Goal: Task Accomplishment & Management: Complete application form

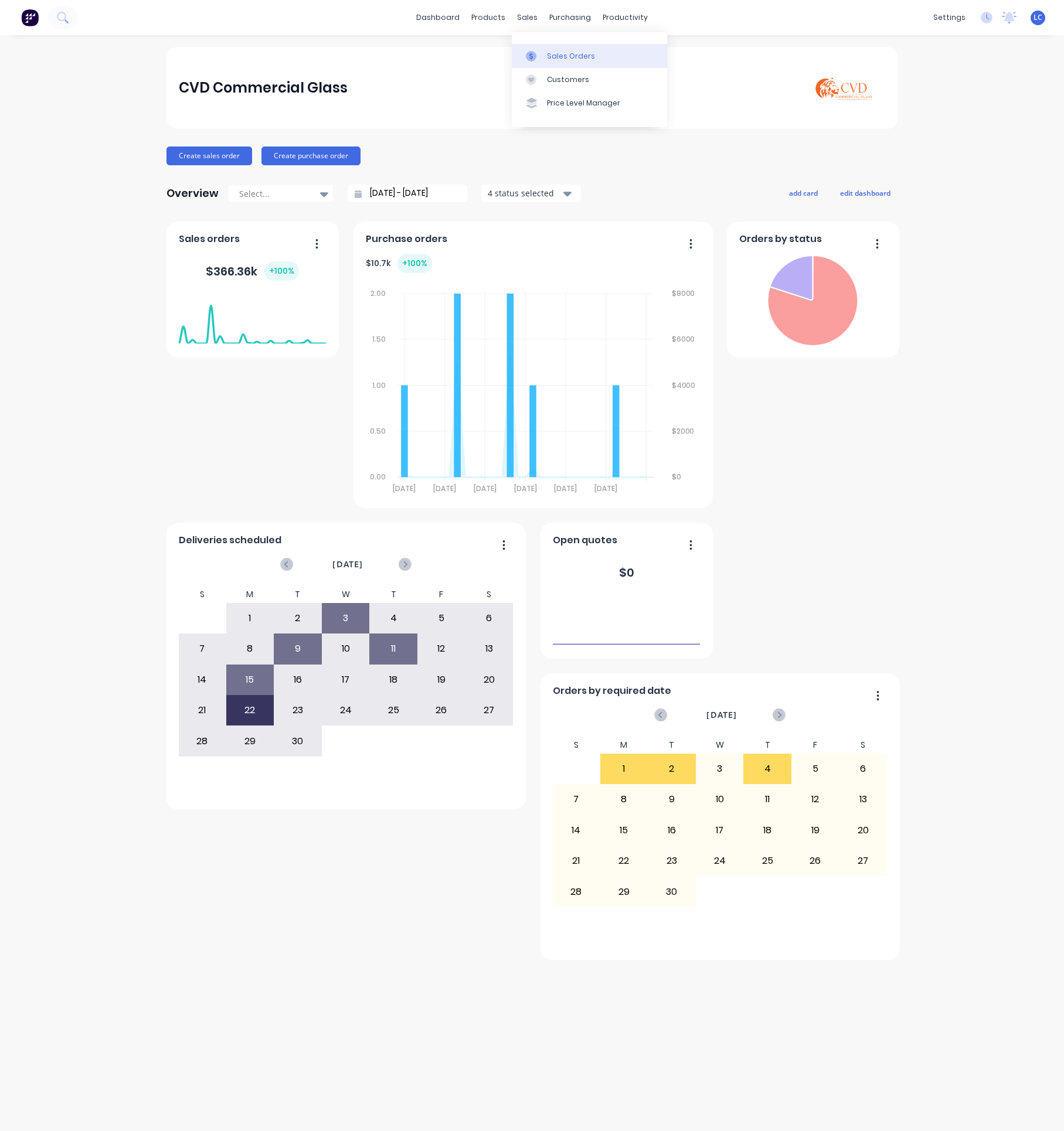
click at [576, 54] on div "Sales Orders" at bounding box center [571, 57] width 48 height 11
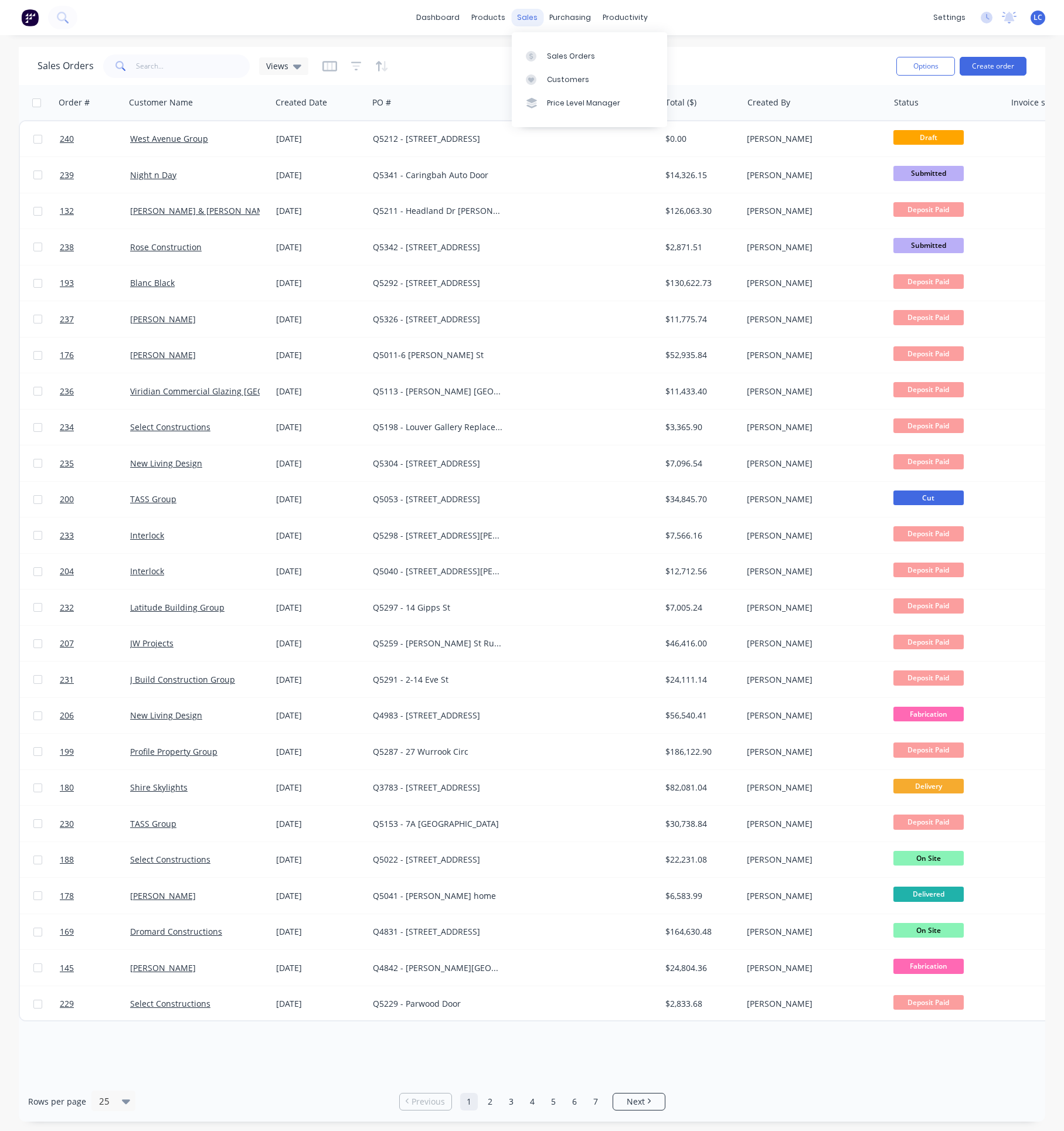
click at [526, 9] on div "sales" at bounding box center [527, 17] width 33 height 18
click at [556, 81] on div "Customers" at bounding box center [568, 80] width 42 height 11
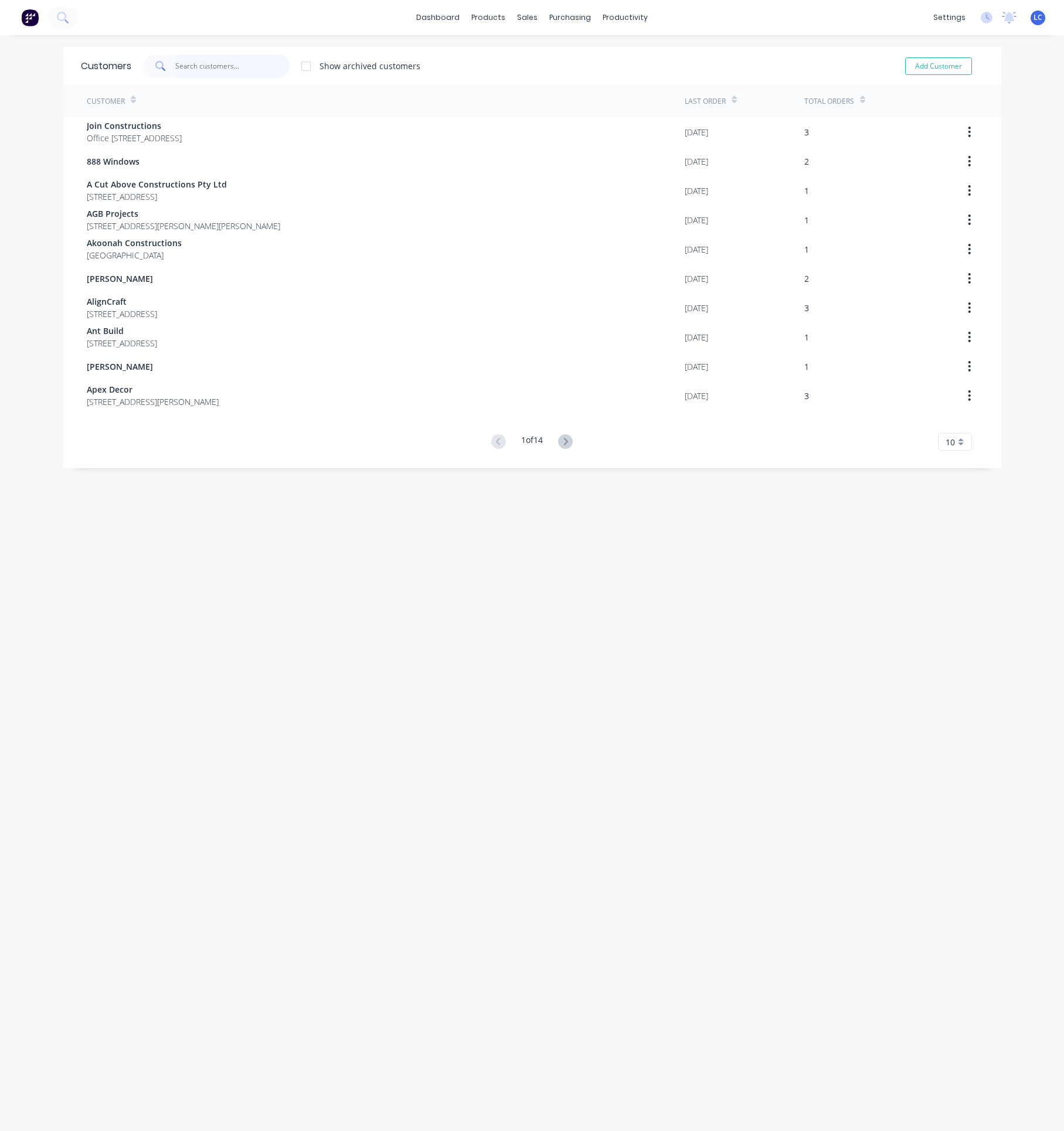
click at [222, 64] on input "text" at bounding box center [232, 66] width 114 height 23
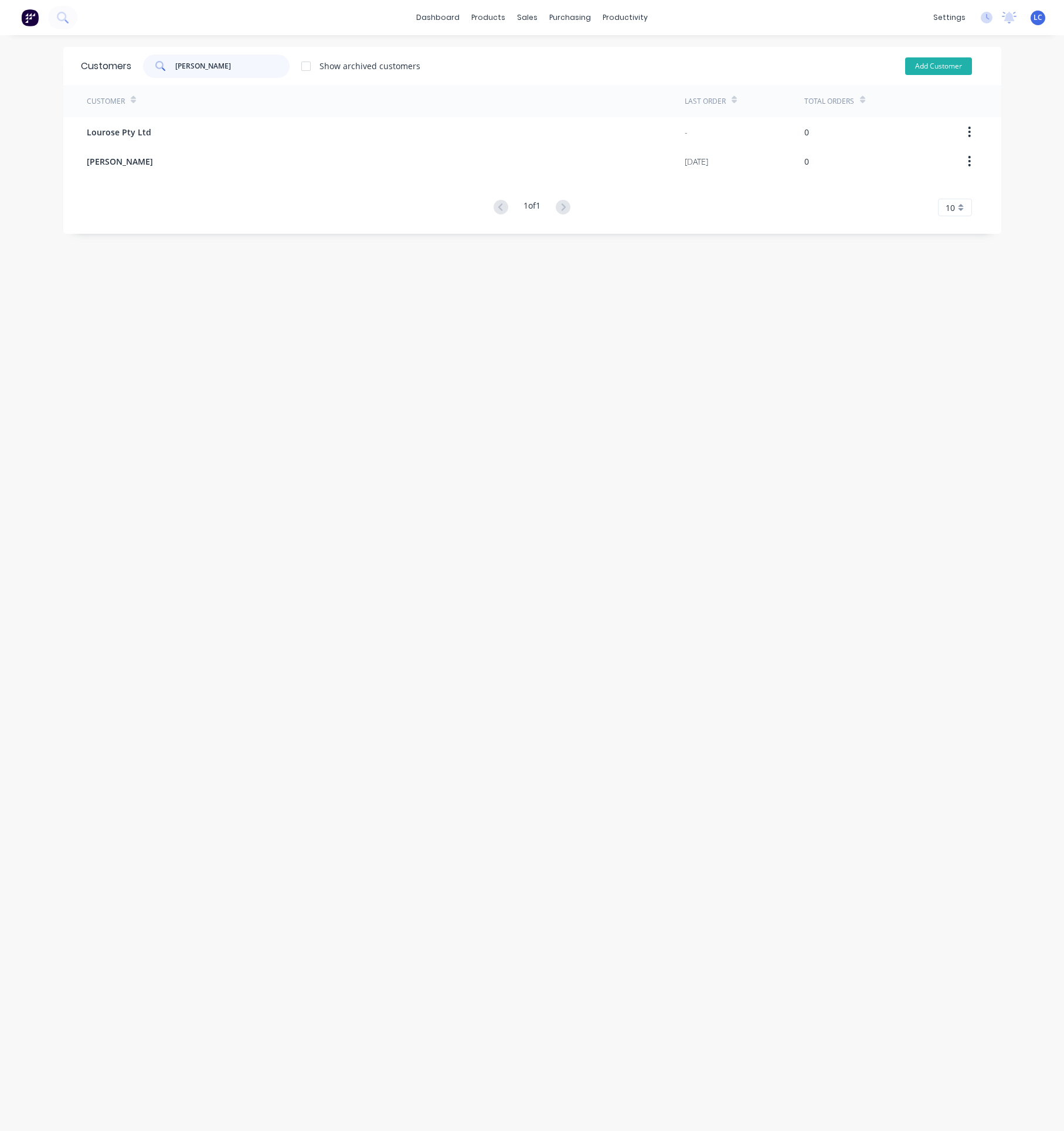
type input "[PERSON_NAME]"
click at [934, 69] on button "Add Customer" at bounding box center [938, 66] width 67 height 18
select select "AU"
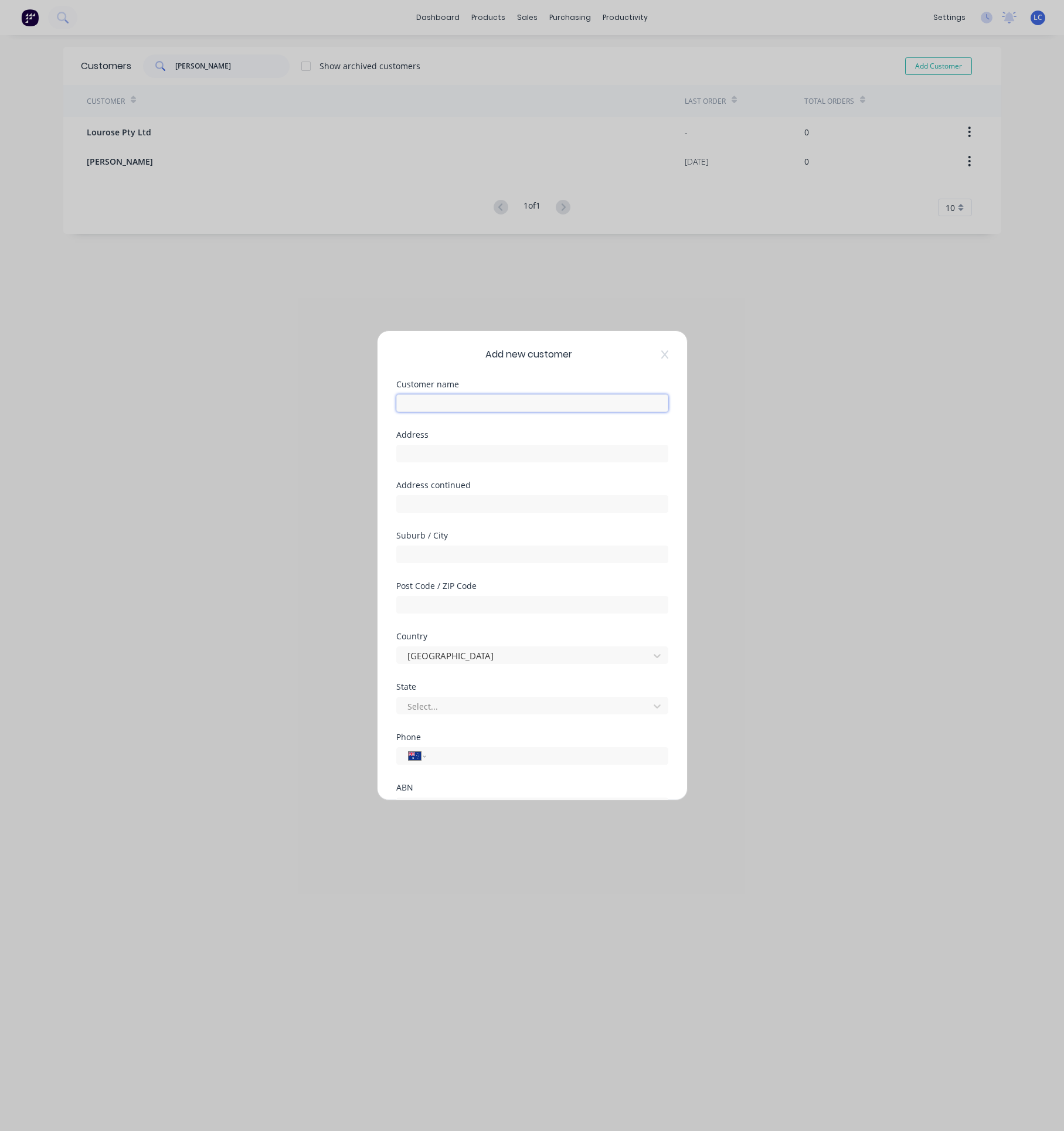
click at [463, 401] on input "text" at bounding box center [532, 403] width 272 height 18
type input "[PERSON_NAME]"
type input "[STREET_ADDRESS]"
type input "CONCORD"
click at [470, 757] on input "tel" at bounding box center [545, 756] width 221 height 13
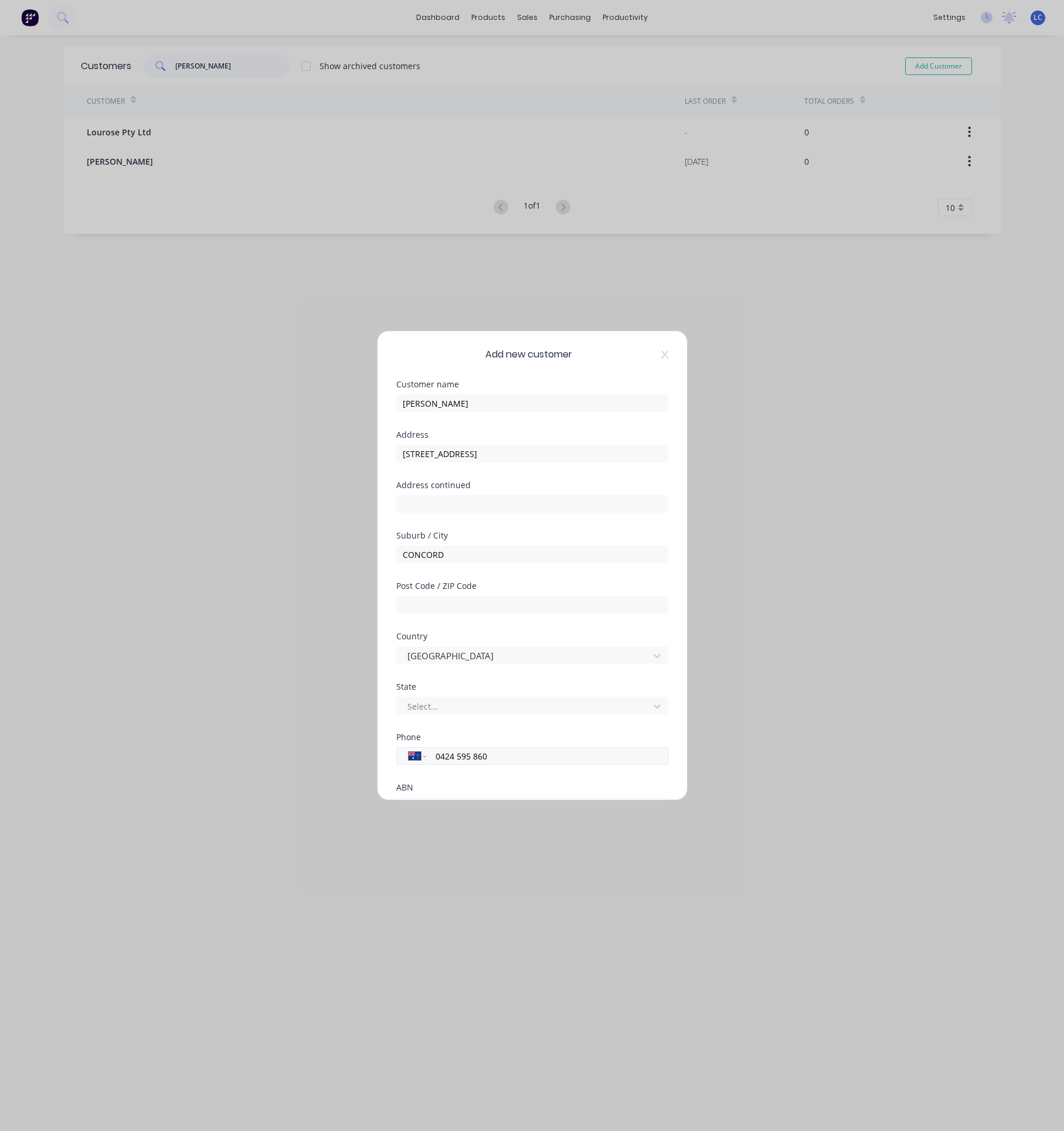
type input "0424 595 860"
click at [393, 738] on div at bounding box center [400, 741] width 23 height 23
drag, startPoint x: 399, startPoint y: 738, endPoint x: 466, endPoint y: 762, distance: 71.2
click at [401, 738] on div at bounding box center [400, 741] width 23 height 23
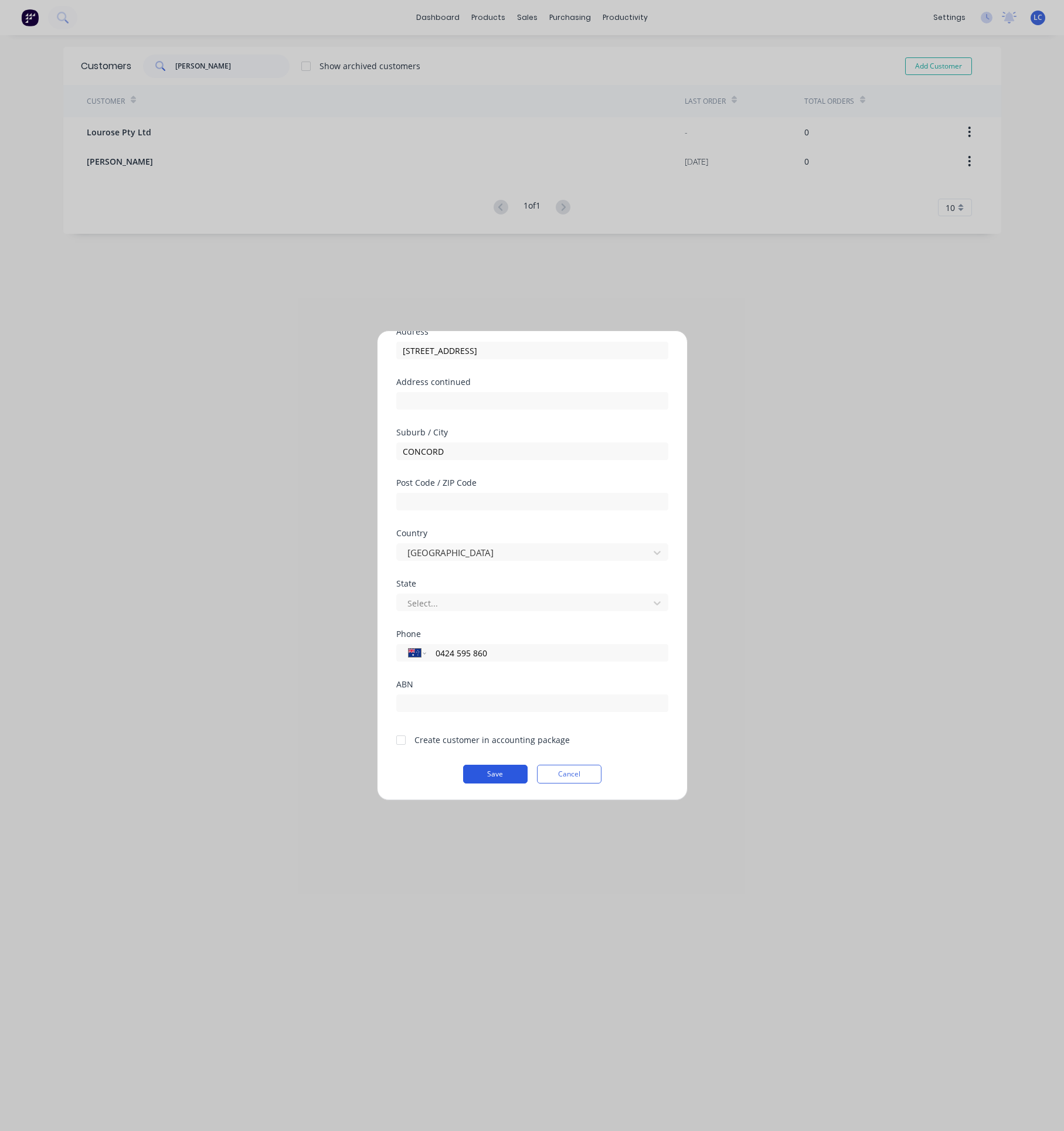
click at [480, 767] on button "Save" at bounding box center [495, 774] width 64 height 19
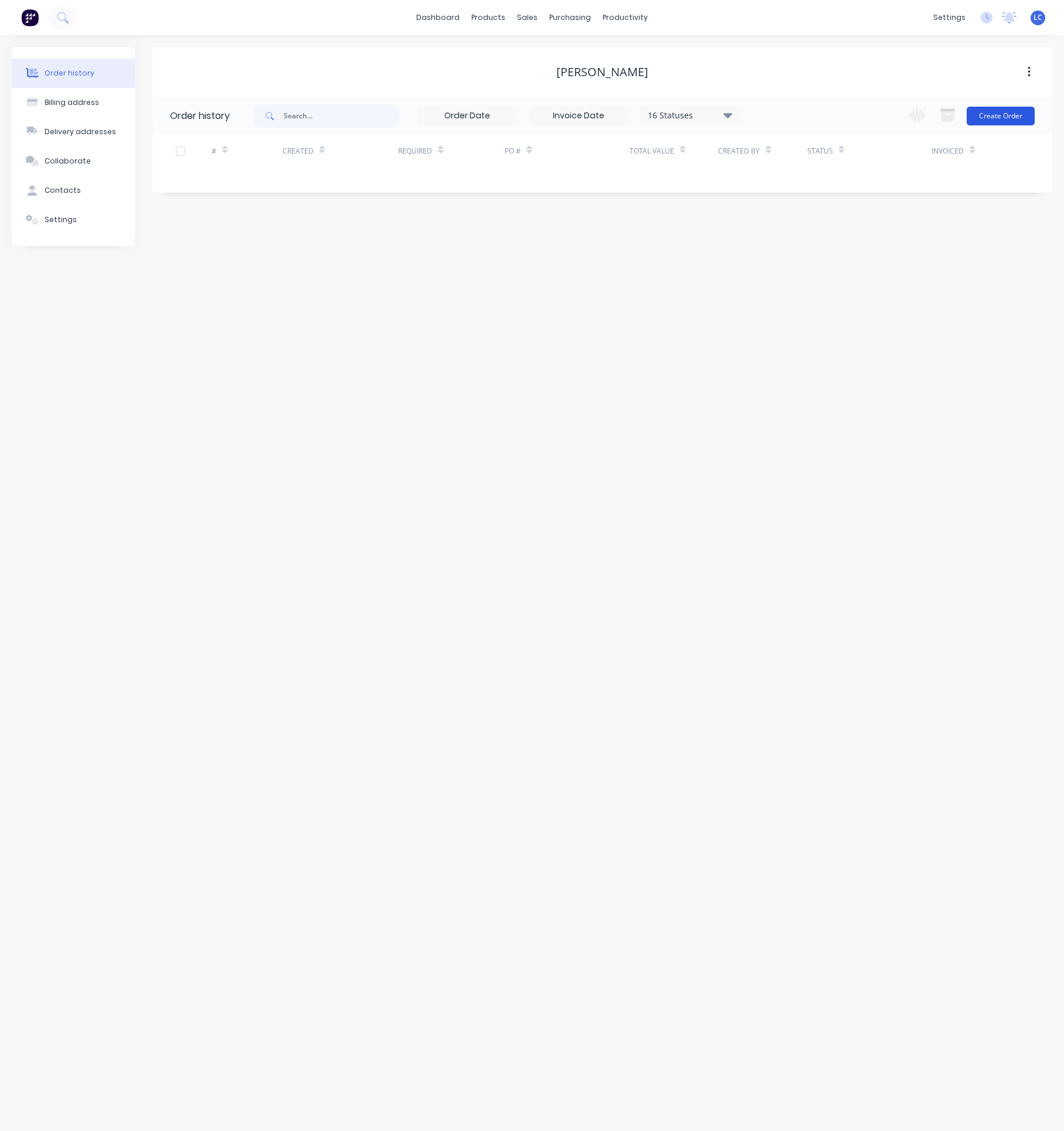
click at [996, 113] on button "Create Order" at bounding box center [1000, 116] width 68 height 19
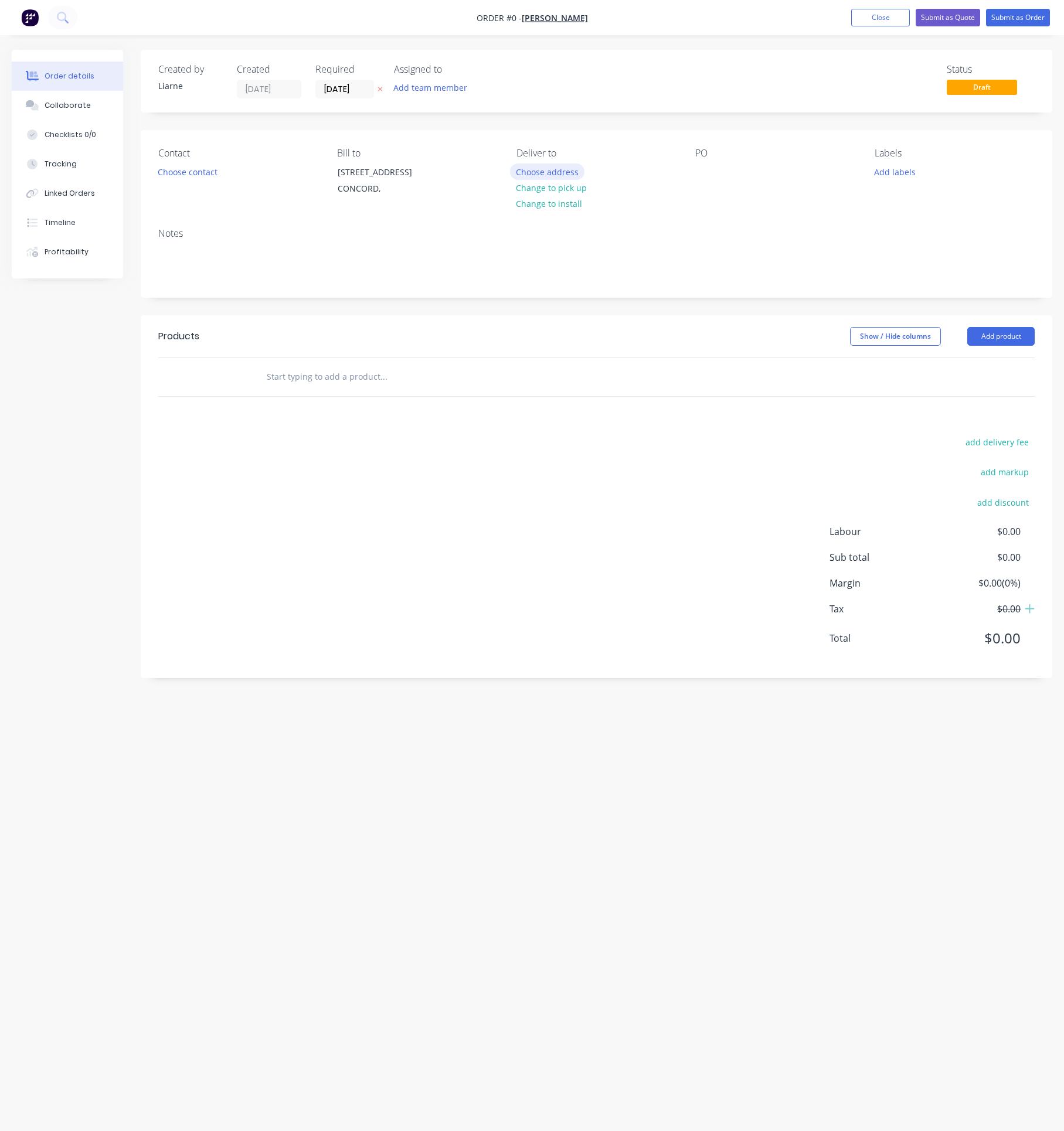
click at [550, 168] on button "Choose address" at bounding box center [547, 172] width 75 height 16
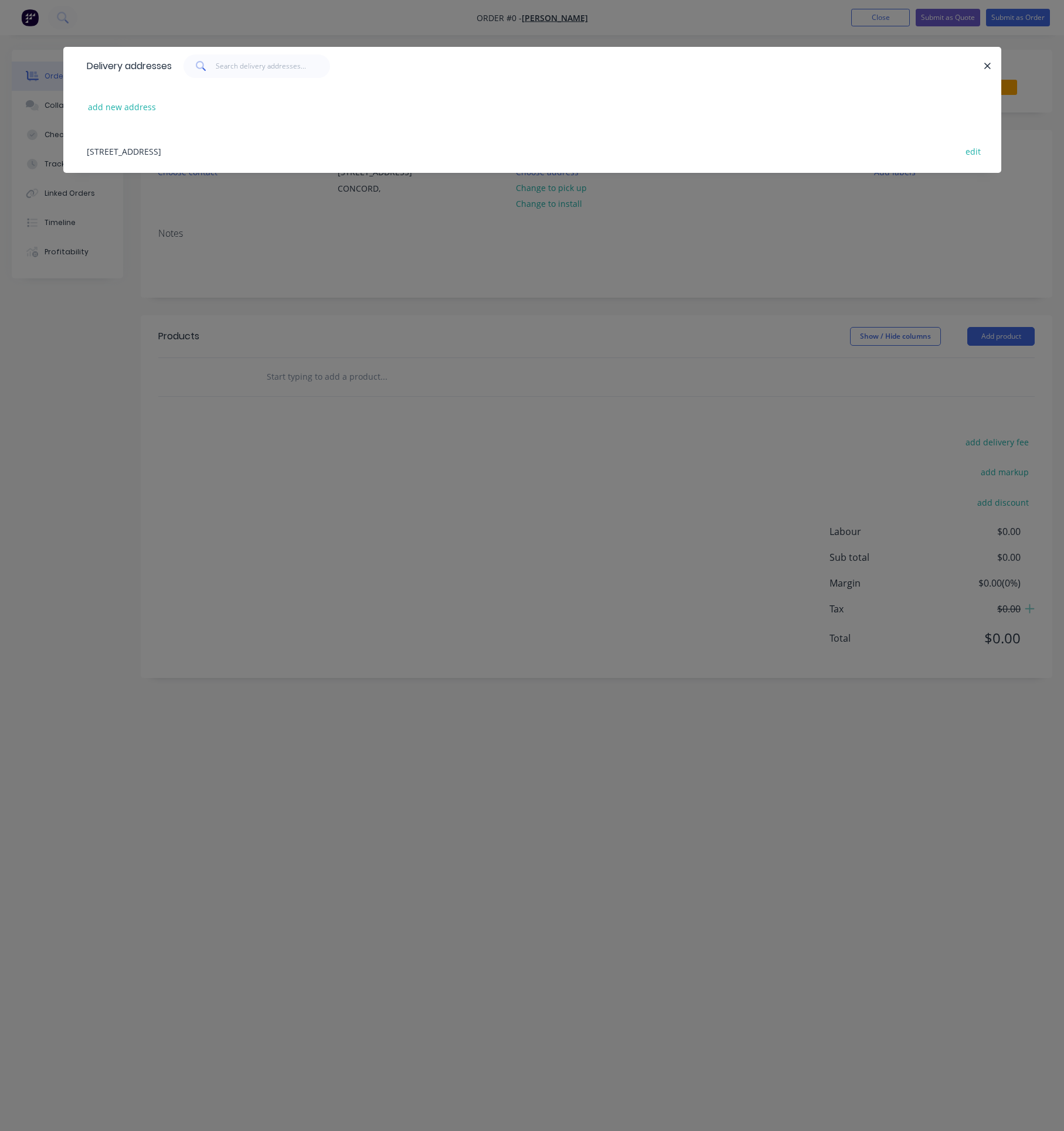
click at [106, 155] on div "[STREET_ADDRESS] edit" at bounding box center [532, 151] width 903 height 44
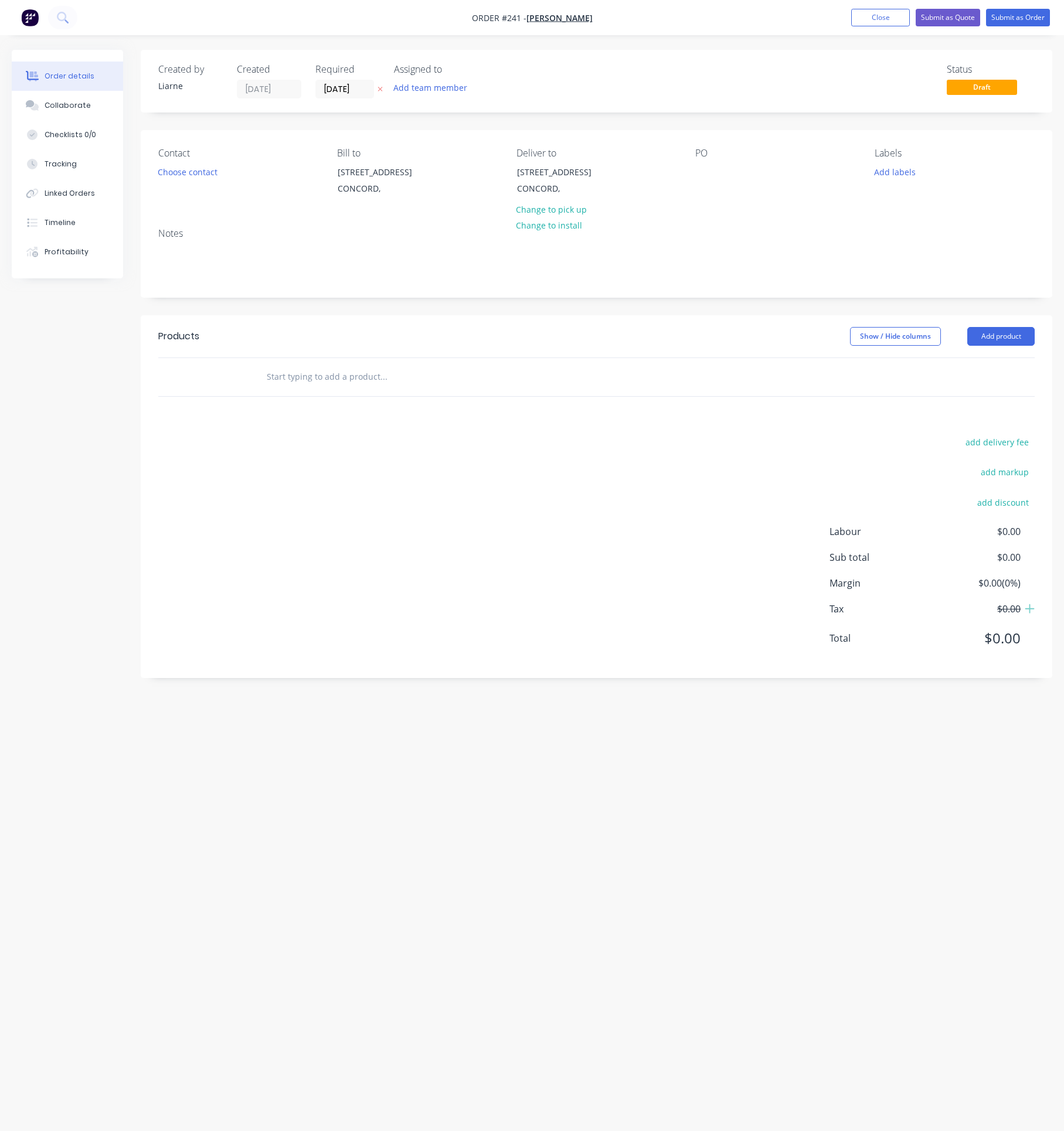
click at [717, 176] on div "PO" at bounding box center [775, 174] width 160 height 54
click at [705, 168] on div at bounding box center [705, 172] width 19 height 17
click at [431, 382] on input "text" at bounding box center [383, 376] width 234 height 23
click at [290, 379] on input "text" at bounding box center [383, 376] width 234 height 23
type input "Total Sale"
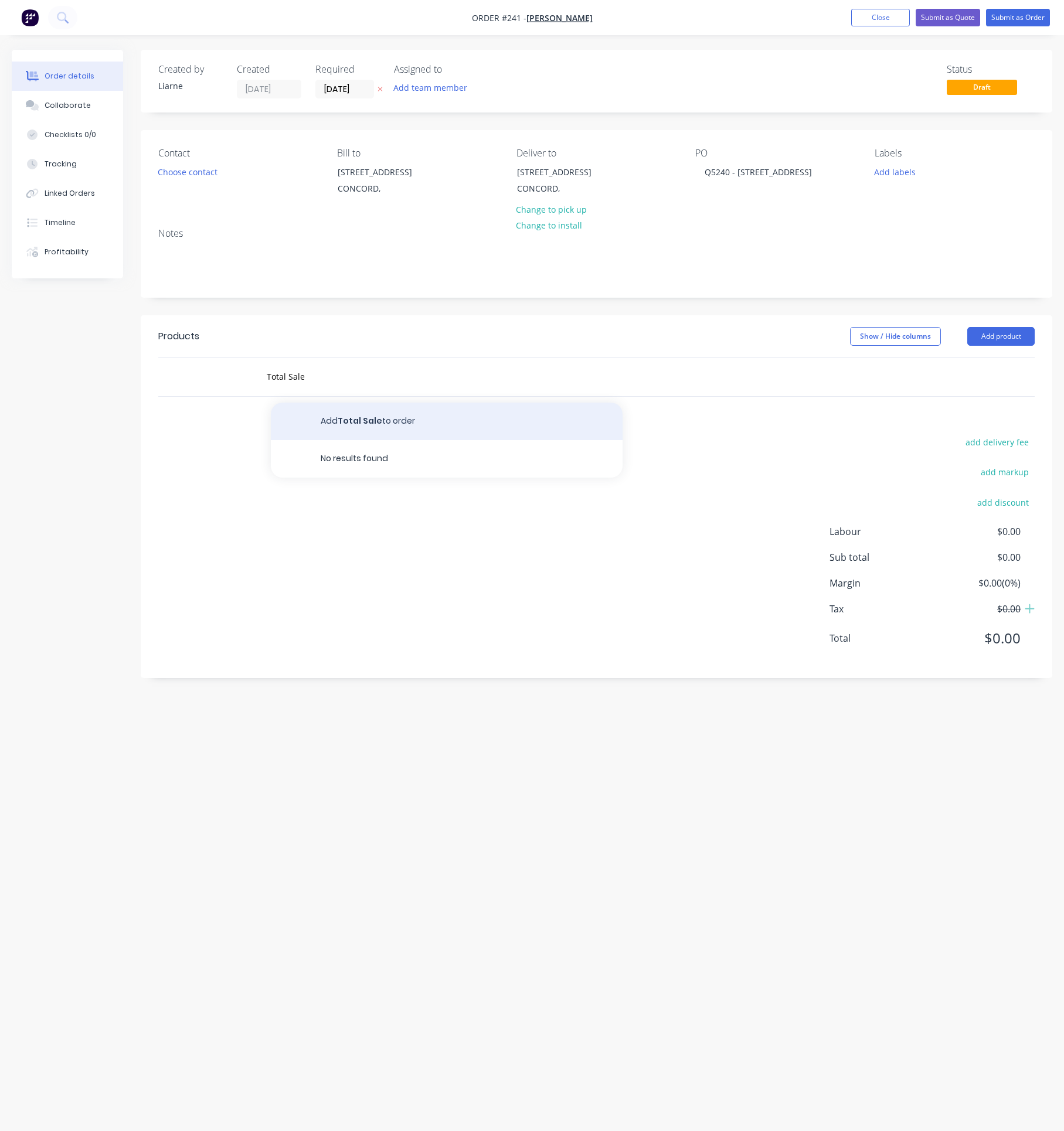
click at [355, 428] on button "Add Total Sale to order" at bounding box center [446, 422] width 352 height 37
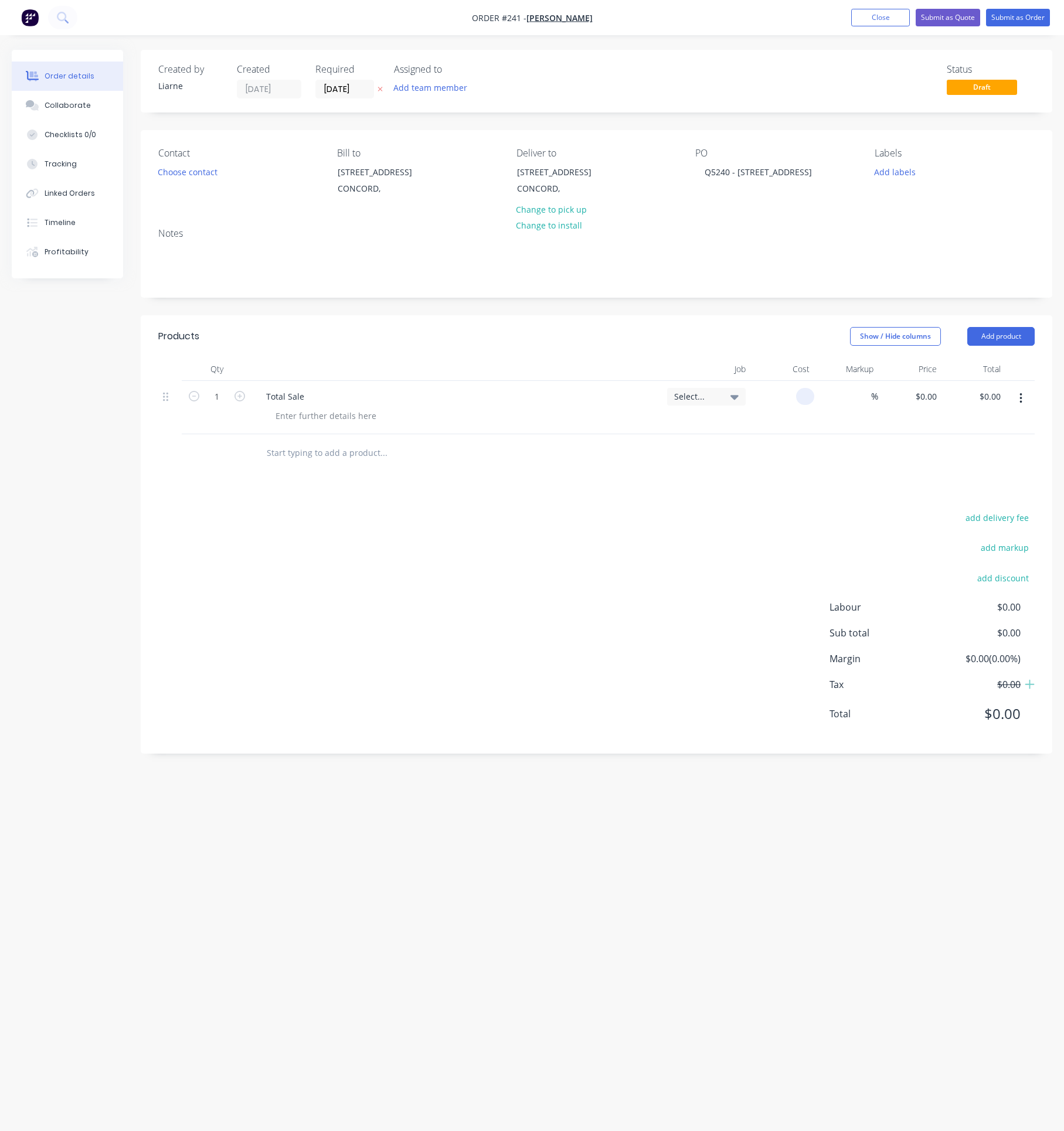
click at [791, 396] on div at bounding box center [782, 408] width 64 height 54
type input "$30,527.03"
click at [1014, 334] on button "Add product" at bounding box center [1000, 336] width 68 height 19
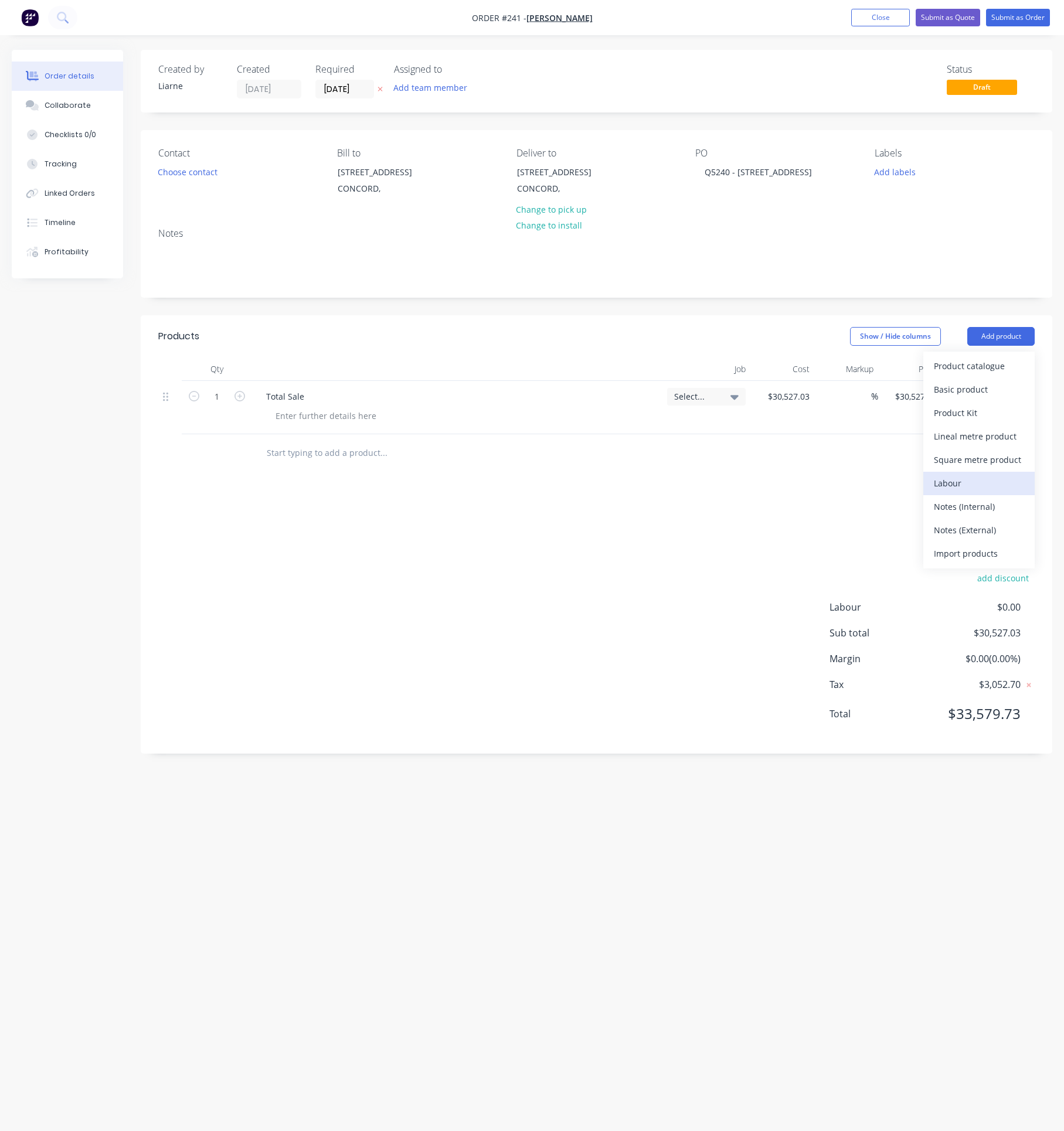
click at [949, 480] on div "Labour" at bounding box center [979, 484] width 90 height 17
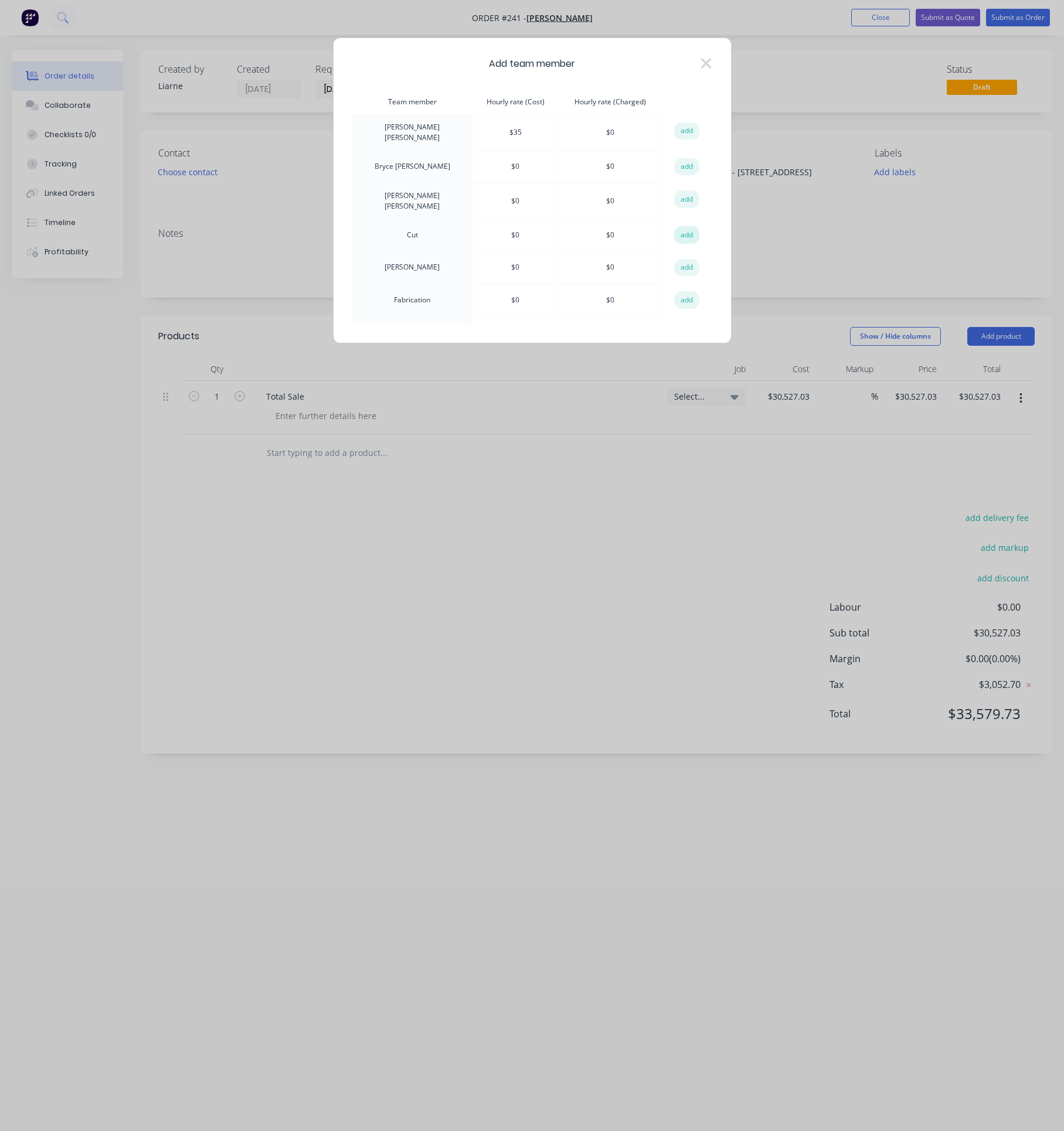
click at [678, 232] on button "add" at bounding box center [686, 234] width 26 height 18
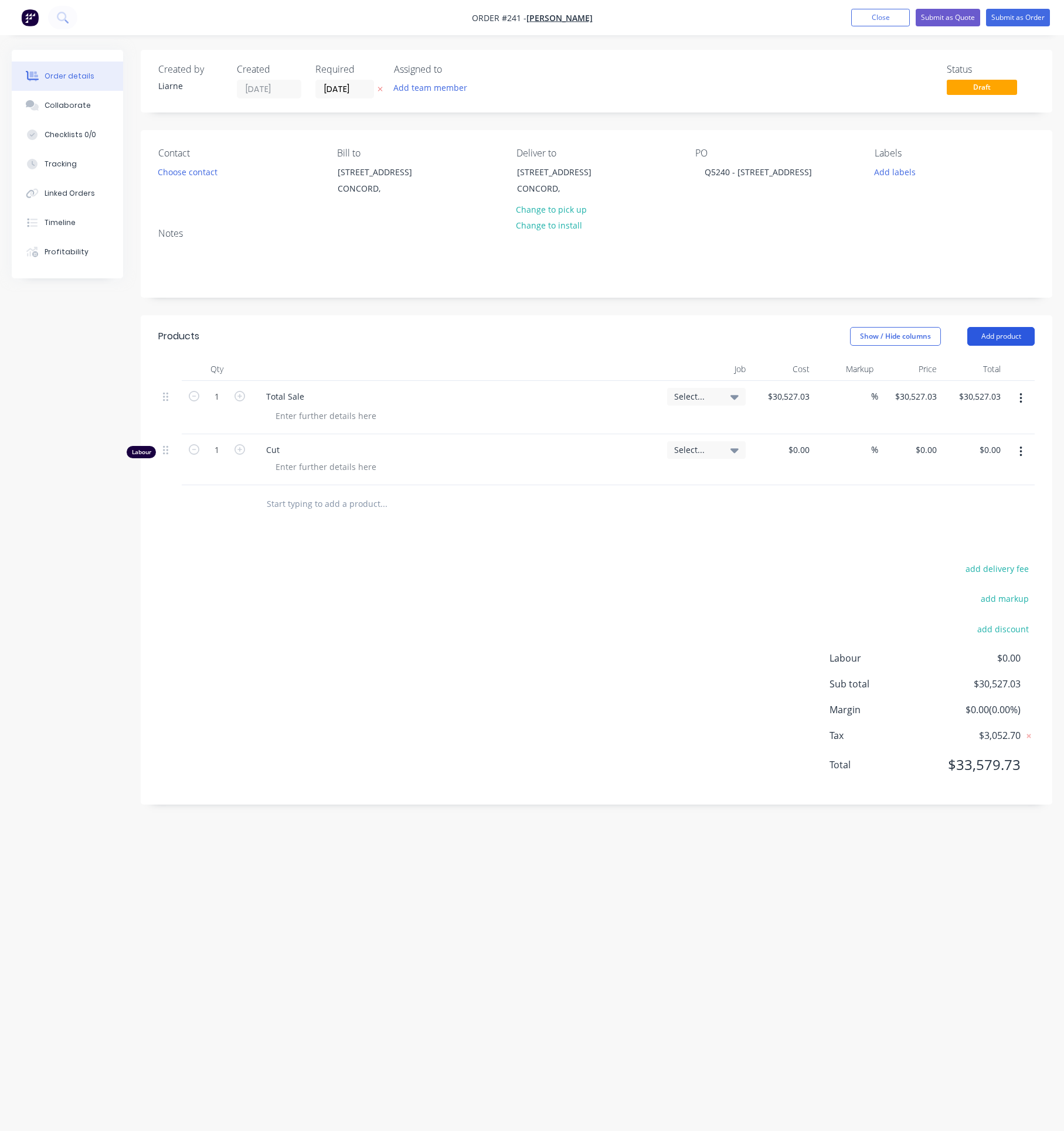
click at [1000, 329] on button "Add product" at bounding box center [1000, 336] width 68 height 19
click at [951, 480] on div "Labour" at bounding box center [979, 484] width 90 height 17
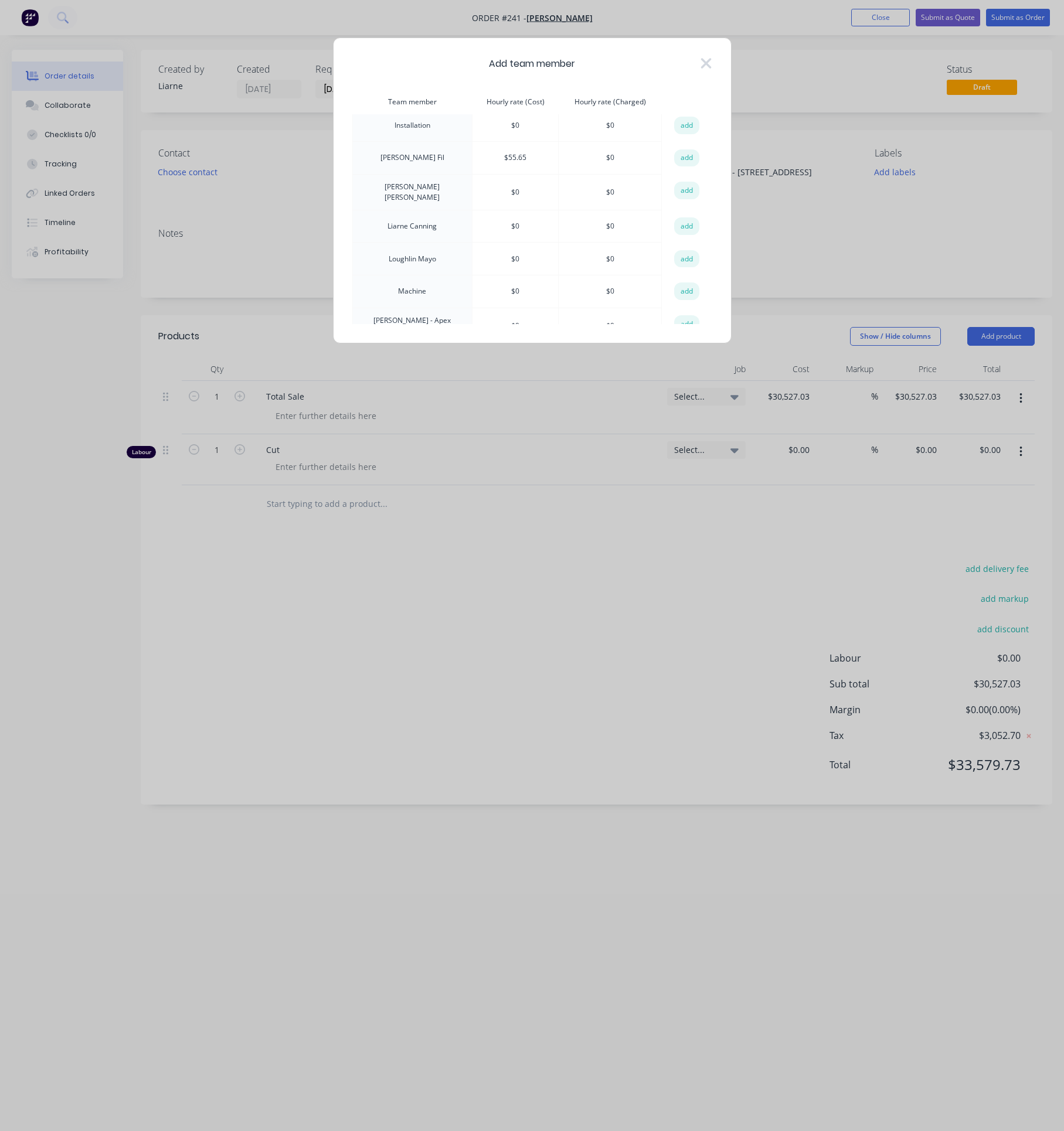
scroll to position [352, 0]
click at [683, 248] on button "add" at bounding box center [686, 248] width 26 height 18
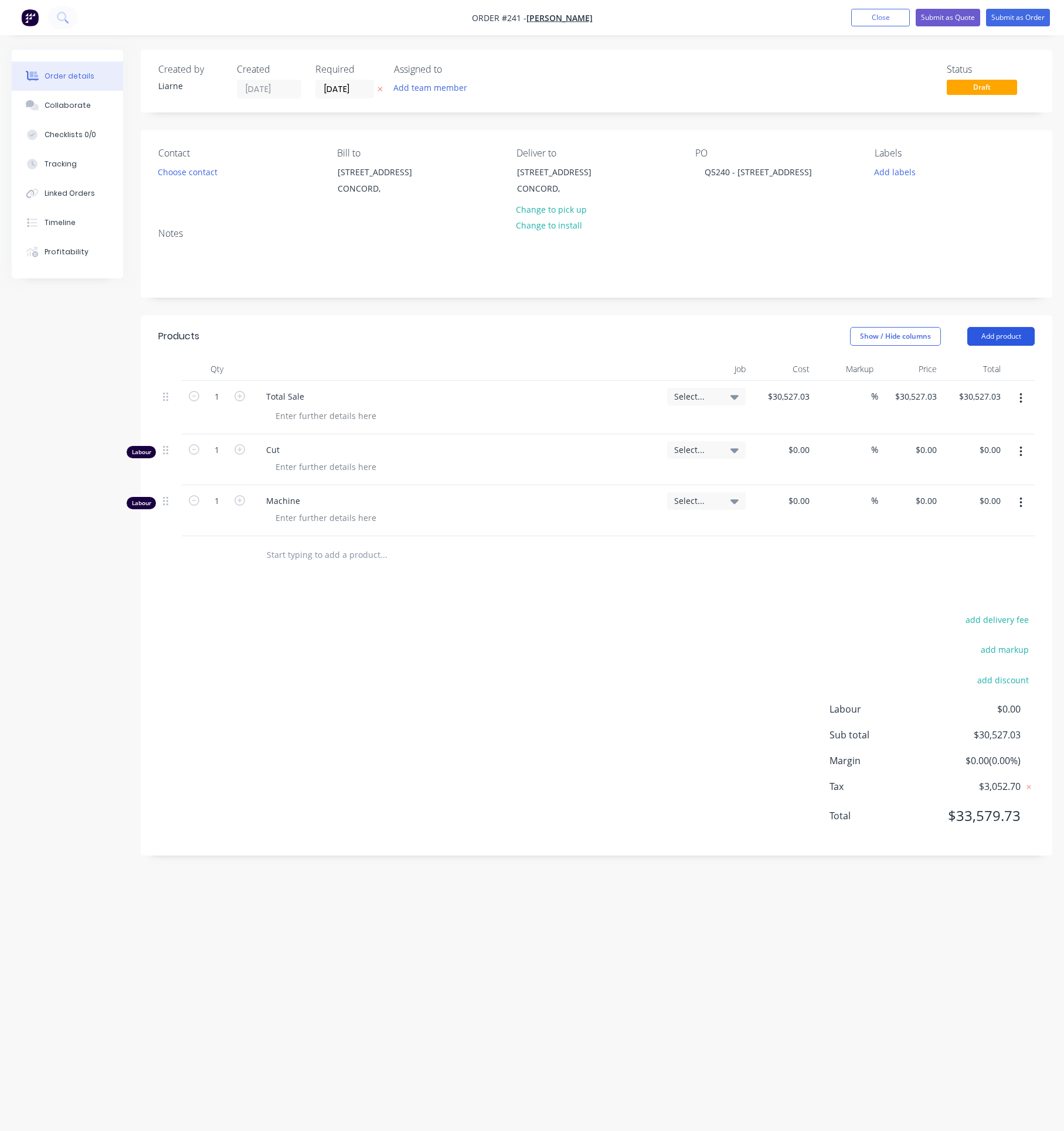
click at [1007, 333] on button "Add product" at bounding box center [1000, 336] width 68 height 19
drag, startPoint x: 1008, startPoint y: 331, endPoint x: 996, endPoint y: 331, distance: 12.0
click at [1004, 331] on button "Add product" at bounding box center [1000, 336] width 68 height 19
click at [996, 331] on button "Add product" at bounding box center [1000, 336] width 68 height 19
click at [948, 484] on div "Labour" at bounding box center [979, 484] width 90 height 17
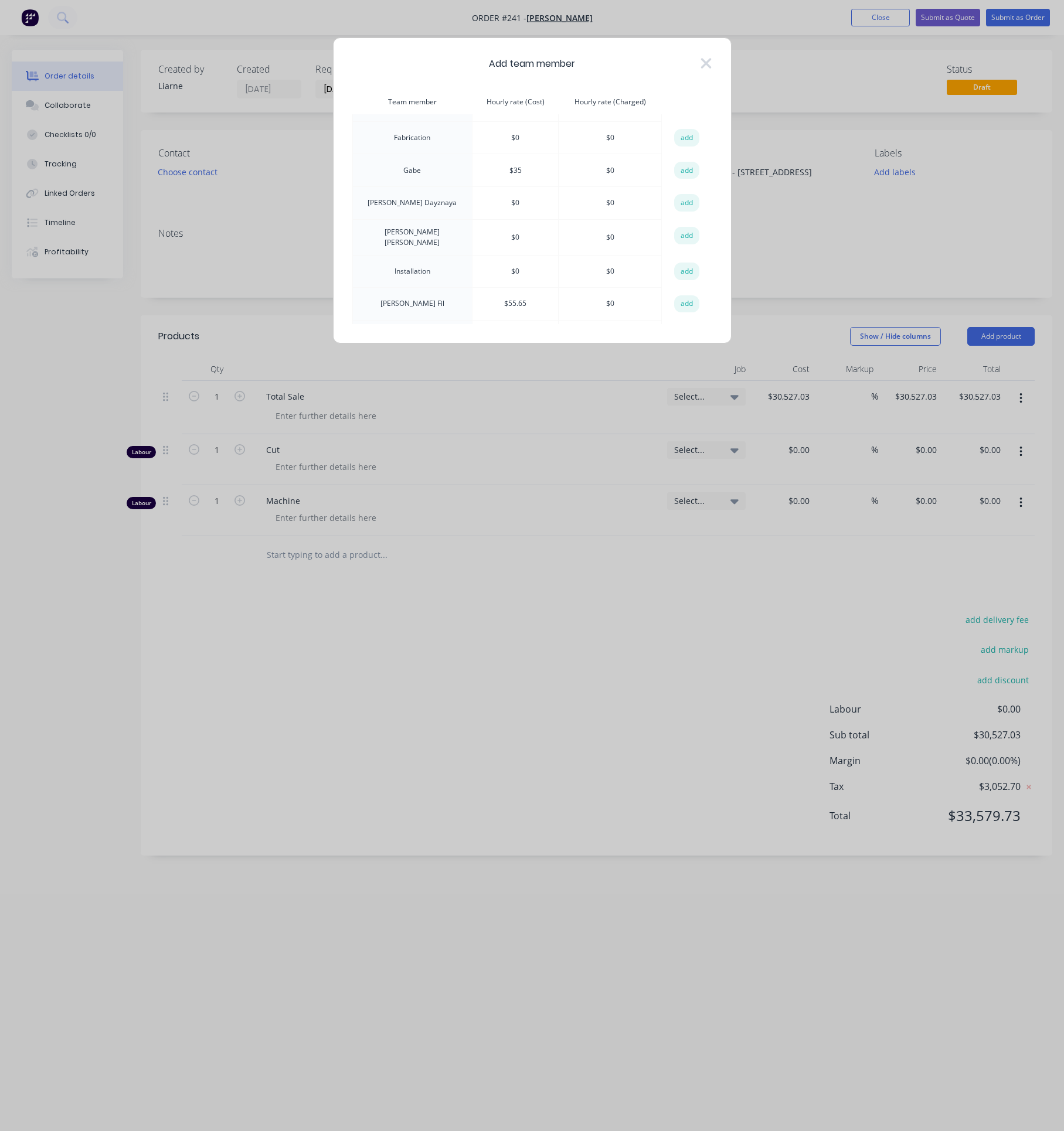
scroll to position [176, 0]
click at [683, 123] on button "add" at bounding box center [686, 124] width 26 height 18
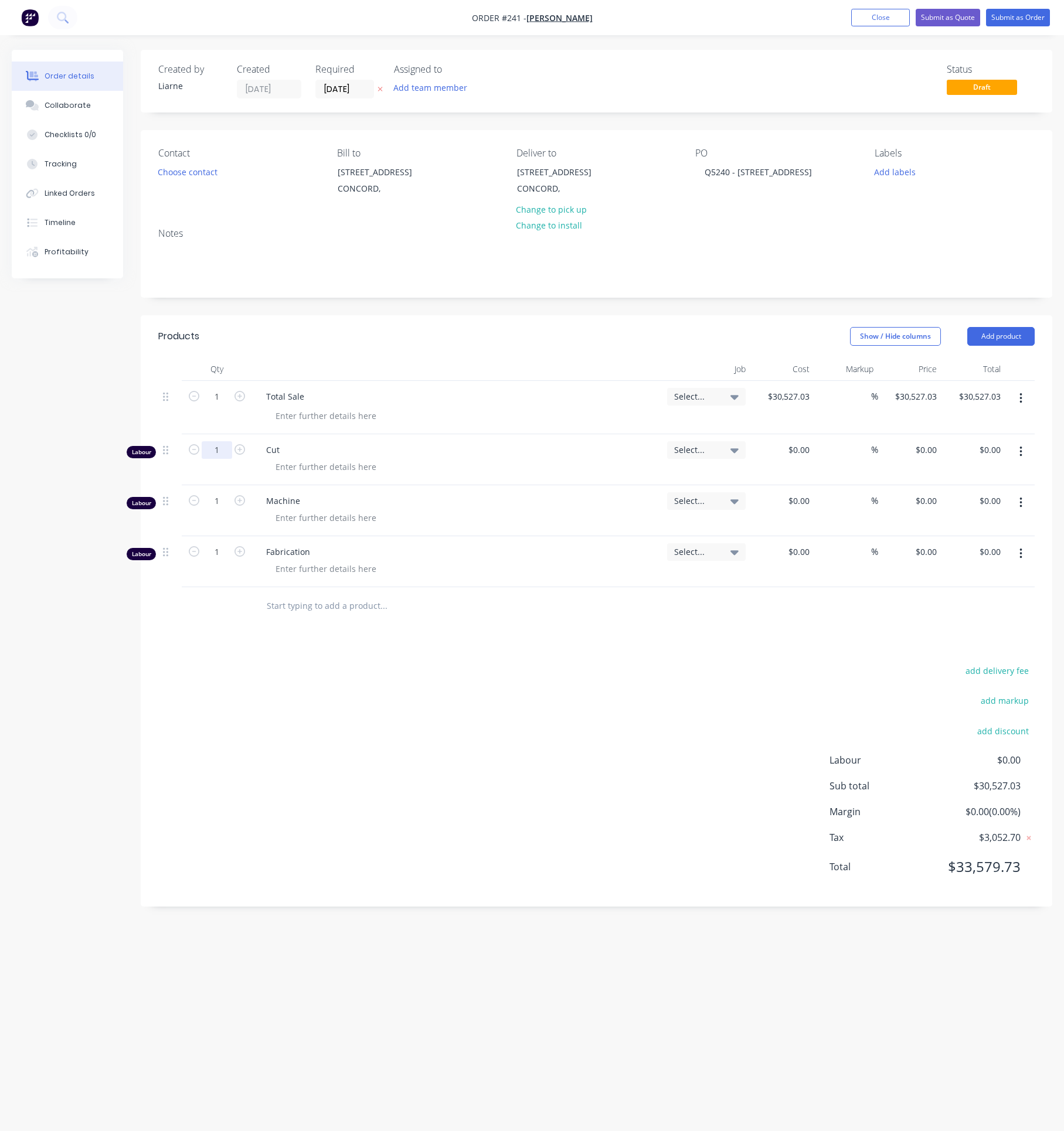
click at [221, 453] on input "1" at bounding box center [217, 450] width 30 height 18
type input "7.25"
click at [214, 496] on input "1" at bounding box center [217, 501] width 30 height 18
type input "3.35"
click at [213, 550] on input "1" at bounding box center [217, 552] width 30 height 18
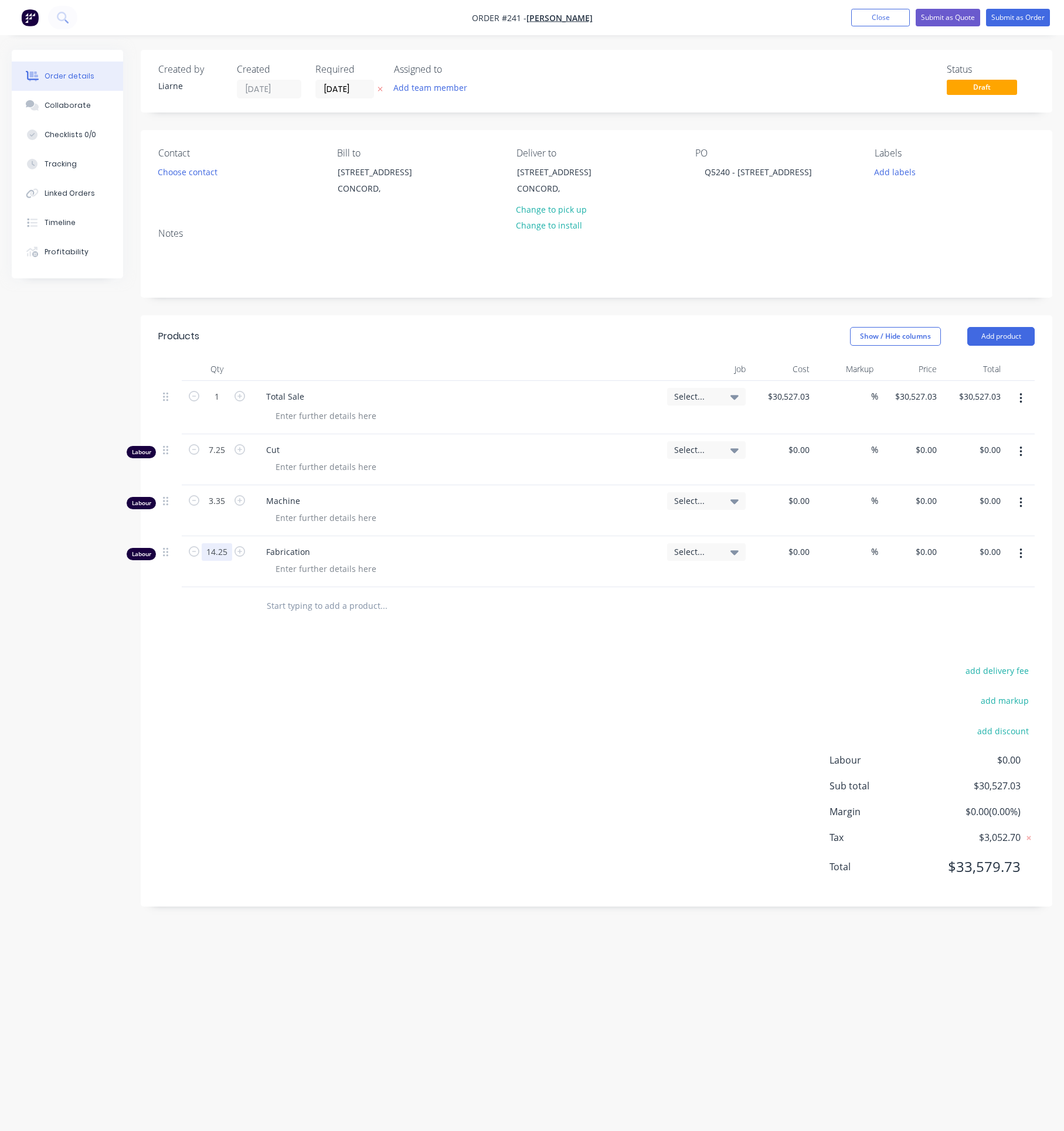
type input "14.25"
click at [1024, 19] on button "Submit as Order" at bounding box center [1017, 17] width 64 height 18
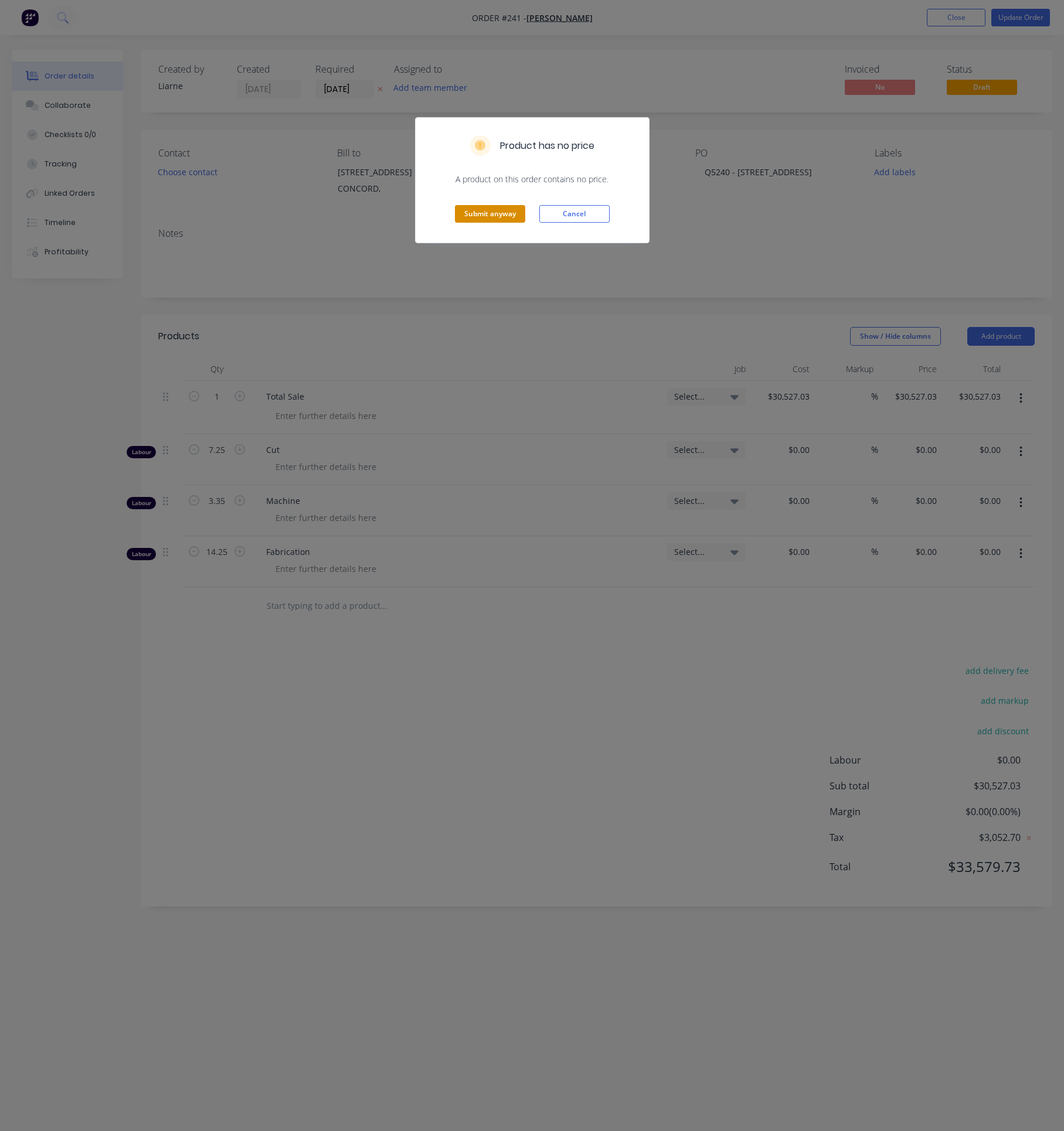
click at [498, 210] on button "Submit anyway" at bounding box center [490, 213] width 71 height 18
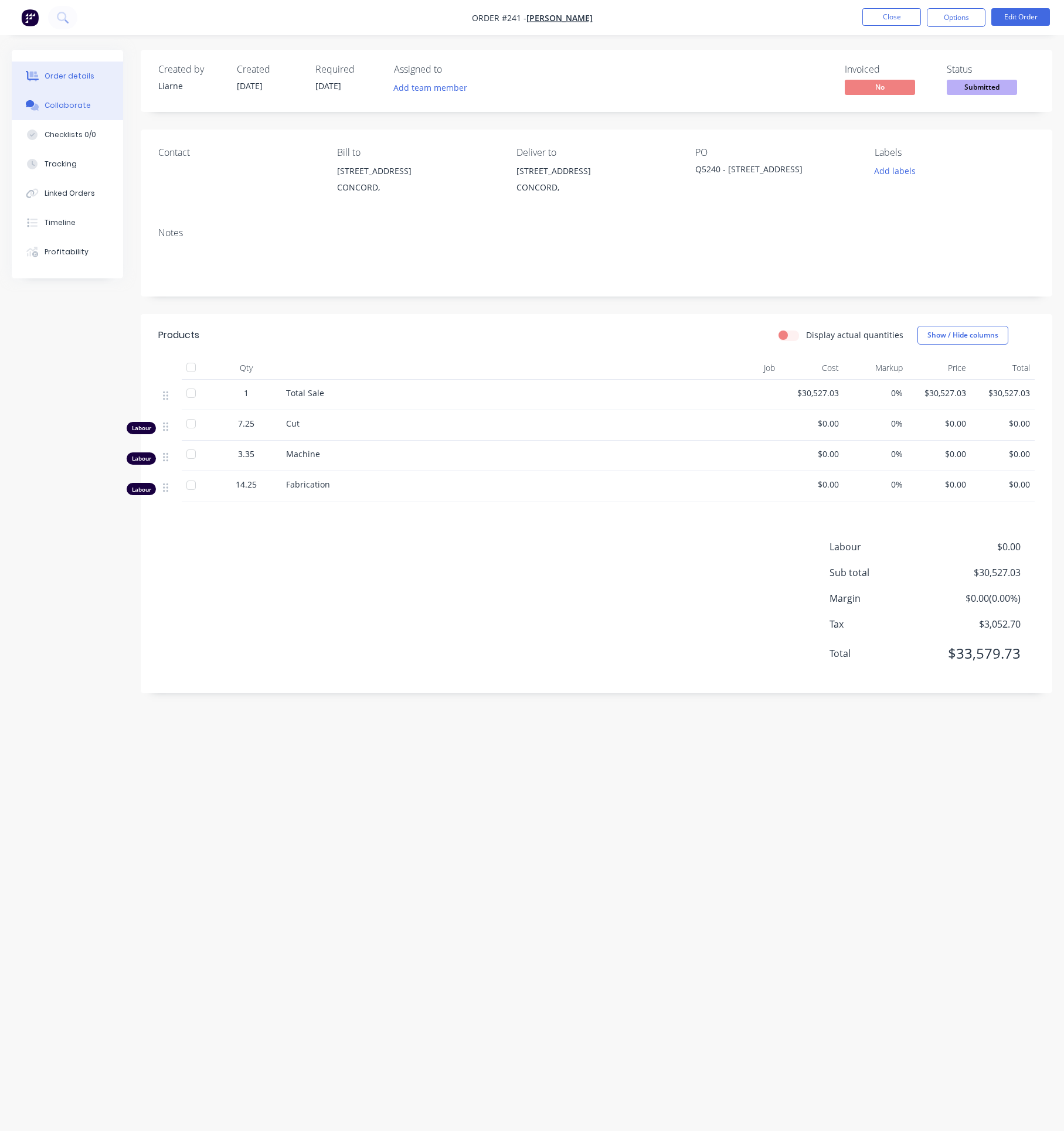
click at [64, 104] on div "Collaborate" at bounding box center [68, 106] width 47 height 11
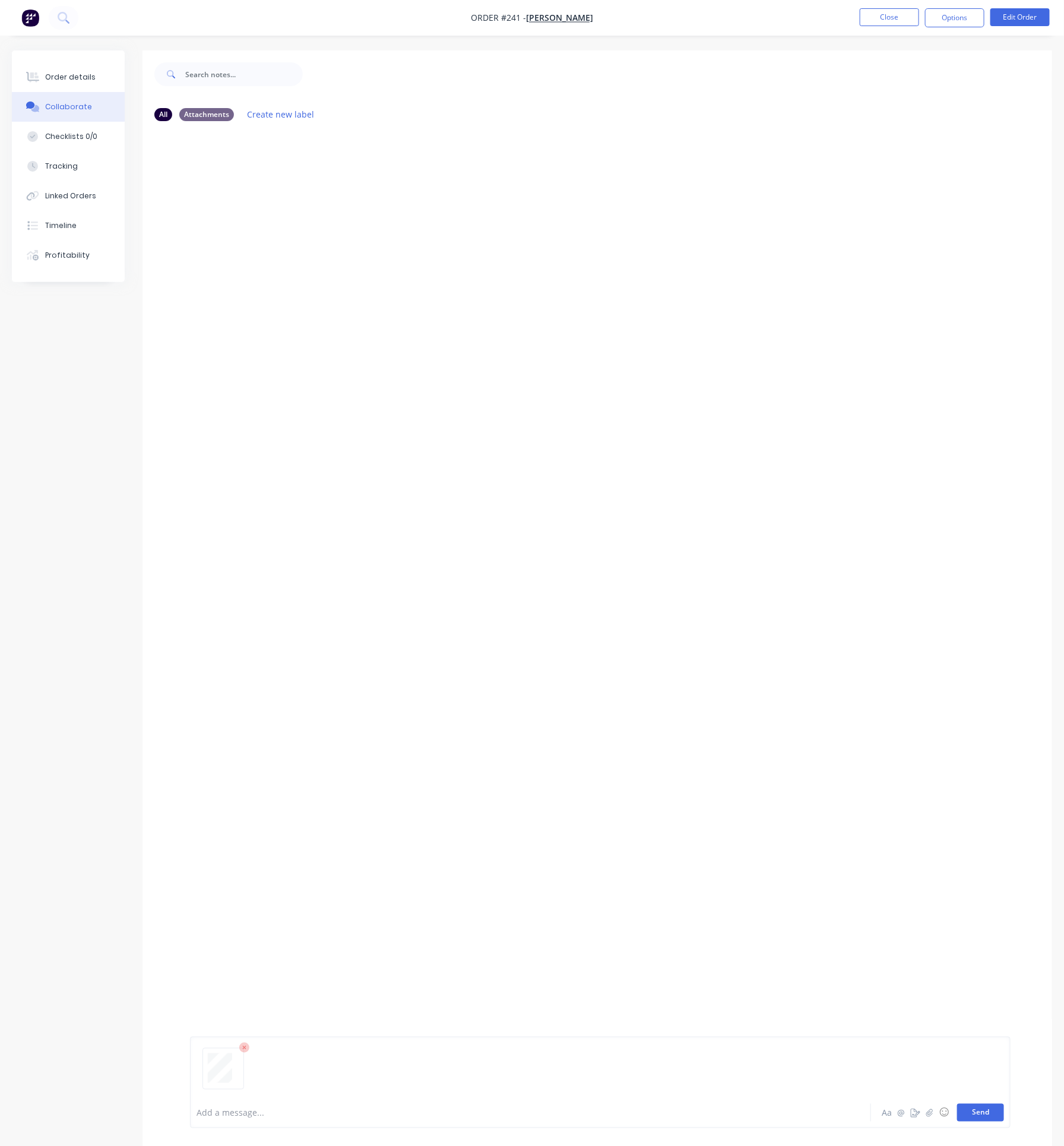
click at [989, 1112] on button "Send" at bounding box center [981, 1113] width 47 height 18
click at [72, 141] on div "Checklists 0/0" at bounding box center [71, 137] width 52 height 11
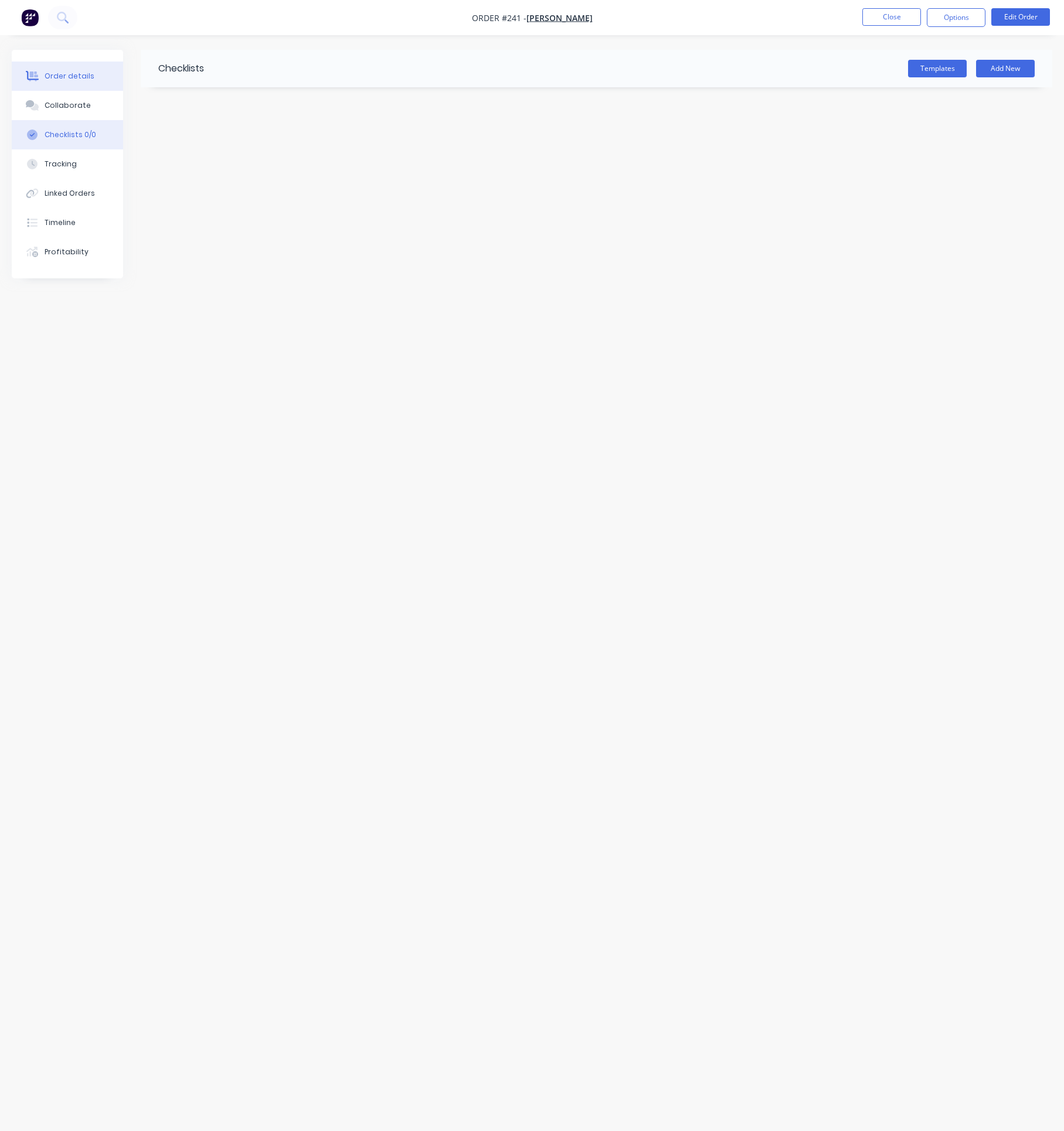
drag, startPoint x: 71, startPoint y: 73, endPoint x: 81, endPoint y: 75, distance: 10.2
click at [71, 73] on div "Order details" at bounding box center [69, 76] width 50 height 11
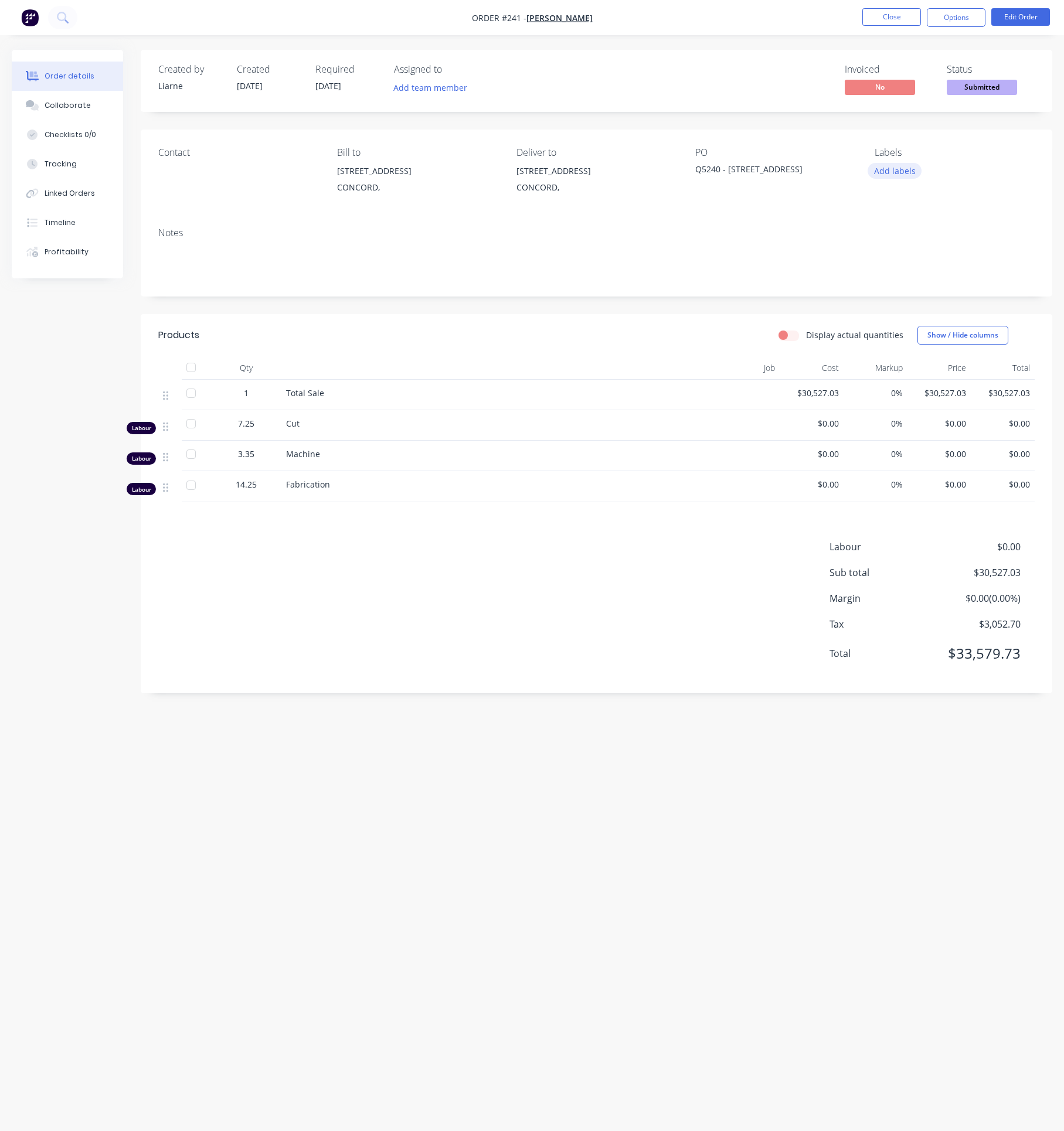
click at [903, 169] on button "Add labels" at bounding box center [894, 171] width 54 height 16
click at [895, 222] on div at bounding box center [895, 224] width 23 height 23
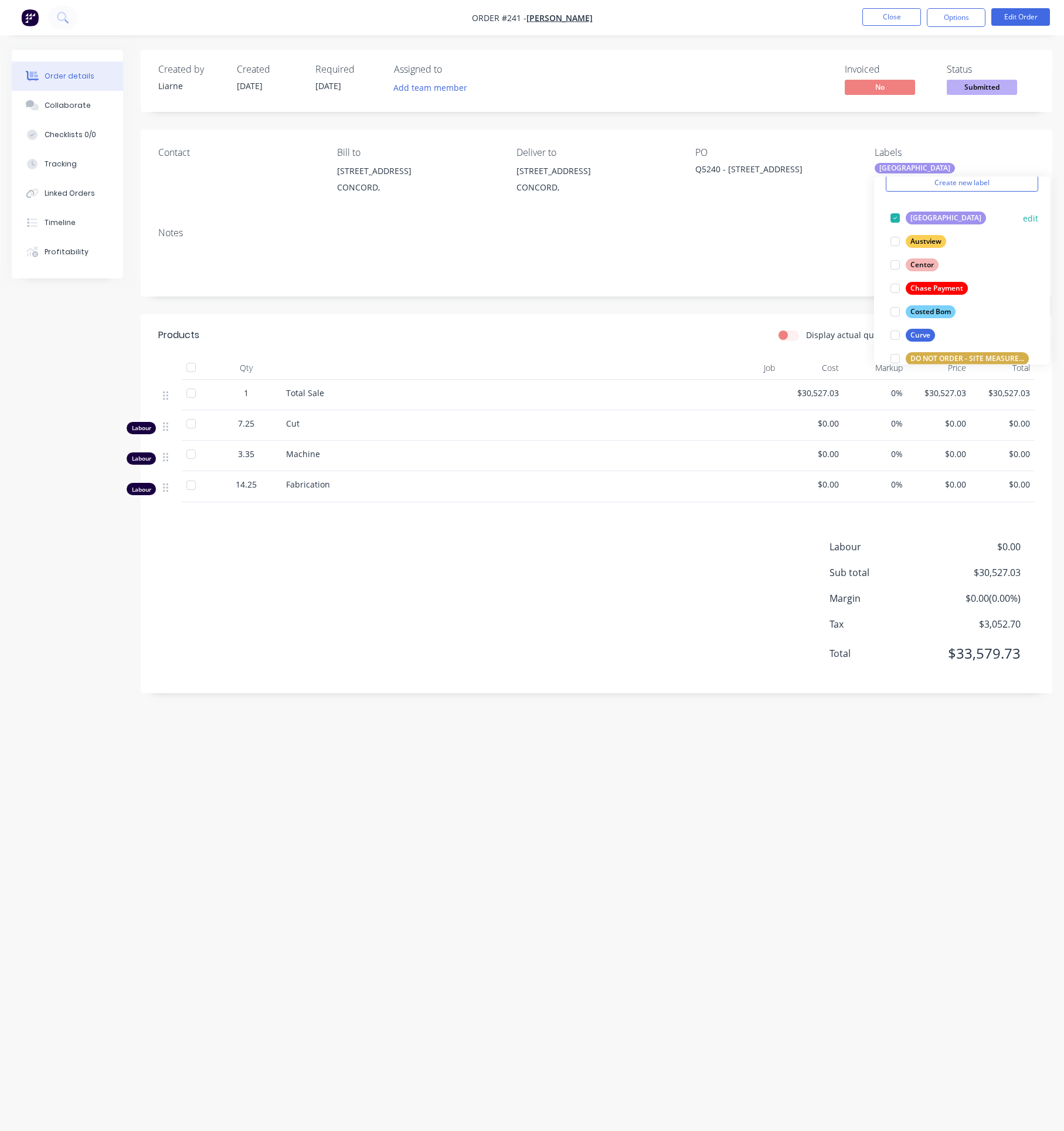
click at [893, 222] on div at bounding box center [895, 218] width 23 height 23
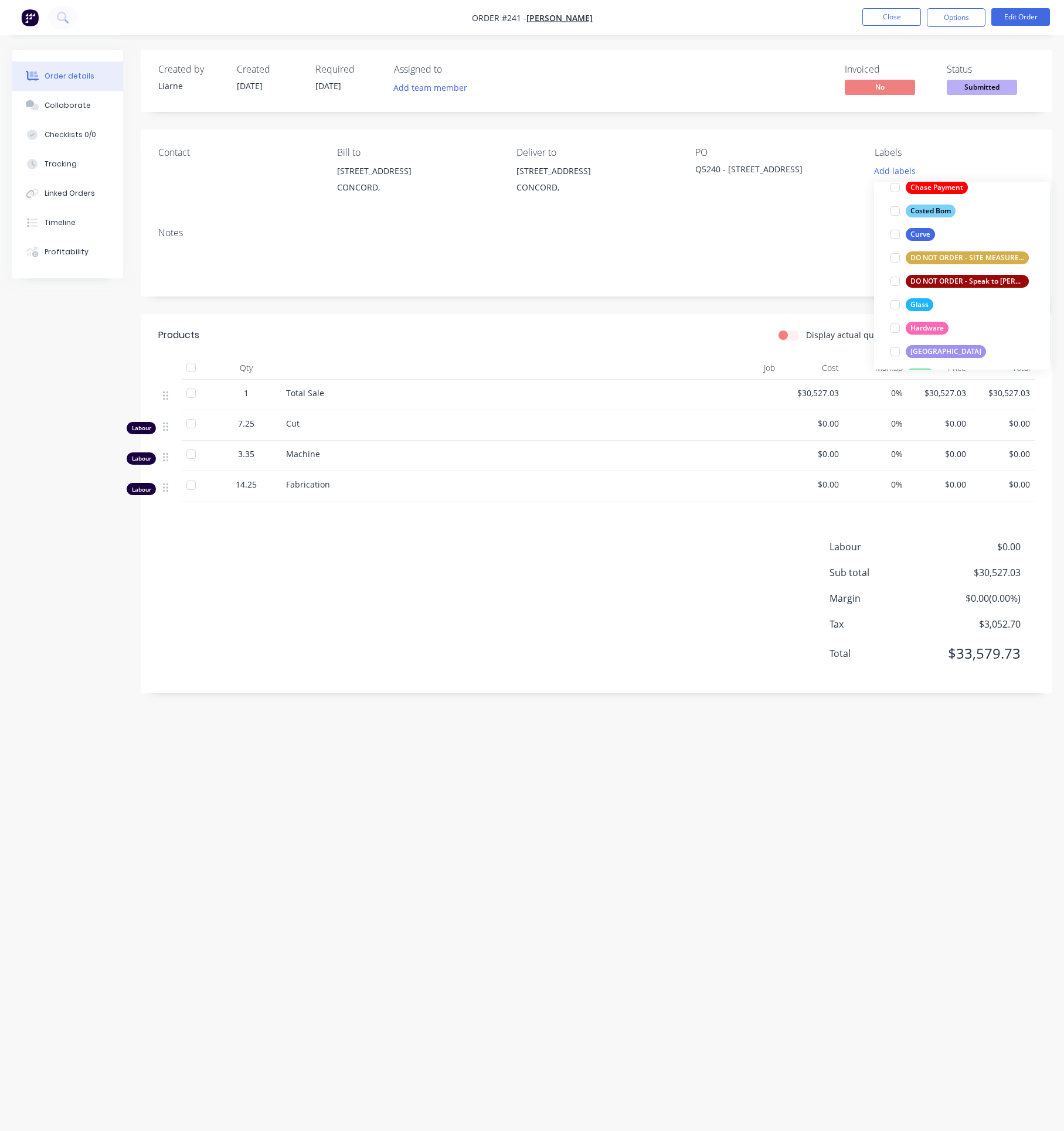
scroll to position [129, 0]
click at [893, 310] on div at bounding box center [895, 311] width 23 height 23
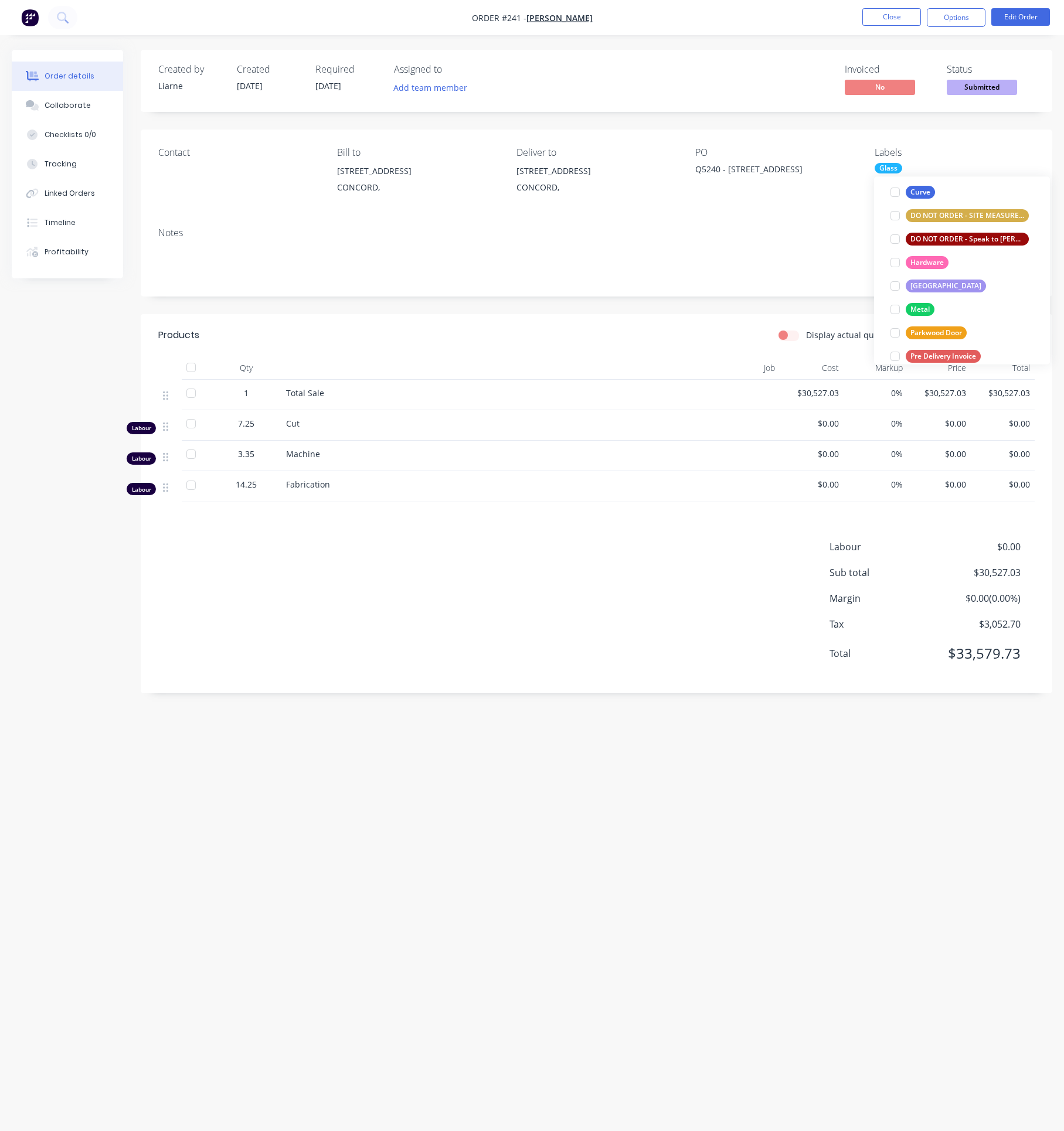
scroll to position [264, 0]
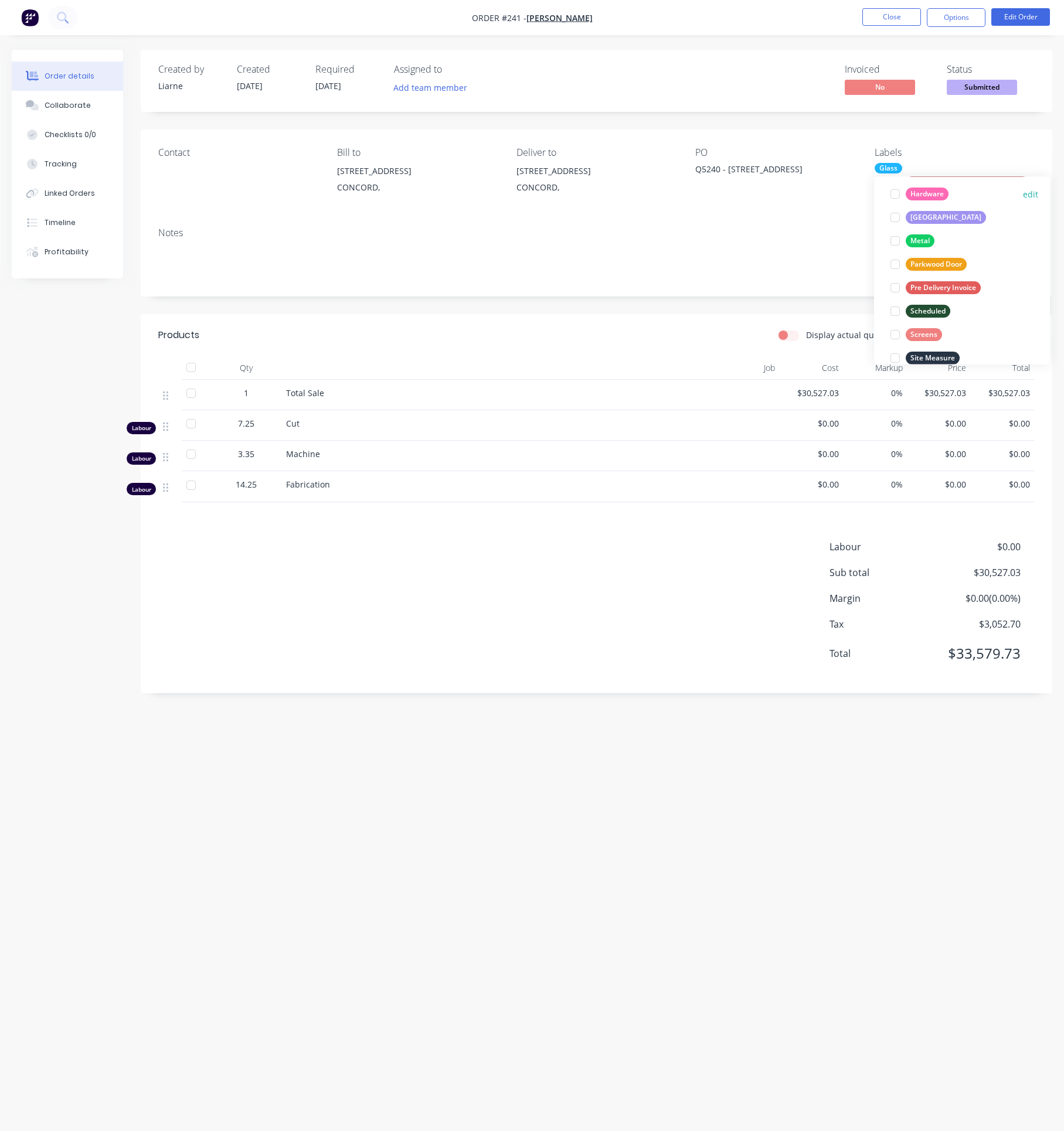
click at [892, 196] on div at bounding box center [895, 195] width 23 height 23
click at [890, 203] on div at bounding box center [895, 200] width 23 height 23
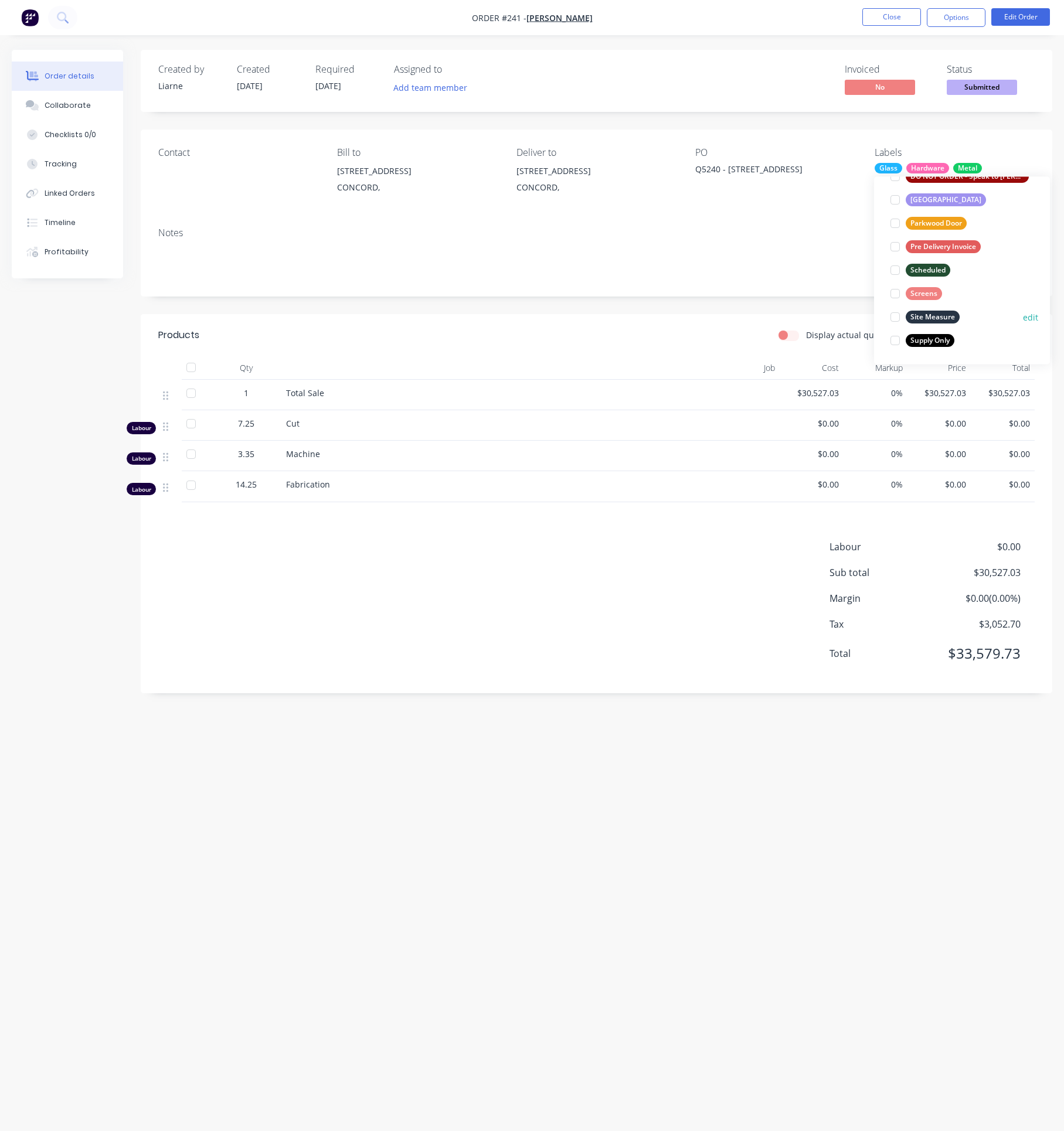
click at [895, 317] on div at bounding box center [895, 317] width 23 height 23
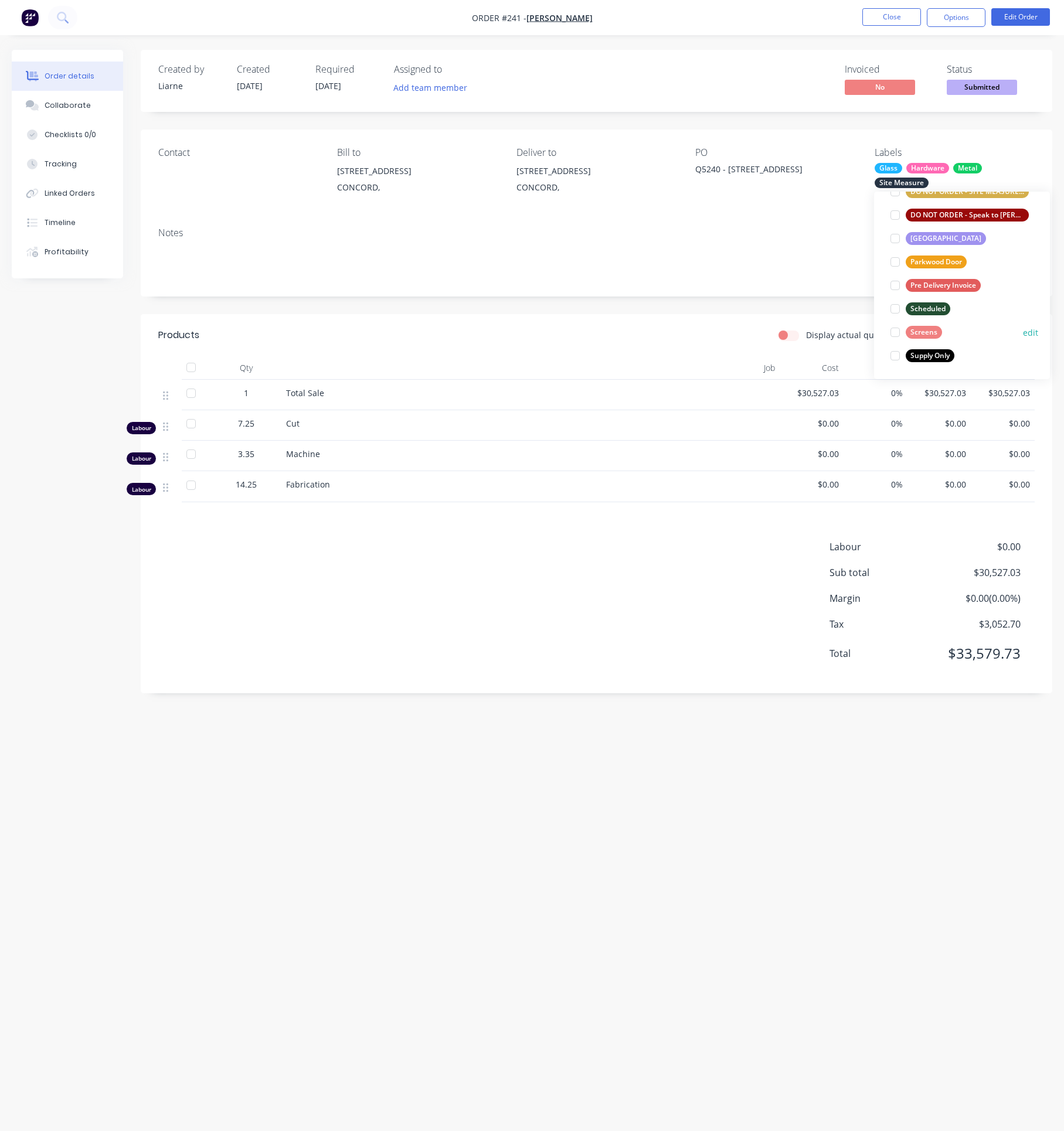
drag, startPoint x: 893, startPoint y: 334, endPoint x: 900, endPoint y: 333, distance: 7.1
click at [894, 333] on div at bounding box center [895, 332] width 23 height 23
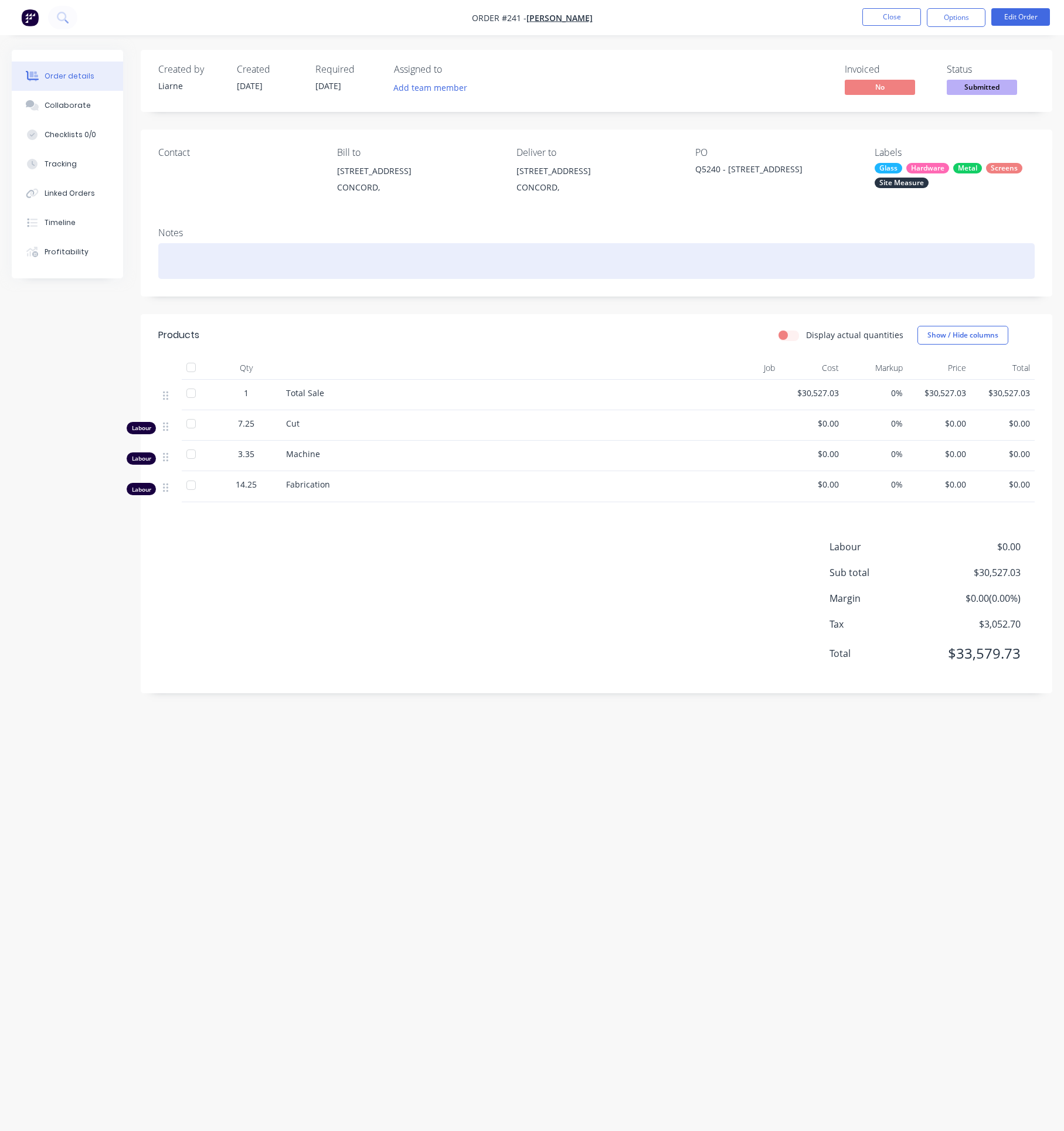
drag, startPoint x: 657, startPoint y: 248, endPoint x: 214, endPoint y: 159, distance: 451.9
click at [657, 248] on div at bounding box center [596, 261] width 876 height 36
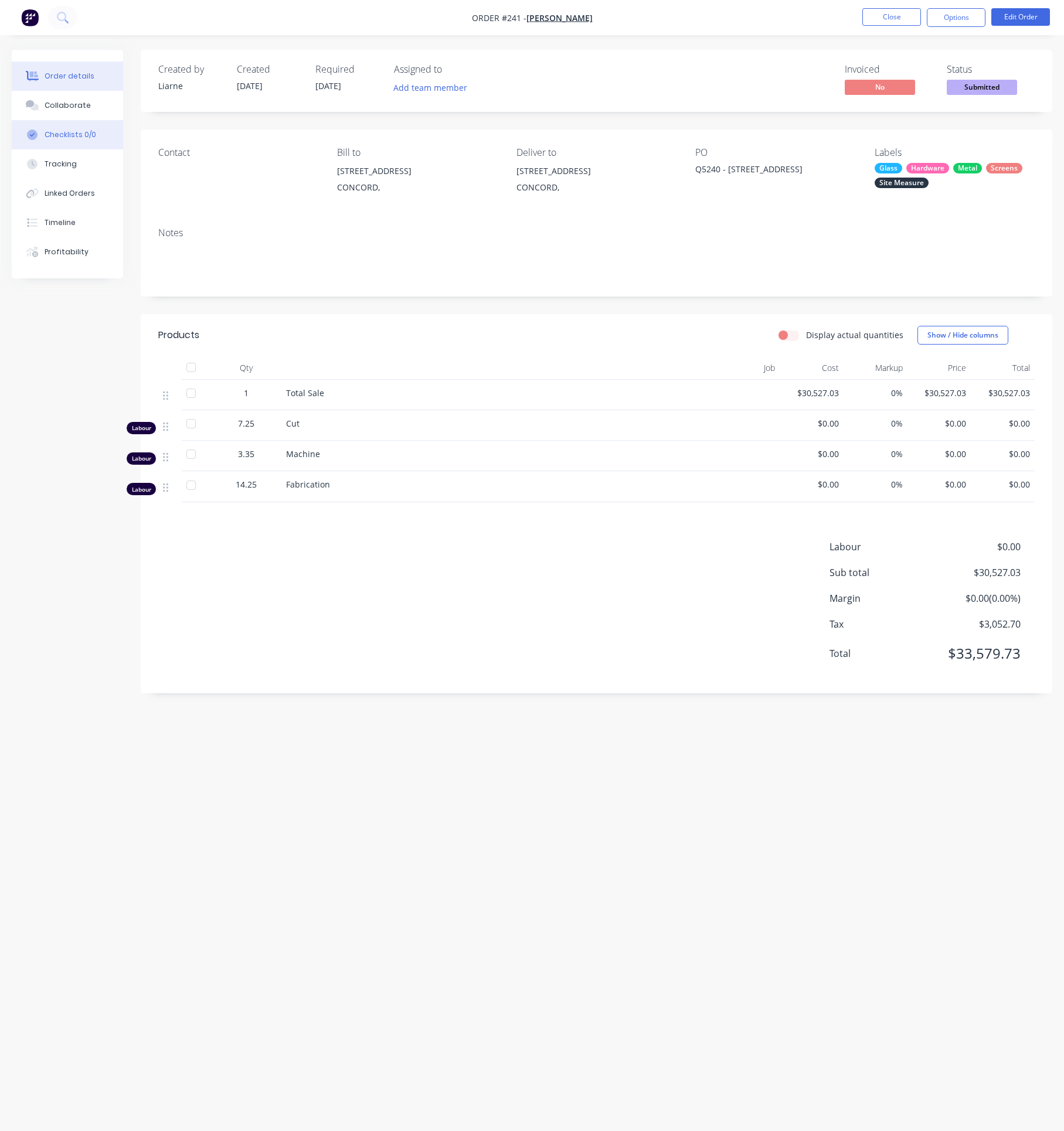
click at [75, 123] on button "Checklists 0/0" at bounding box center [67, 135] width 111 height 29
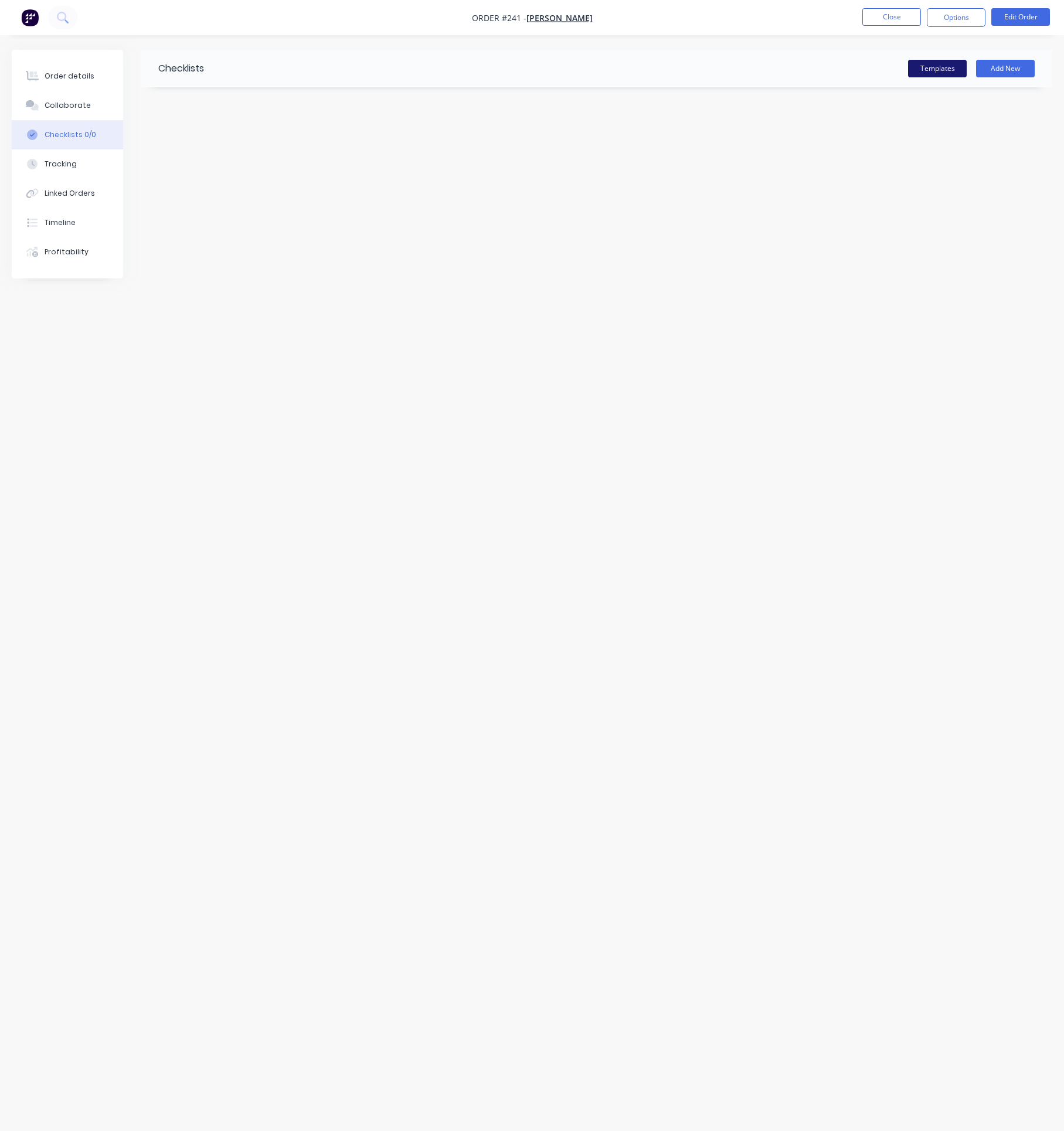
click at [949, 71] on button "Templates" at bounding box center [937, 68] width 59 height 18
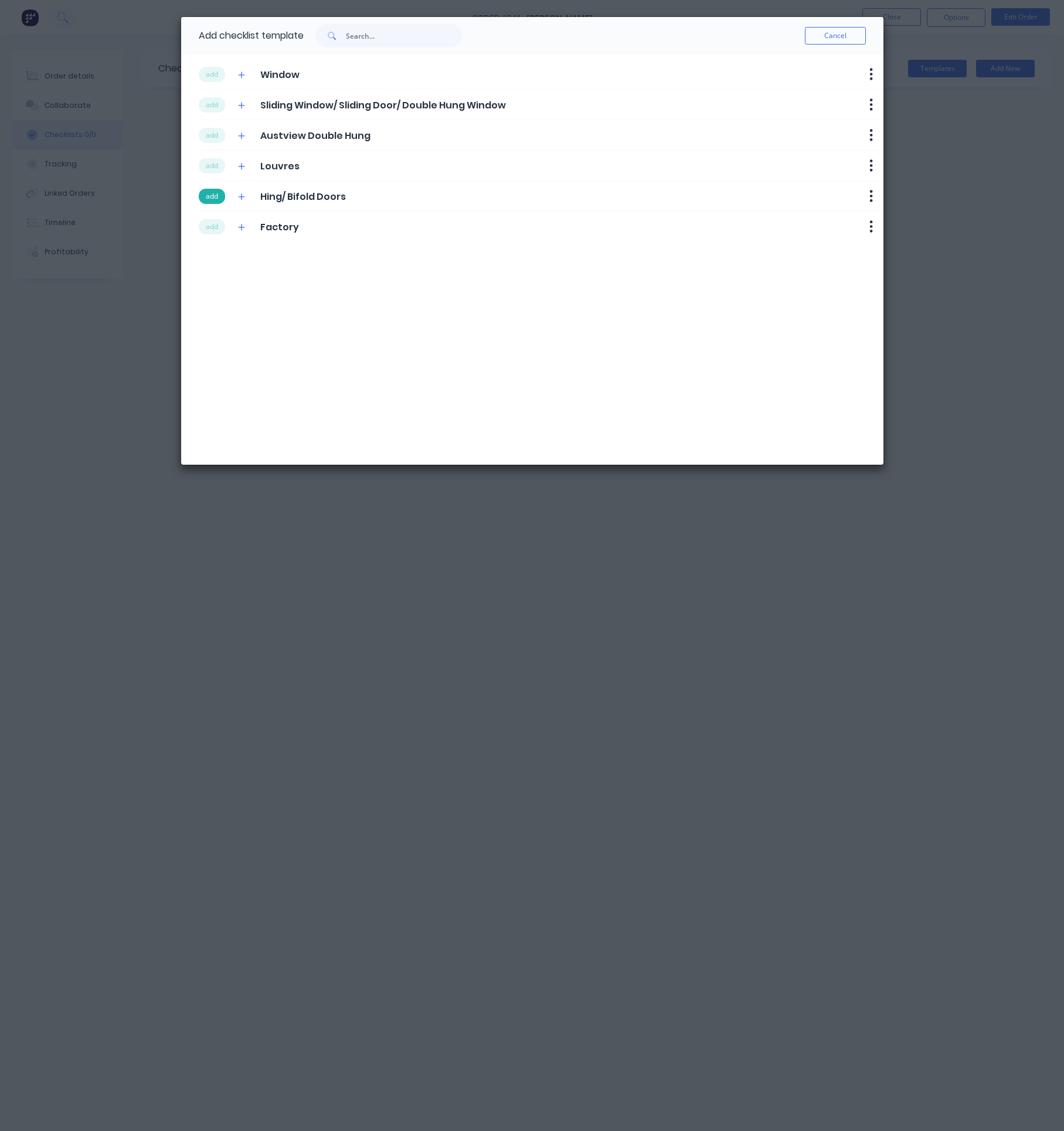
click at [207, 195] on button "add" at bounding box center [212, 196] width 26 height 16
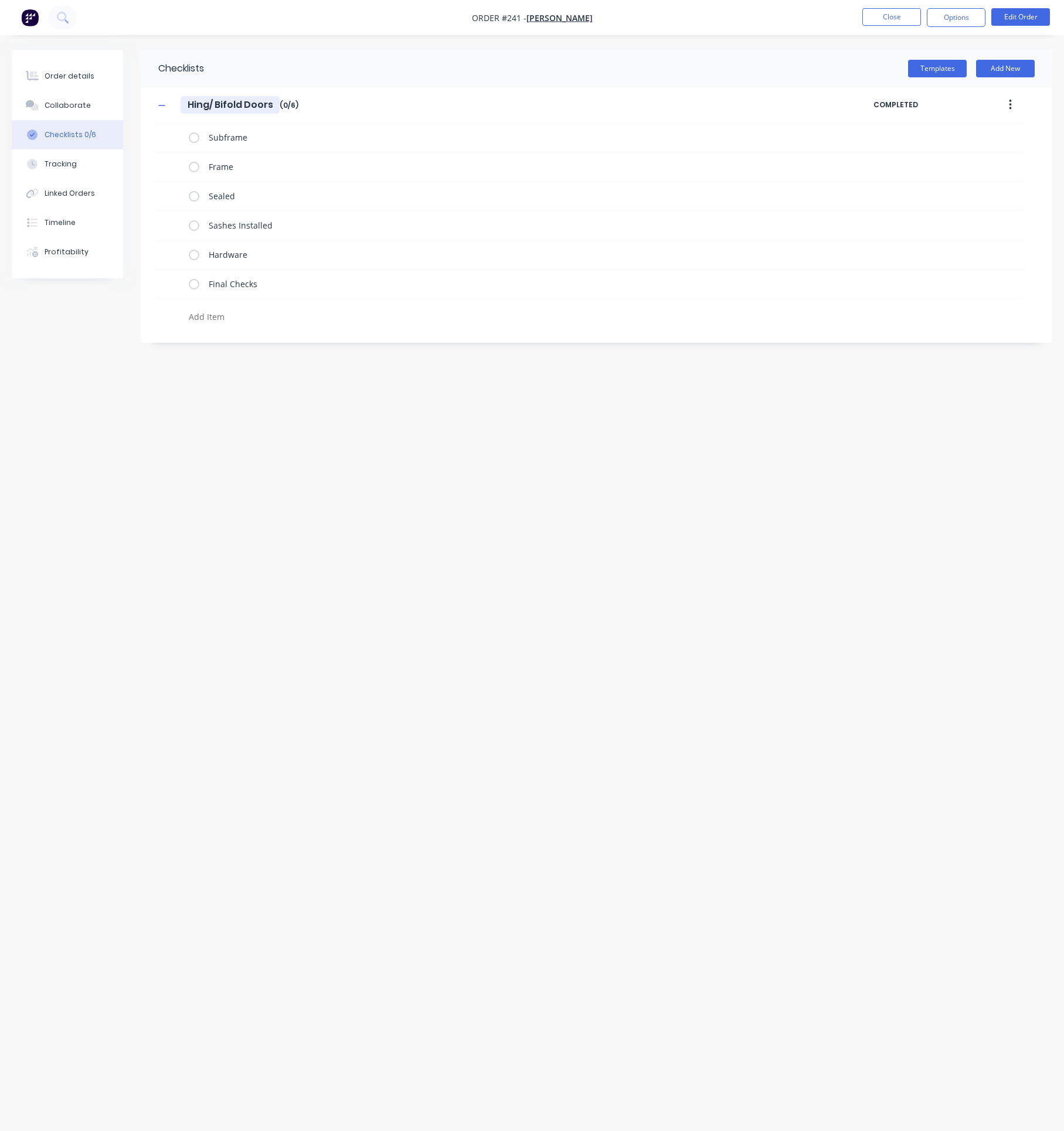
drag, startPoint x: 273, startPoint y: 102, endPoint x: 167, endPoint y: 90, distance: 106.7
click at [167, 90] on div "Hing/ Bifold Doors Hing/ Bifold Doors Enter Checklist name ( 0 / 6 ) COMPLETED" at bounding box center [589, 106] width 869 height 36
type textarea "x"
type input "D"
type textarea "x"
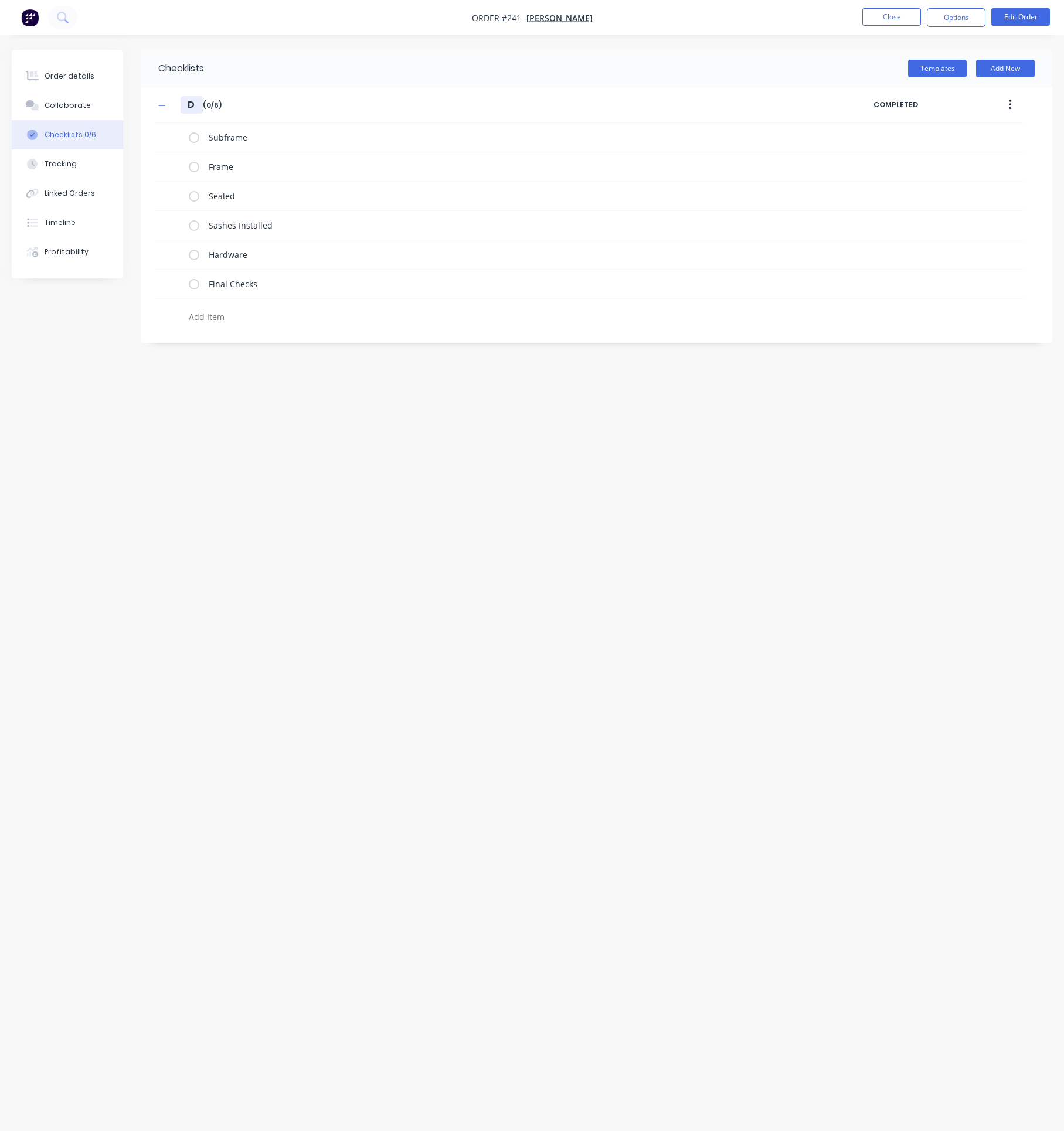
type input "D0"
type textarea "x"
type input "D01"
click at [155, 108] on button "button" at bounding box center [161, 105] width 15 height 15
click at [954, 73] on button "Templates" at bounding box center [937, 68] width 59 height 18
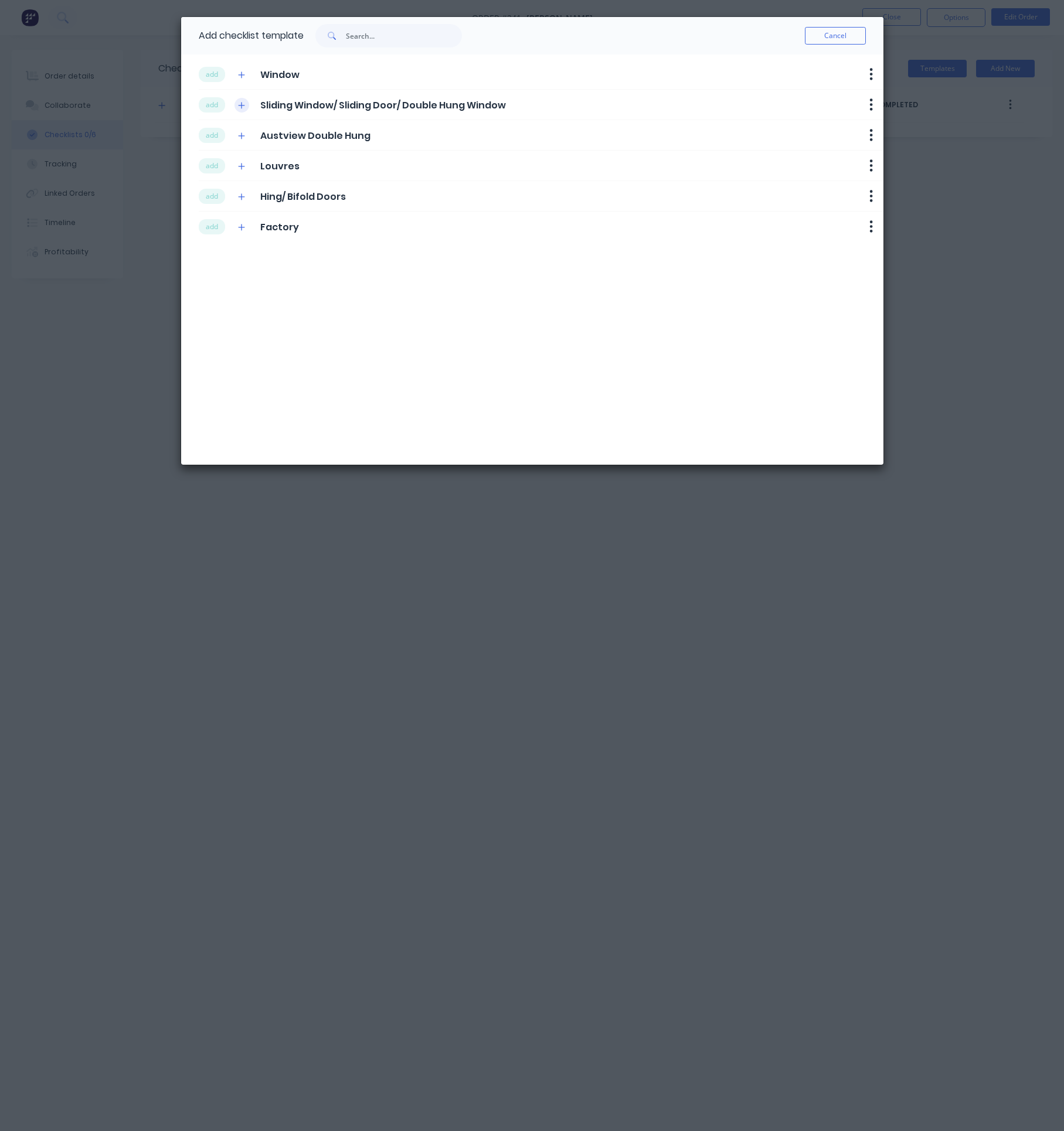
click at [246, 104] on button "button" at bounding box center [241, 105] width 15 height 15
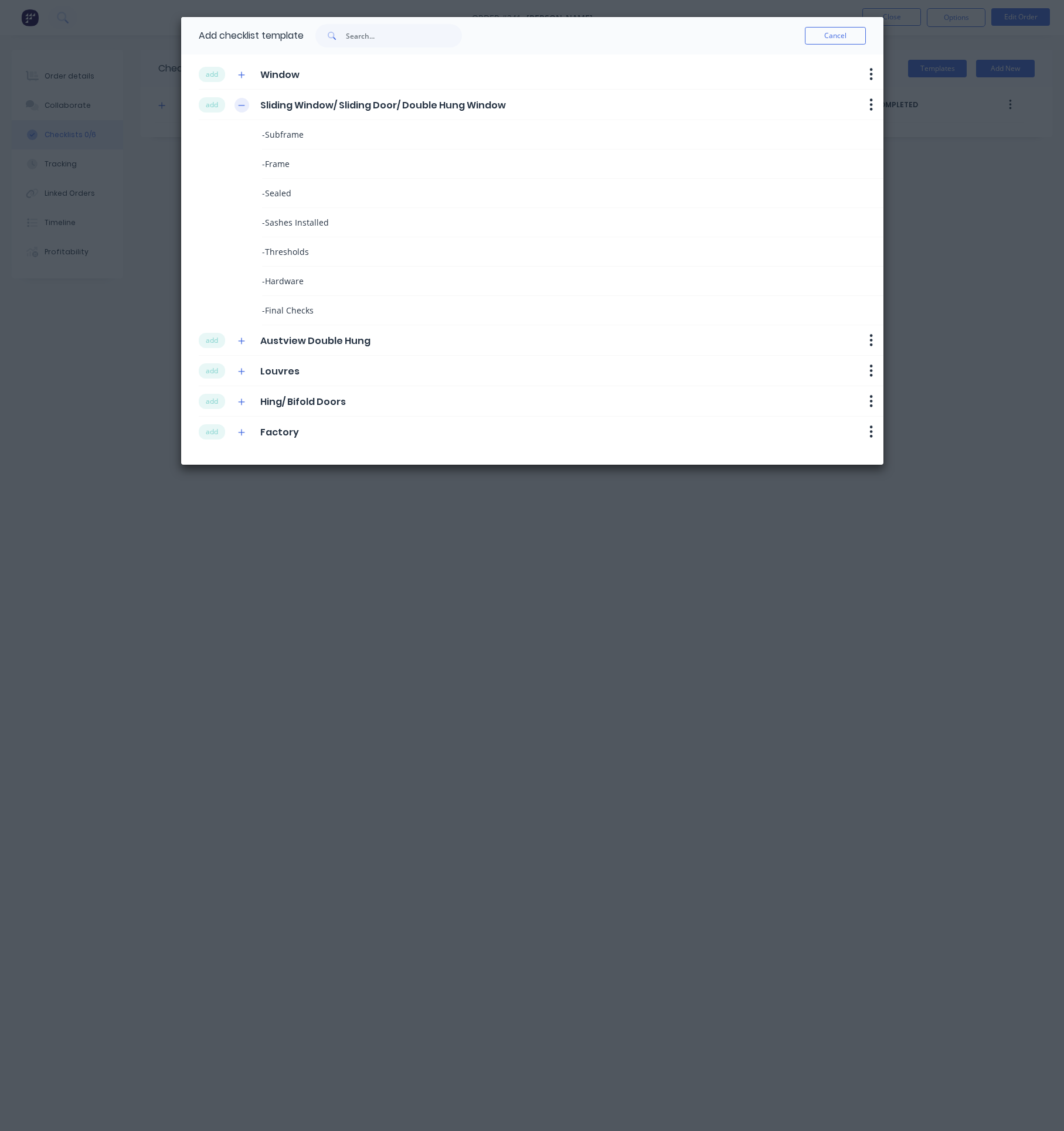
click at [244, 106] on icon "button" at bounding box center [241, 105] width 6 height 1
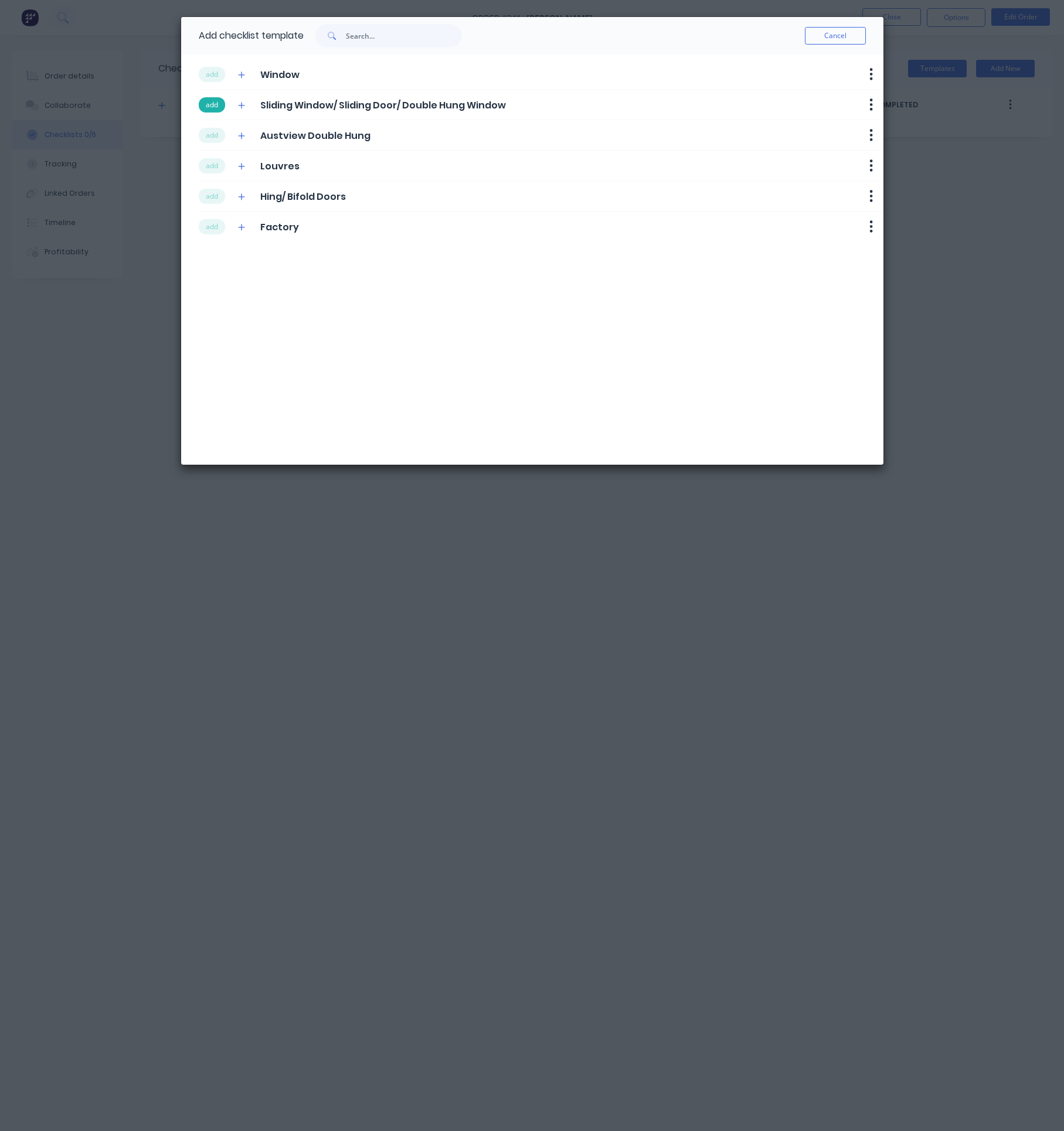
click at [212, 100] on button "add" at bounding box center [212, 105] width 26 height 16
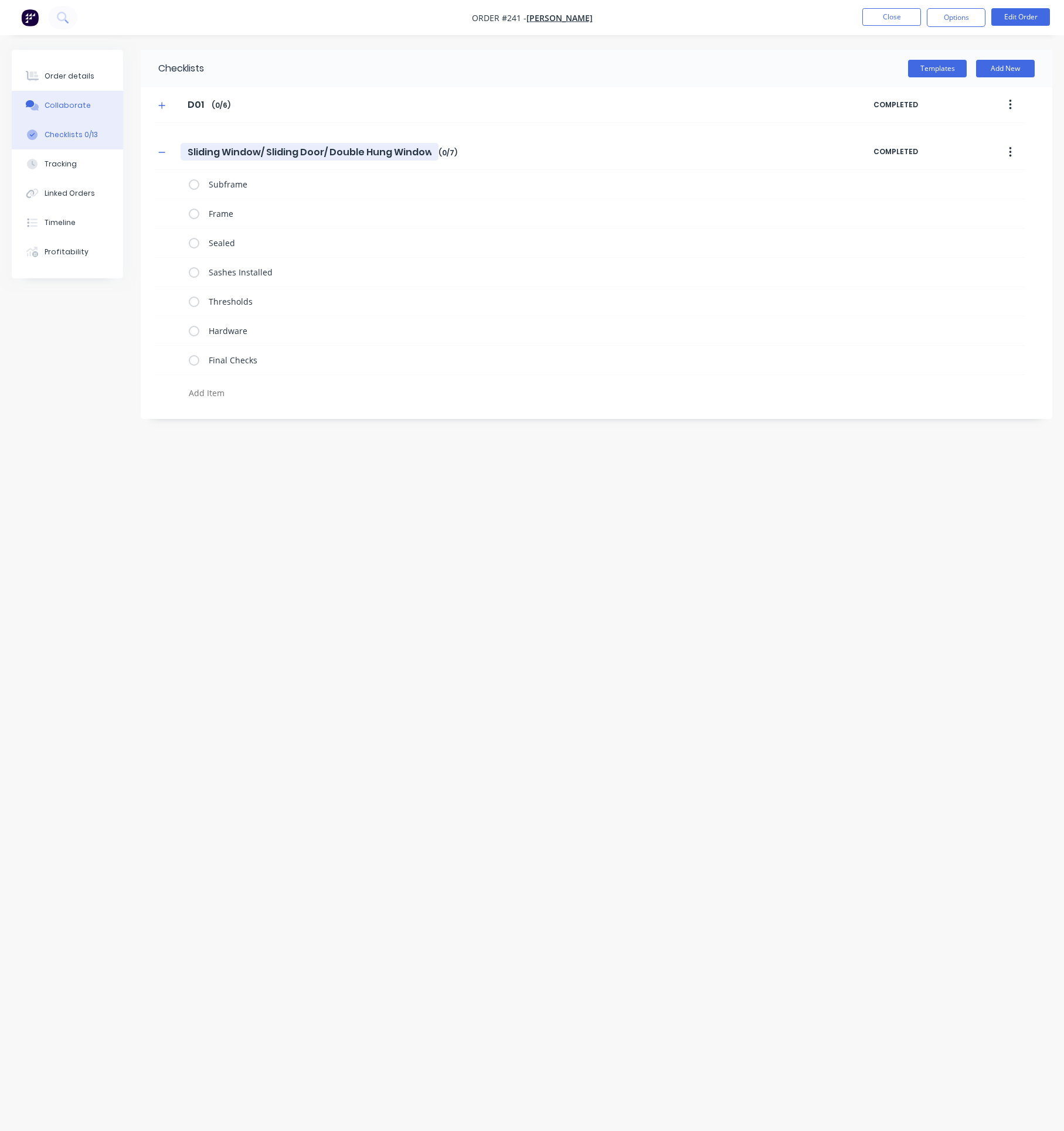
drag, startPoint x: 429, startPoint y: 152, endPoint x: 50, endPoint y: 118, distance: 380.5
click at [50, 118] on div "Order details Collaborate Checklists 0/13 Tracking Linked Orders Timeline Profi…" at bounding box center [532, 543] width 1064 height 987
type textarea "x"
type input "D"
type textarea "x"
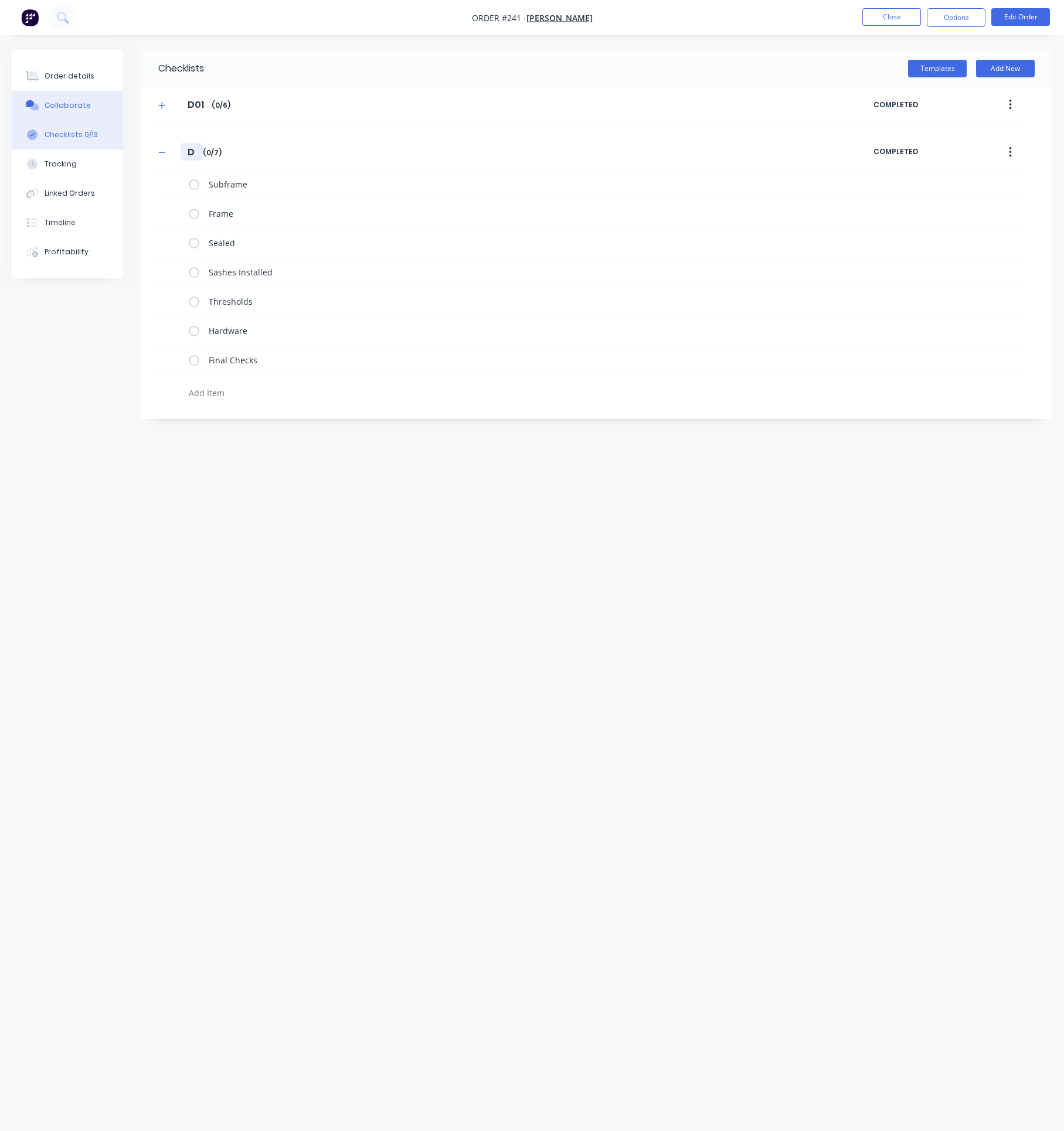
type input "D0"
type textarea "x"
type input "D02"
click at [166, 154] on button "button" at bounding box center [161, 152] width 15 height 15
click at [1000, 61] on button "Add New" at bounding box center [1005, 68] width 59 height 18
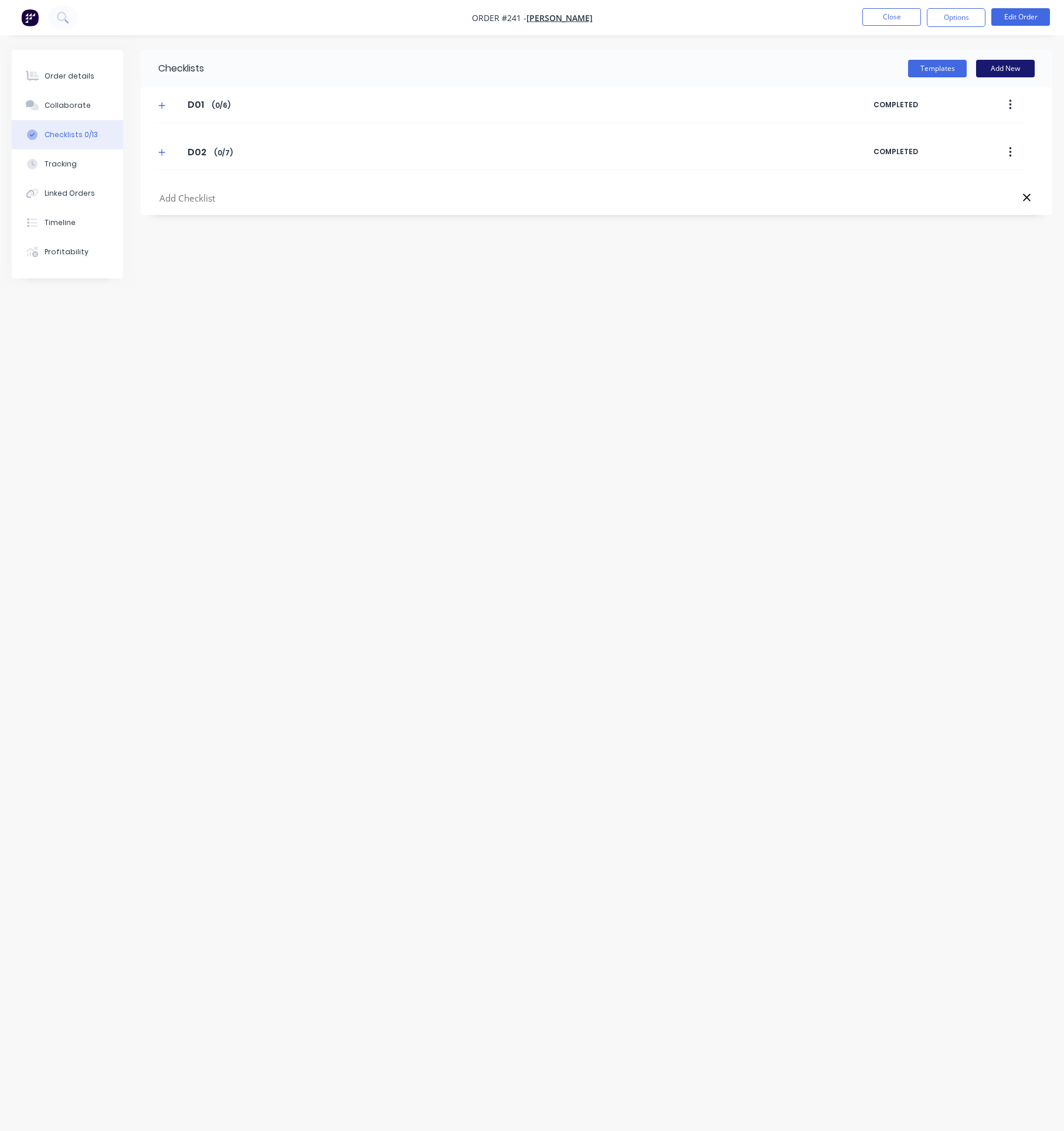
click at [1001, 66] on button "Add New" at bounding box center [1005, 68] width 59 height 18
click at [943, 61] on button "Templates" at bounding box center [937, 68] width 59 height 18
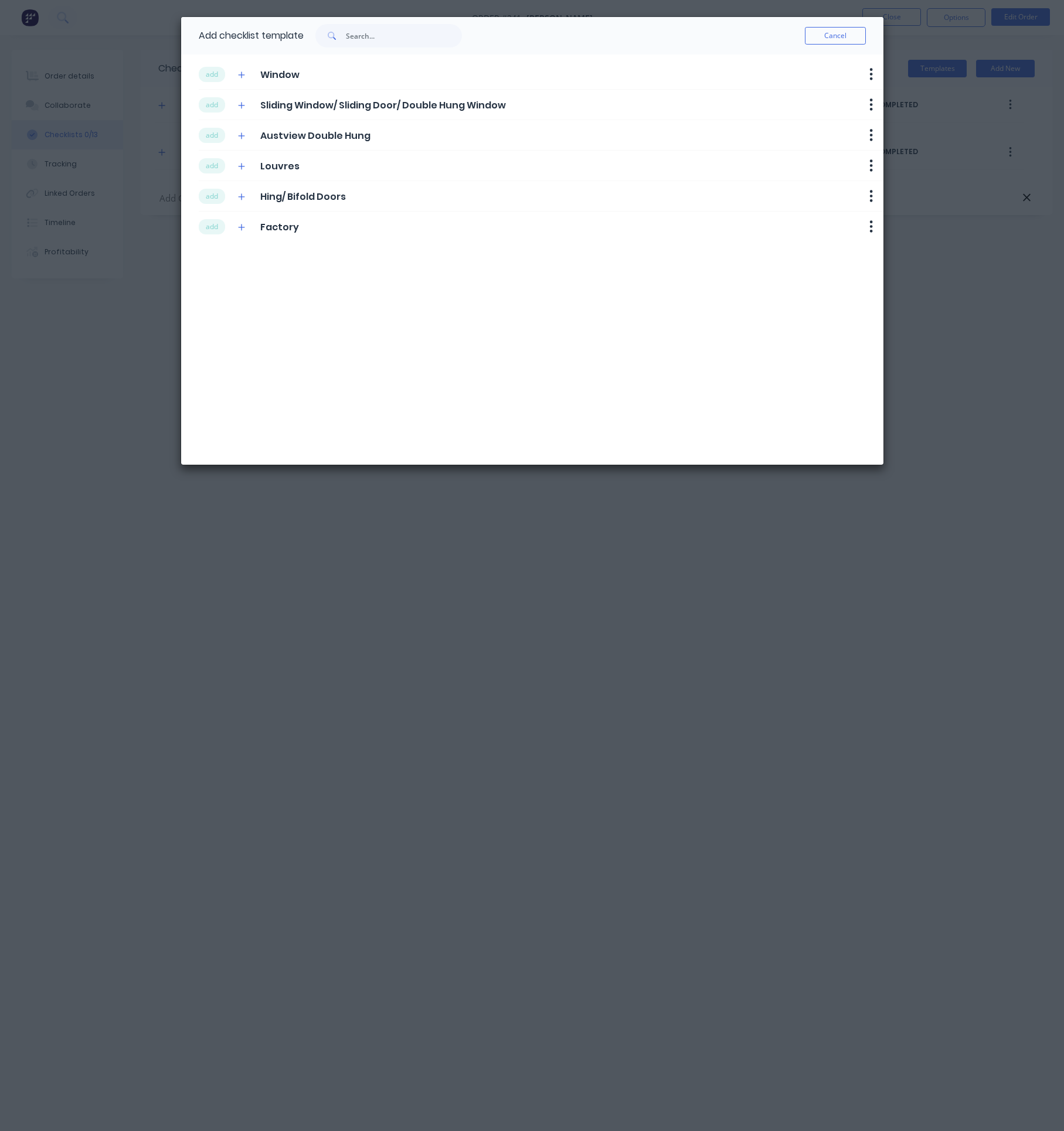
click at [250, 72] on div "add Window" at bounding box center [249, 74] width 101 height 16
drag, startPoint x: 218, startPoint y: 72, endPoint x: 217, endPoint y: 78, distance: 6.1
click at [217, 73] on button "add" at bounding box center [212, 75] width 26 height 16
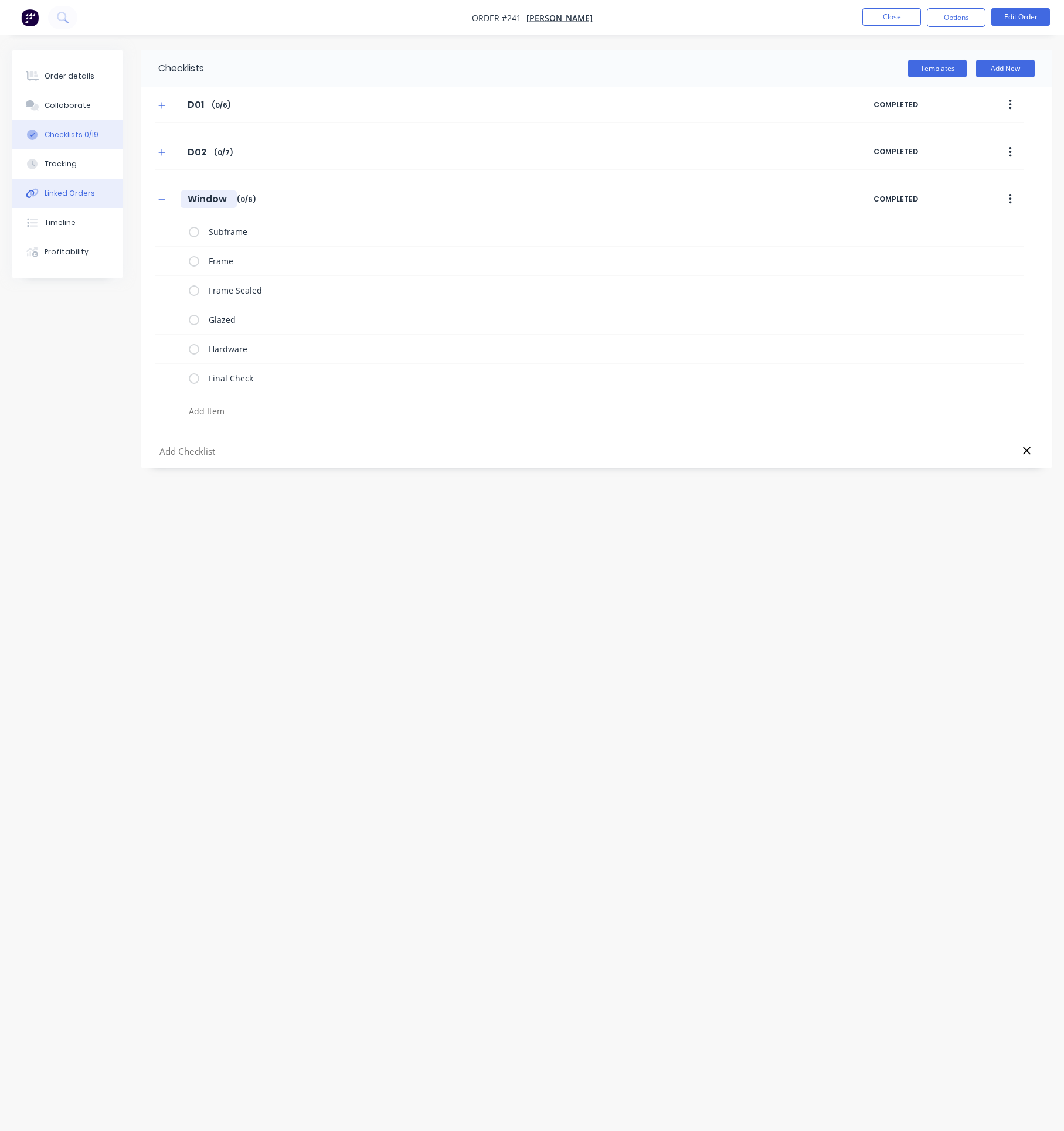
drag, startPoint x: 225, startPoint y: 193, endPoint x: 40, endPoint y: 200, distance: 185.1
click at [40, 200] on div "Order details Collaborate Checklists 0/19 Tracking Linked Orders Timeline Profi…" at bounding box center [532, 543] width 1064 height 987
type textarea "x"
type input "W"
type textarea "x"
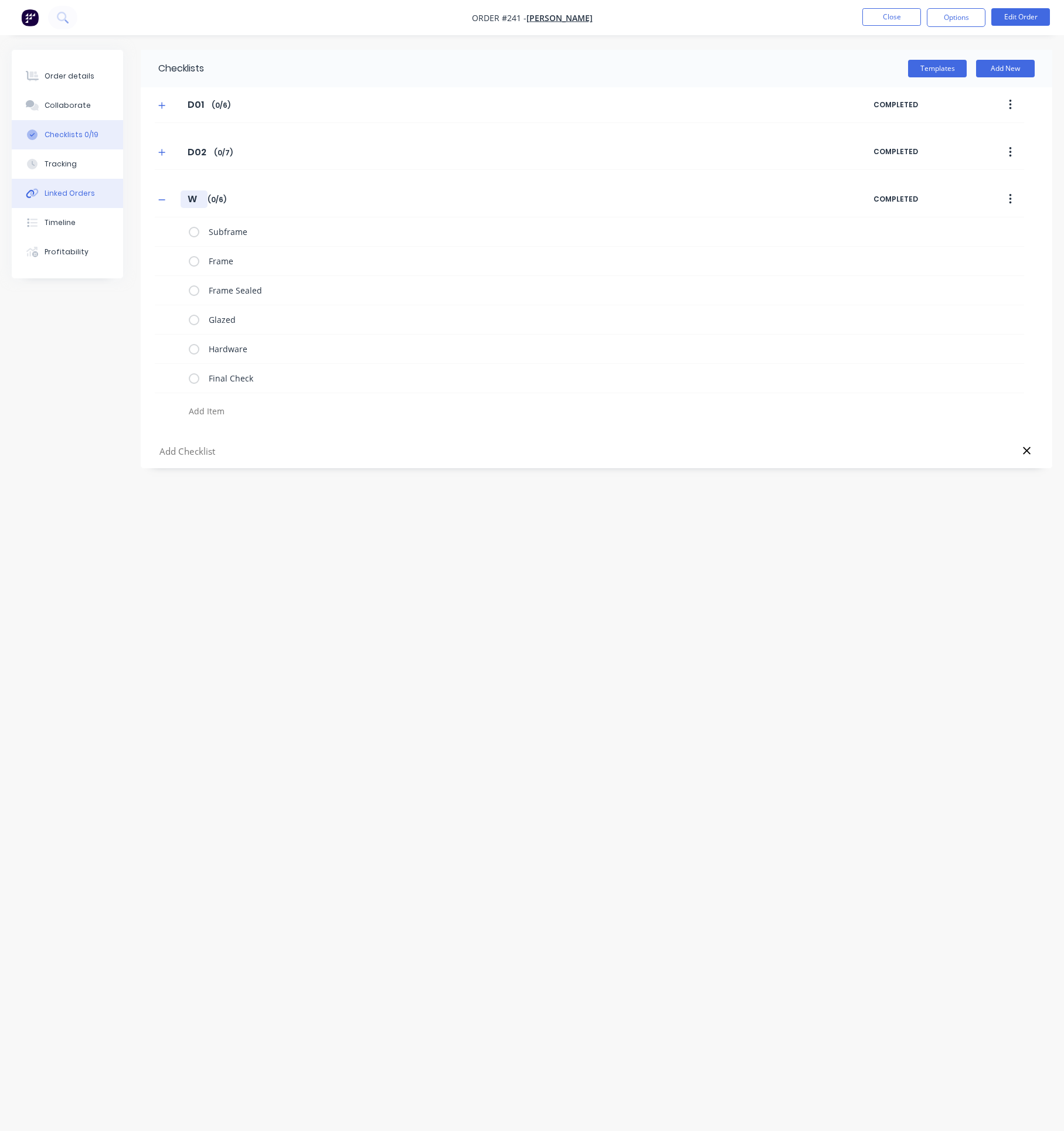
type input "W0"
type textarea "x"
type input "W01"
type textarea "x"
click at [159, 201] on icon "button" at bounding box center [161, 199] width 7 height 9
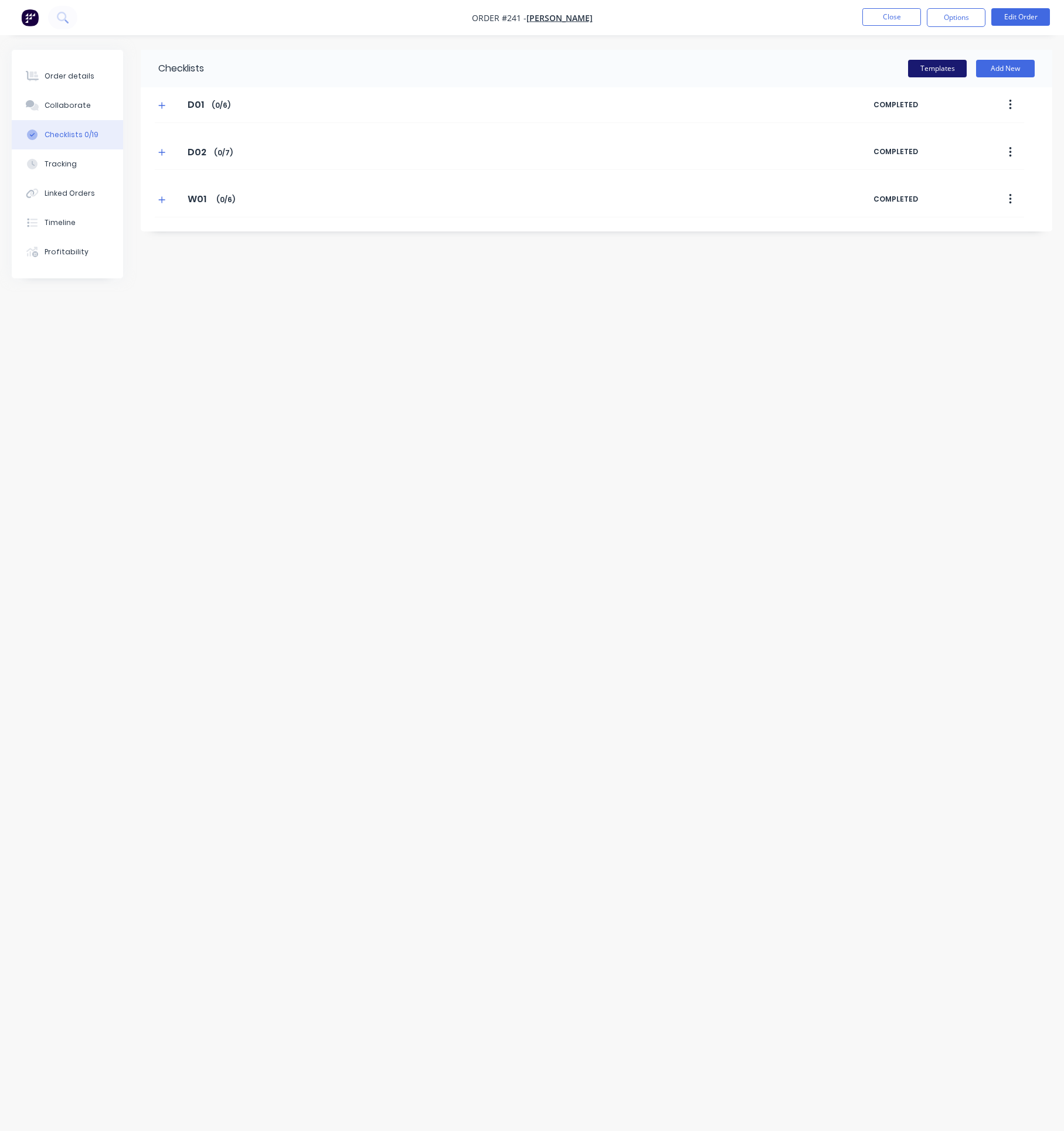
click at [939, 69] on button "Templates" at bounding box center [937, 68] width 59 height 18
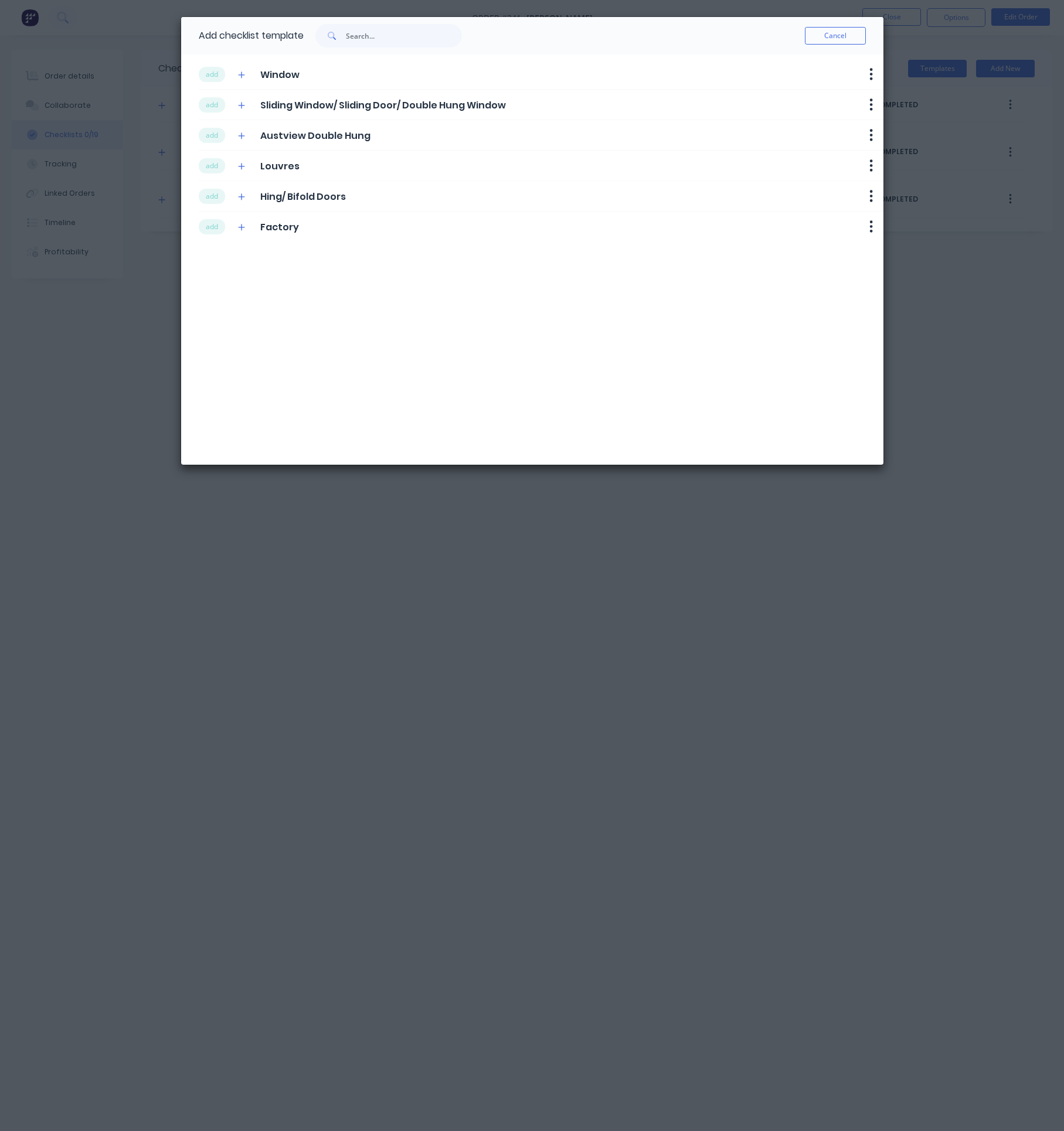
click at [278, 74] on span "Window" at bounding box center [279, 75] width 40 height 14
click at [217, 73] on button "add" at bounding box center [212, 75] width 26 height 16
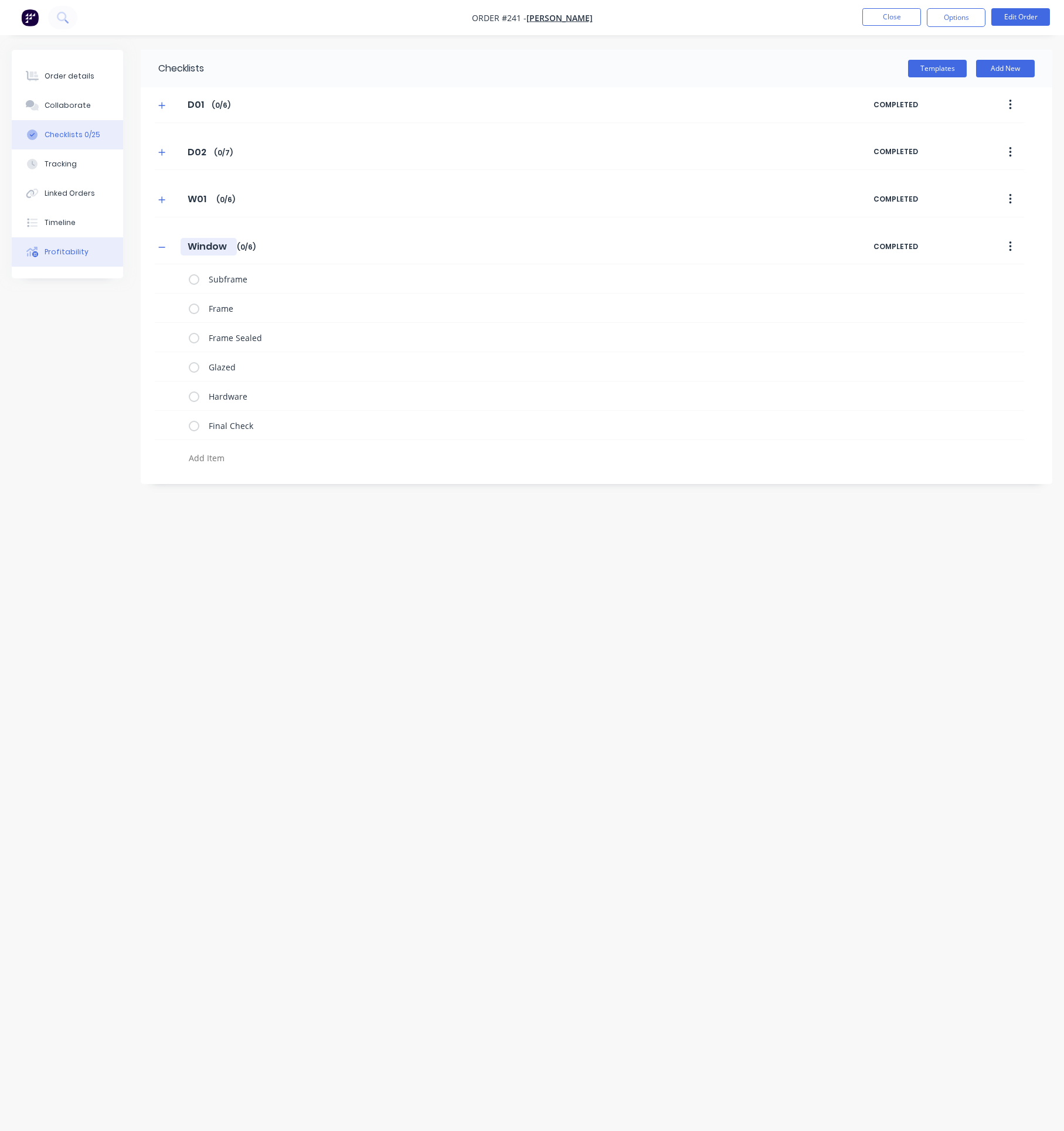
drag, startPoint x: 227, startPoint y: 253, endPoint x: 16, endPoint y: 250, distance: 211.0
click at [16, 250] on div "Order details Collaborate Checklists 0/25 Tracking Linked Orders Timeline Profi…" at bounding box center [532, 543] width 1064 height 987
type textarea "x"
type input "W"
type textarea "x"
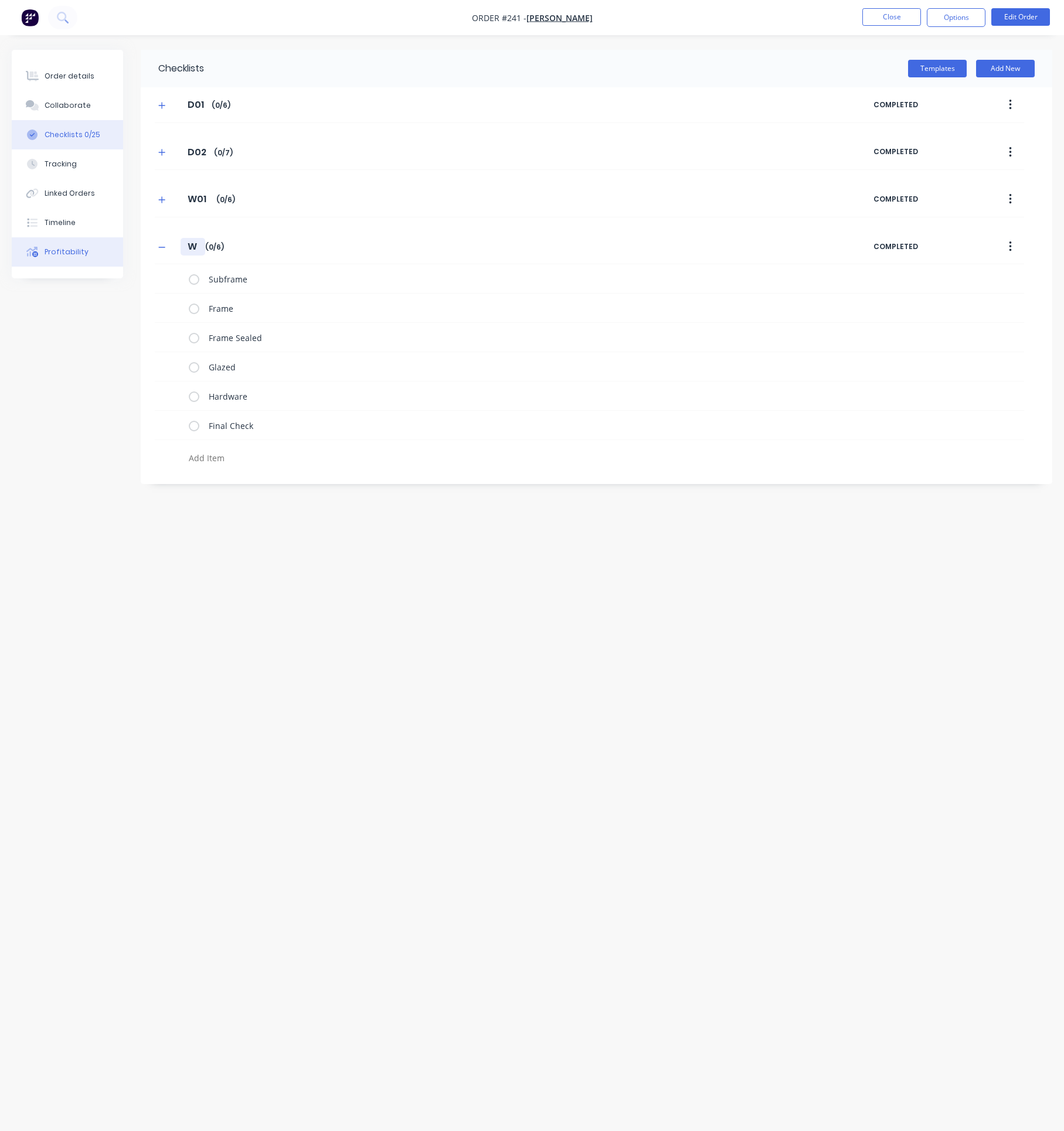
type input "W0"
type textarea "x"
type input "W02"
type textarea "x"
type input "W02"
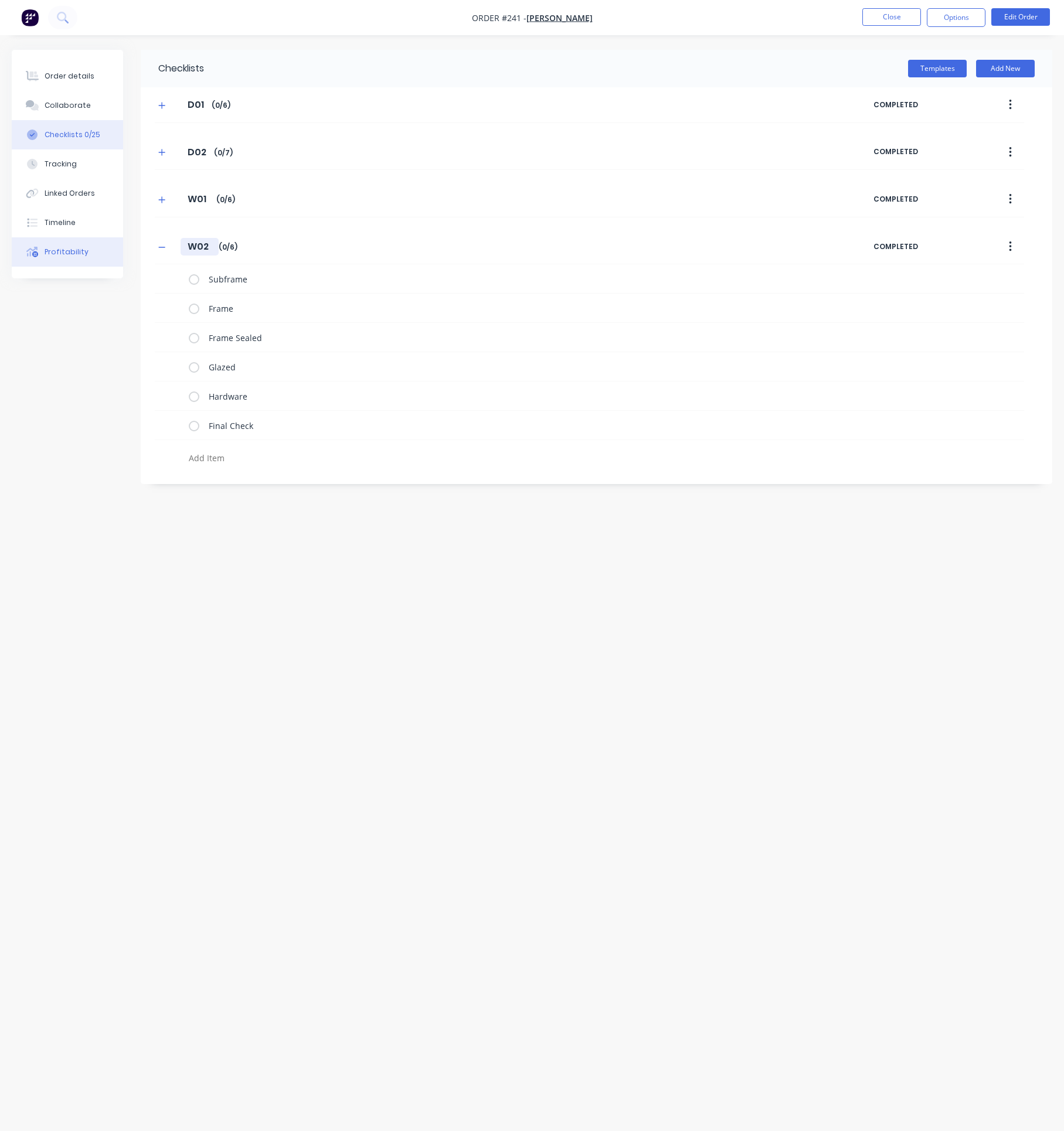
type textarea "x"
type input "W02 L"
type textarea "x"
type input "W02 Li"
type textarea "x"
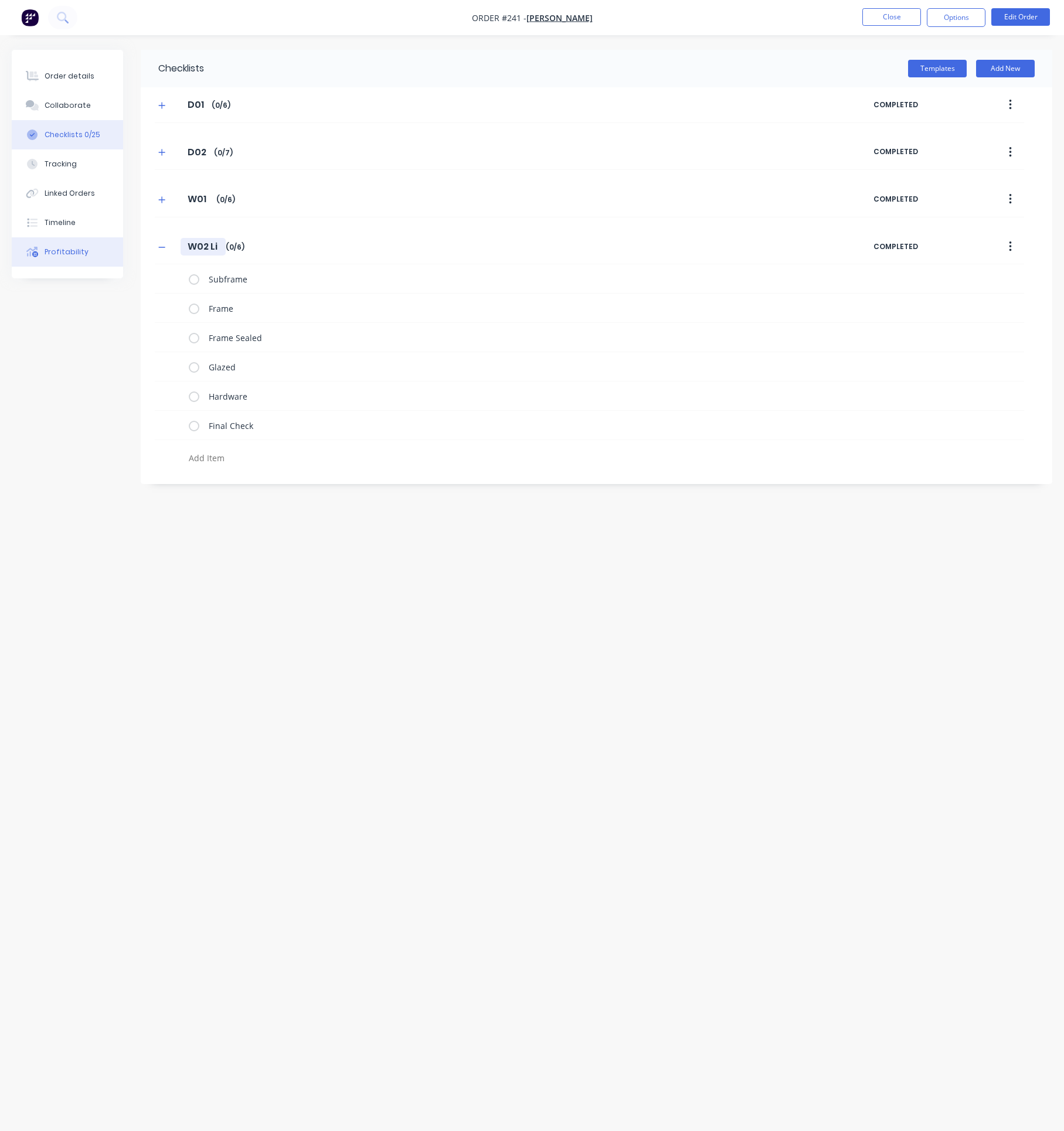
type input "W02 Liv"
type textarea "x"
type input "W02 Livi"
type textarea "x"
type input "W02 Livin"
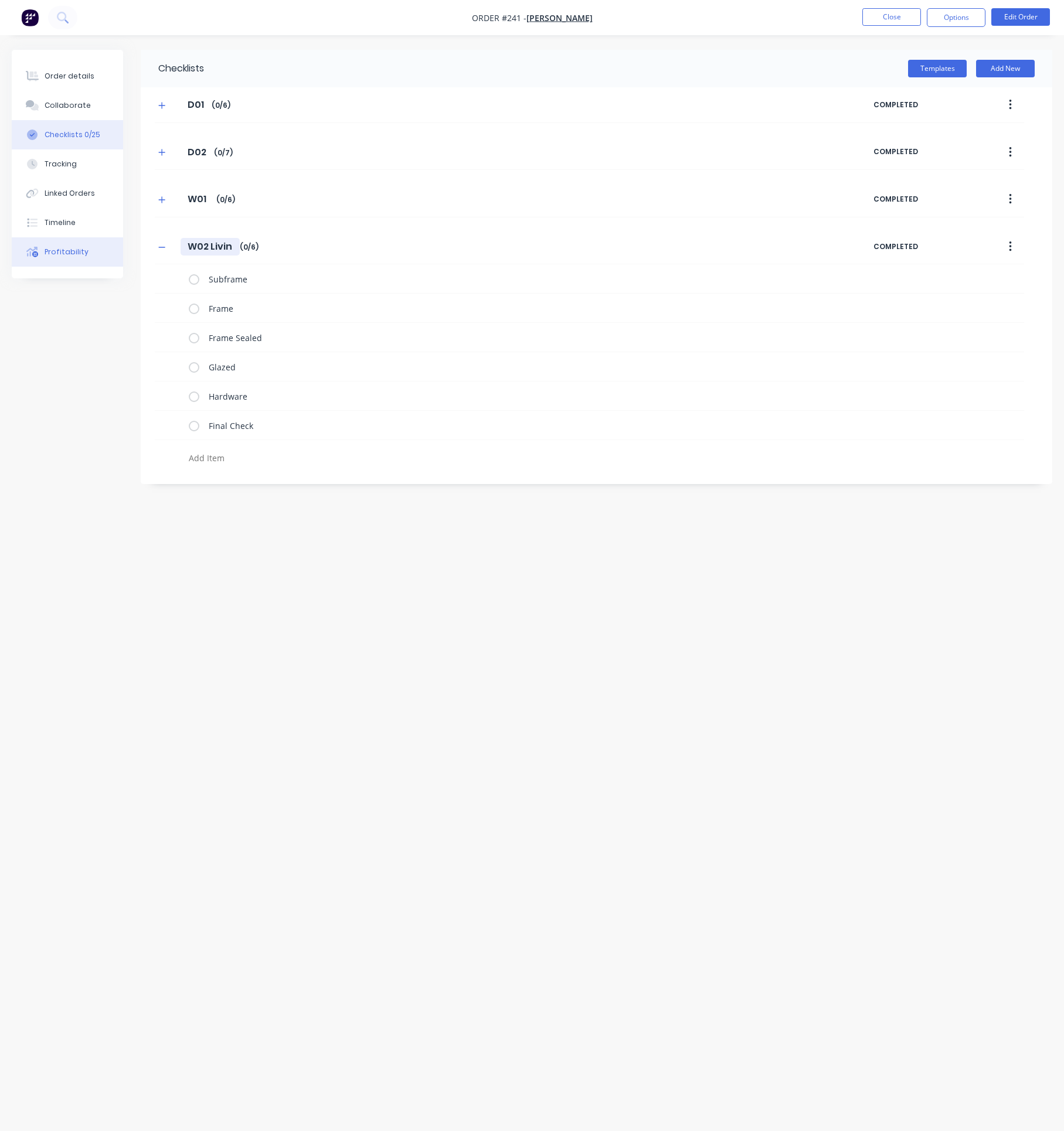
type textarea "x"
type input "W02 Living"
click at [162, 252] on icon "button" at bounding box center [161, 247] width 7 height 9
click at [1027, 68] on button "Add New" at bounding box center [1005, 68] width 59 height 18
click at [921, 61] on button "Templates" at bounding box center [937, 68] width 59 height 18
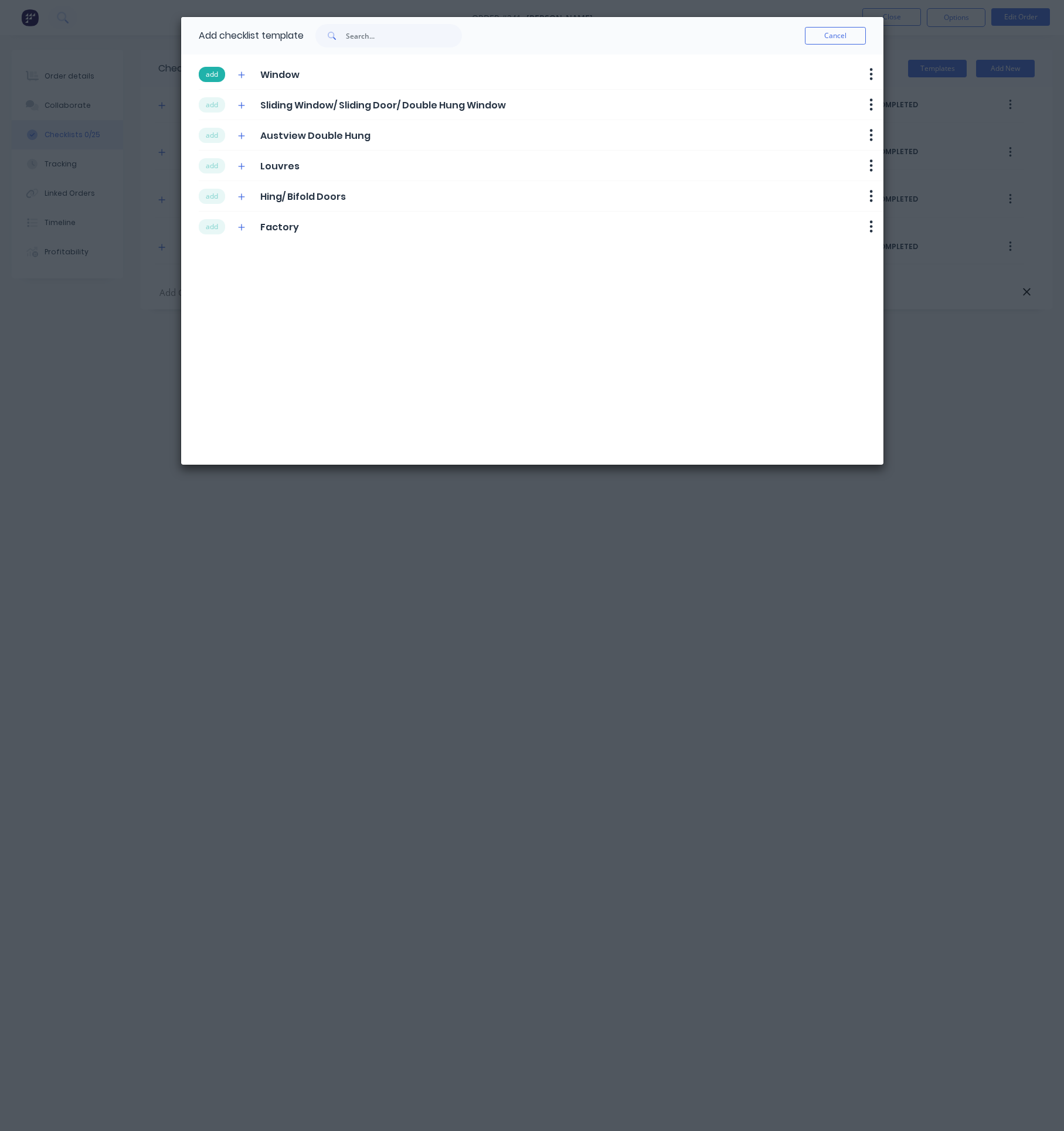
click at [212, 68] on button "add" at bounding box center [212, 75] width 26 height 16
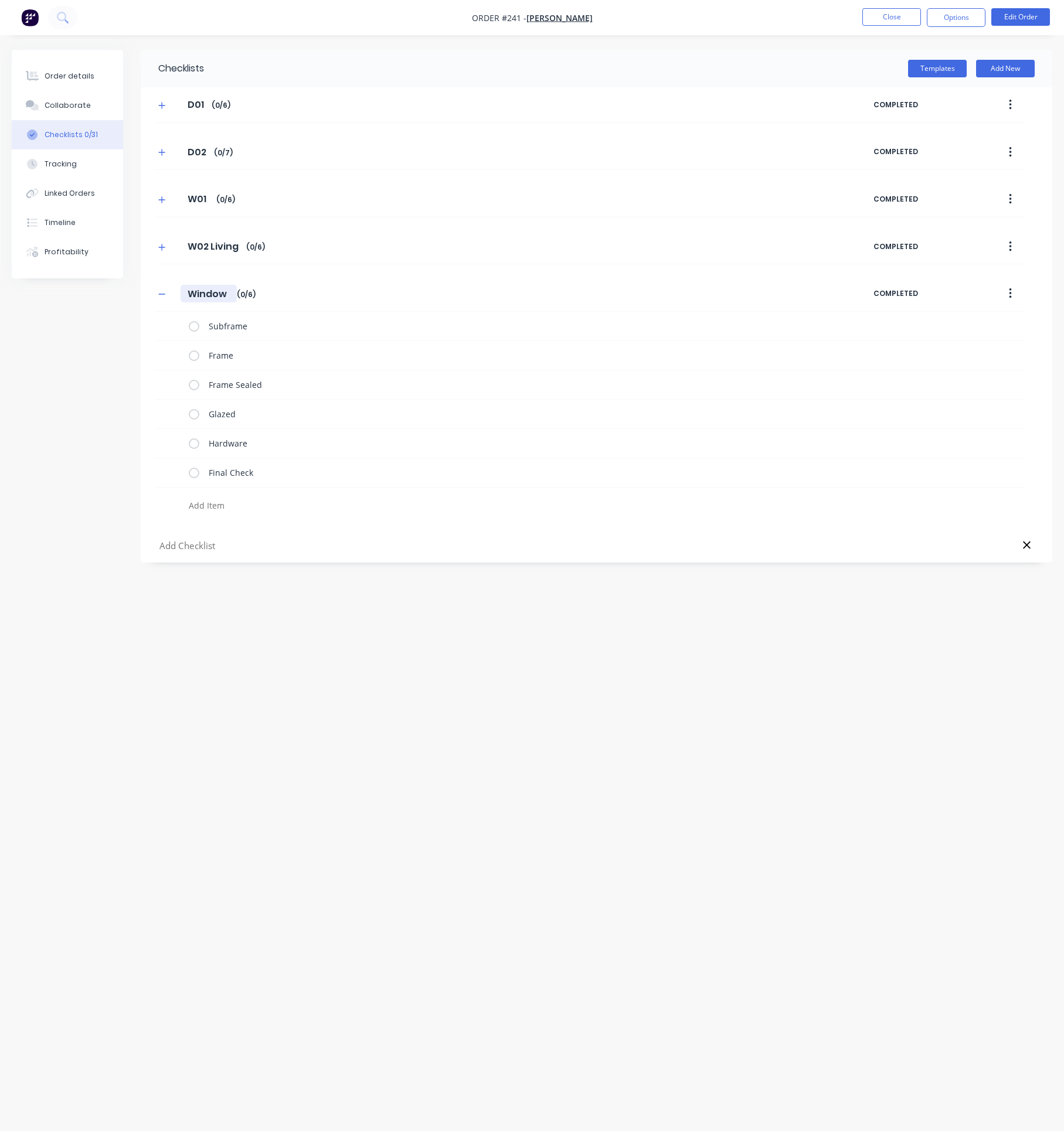
click at [197, 293] on input "Window" at bounding box center [209, 293] width 56 height 18
drag, startPoint x: 180, startPoint y: 293, endPoint x: 318, endPoint y: 300, distance: 138.2
click at [314, 300] on div "Window Window Enter Checklist name ( 0 / 6 )" at bounding box center [514, 293] width 719 height 21
type textarea "x"
type input "W"
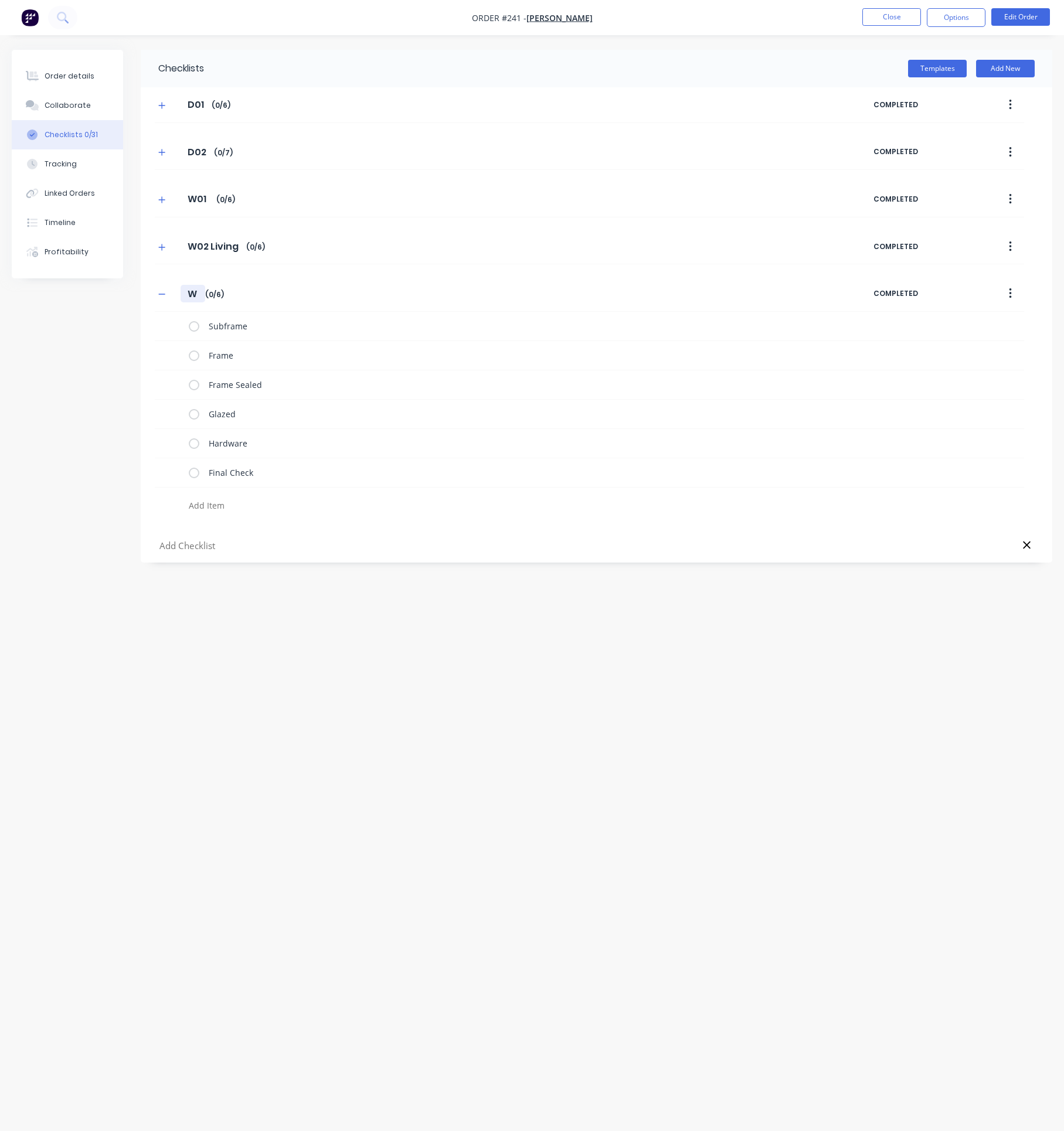
type textarea "x"
type input "W0"
type textarea "x"
type input "W03"
type textarea "x"
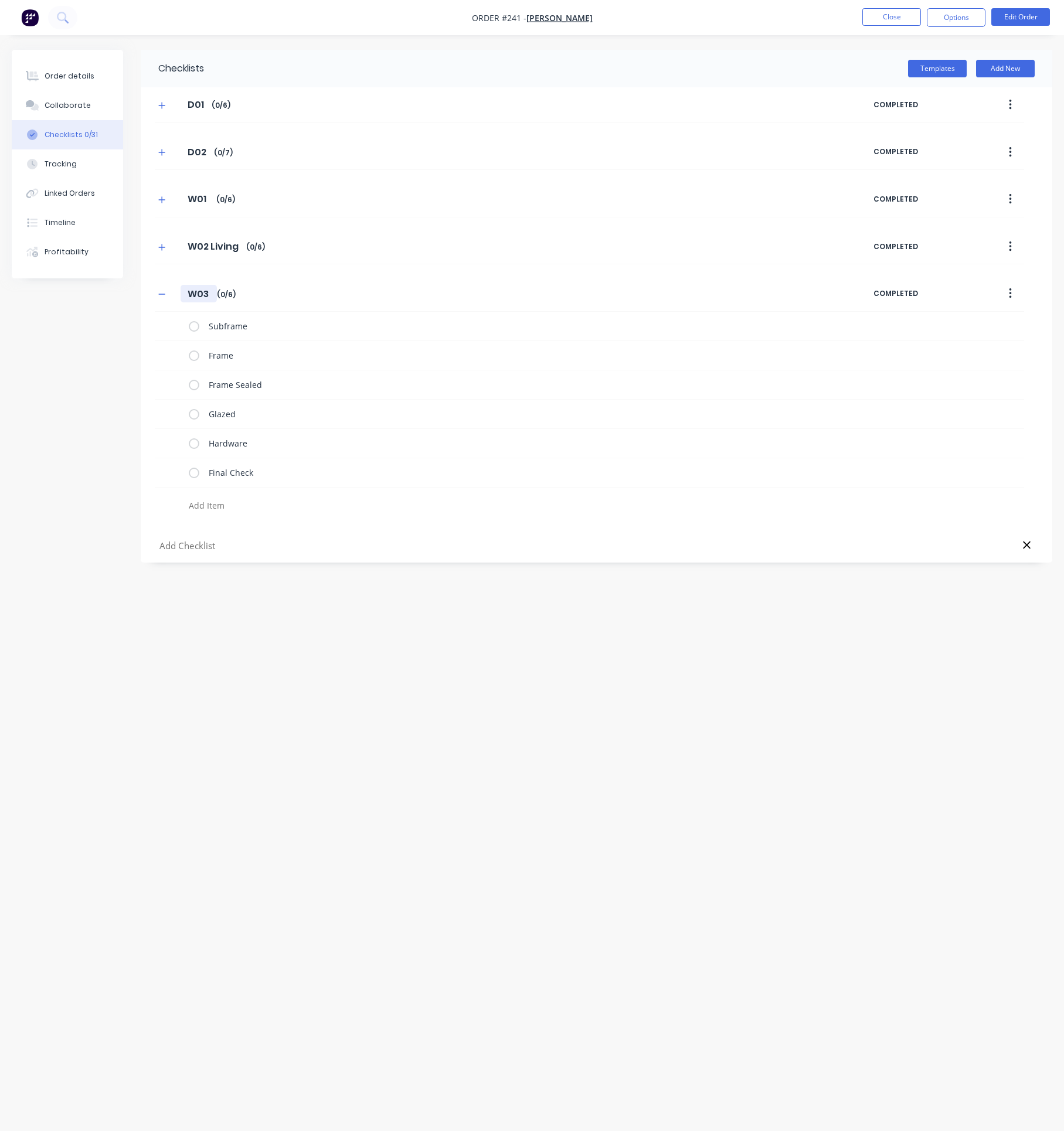
type input "W03"
type textarea "x"
type input "W03 ("
type textarea "x"
type input "W03 (R"
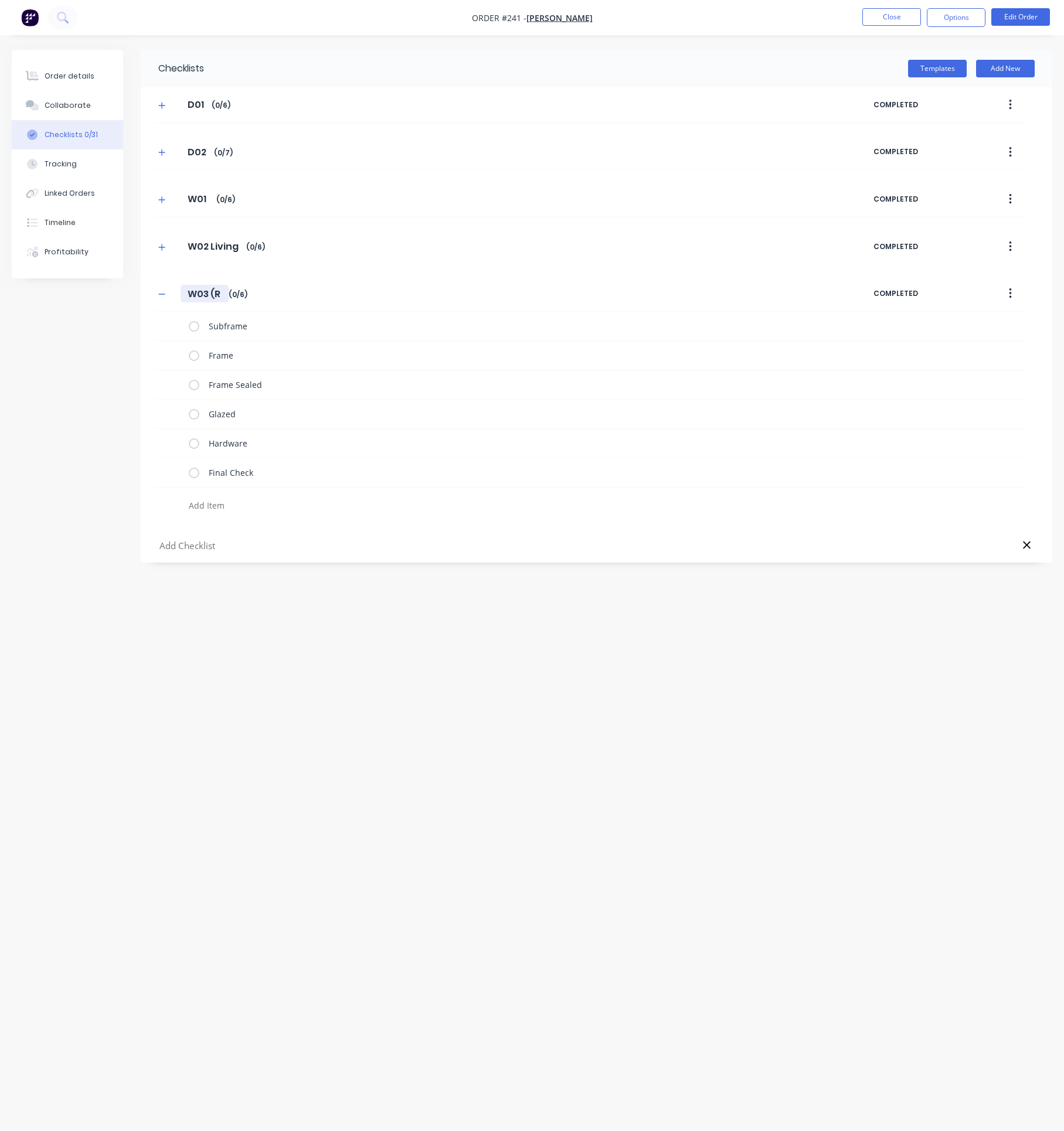
type textarea "x"
type input "W03 (Re"
type textarea "x"
type input "W03 (Ret"
type textarea "x"
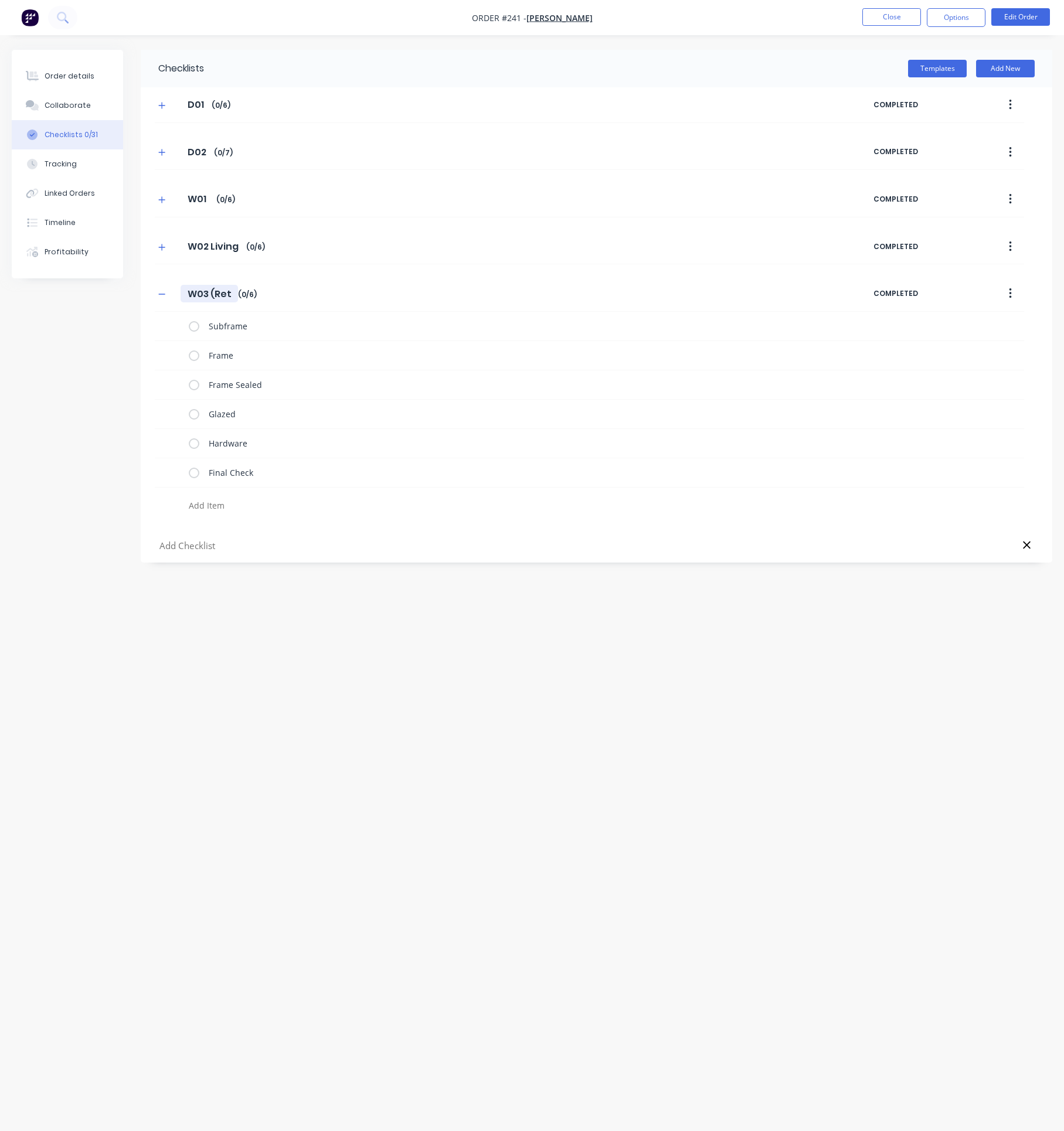
type input "W03 (Retu"
type textarea "x"
type input "W03 (Retur"
type textarea "x"
type input "W03 (Return"
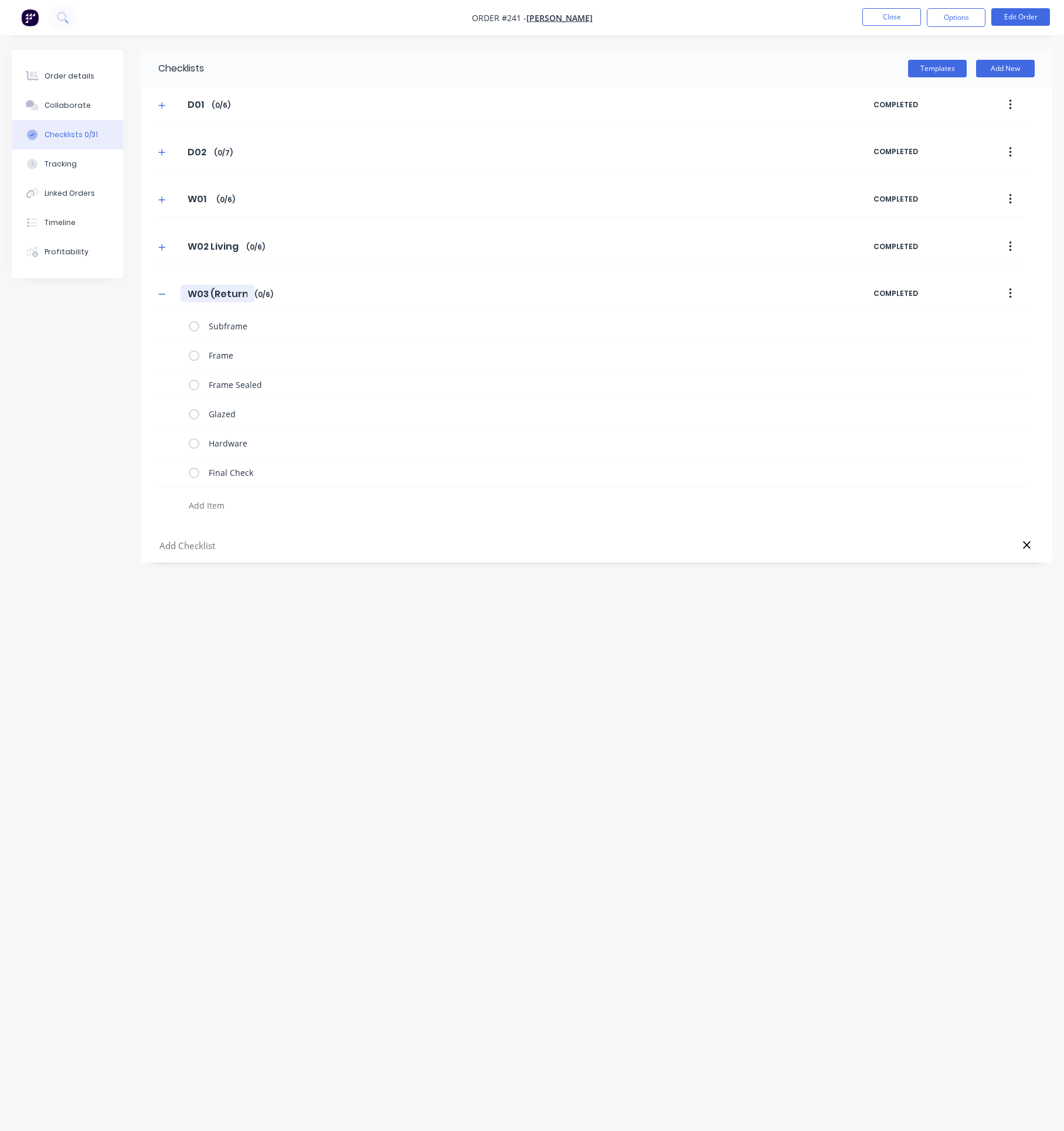
type textarea "x"
type input "W03 (Return"
type textarea "x"
type input "W03 (Return L"
type textarea "x"
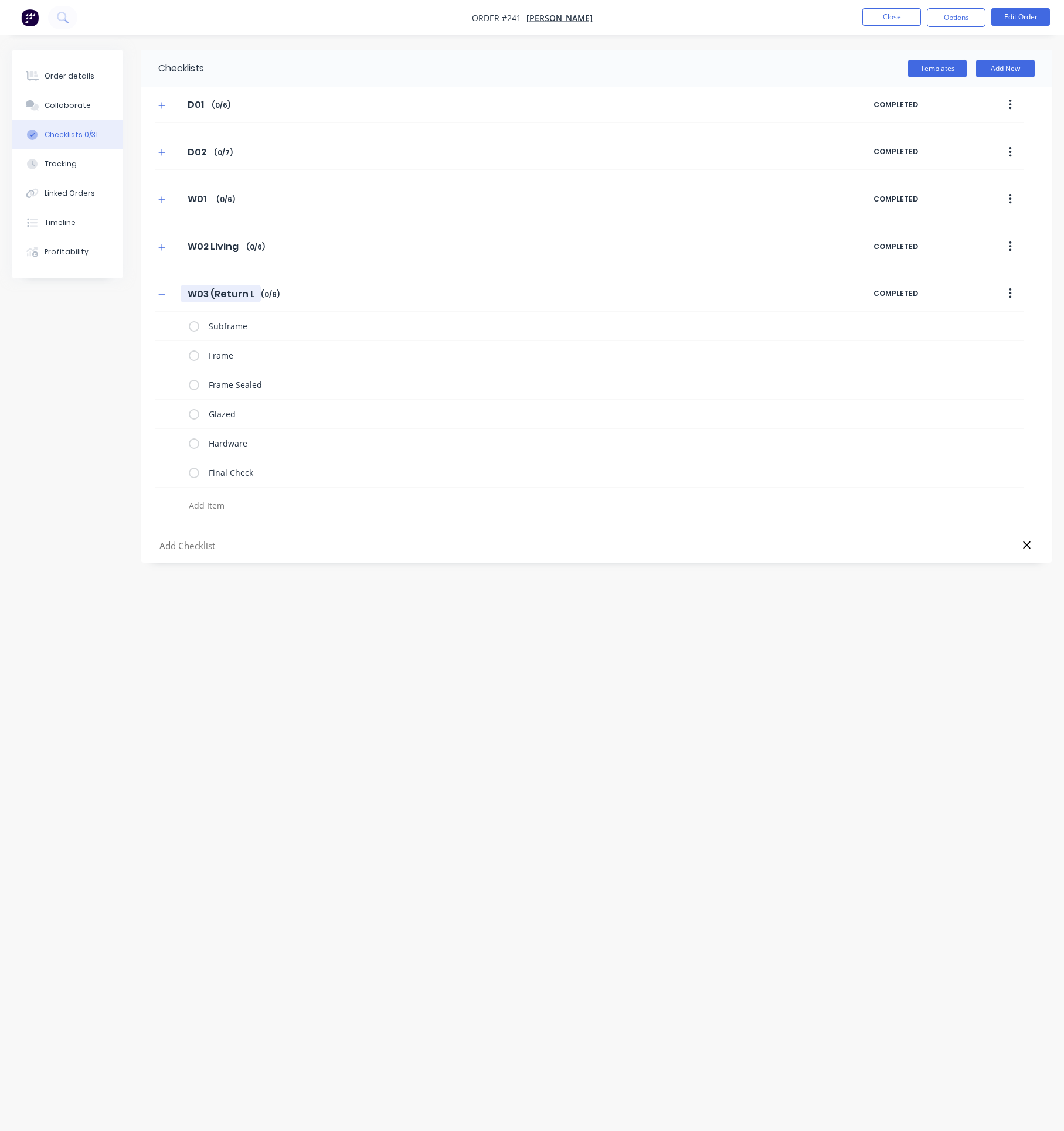
type input "W03 (Return LH"
type textarea "x"
type input "W03 (Return LH"
type textarea "x"
type input "W03 (Return LH S"
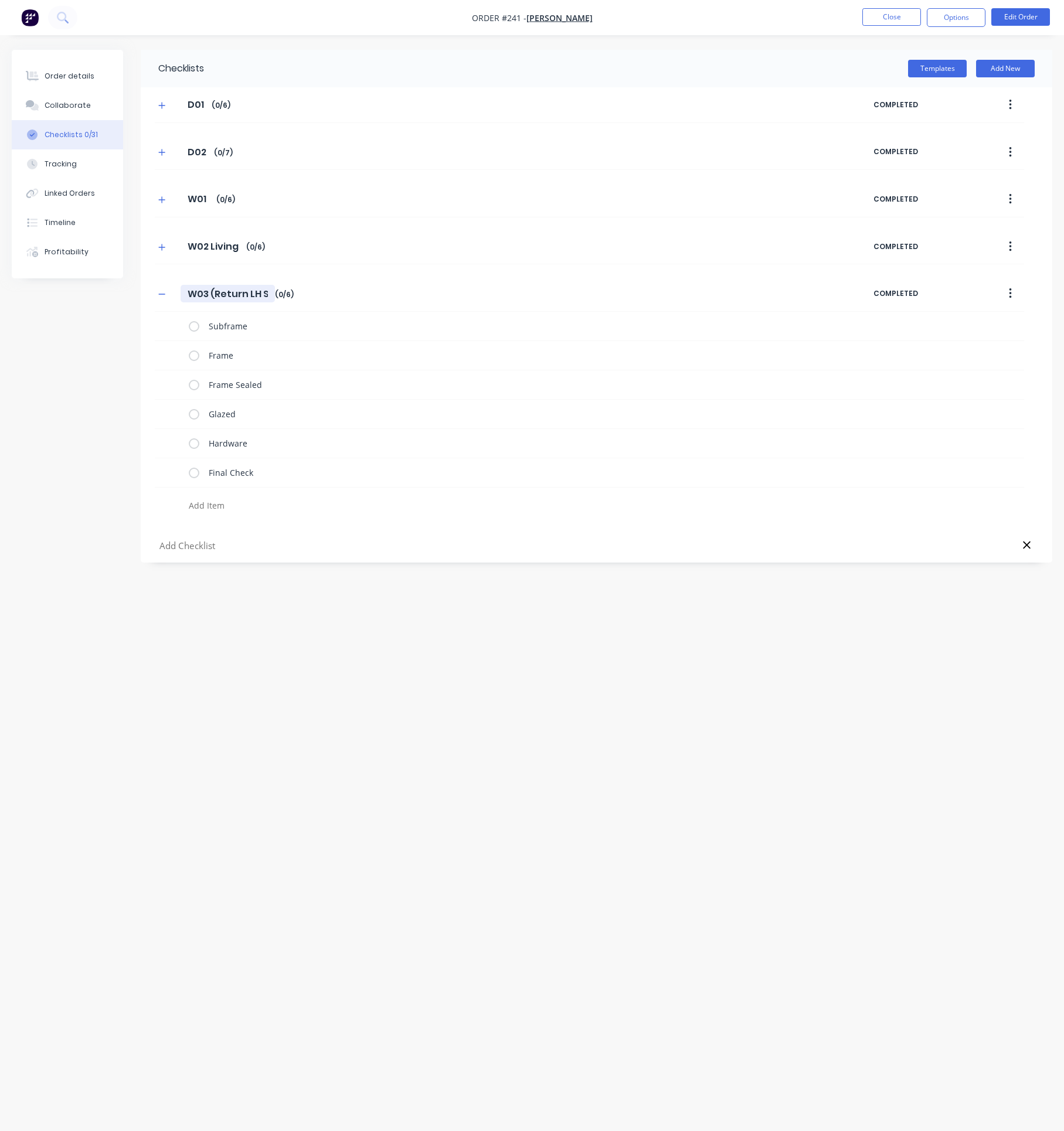
type textarea "x"
type input "W03 (Return LH Si"
type textarea "x"
type input "W03 (Return LH [PERSON_NAME]"
type textarea "x"
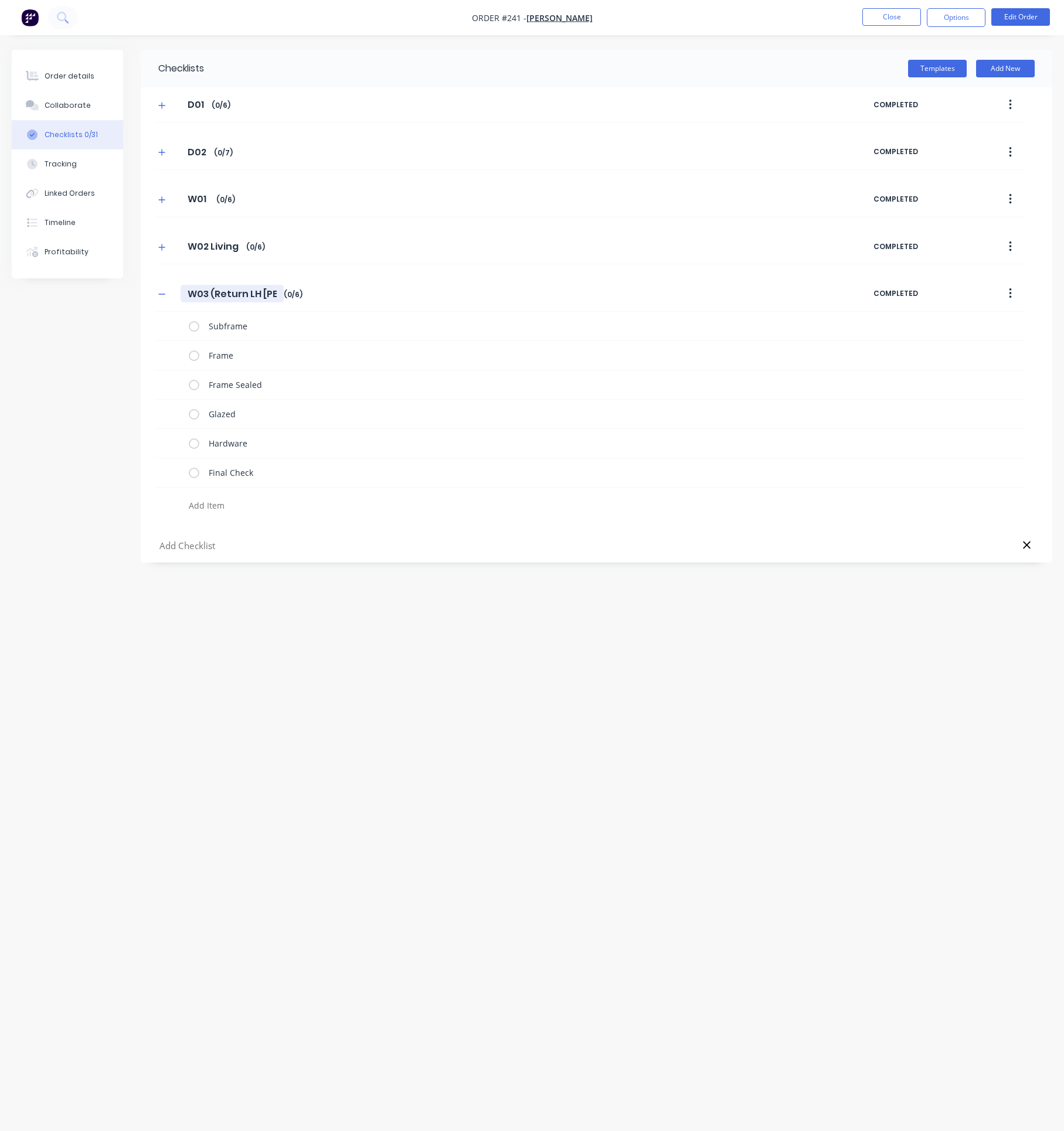
type input "W03 (Return LH Side"
type textarea "x"
type input "W03 (Return LH Side)"
click at [160, 295] on icon "button" at bounding box center [162, 294] width 6 height 1
click at [941, 60] on button "Templates" at bounding box center [937, 68] width 59 height 18
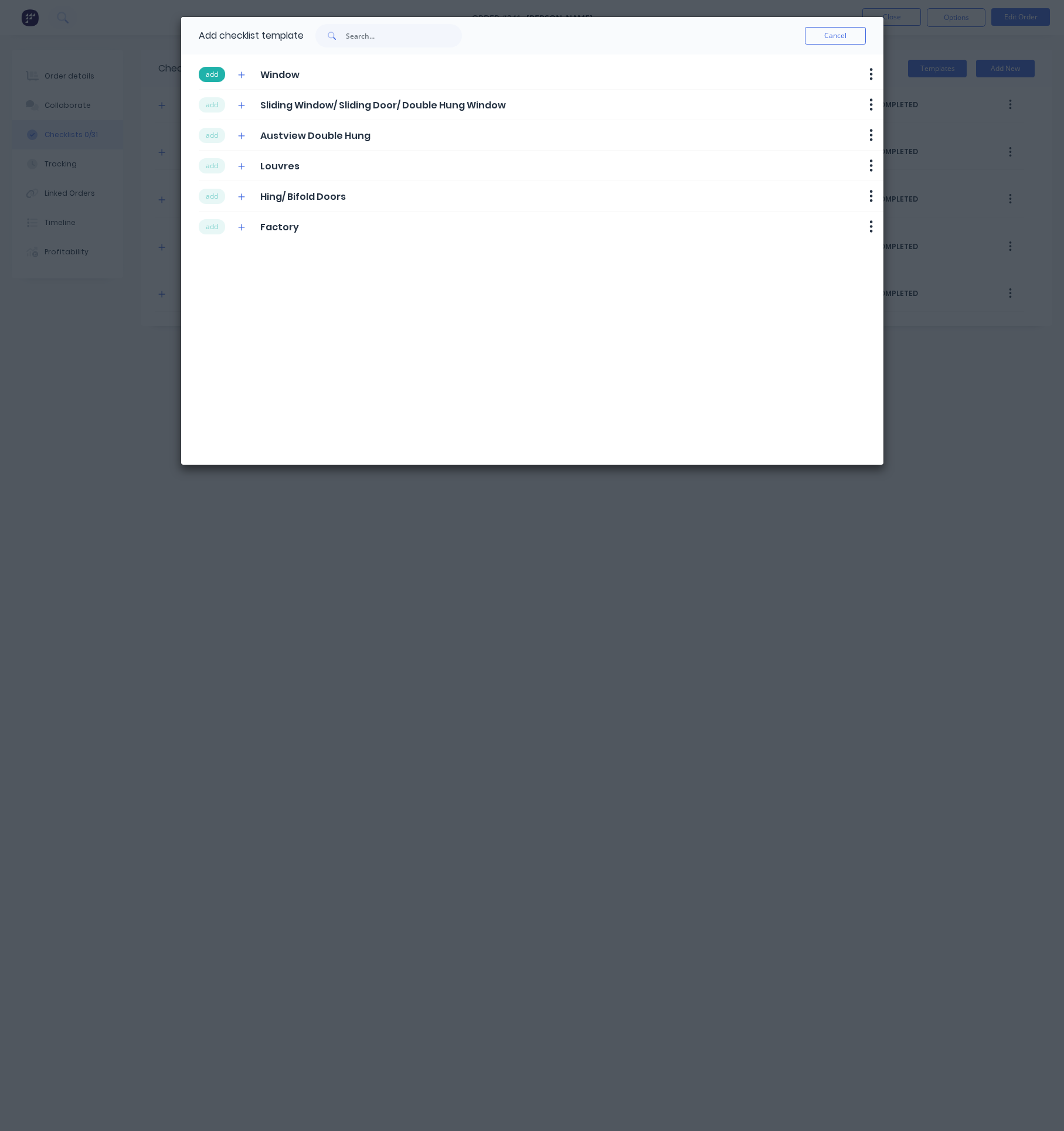
click at [208, 76] on button "add" at bounding box center [212, 75] width 26 height 16
type textarea "x"
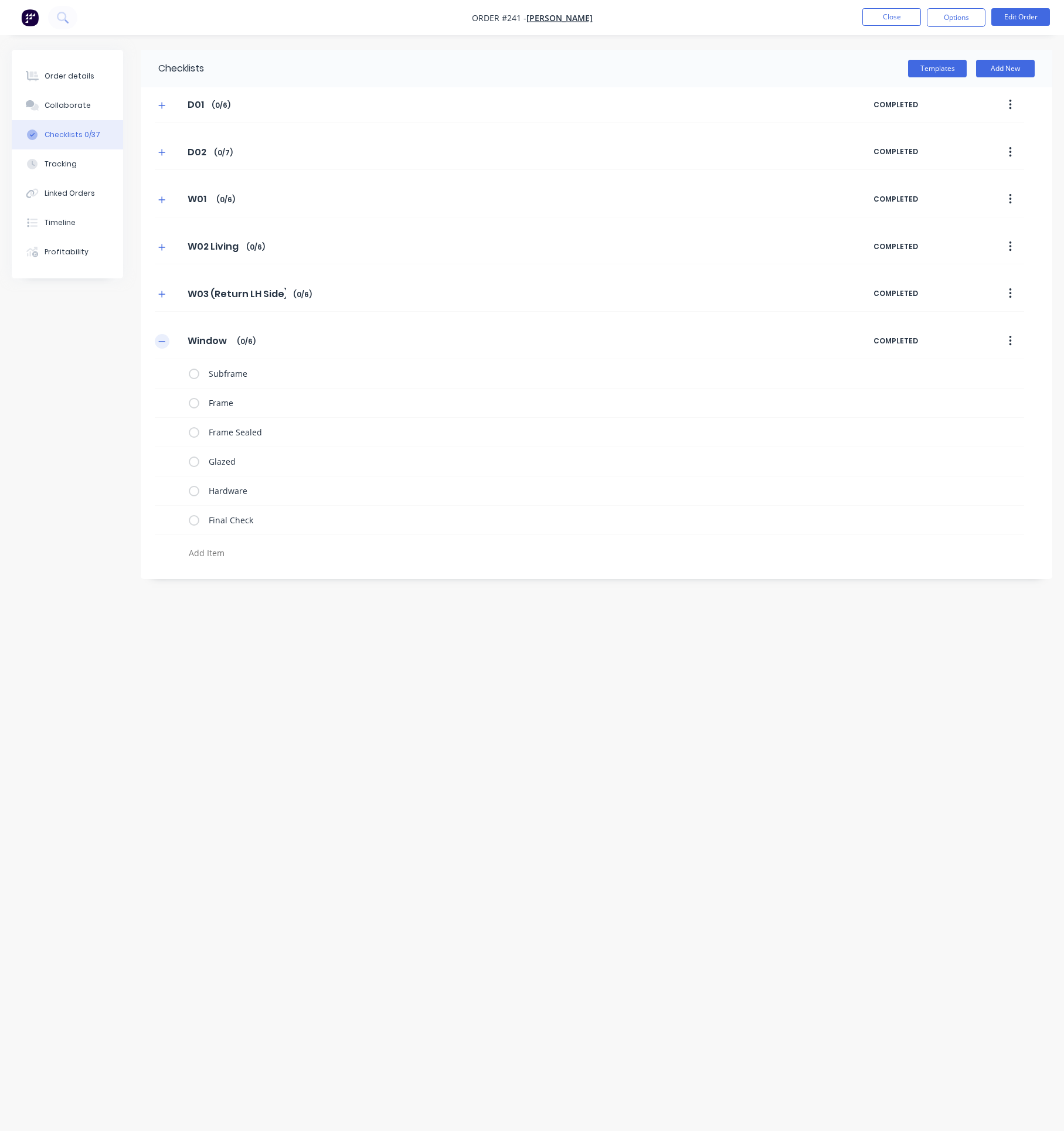
click at [165, 346] on icon "button" at bounding box center [161, 342] width 7 height 9
click at [197, 340] on input "Window" at bounding box center [209, 341] width 56 height 18
drag, startPoint x: 183, startPoint y: 344, endPoint x: 324, endPoint y: 346, distance: 141.0
click at [312, 349] on div "Window Window Enter Checklist name ( 0 / 6 )" at bounding box center [514, 341] width 719 height 21
type input "W04 (Front of House)"
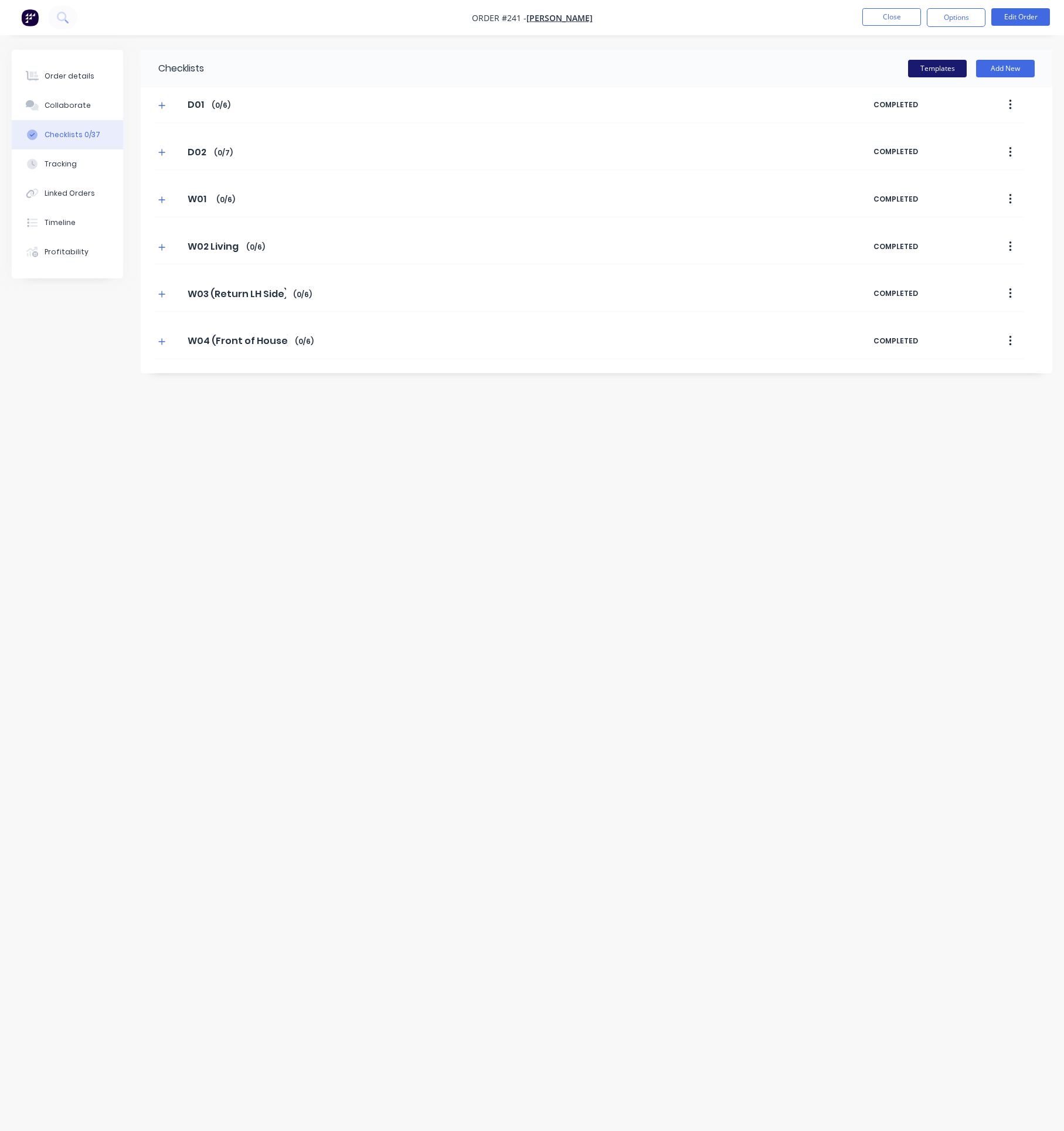
click at [948, 64] on button "Templates" at bounding box center [937, 68] width 59 height 18
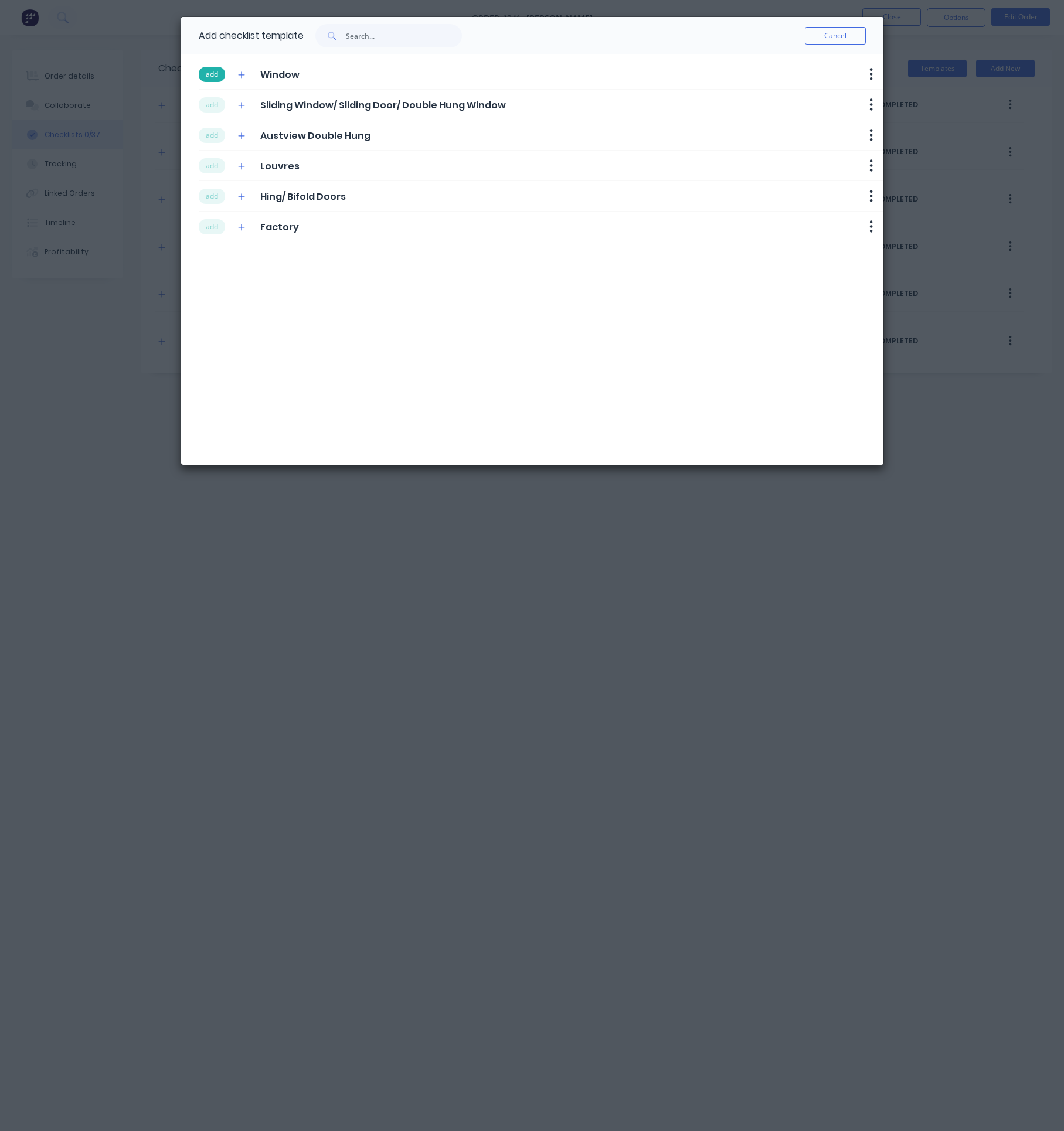
click at [219, 73] on button "add" at bounding box center [212, 75] width 26 height 16
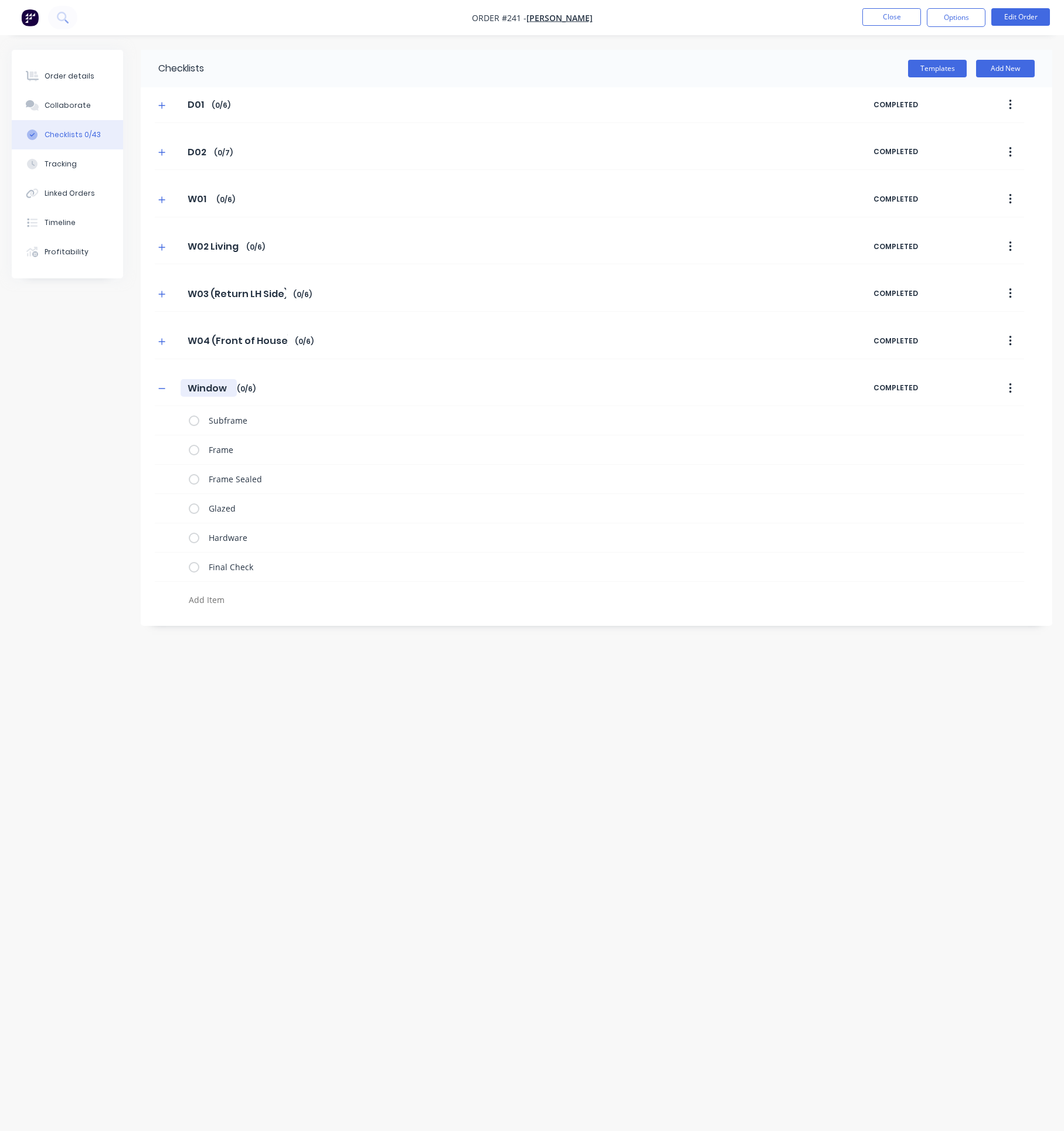
drag, startPoint x: 224, startPoint y: 397, endPoint x: 151, endPoint y: 389, distance: 73.4
click at [151, 389] on div "Window Window Enter Checklist name ( 0 / 6 ) COMPLETED Subframe Frame Frame Sea…" at bounding box center [596, 491] width 911 height 241
type textarea "x"
type input "W"
type textarea "x"
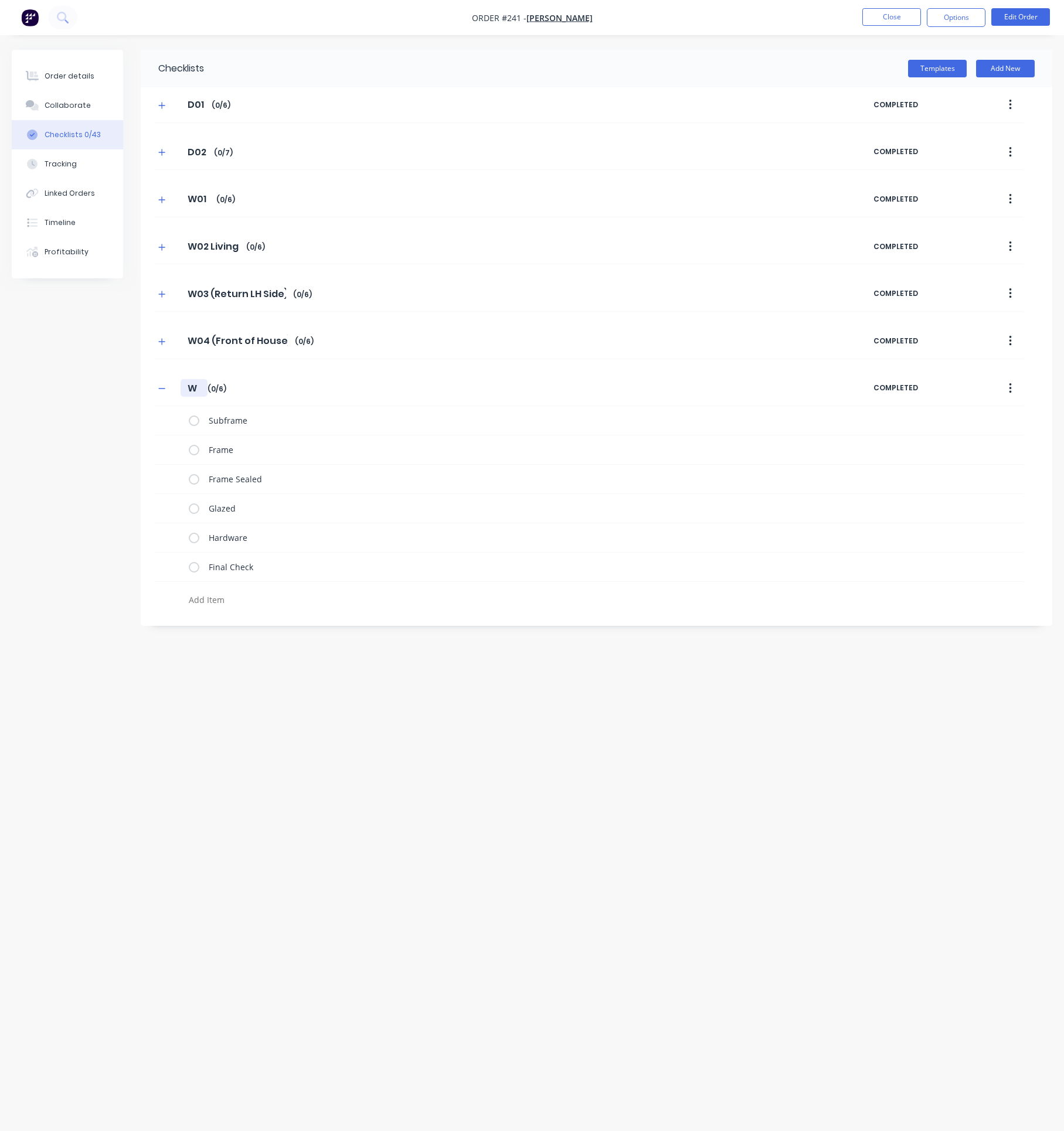
type input "W0"
type textarea "x"
type input "W05"
type textarea "x"
type input "W05"
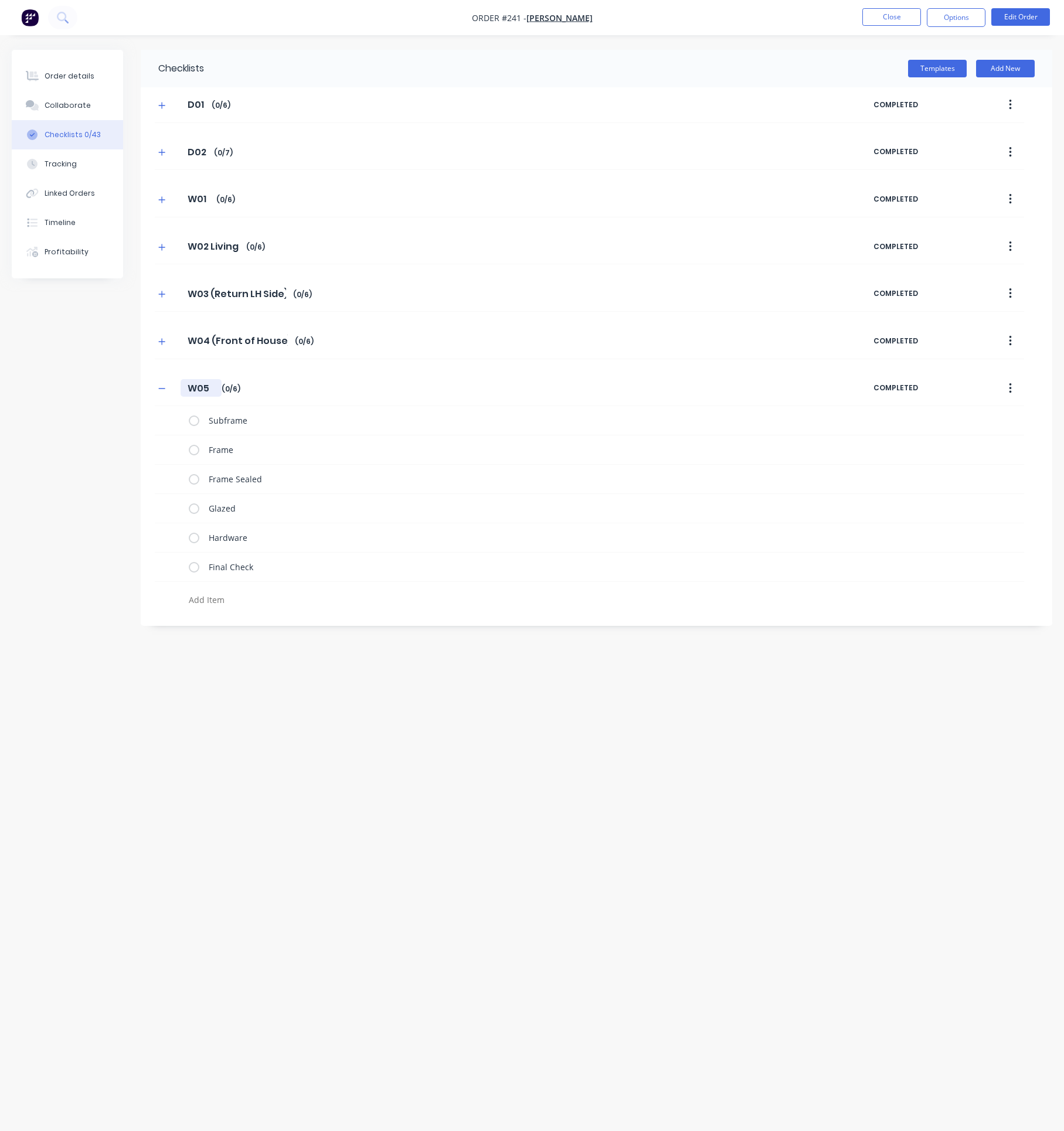
type textarea "x"
type input "W05 ("
type textarea "x"
type input "W05 (R"
type textarea "x"
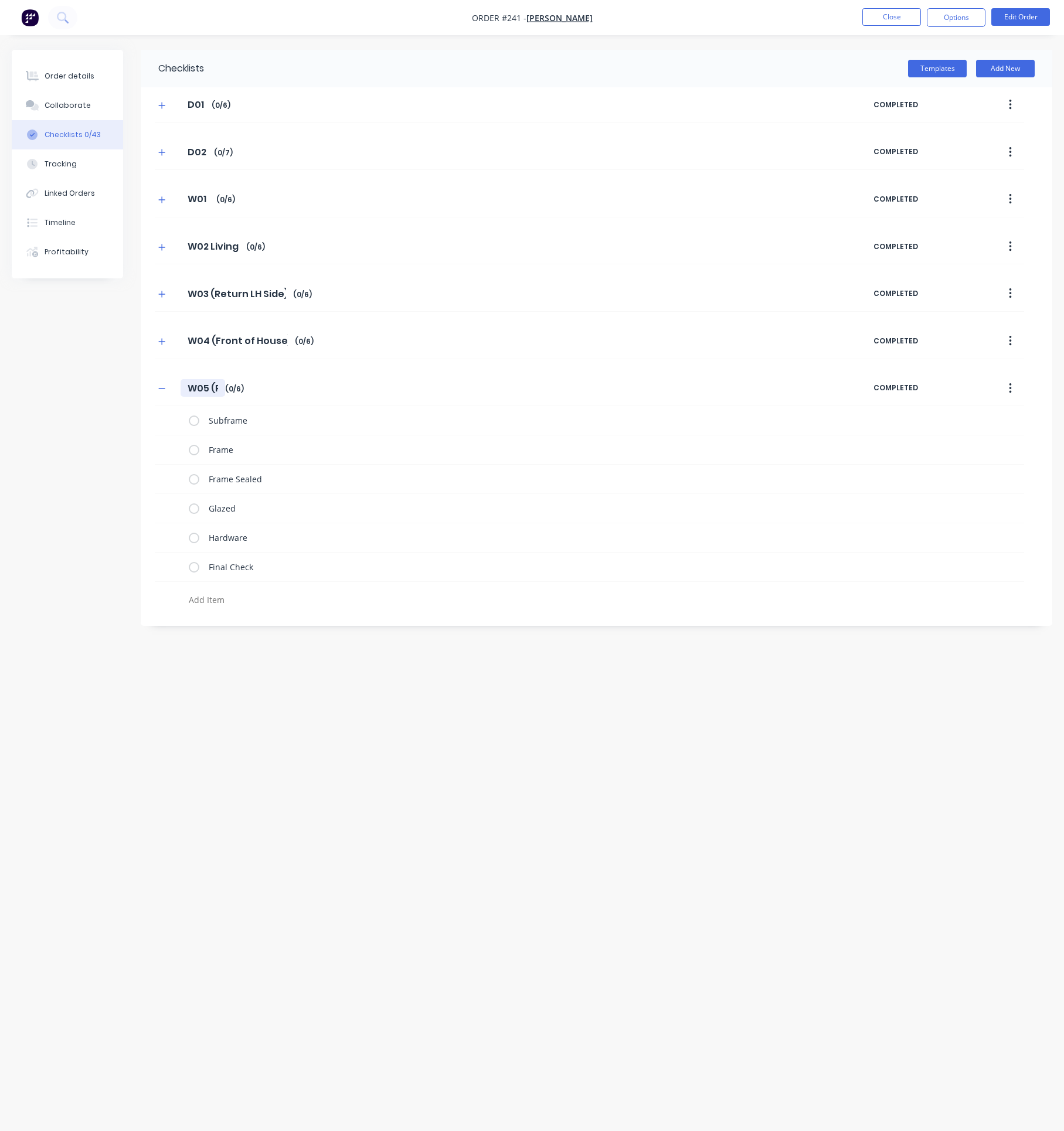
type input "W05 (Re"
type textarea "x"
type input "W05 (Ret"
type textarea "x"
type input "W05 (Retu"
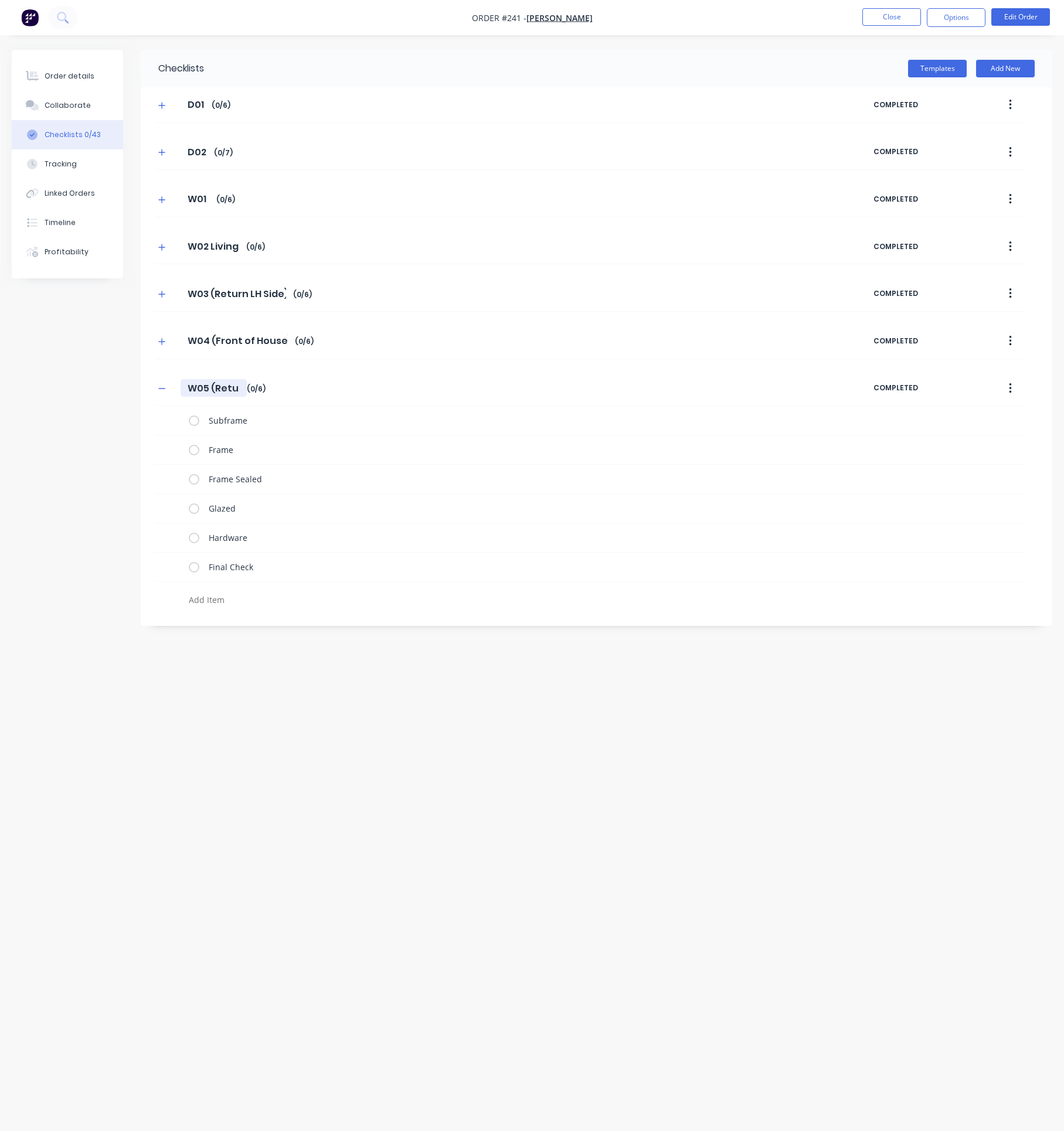
type textarea "x"
type input "W05 (Retur"
type textarea "x"
type input "W05 (Return"
type textarea "x"
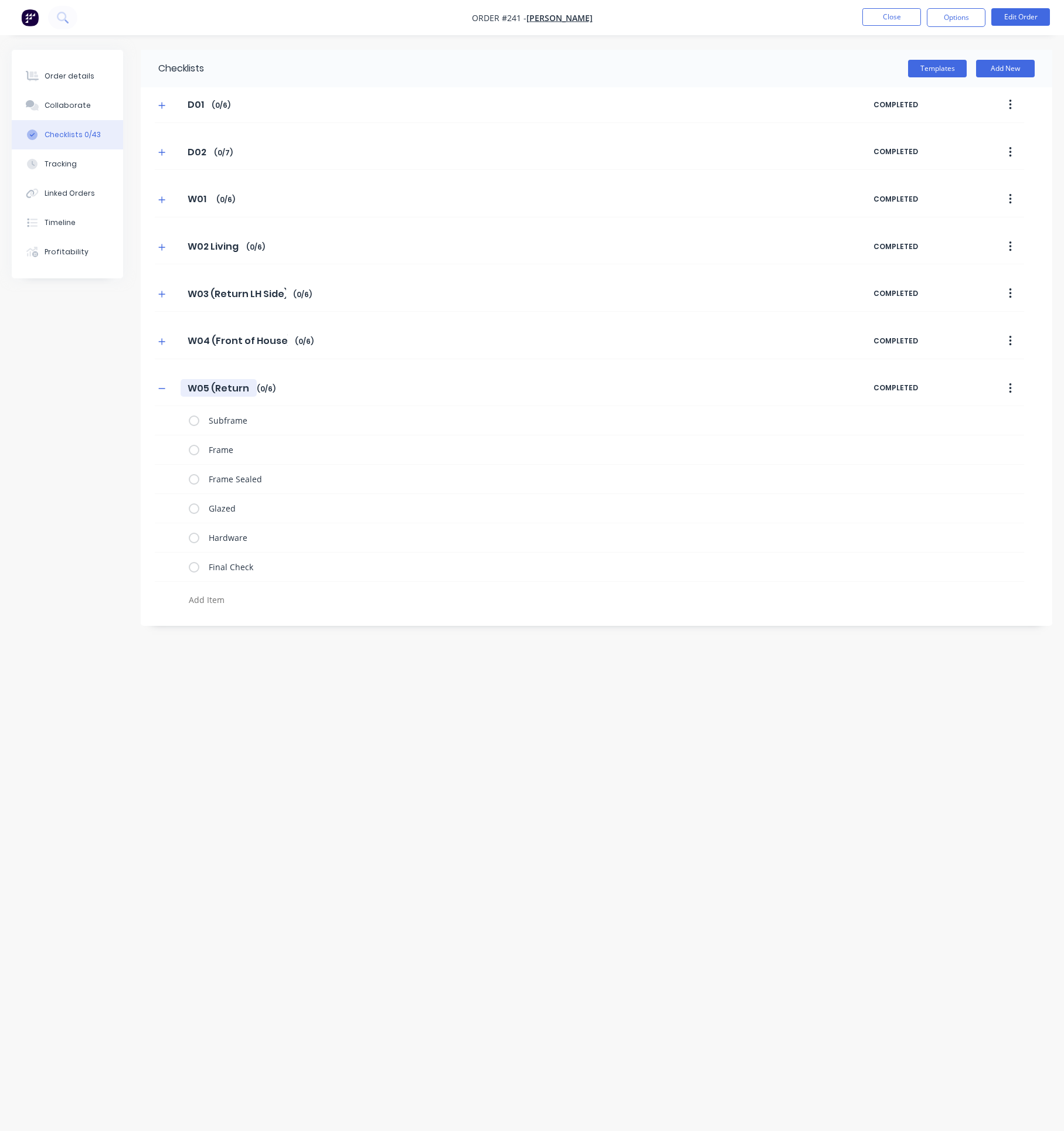
type input "W05 (Return"
type textarea "x"
type input "W05 (Return R"
type textarea "x"
type input "W05 (Return RH"
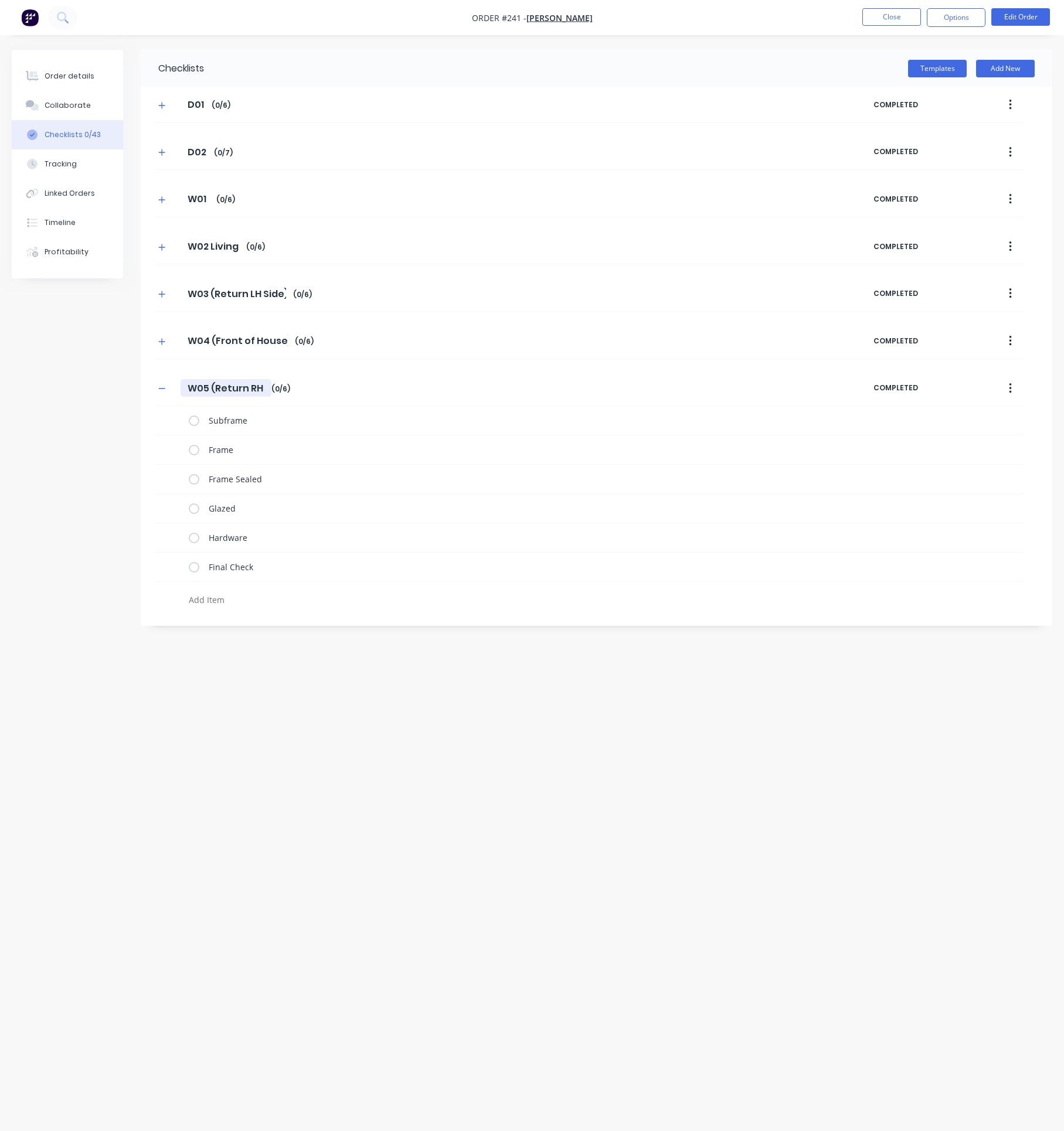
type textarea "x"
type input "W05 (Return RH"
type textarea "x"
type input "W05 (Return RH S"
type textarea "x"
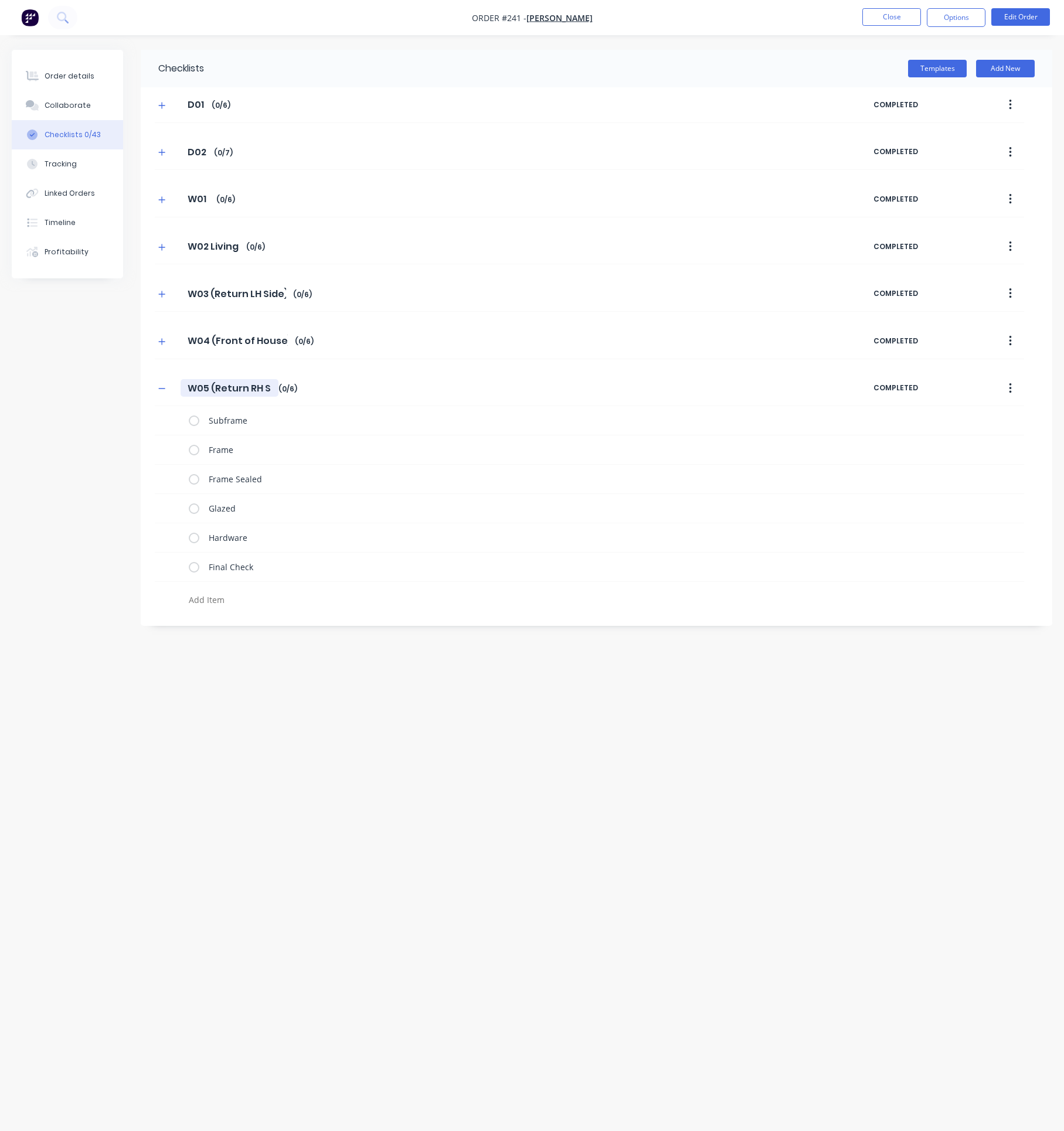
type input "W05 (Return RH Si"
type textarea "x"
type input "W05 (Return RH Sid"
type textarea "x"
type input "W05 (Return RH Side"
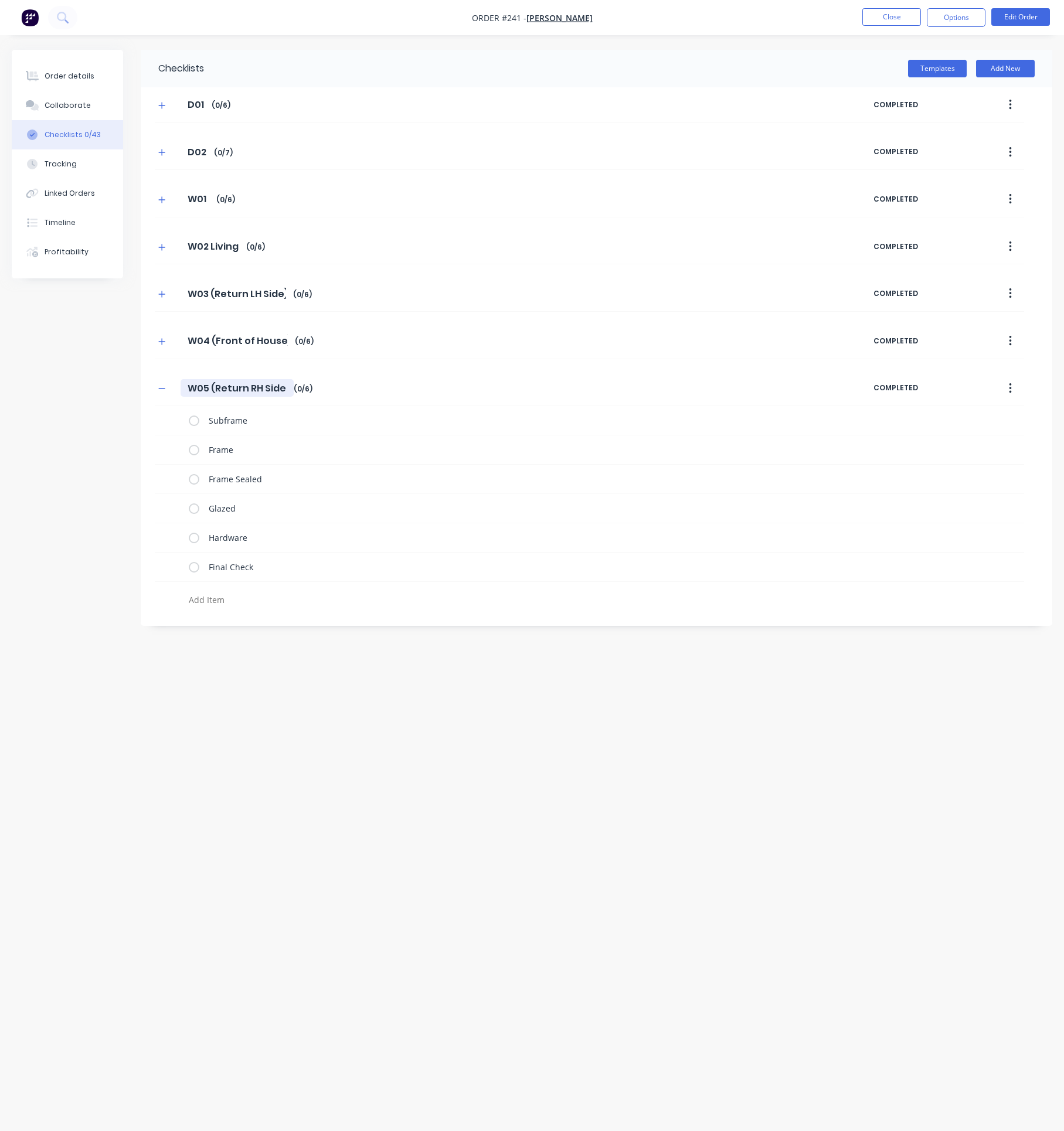
type textarea "x"
type input "W05 (Return RH Side)"
click at [160, 391] on icon "button" at bounding box center [161, 388] width 7 height 9
click at [930, 62] on button "Templates" at bounding box center [937, 68] width 59 height 18
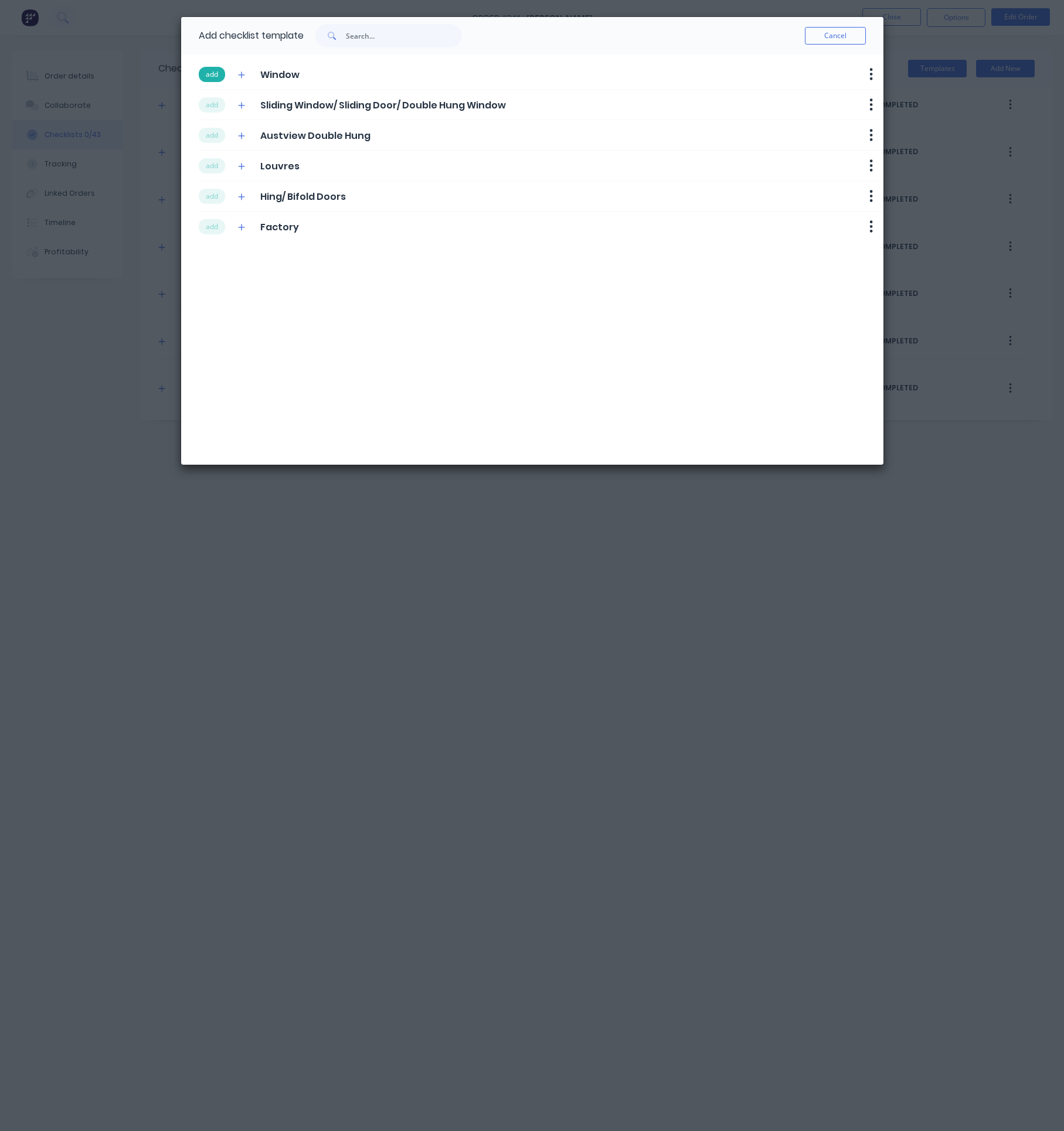
click at [207, 71] on button "add" at bounding box center [212, 75] width 26 height 16
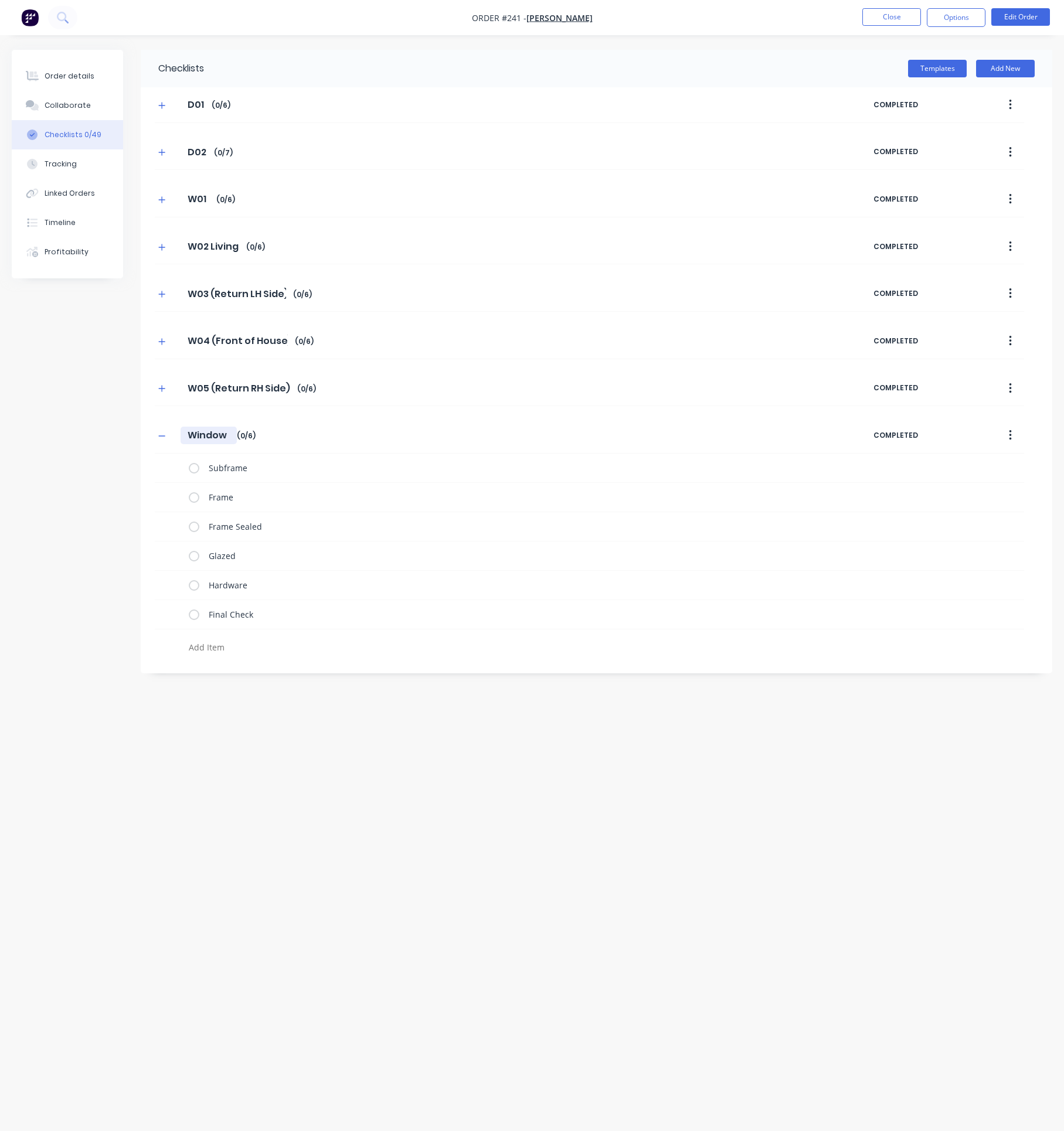
drag, startPoint x: 232, startPoint y: 443, endPoint x: 127, endPoint y: 433, distance: 105.5
click at [139, 437] on div "Checklists Templates Add New D01 D01 Enter Checklist name ( 0 / 6 ) COMPLETED D…" at bounding box center [532, 543] width 1040 height 987
type textarea "x"
type input "W"
type textarea "x"
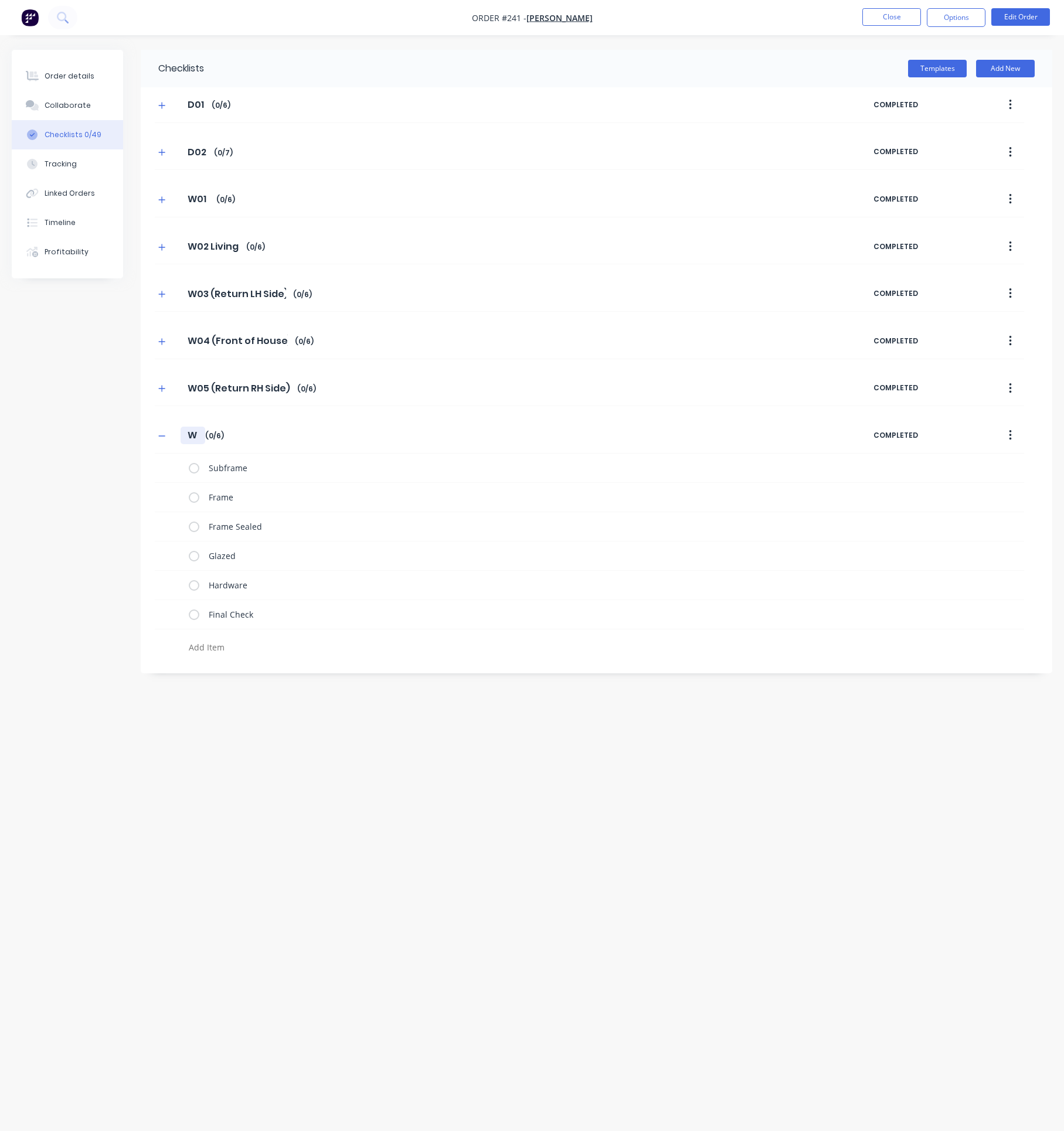
type input "W0"
type textarea "x"
type input "W06"
type textarea "x"
type input "W06"
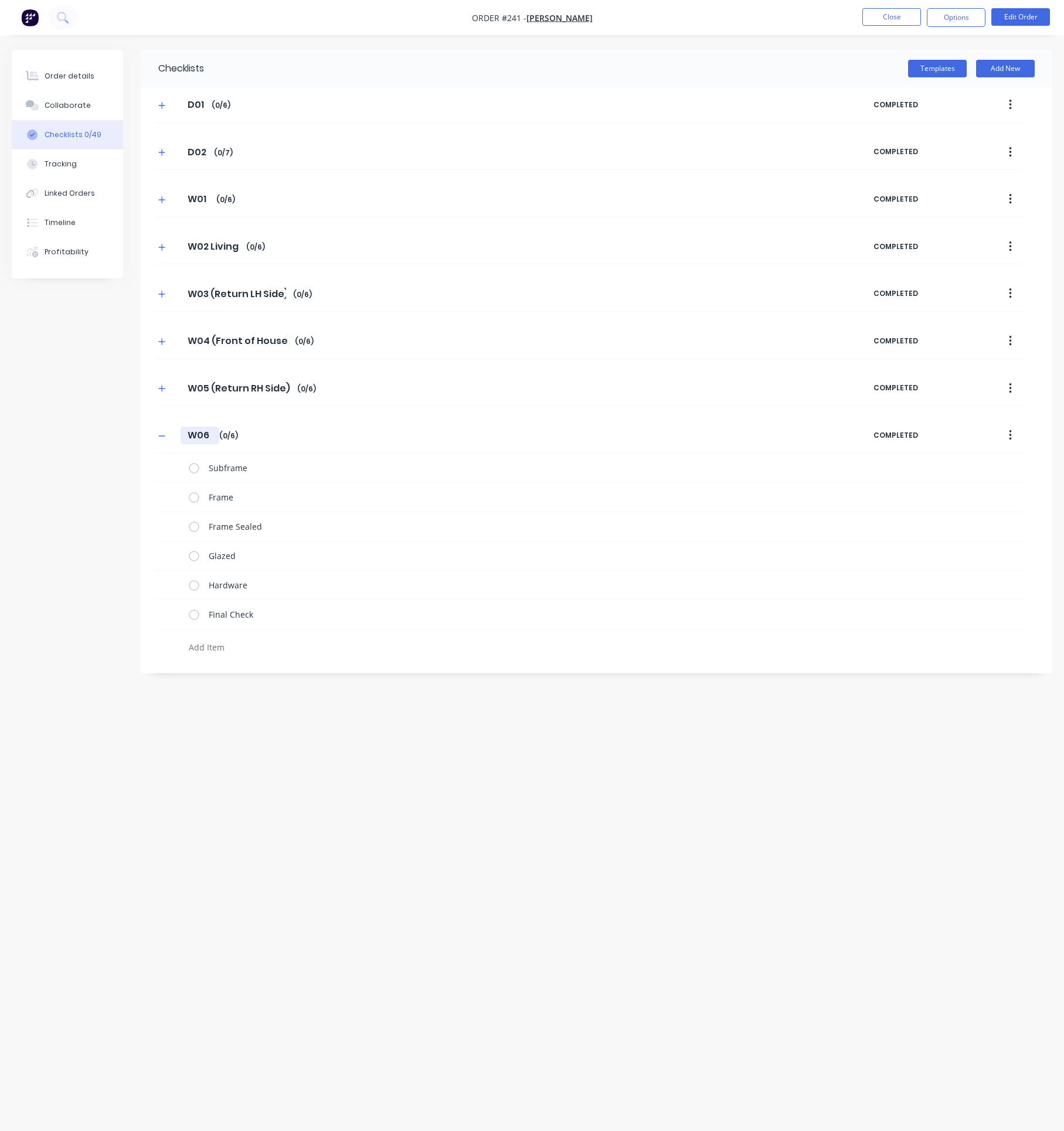
type textarea "x"
type input "W06 B"
type textarea "x"
type input "W06 Ba"
type textarea "x"
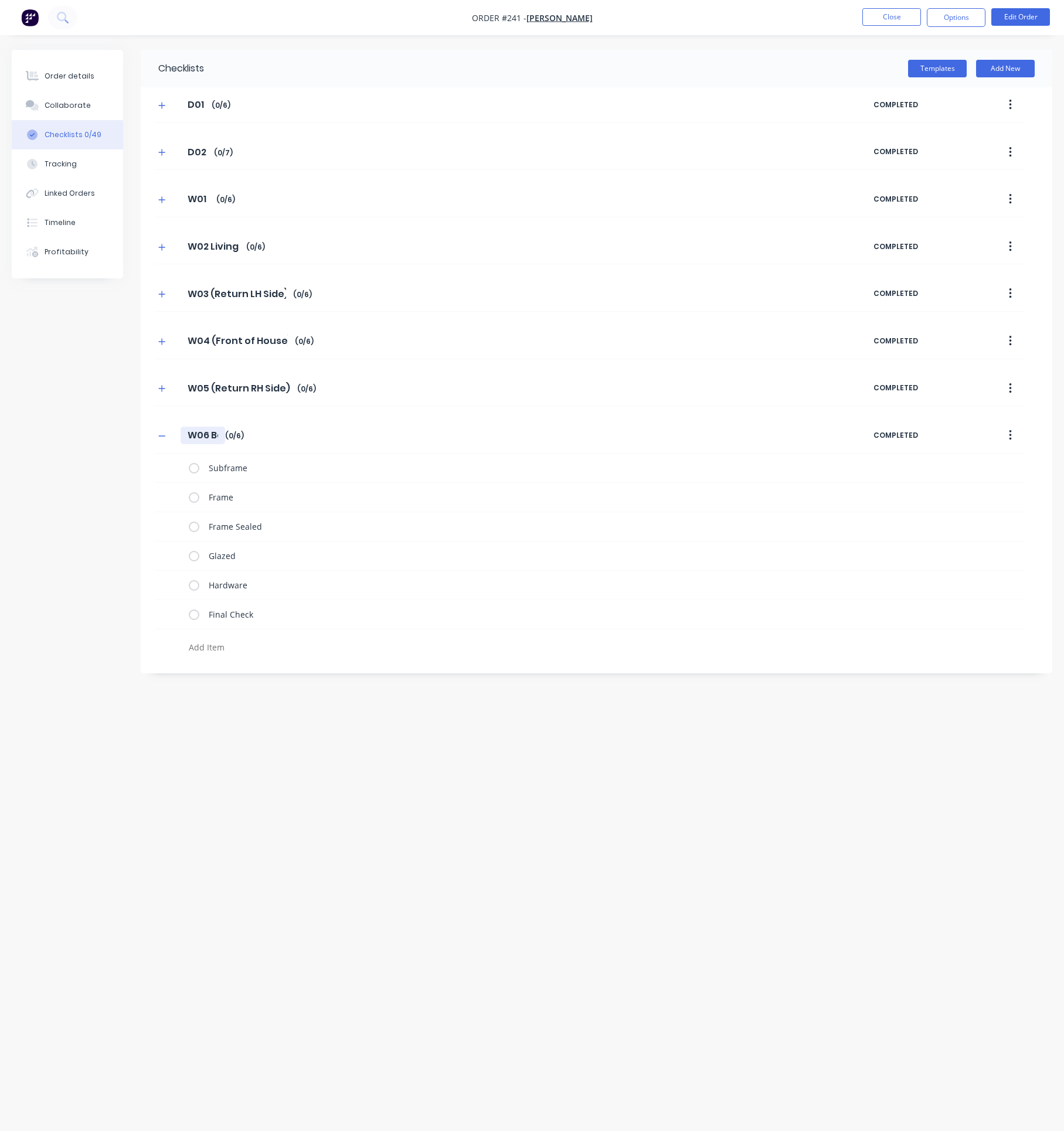
type input "W06 Bat"
type textarea "x"
type input "W06 Bath"
type textarea "x"
type input "W06 Bathr"
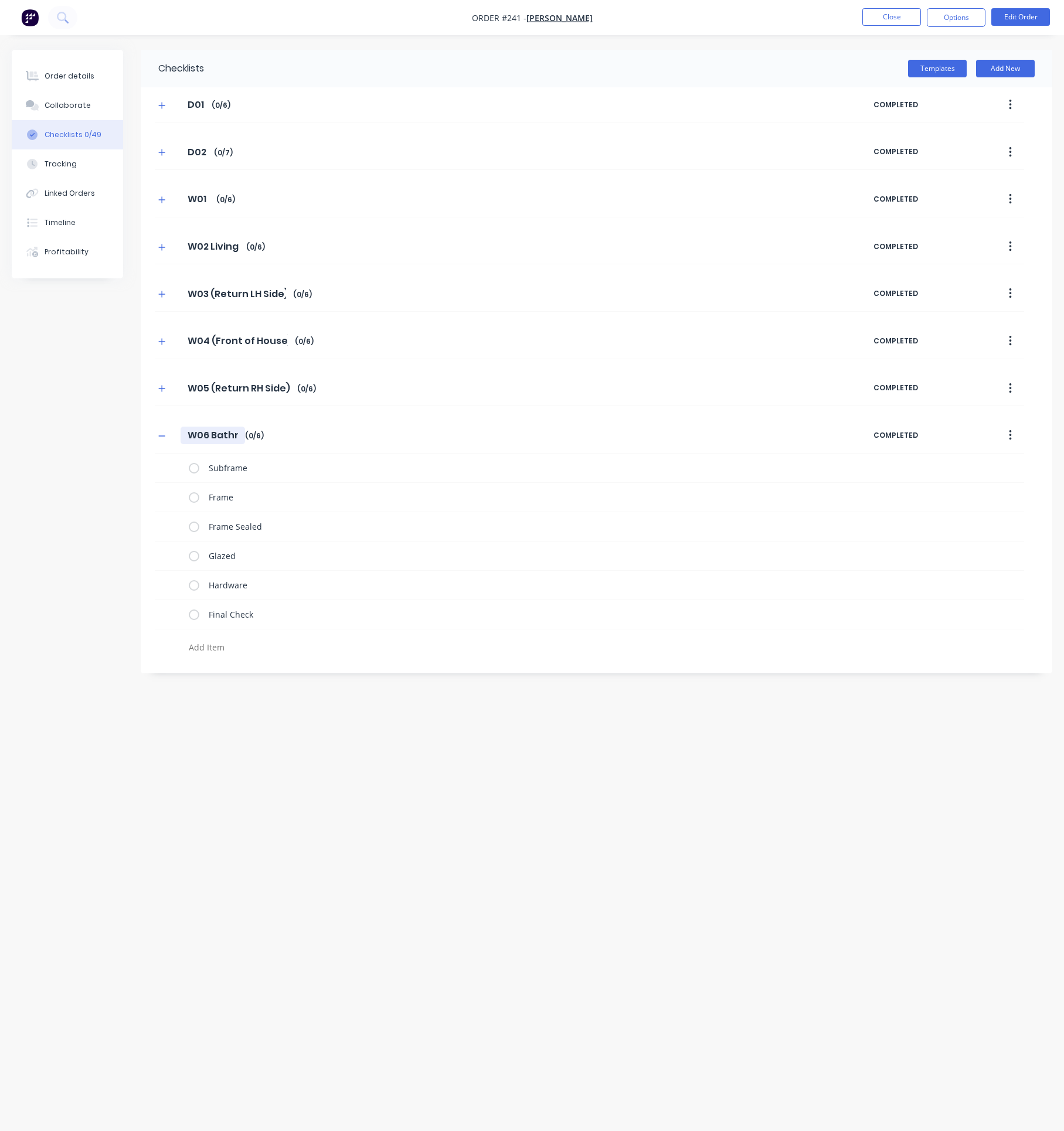
type textarea "x"
type input "W06 Bathro"
type textarea "x"
type input "W06 Bathroo"
type textarea "x"
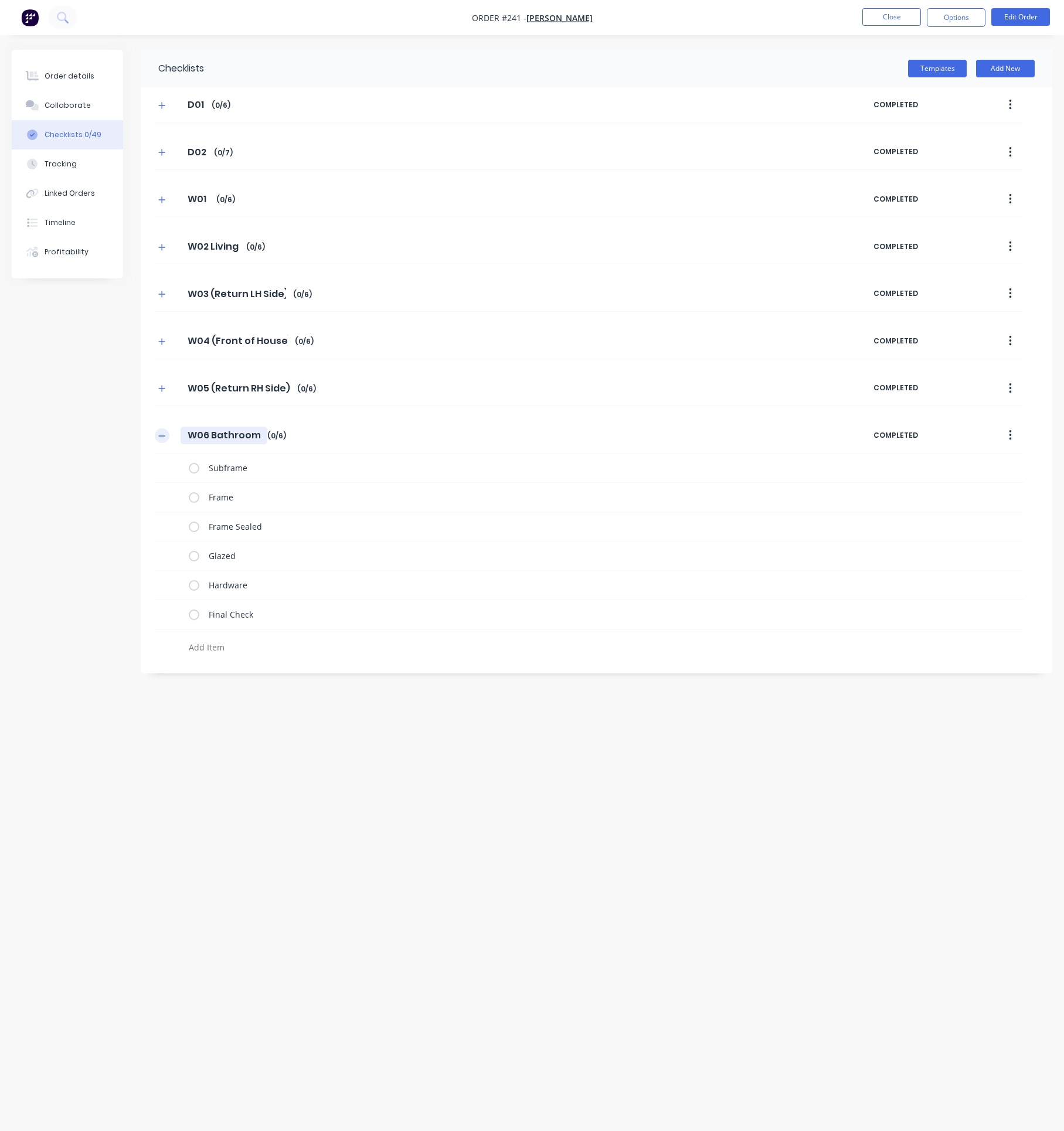
type input "W06 Bathroom"
click at [161, 438] on icon "button" at bounding box center [161, 436] width 7 height 9
click at [67, 78] on div "Order details" at bounding box center [69, 76] width 50 height 11
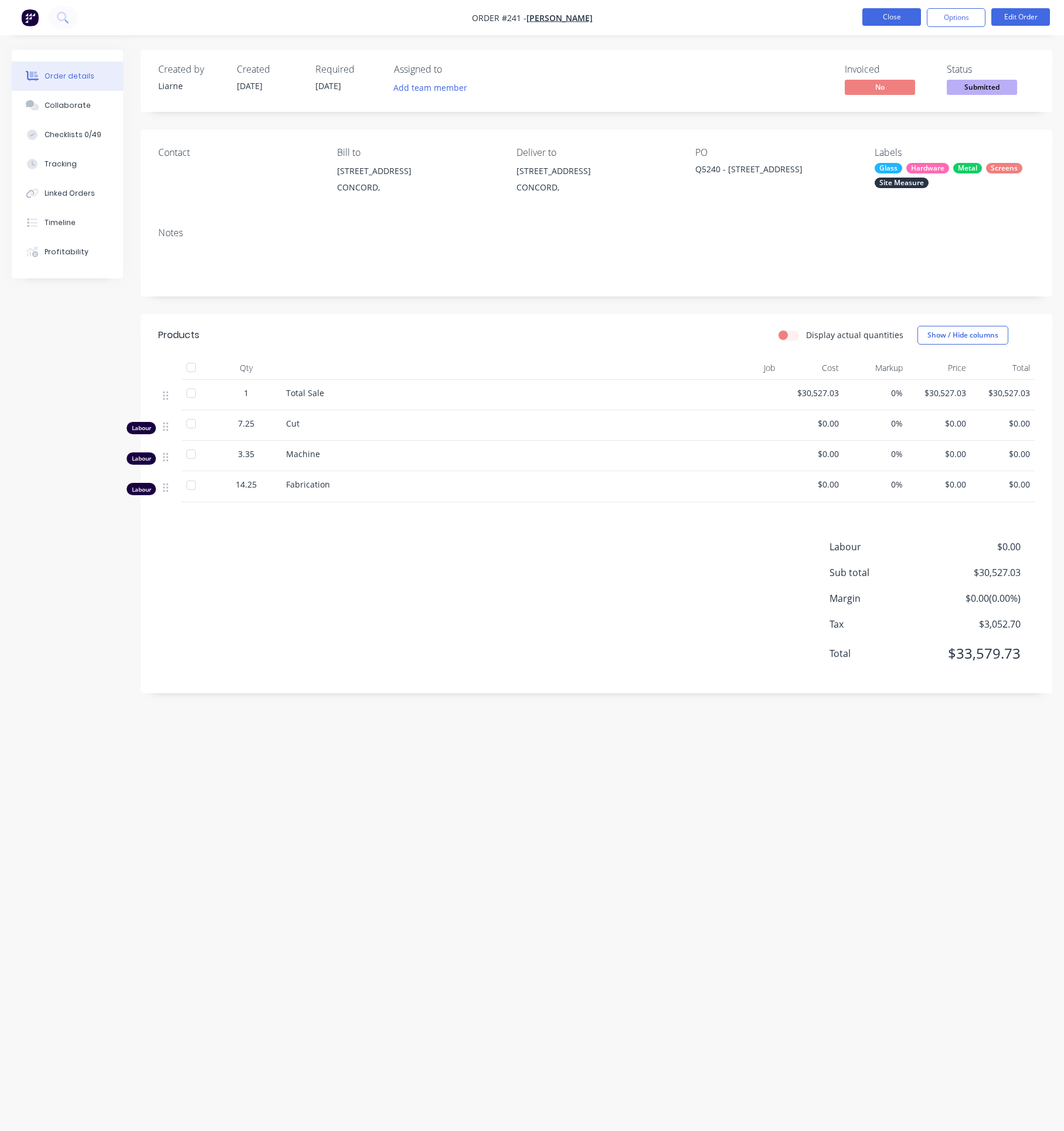
click at [902, 19] on button "Close" at bounding box center [892, 17] width 59 height 18
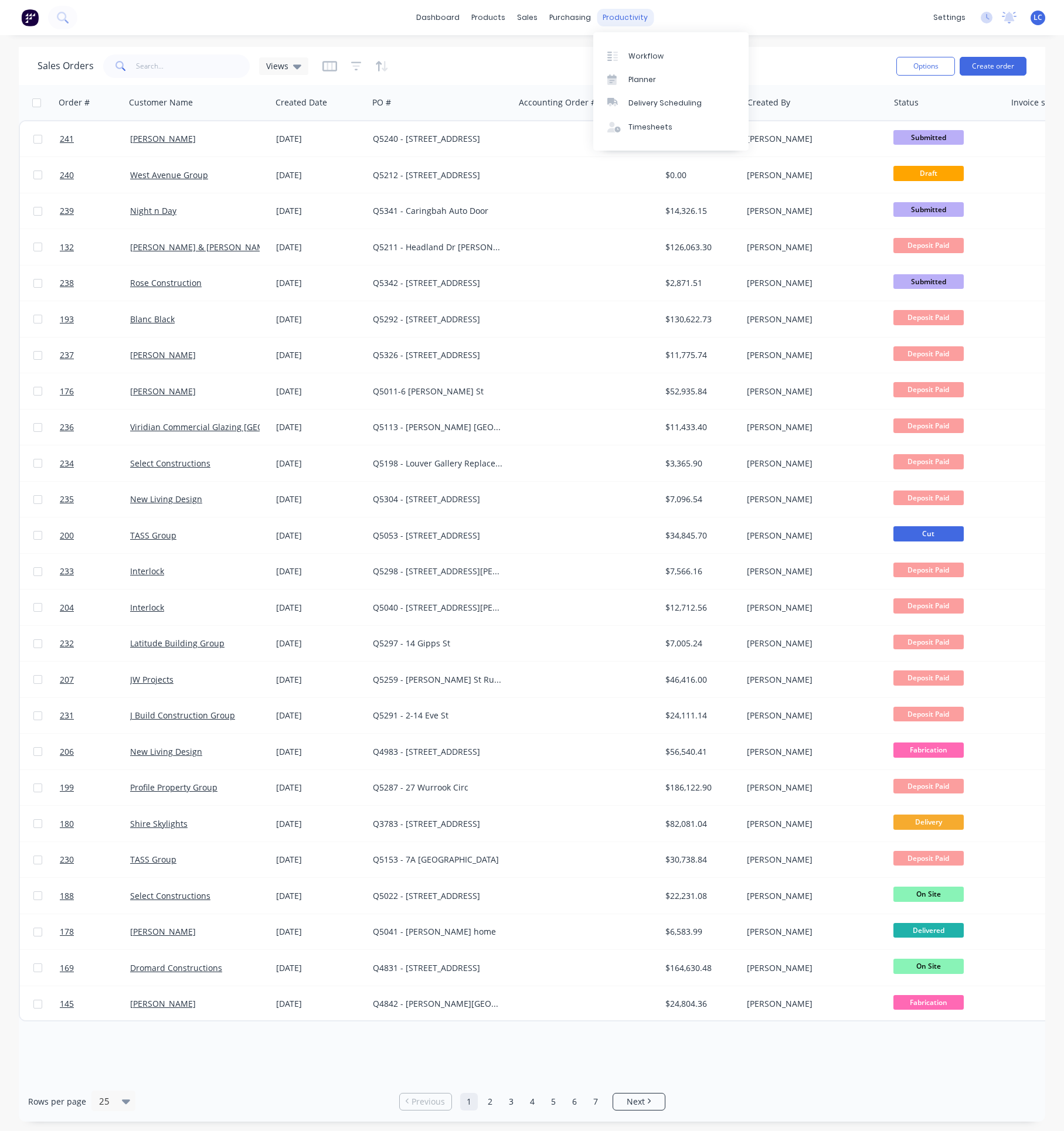
click at [619, 15] on div "productivity" at bounding box center [625, 17] width 57 height 18
click at [640, 47] on link "Workflow" at bounding box center [671, 56] width 155 height 23
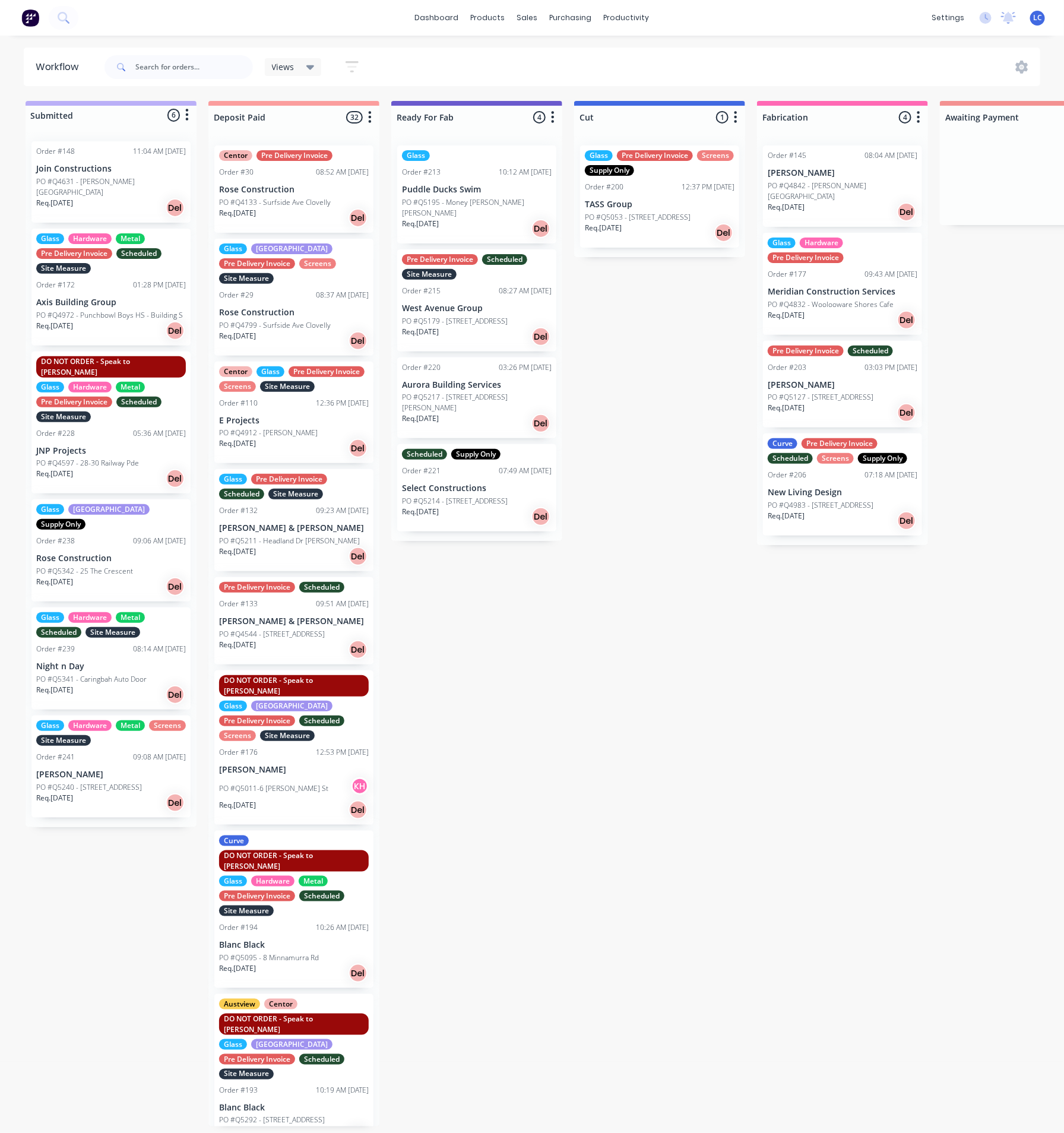
scroll to position [7, 0]
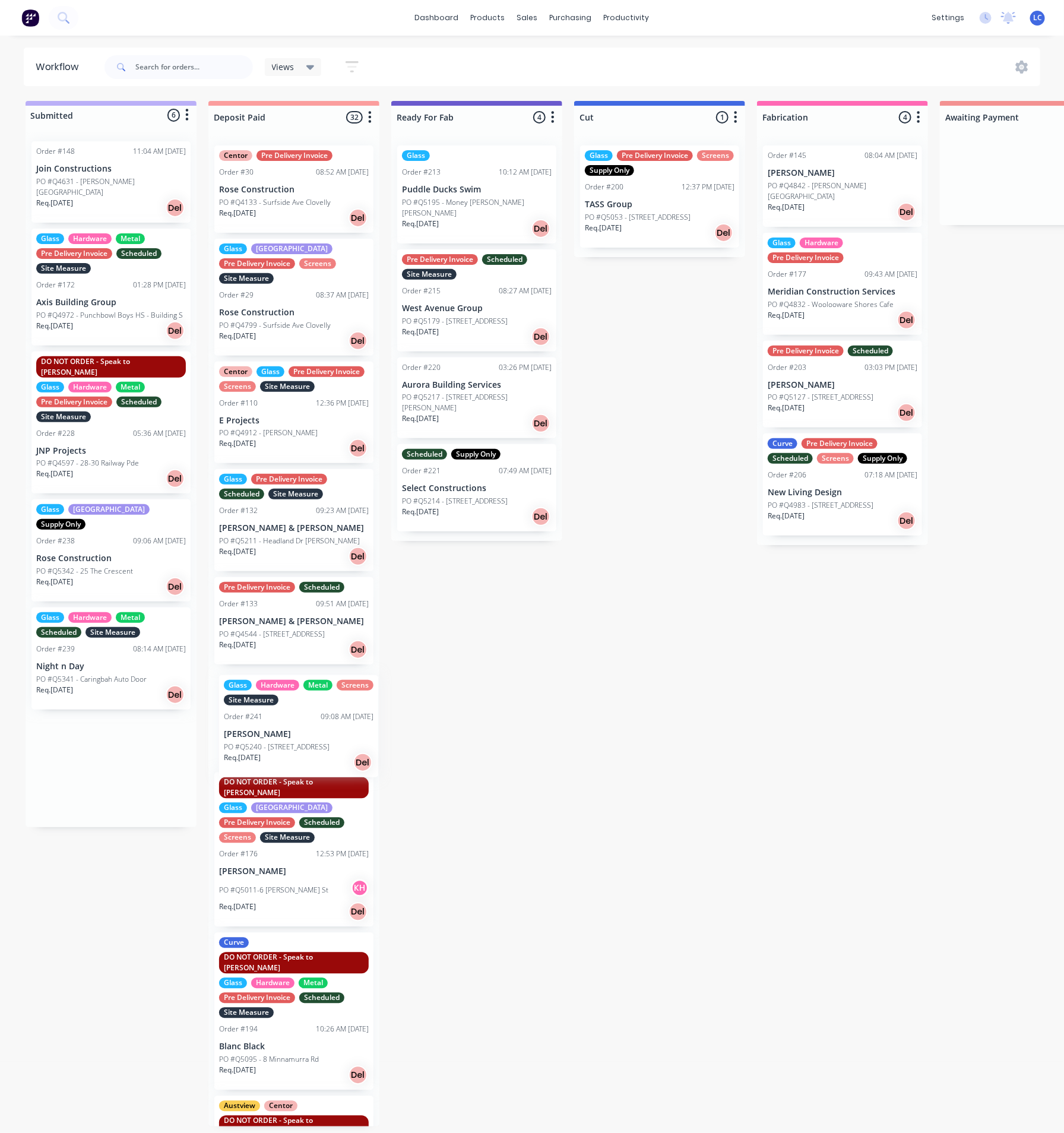
drag, startPoint x: 72, startPoint y: 721, endPoint x: 263, endPoint y: 725, distance: 191.0
click at [263, 725] on div "Submitted 6 Status colour #BAAFF7 hex #BAAFF7 Save Cancel Summaries Total order…" at bounding box center [981, 613] width 1980 height 1025
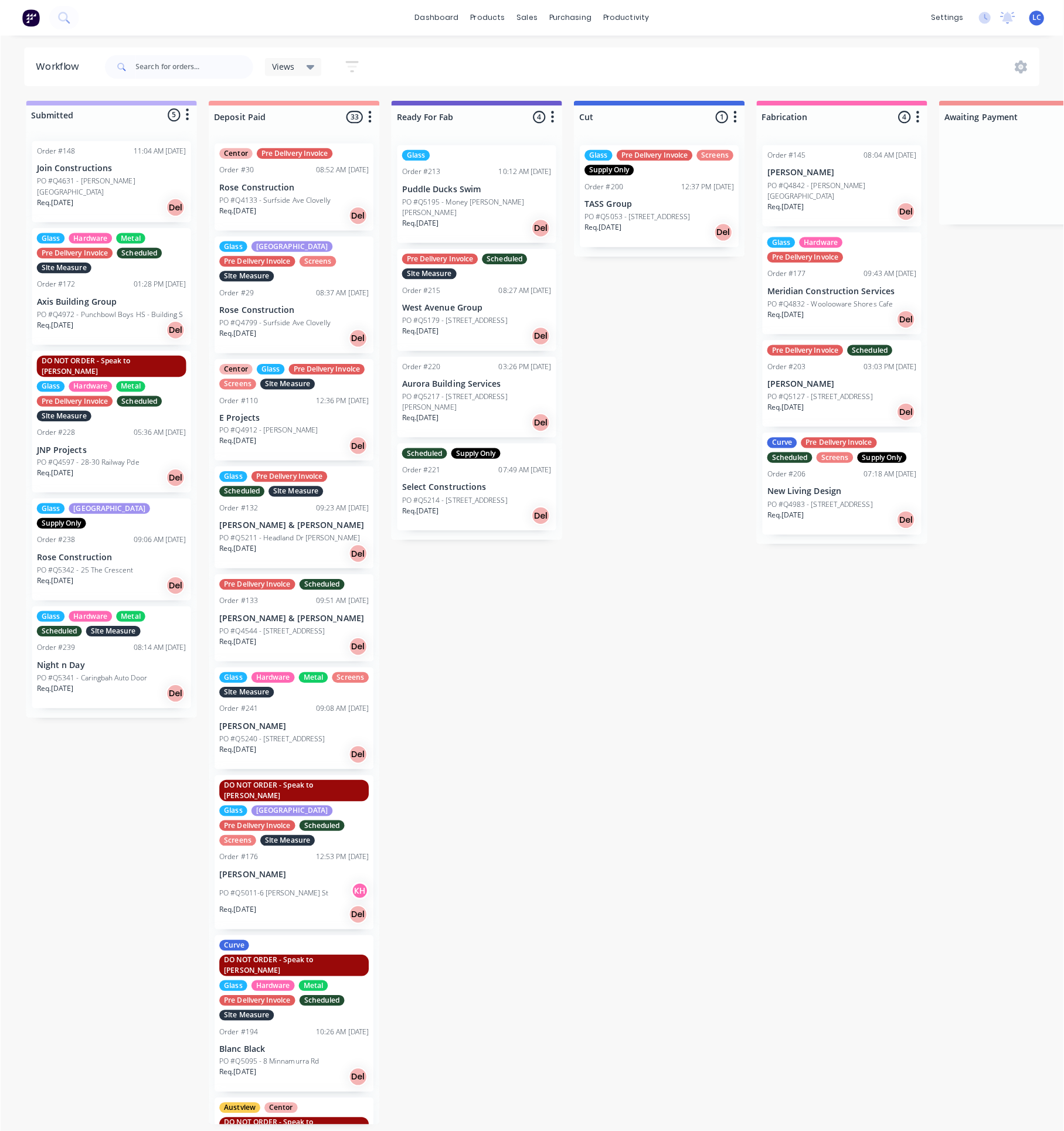
scroll to position [0, 0]
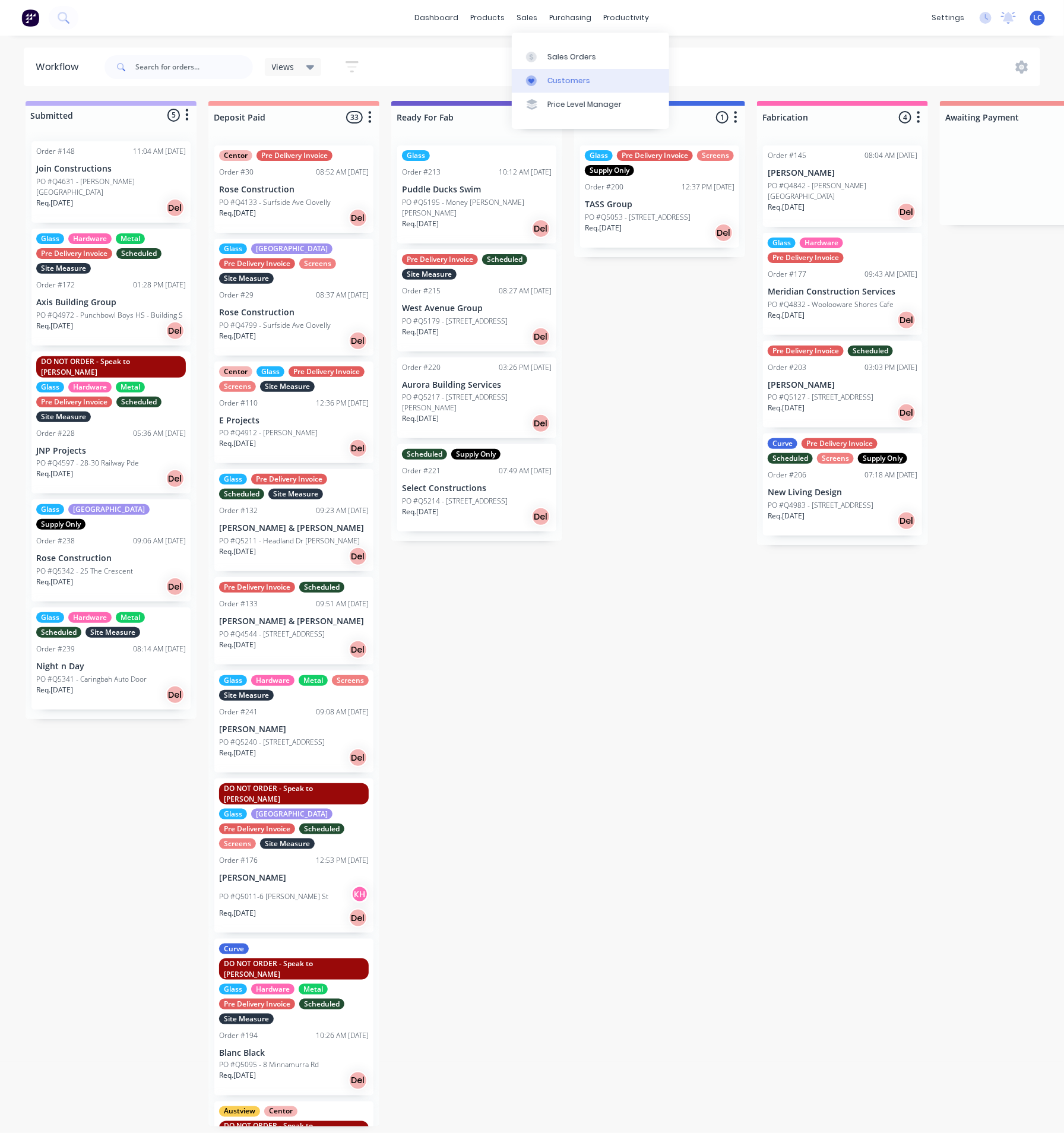
click at [546, 84] on link "Customers" at bounding box center [591, 81] width 157 height 24
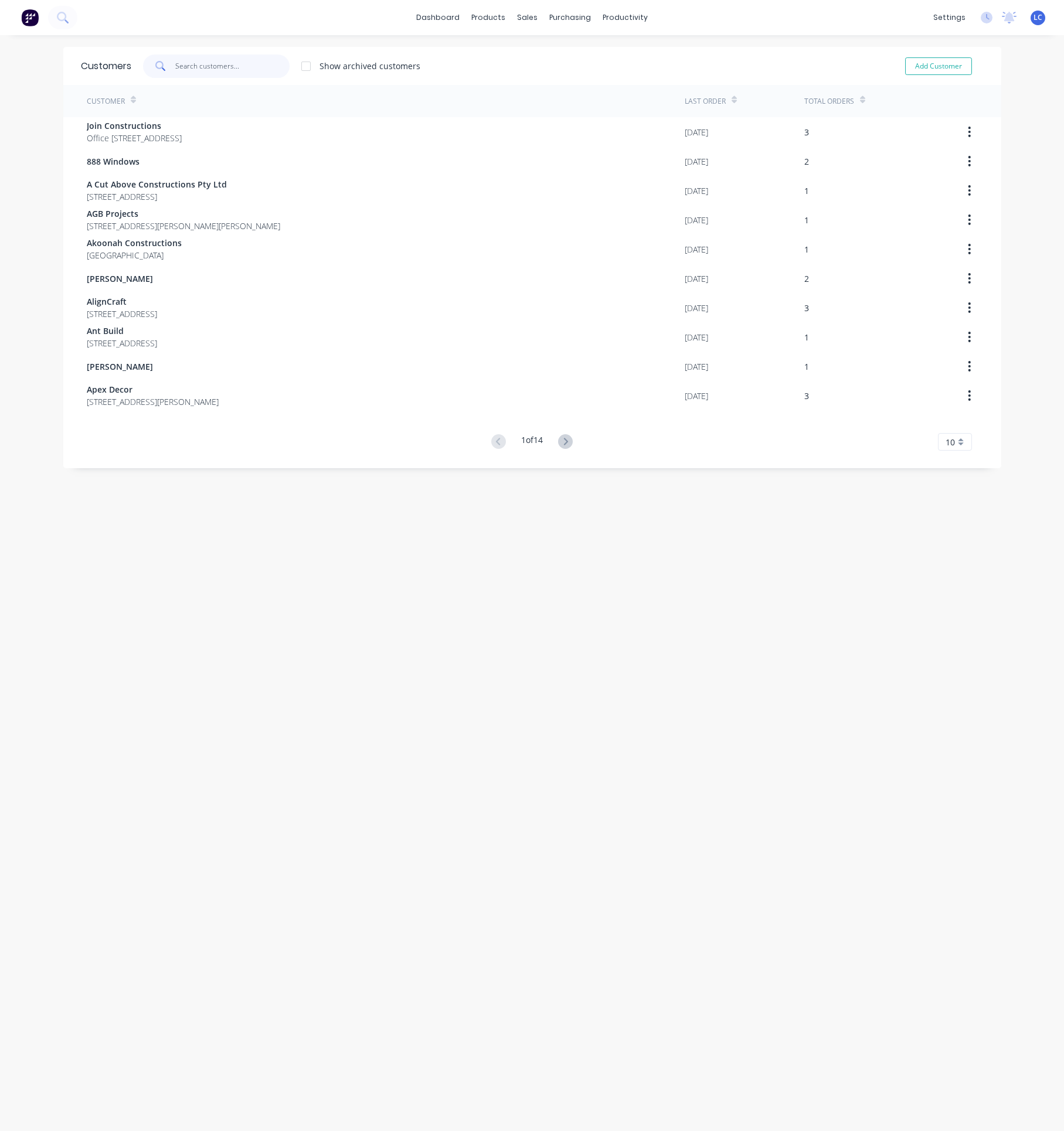
click at [219, 56] on input "text" at bounding box center [232, 66] width 114 height 23
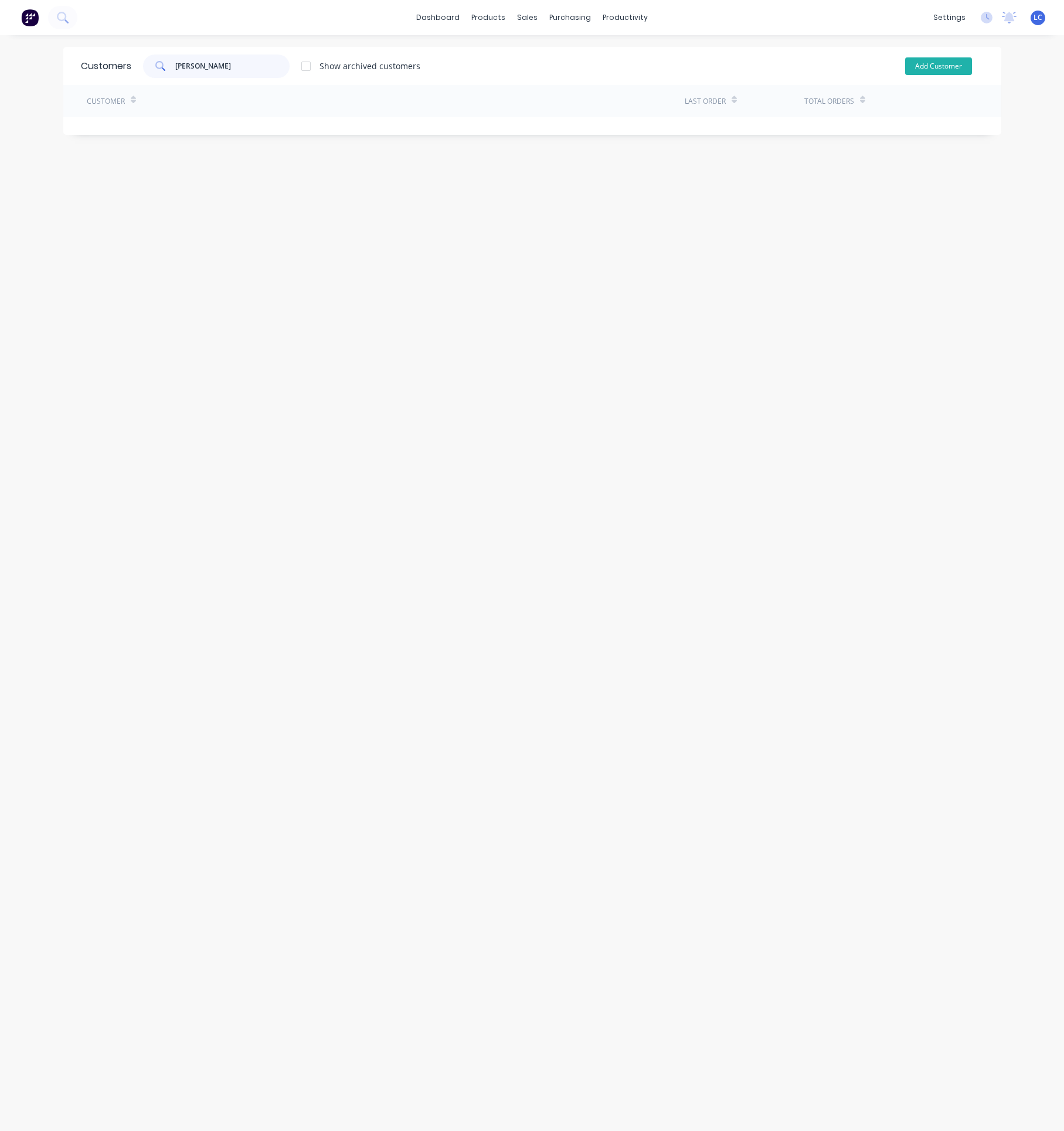
type input "[PERSON_NAME]"
click at [925, 57] on button "Add Customer" at bounding box center [938, 66] width 67 height 18
select select "AU"
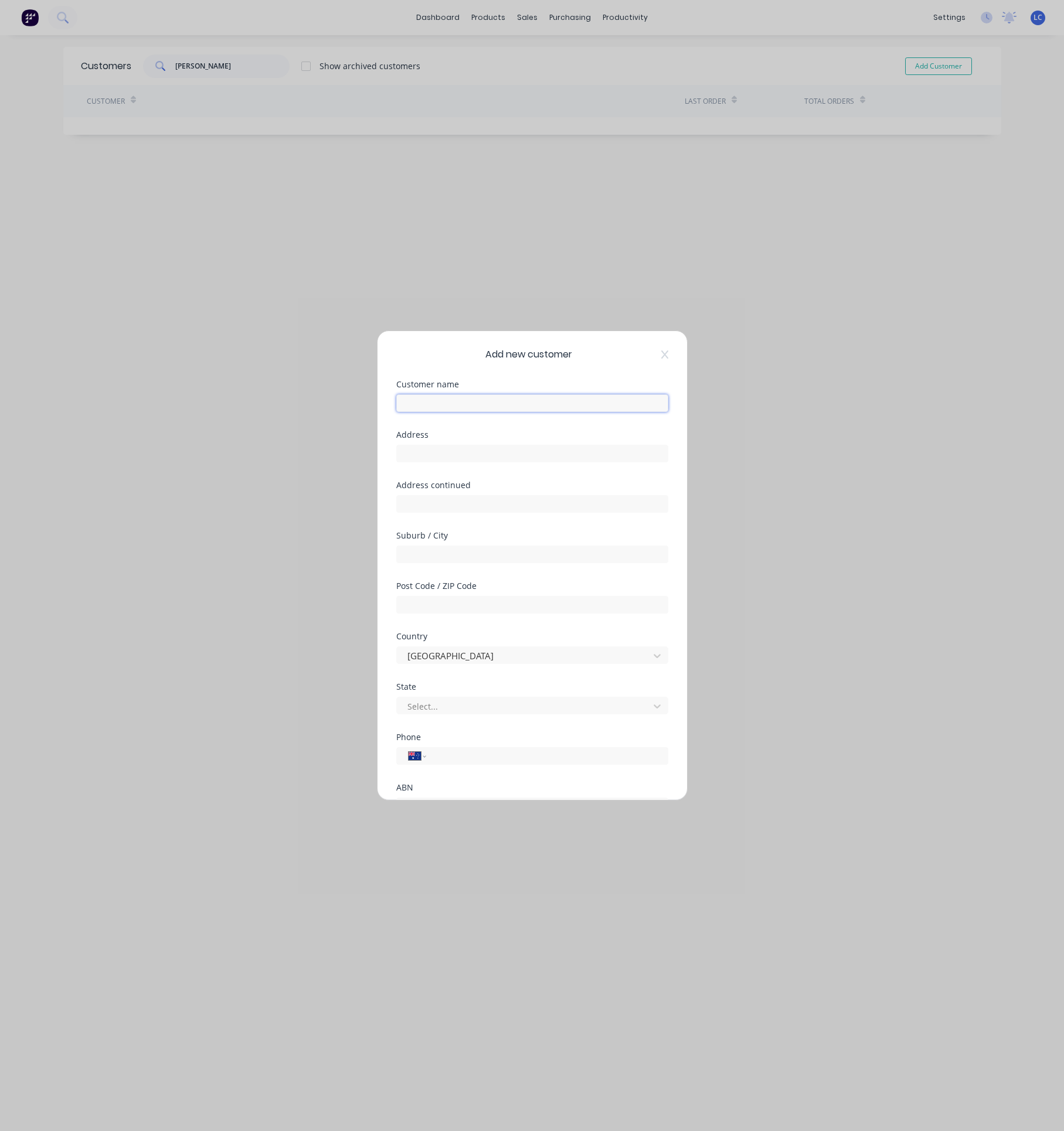
click at [453, 397] on input "text" at bounding box center [532, 403] width 272 height 18
type input "[PERSON_NAME]"
type input "Posthumus"
click at [491, 775] on button "Save" at bounding box center [495, 774] width 64 height 19
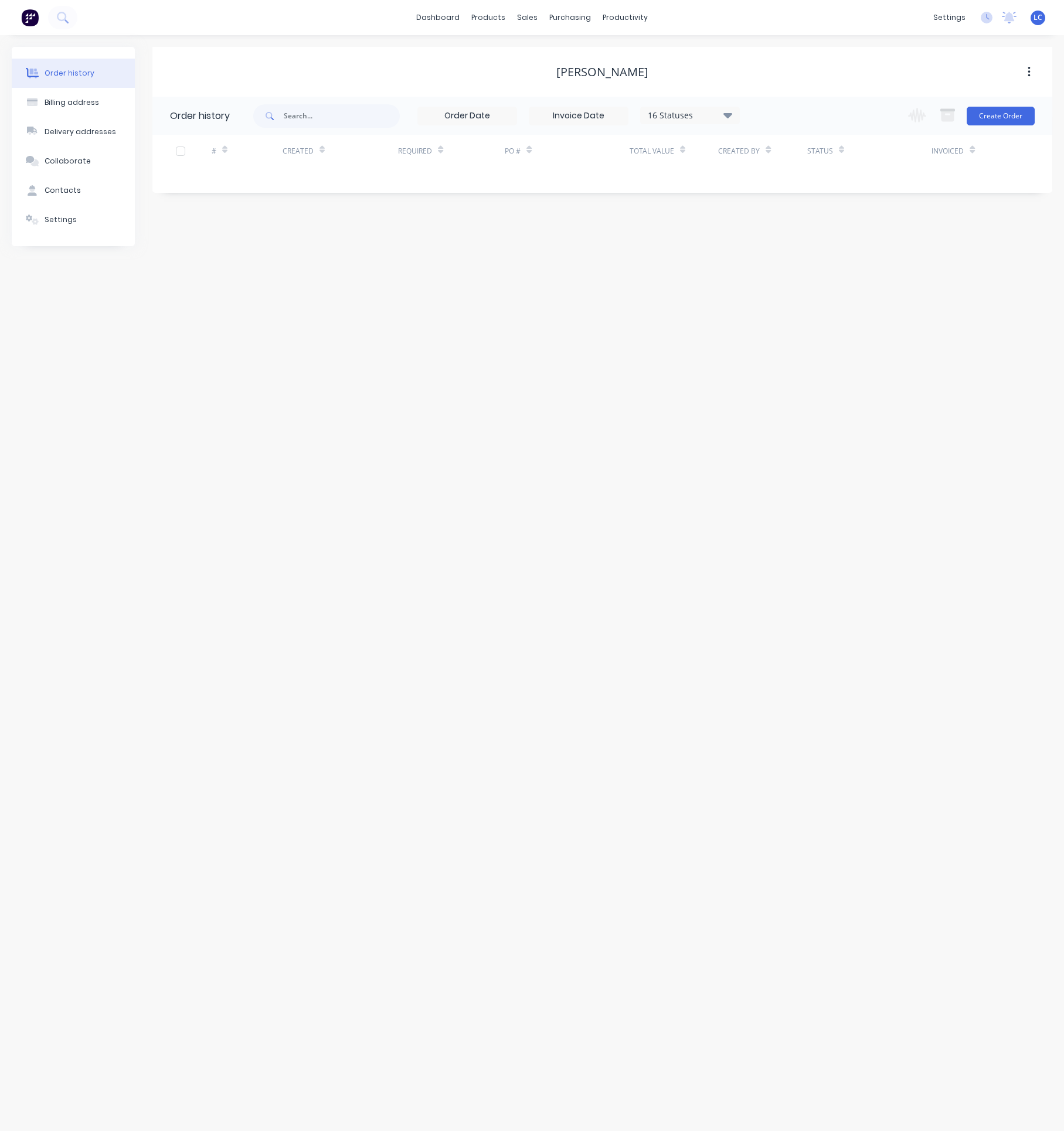
click at [607, 68] on div "[PERSON_NAME]" at bounding box center [602, 72] width 92 height 14
click at [1025, 68] on button "button" at bounding box center [1028, 71] width 27 height 21
click at [607, 75] on div "[PERSON_NAME]" at bounding box center [602, 72] width 92 height 14
click at [594, 78] on div "[PERSON_NAME]" at bounding box center [602, 72] width 92 height 14
click at [532, 20] on div "sales" at bounding box center [527, 17] width 33 height 18
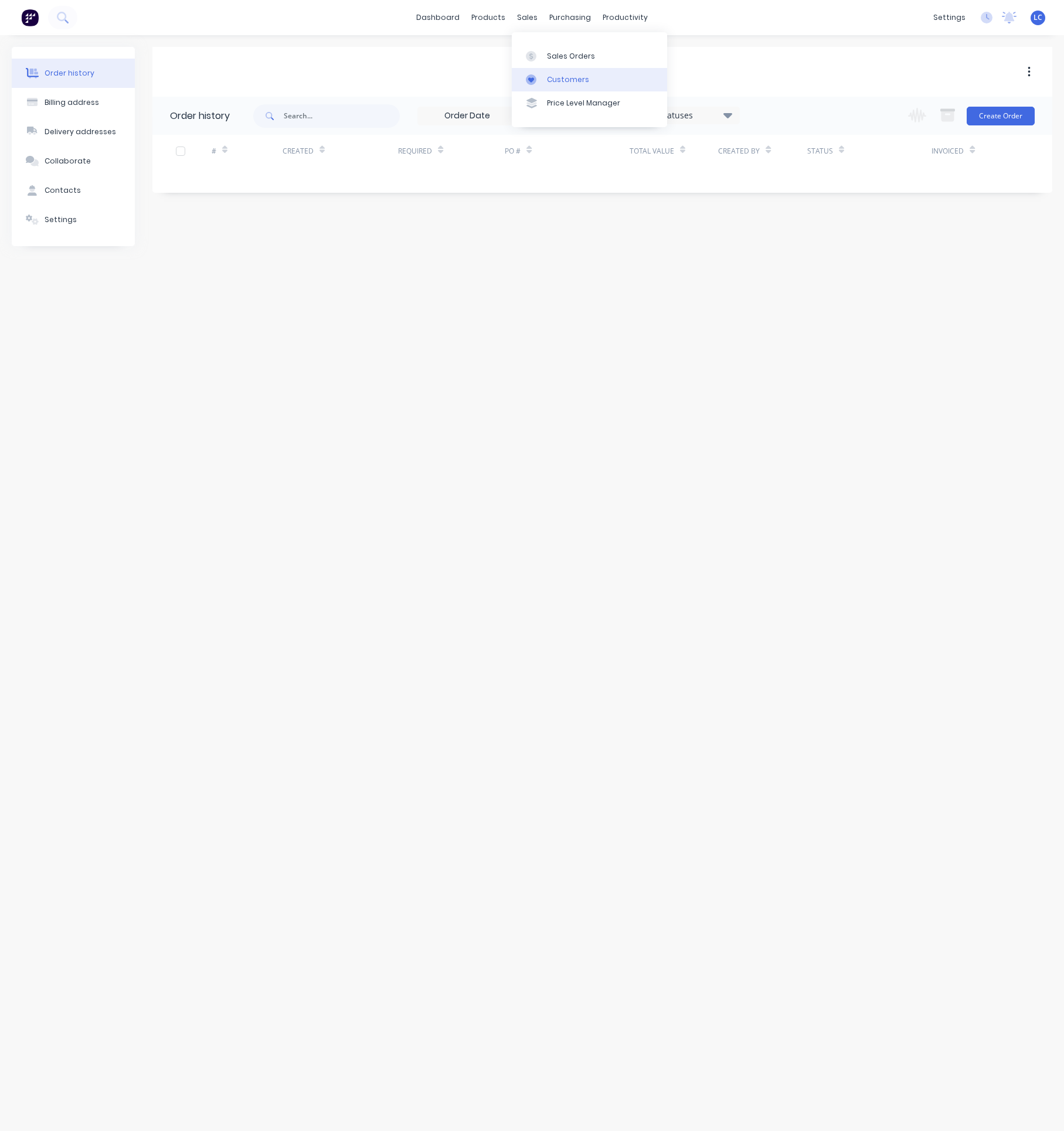
click at [551, 73] on link "Customers" at bounding box center [589, 80] width 155 height 23
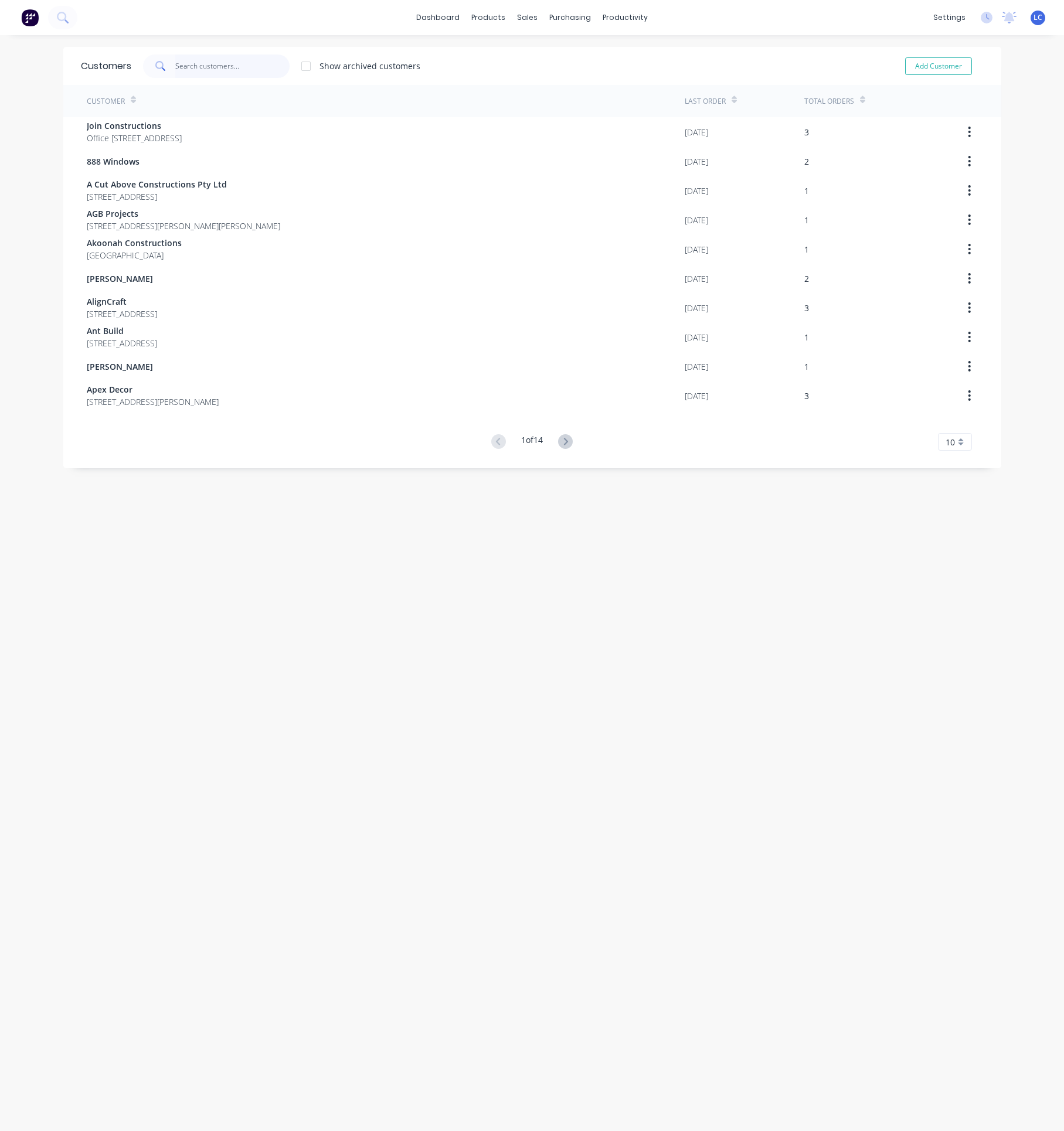
click at [203, 65] on input "text" at bounding box center [232, 66] width 114 height 23
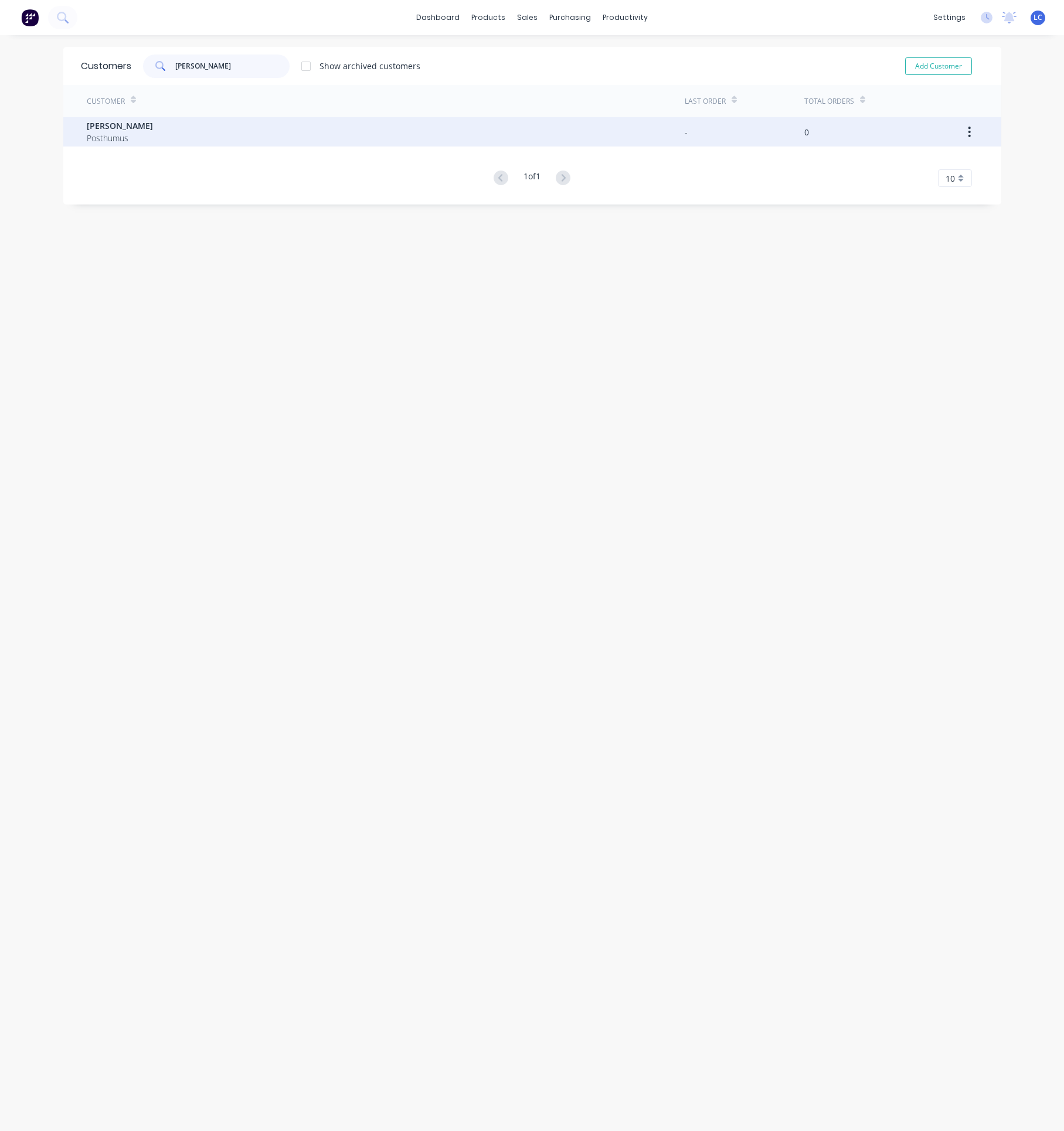
type input "[PERSON_NAME]"
click at [968, 129] on icon "button" at bounding box center [969, 132] width 3 height 13
click at [958, 127] on button "button" at bounding box center [969, 131] width 27 height 21
click at [968, 132] on icon "button" at bounding box center [969, 132] width 3 height 13
click at [968, 130] on icon "button" at bounding box center [969, 132] width 3 height 13
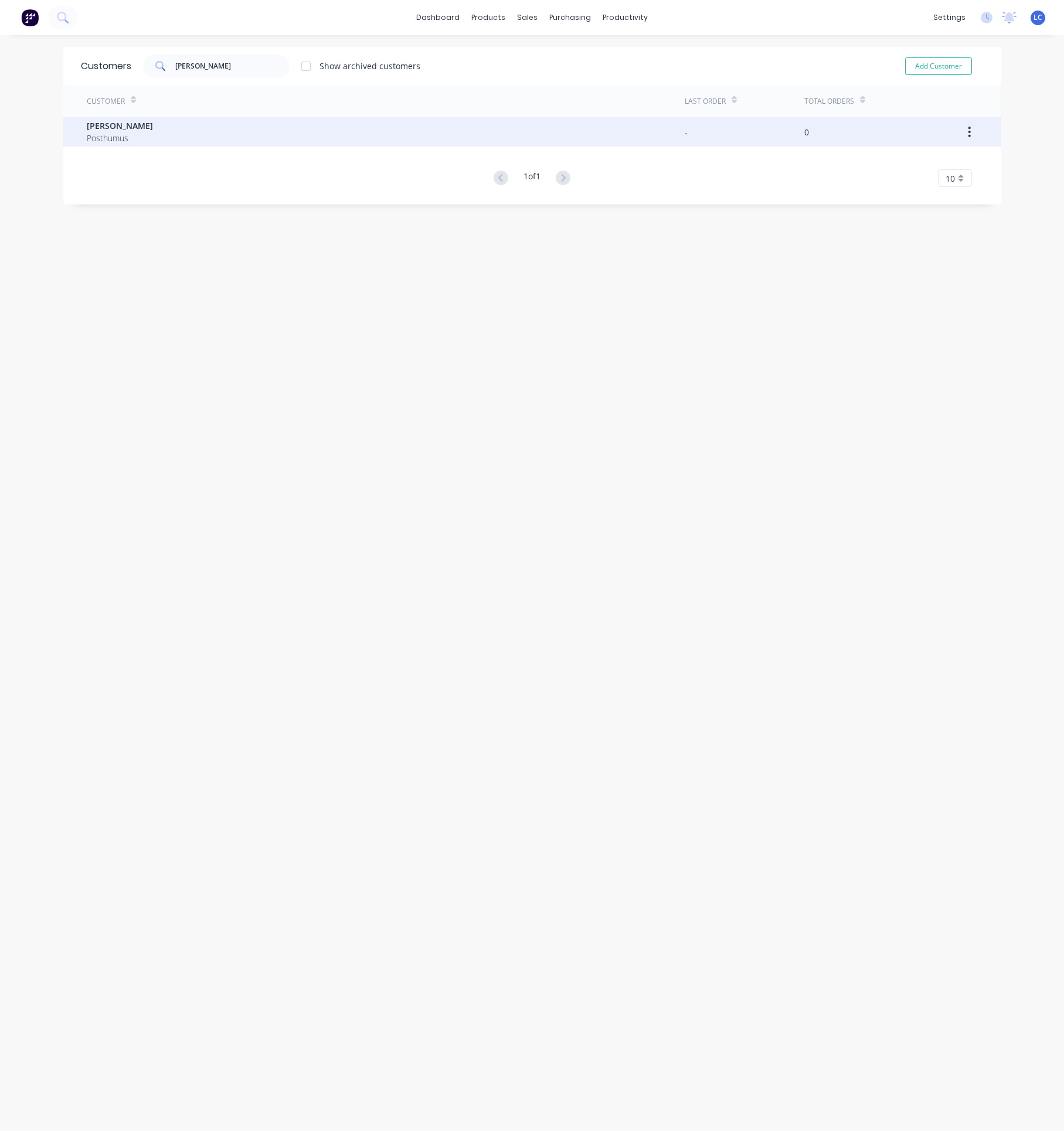
click at [968, 129] on icon "button" at bounding box center [969, 132] width 3 height 13
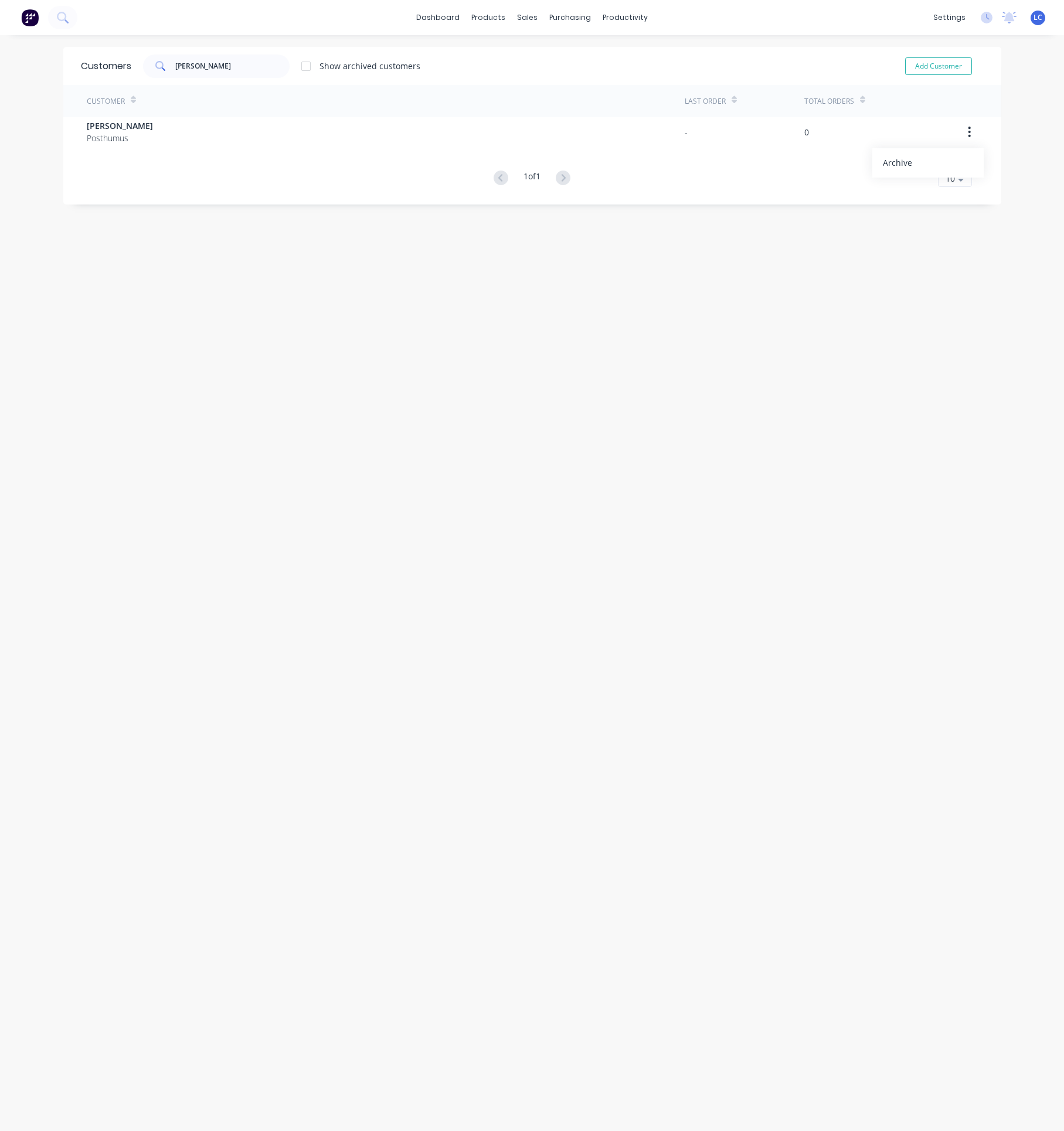
click at [28, 127] on div "dashboard products sales purchasing productivity dashboard products Product Cat…" at bounding box center [532, 565] width 1064 height 1131
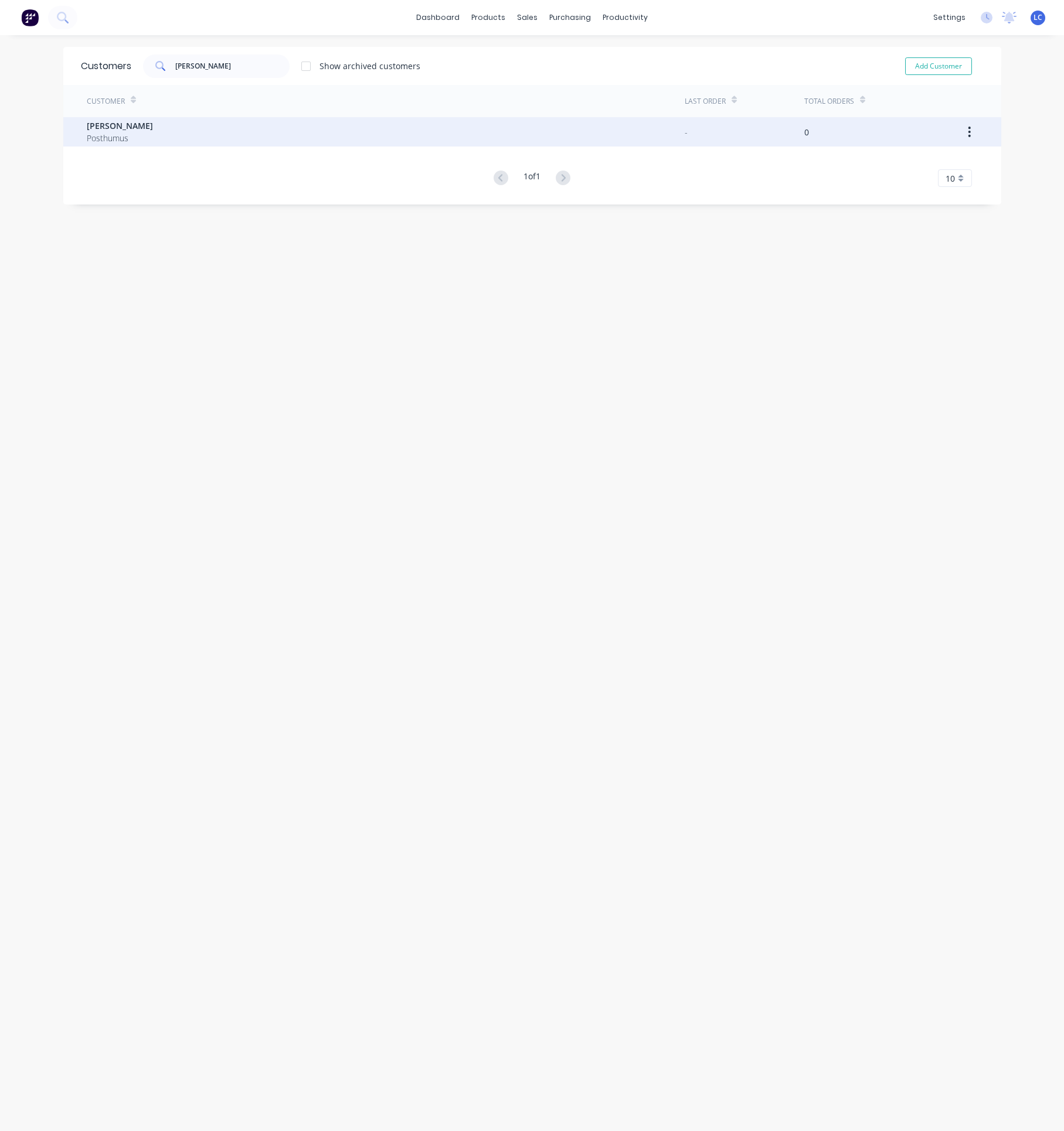
click at [87, 133] on span "Posthumus" at bounding box center [120, 138] width 66 height 12
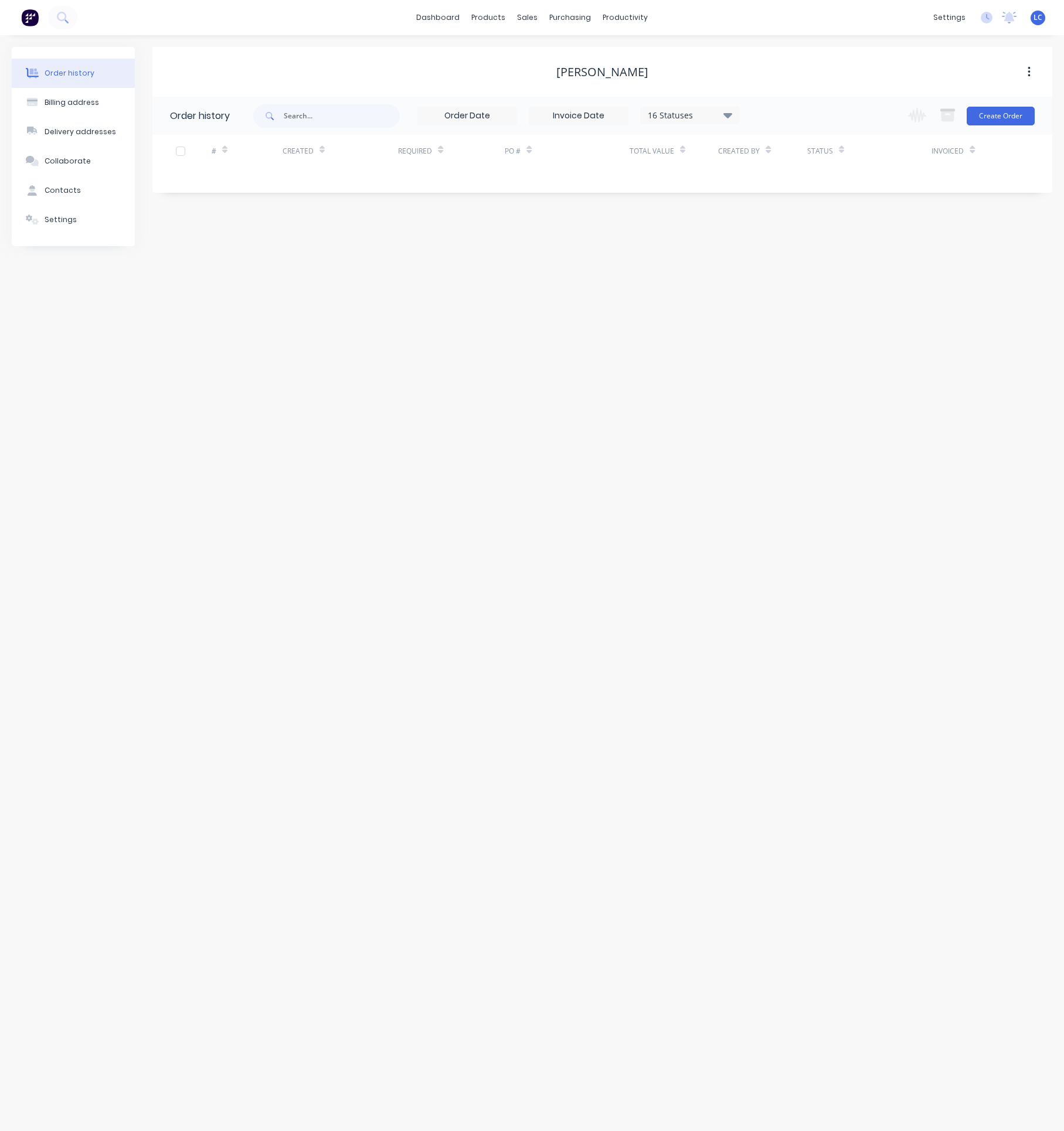
click at [611, 78] on div "[PERSON_NAME]" at bounding box center [602, 72] width 92 height 14
click at [1034, 56] on div "[PERSON_NAME]" at bounding box center [601, 71] width 899 height 50
click at [1028, 68] on icon "button" at bounding box center [1029, 72] width 3 height 13
click at [939, 106] on button "Archive" at bounding box center [986, 102] width 111 height 23
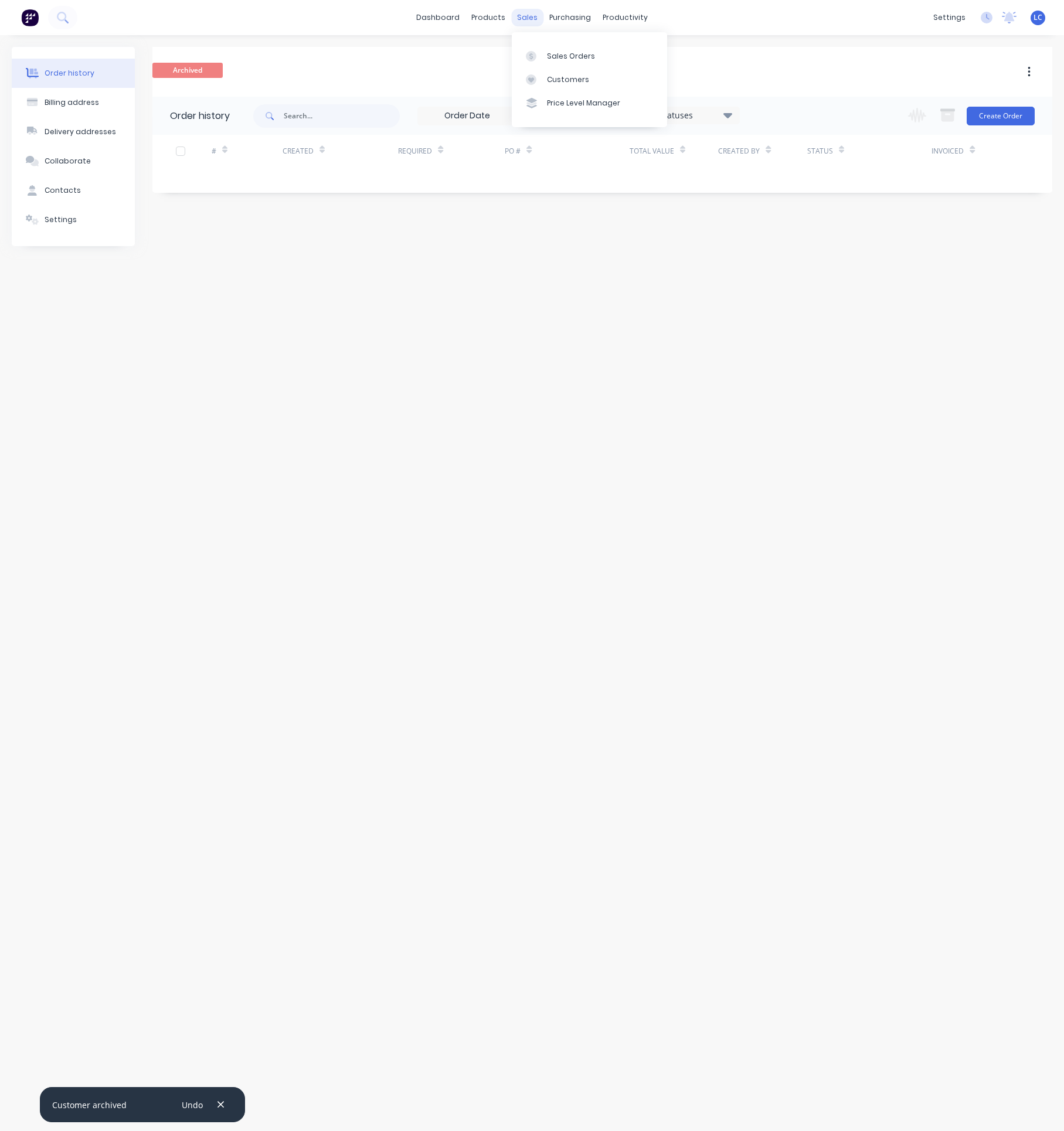
click at [536, 19] on div "sales" at bounding box center [527, 17] width 33 height 18
click at [531, 14] on div "sales" at bounding box center [527, 17] width 33 height 18
click at [558, 75] on div "Customers" at bounding box center [568, 80] width 42 height 11
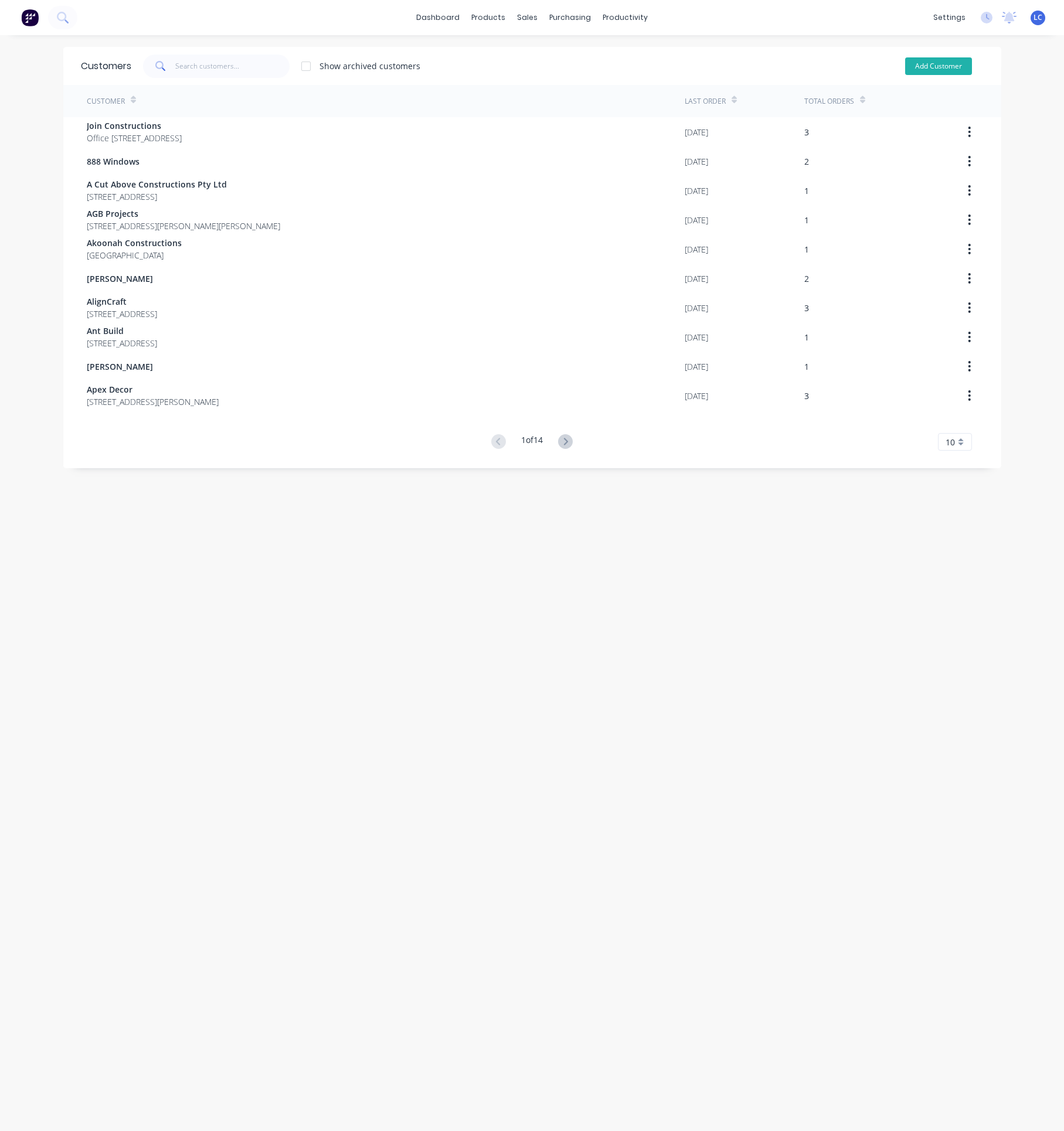
click at [932, 59] on button "Add Customer" at bounding box center [938, 66] width 67 height 18
select select "AU"
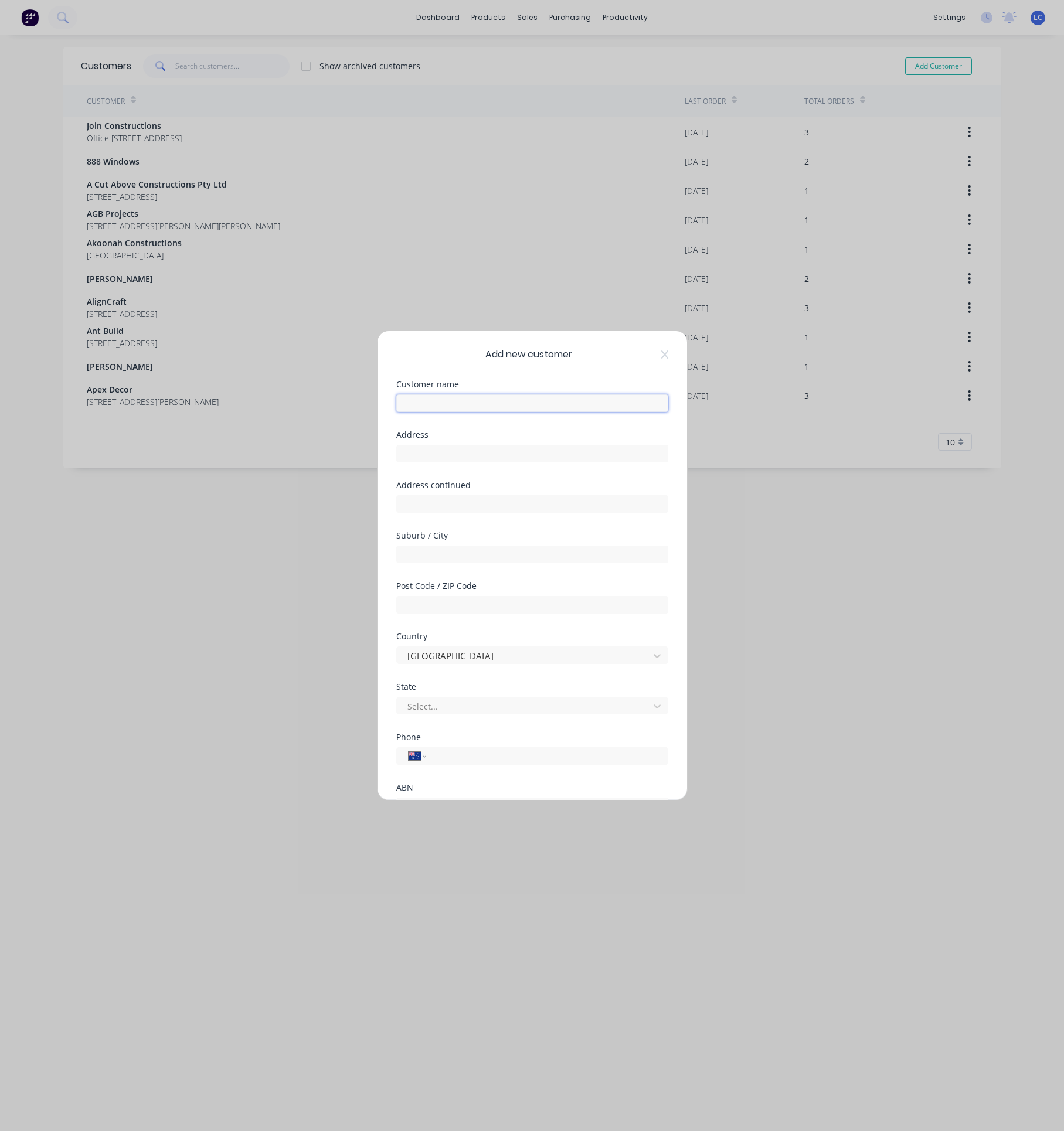
click at [449, 394] on input "text" at bounding box center [532, 403] width 272 height 18
type input "[PERSON_NAME]"
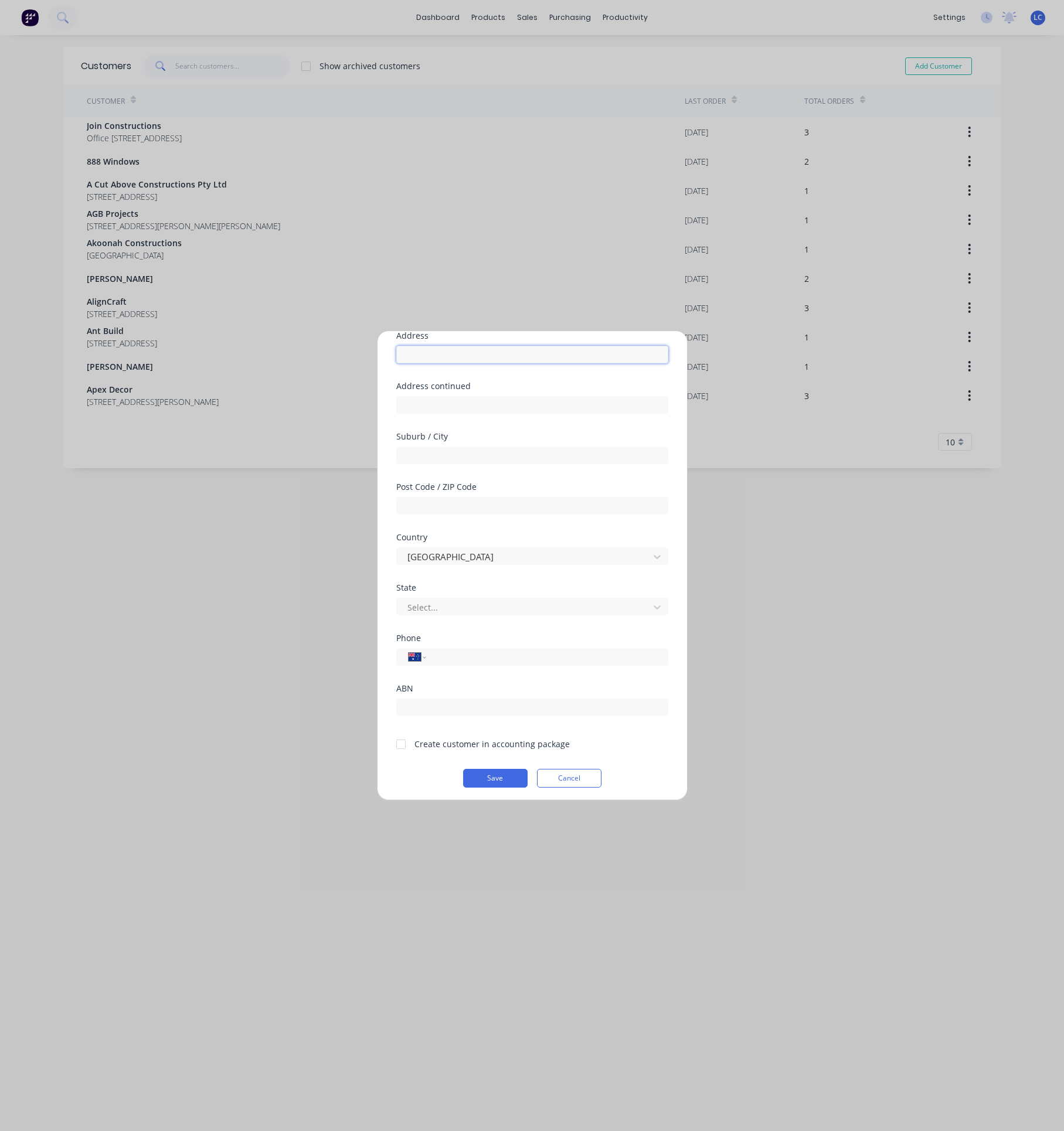
scroll to position [104, 0]
click at [490, 776] on button "Save" at bounding box center [495, 774] width 64 height 19
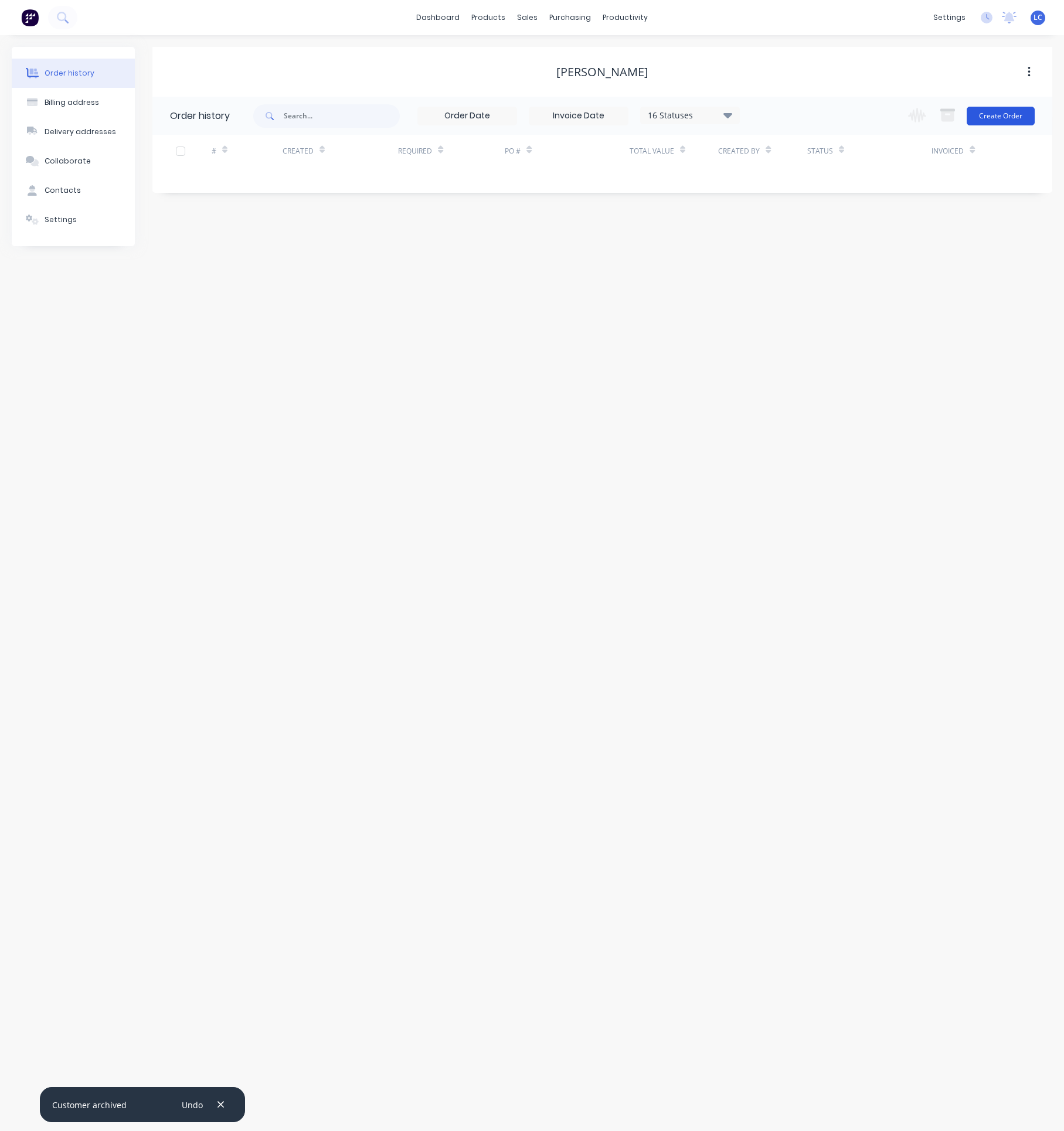
click at [997, 111] on button "Create Order" at bounding box center [1000, 116] width 68 height 19
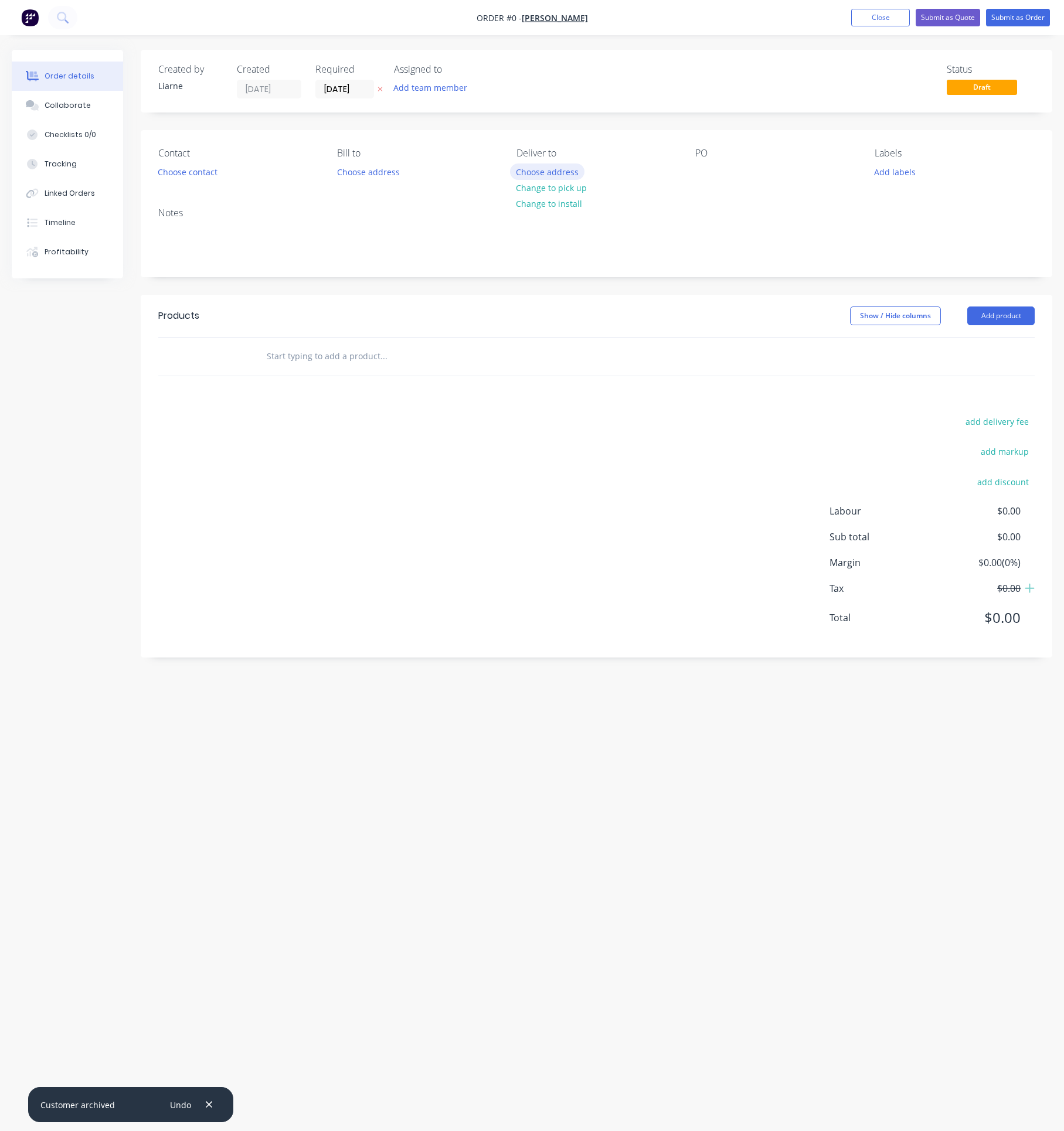
click at [535, 171] on button "Choose address" at bounding box center [547, 172] width 75 height 16
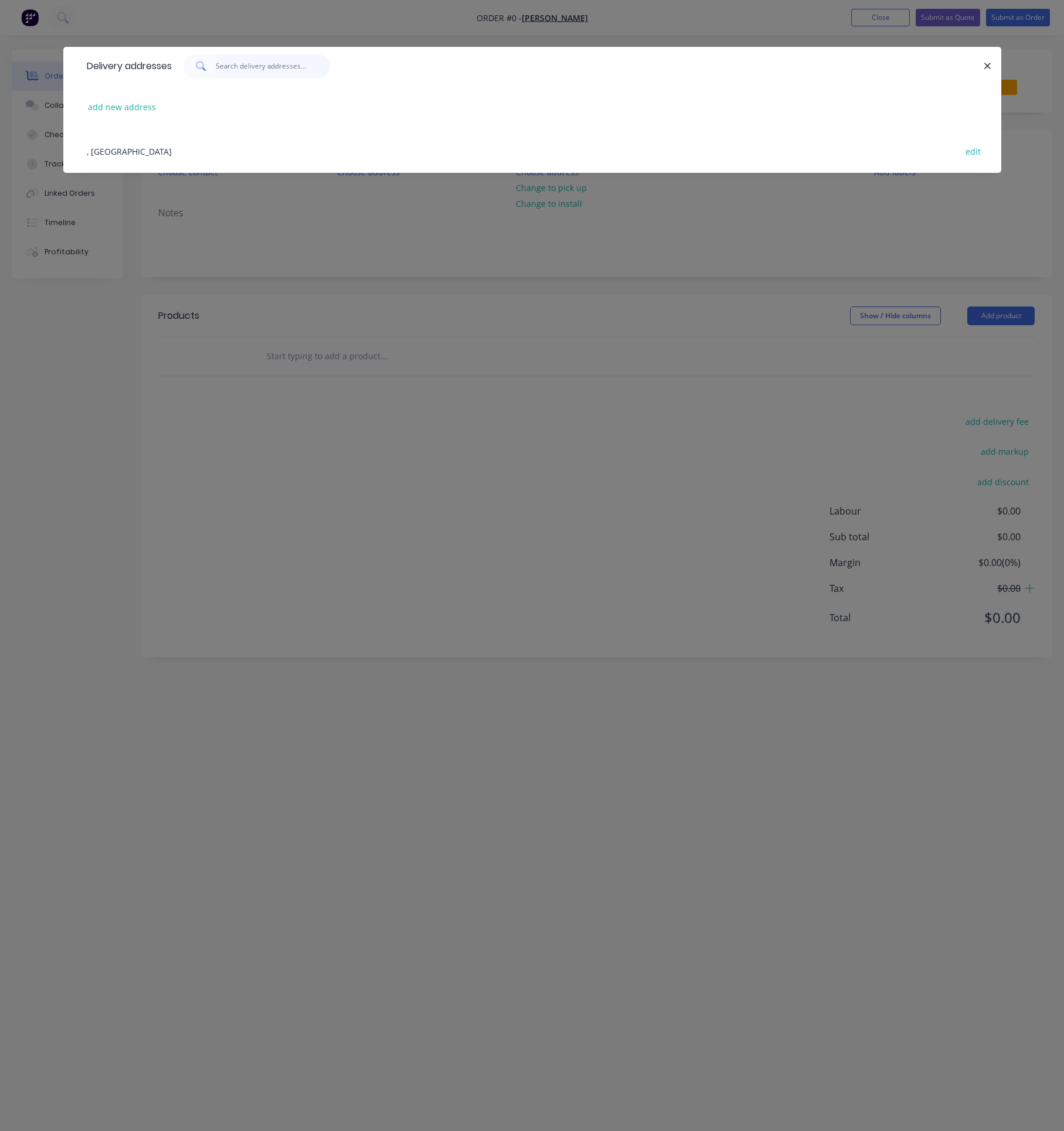
click at [254, 61] on input "text" at bounding box center [272, 66] width 114 height 23
click at [152, 100] on button "add new address" at bounding box center [122, 107] width 80 height 16
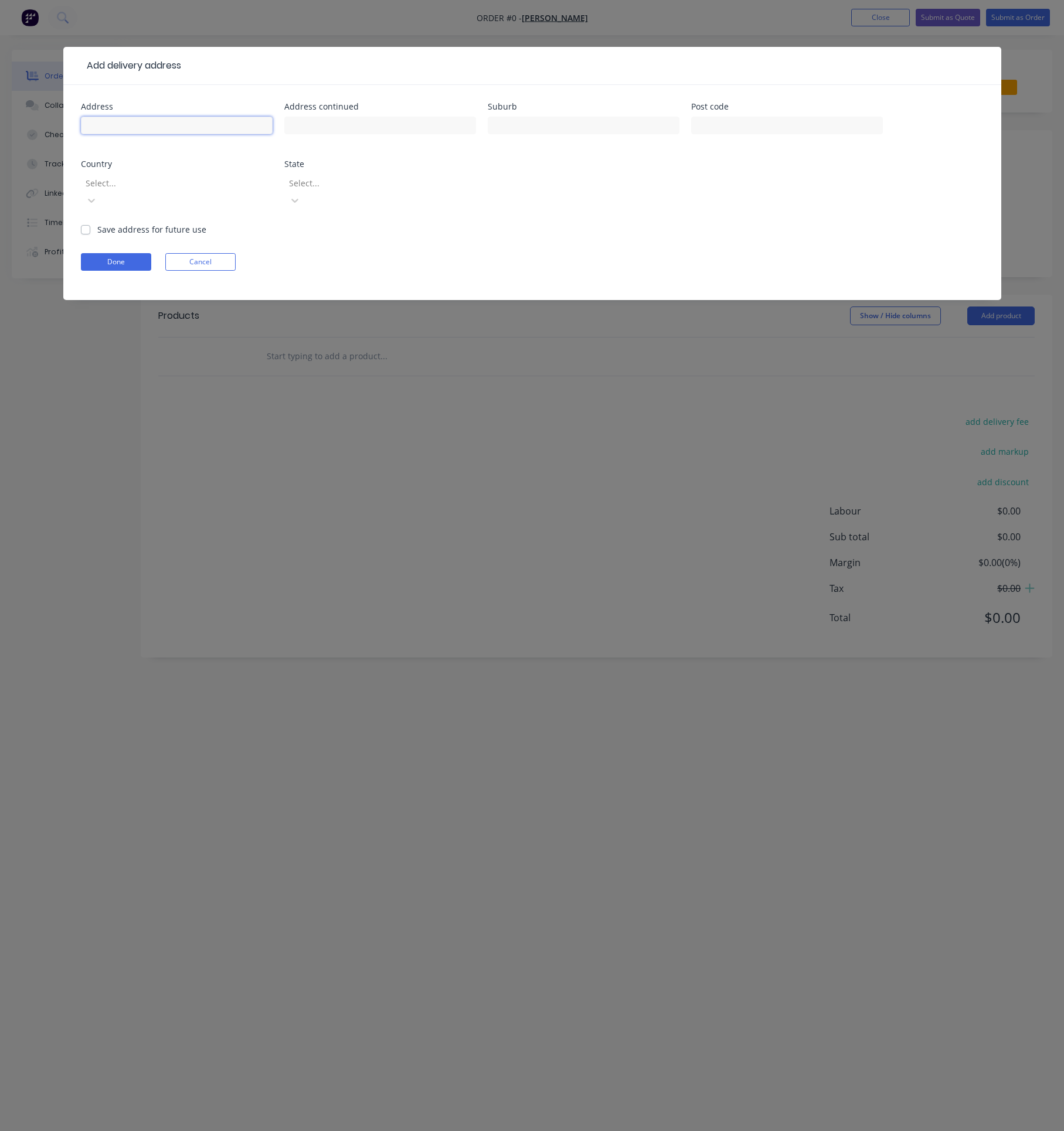
click at [135, 128] on input "text" at bounding box center [176, 125] width 192 height 18
type input "Unit 71"
type input "[STREET_ADDRESS]"
type input "Rushcutters Bay"
click at [97, 224] on label "Save address for future use" at bounding box center [151, 230] width 109 height 12
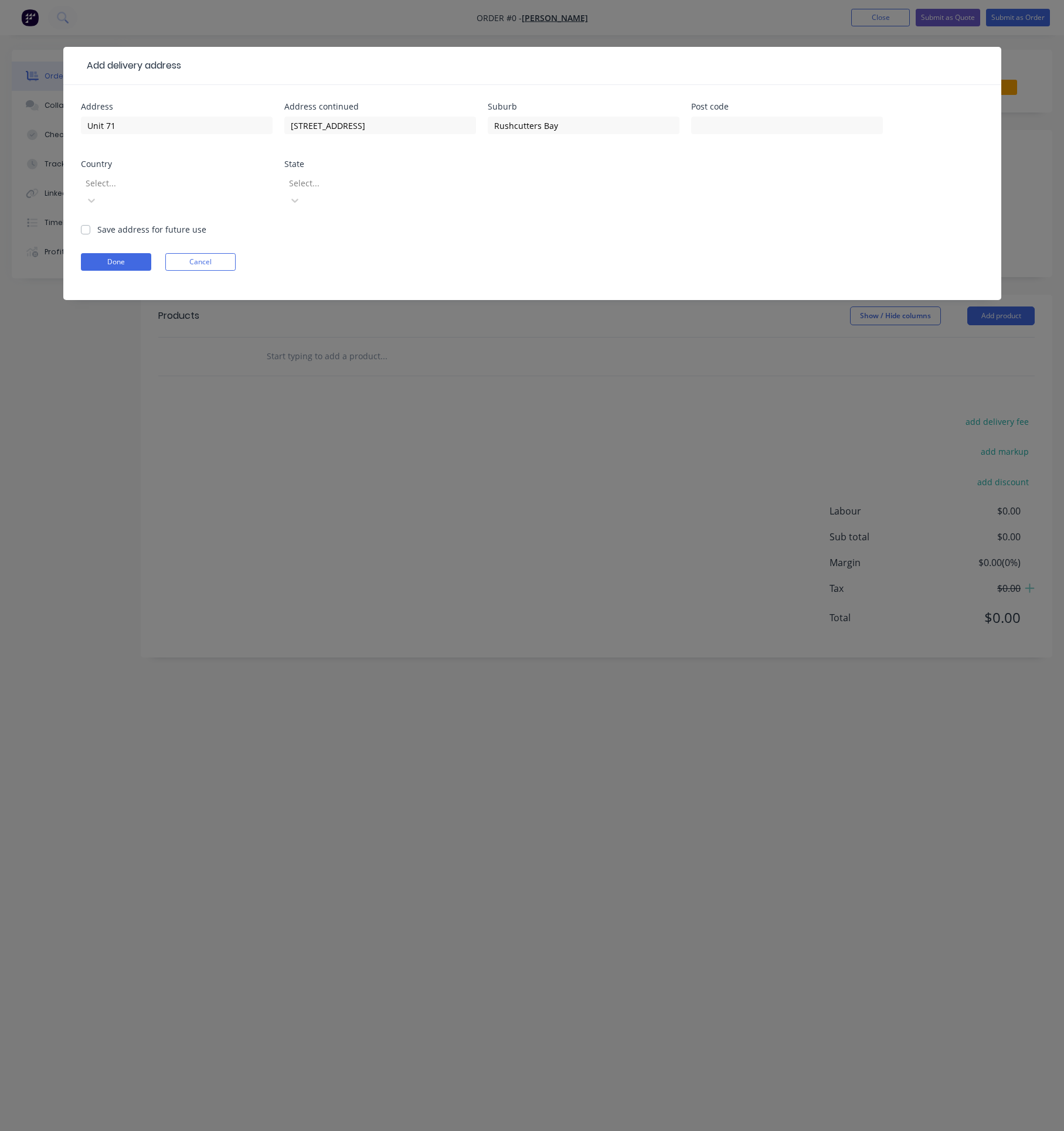
click at [83, 224] on input "Save address for future use" at bounding box center [85, 229] width 9 height 11
checkbox input "true"
click at [111, 253] on button "Done" at bounding box center [116, 262] width 71 height 18
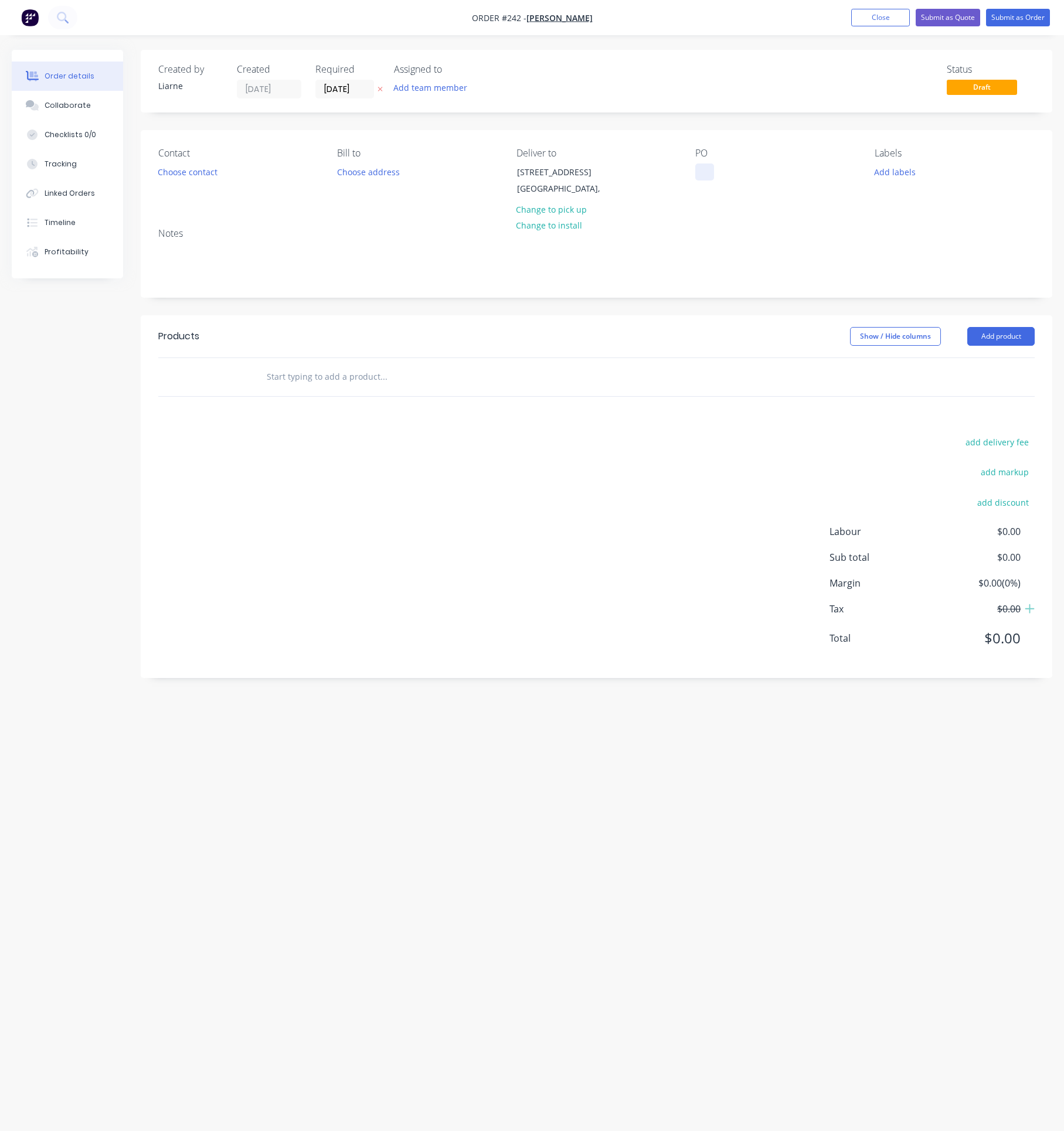
click at [702, 165] on div at bounding box center [705, 172] width 19 height 17
click at [901, 161] on div "Labels Add labels" at bounding box center [955, 174] width 160 height 54
click at [899, 168] on button "Add labels" at bounding box center [894, 172] width 54 height 16
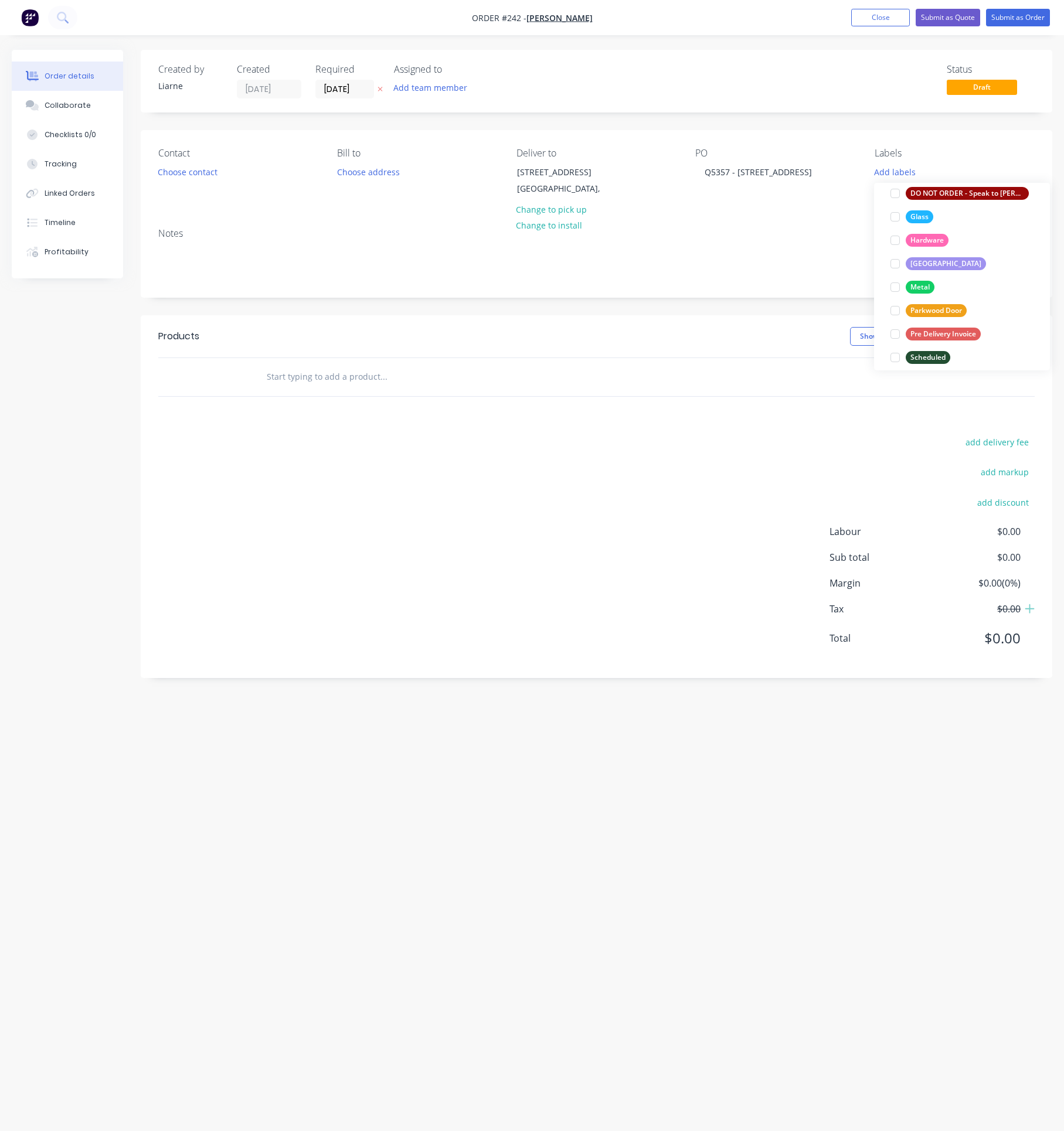
scroll to position [264, 0]
click at [892, 201] on div at bounding box center [895, 200] width 23 height 23
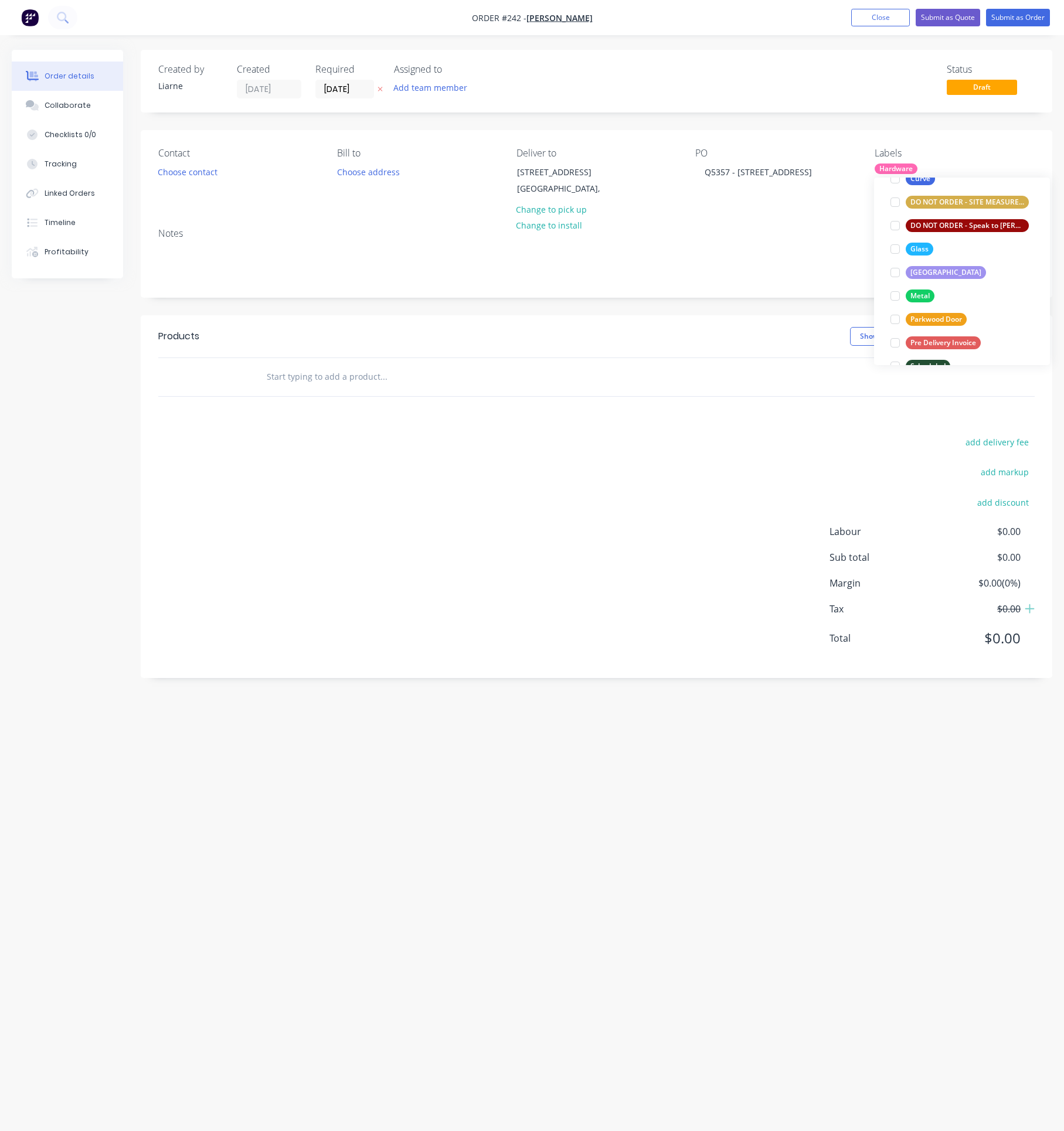
scroll to position [252, 0]
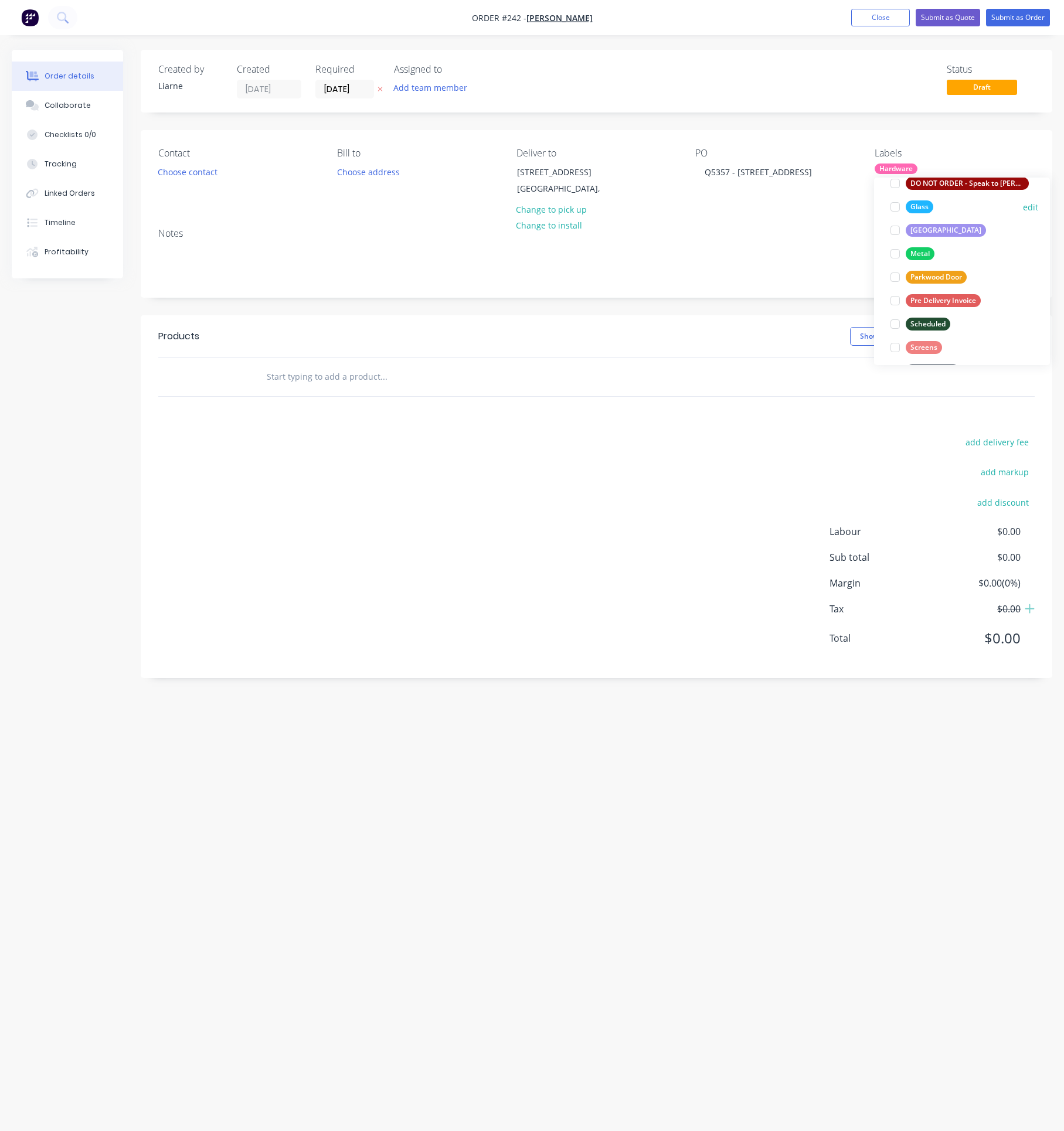
click at [893, 211] on div at bounding box center [895, 206] width 23 height 23
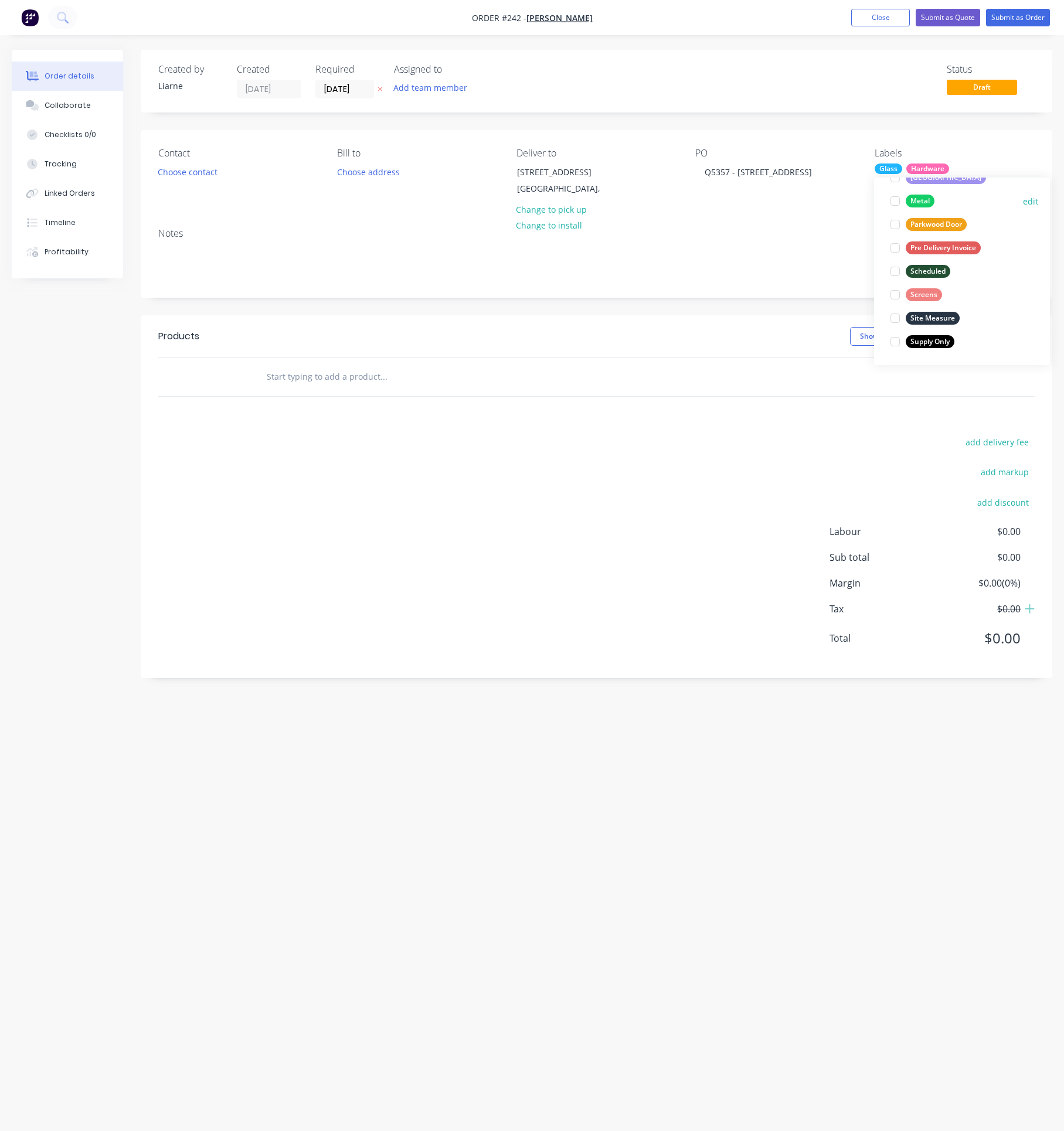
click at [894, 199] on div at bounding box center [895, 201] width 23 height 23
click at [894, 271] on div at bounding box center [895, 272] width 23 height 23
click at [896, 318] on div at bounding box center [895, 318] width 23 height 23
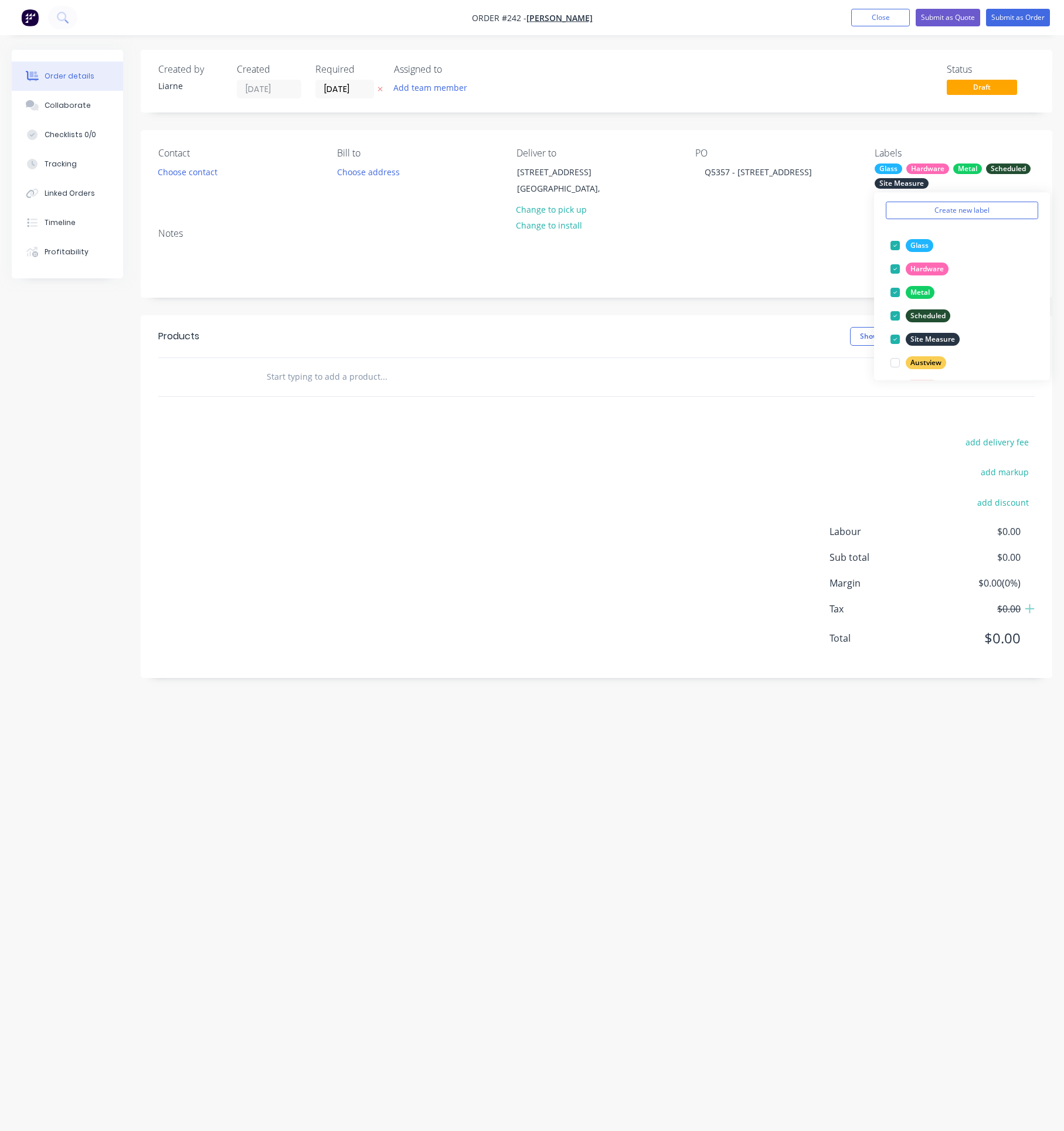
scroll to position [0, 0]
click at [816, 201] on div "PO Q5357 - [STREET_ADDRESS]" at bounding box center [775, 174] width 160 height 54
click at [352, 389] on input "text" at bounding box center [383, 376] width 234 height 23
click at [172, 175] on button "Choose contact" at bounding box center [188, 172] width 72 height 16
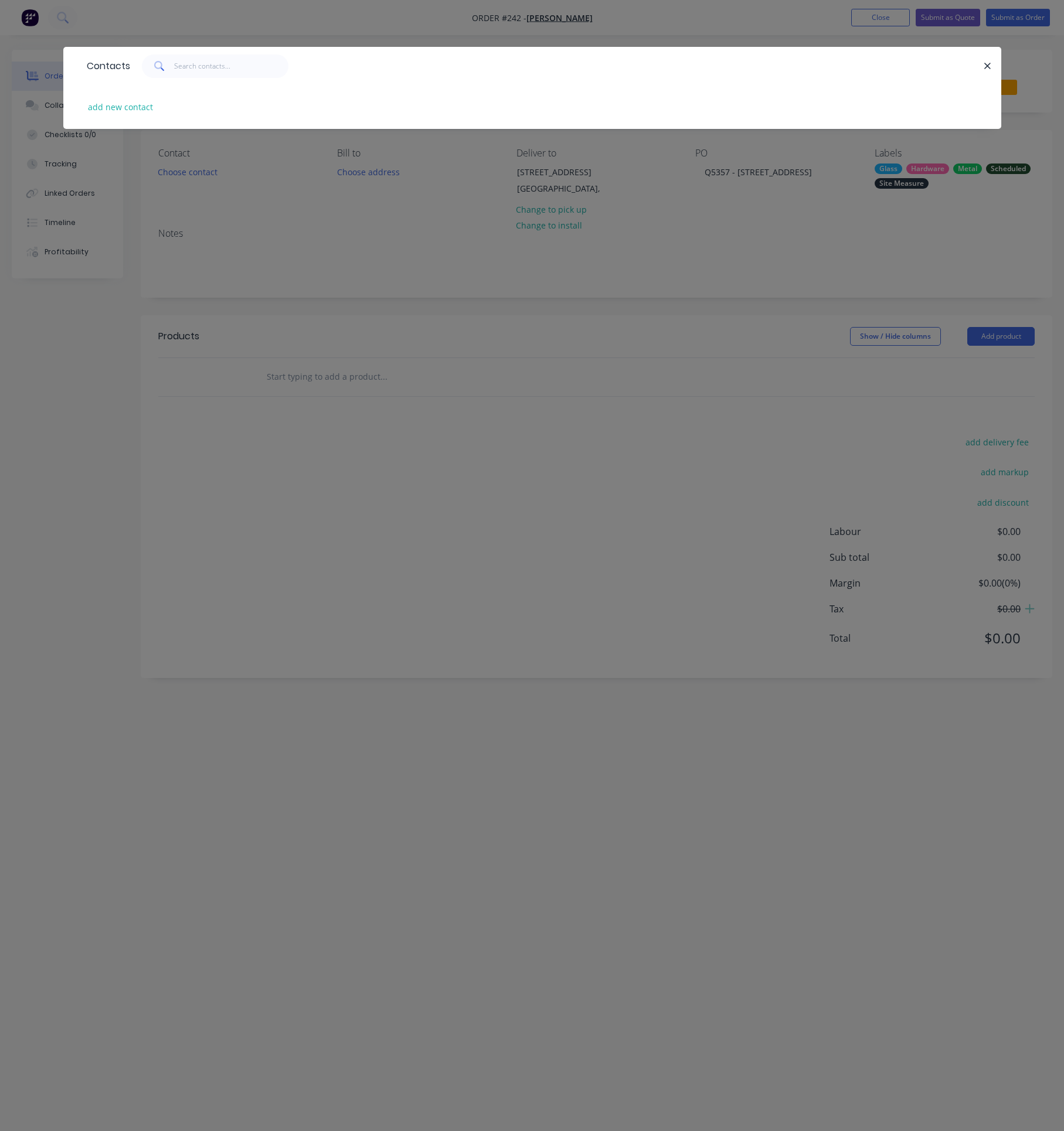
click at [109, 95] on div "add new contact" at bounding box center [532, 106] width 903 height 44
click at [109, 104] on button "add new contact" at bounding box center [121, 107] width 78 height 16
select select "AU"
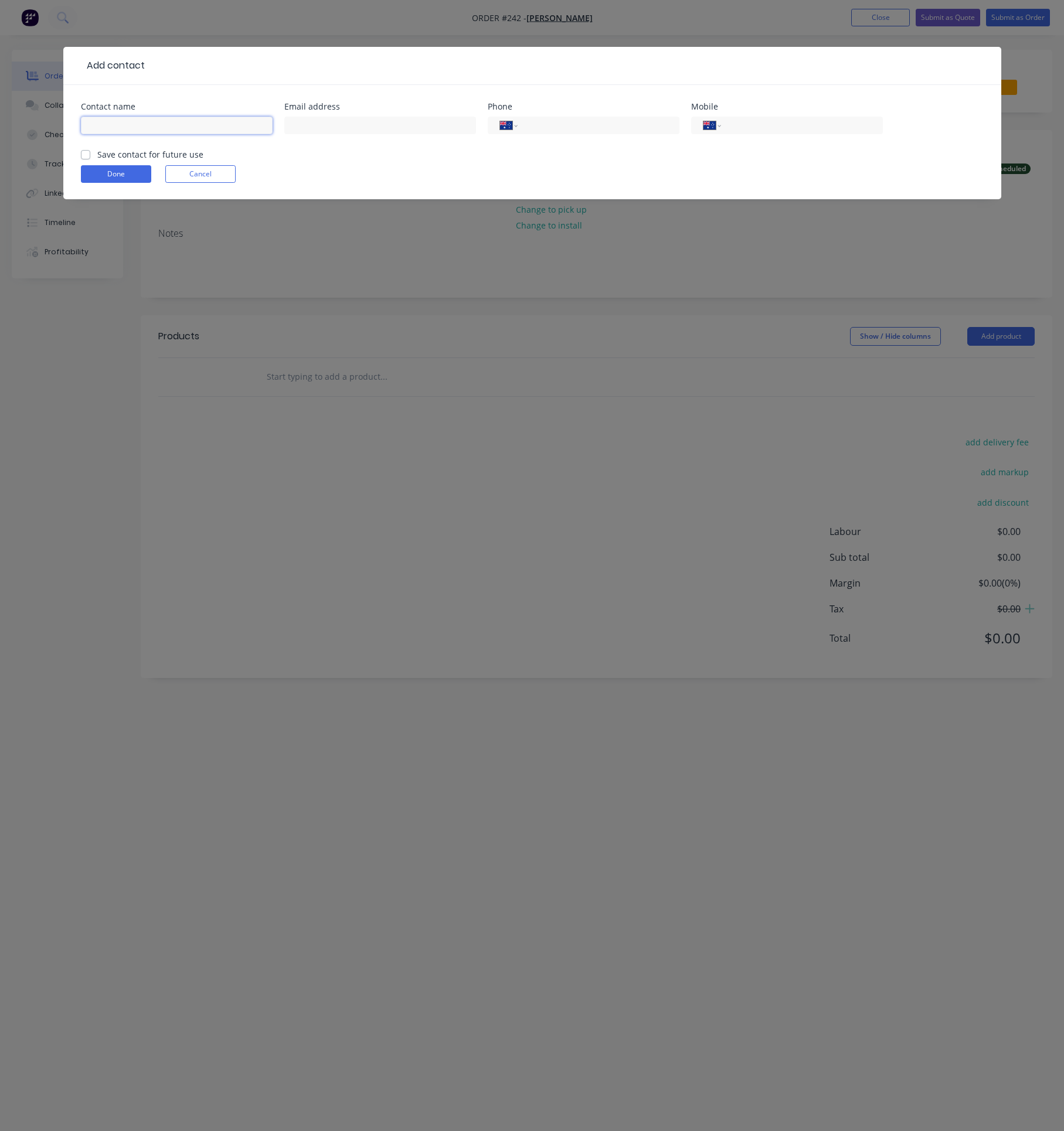
click at [118, 128] on input "text" at bounding box center [176, 125] width 192 height 18
type input "[PERSON_NAME]"
paste input "[PERSON_NAME][EMAIL_ADDRESS][PERSON_NAME][DOMAIN_NAME]"
type input "[PERSON_NAME][EMAIL_ADDRESS][PERSON_NAME][DOMAIN_NAME]"
click at [97, 154] on label "Save contact for future use" at bounding box center [150, 154] width 106 height 12
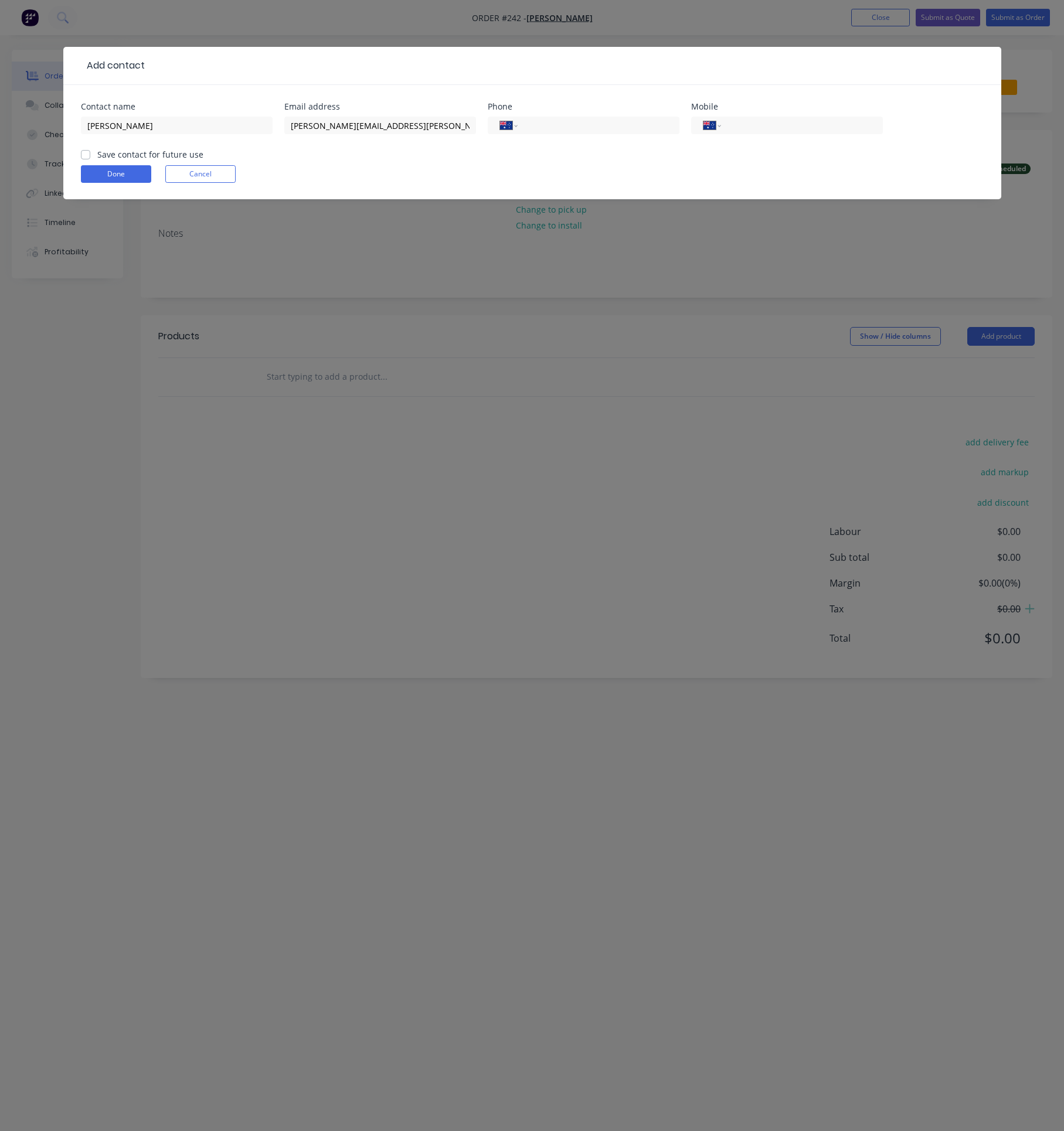
click at [87, 154] on input "Save contact for future use" at bounding box center [85, 154] width 9 height 11
checkbox input "true"
click at [122, 173] on button "Done" at bounding box center [116, 174] width 71 height 18
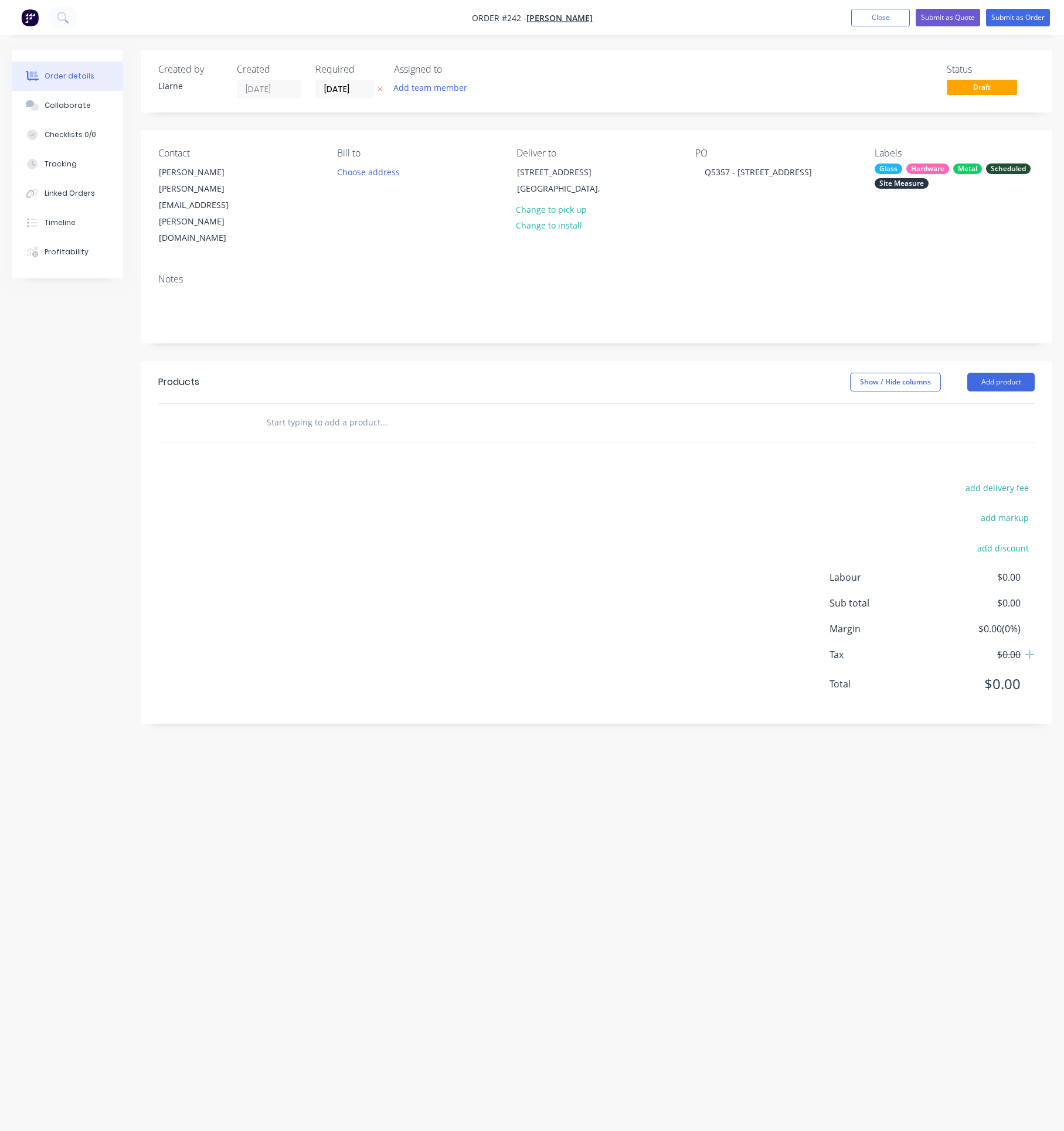
drag, startPoint x: 400, startPoint y: 389, endPoint x: 357, endPoint y: 372, distance: 46.2
click at [396, 411] on input "text" at bounding box center [383, 422] width 234 height 23
type input "t"
type input "Total Sale"
click at [341, 449] on button "Add Total Sale to order" at bounding box center [446, 467] width 352 height 37
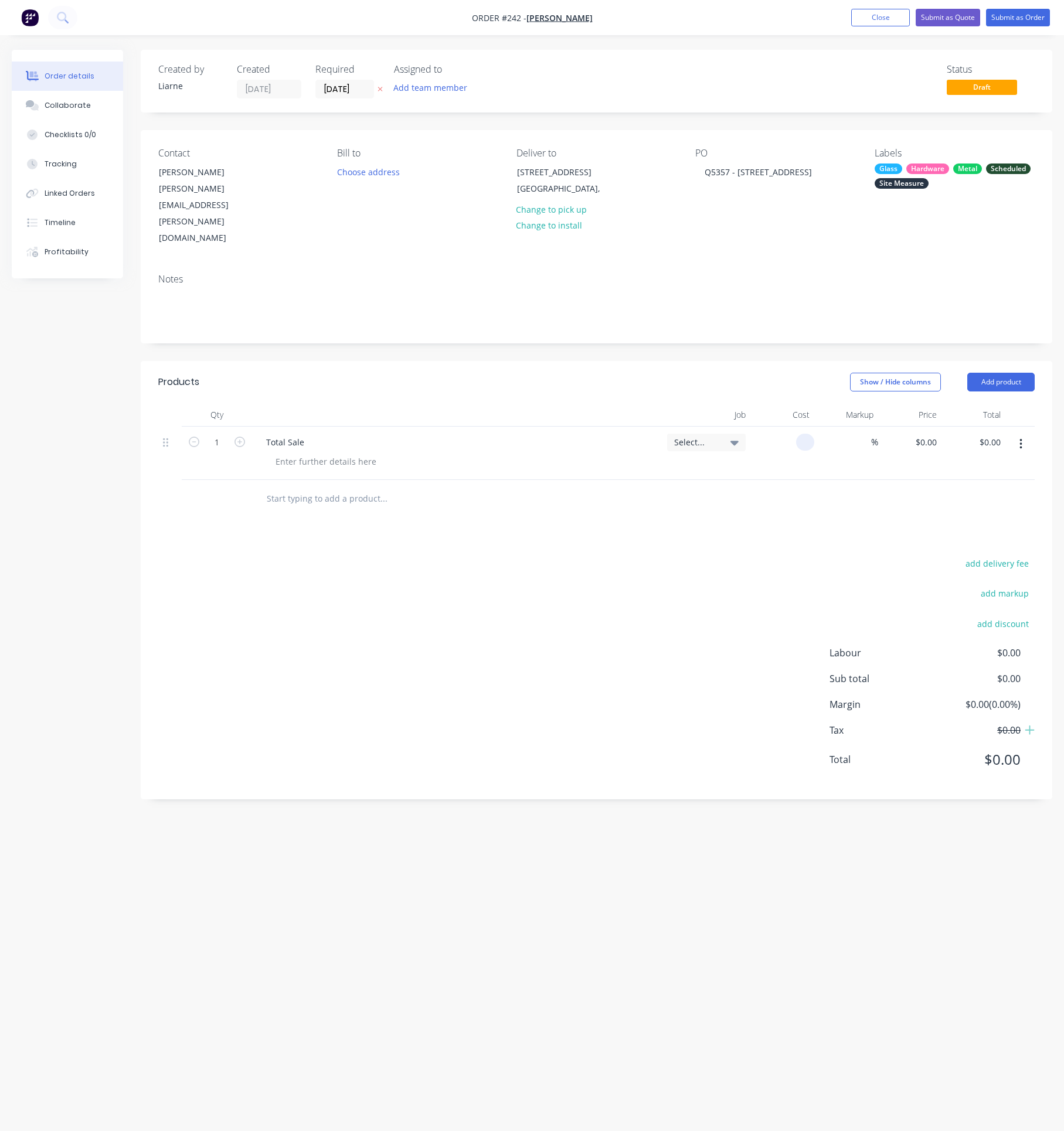
drag, startPoint x: 809, startPoint y: 411, endPoint x: 761, endPoint y: 408, distance: 48.1
click at [761, 427] on div at bounding box center [782, 453] width 64 height 54
type input "$4,524.78"
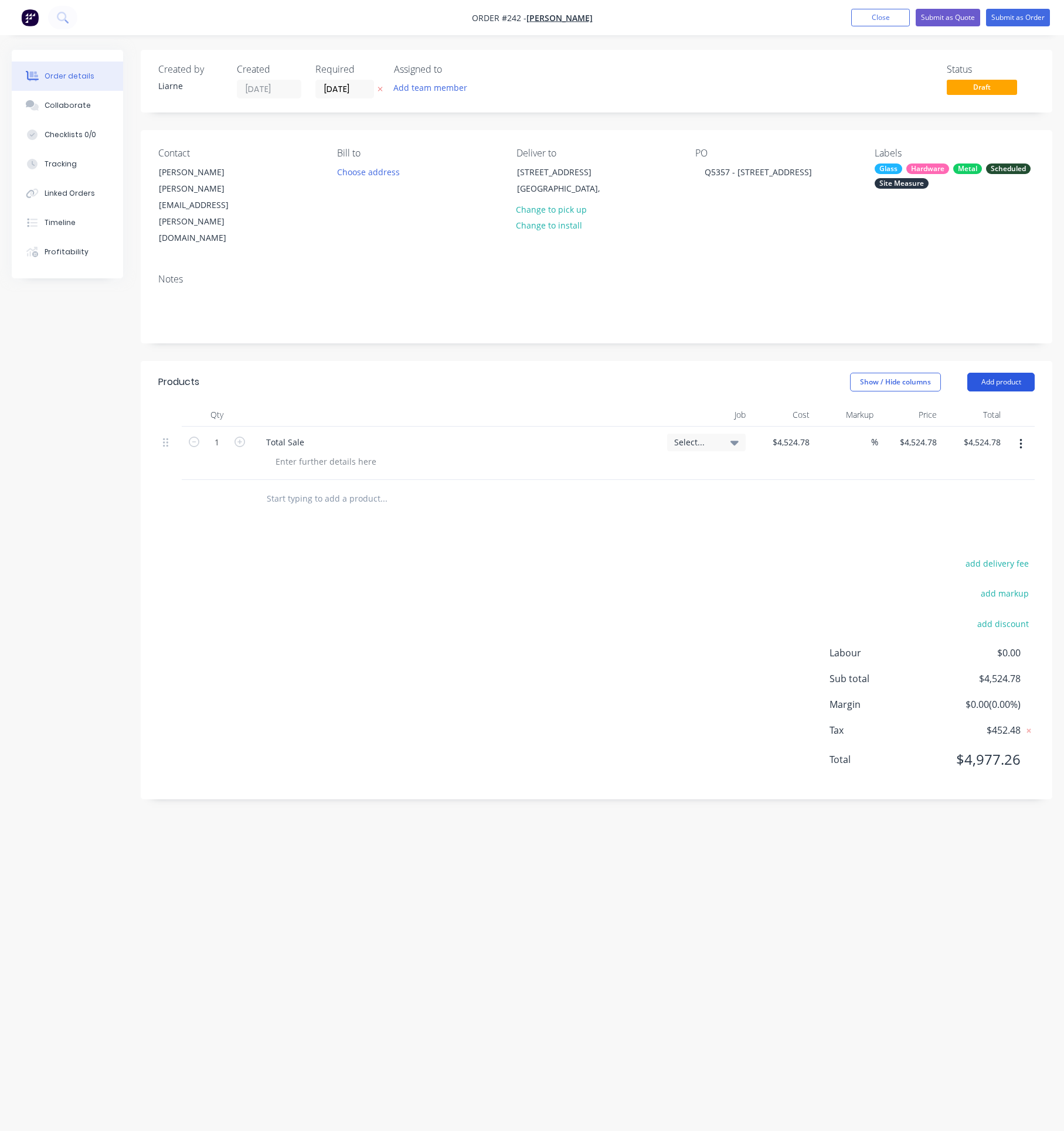
click at [989, 373] on button "Add product" at bounding box center [1000, 382] width 68 height 19
click at [941, 521] on div "Labour" at bounding box center [979, 529] width 90 height 17
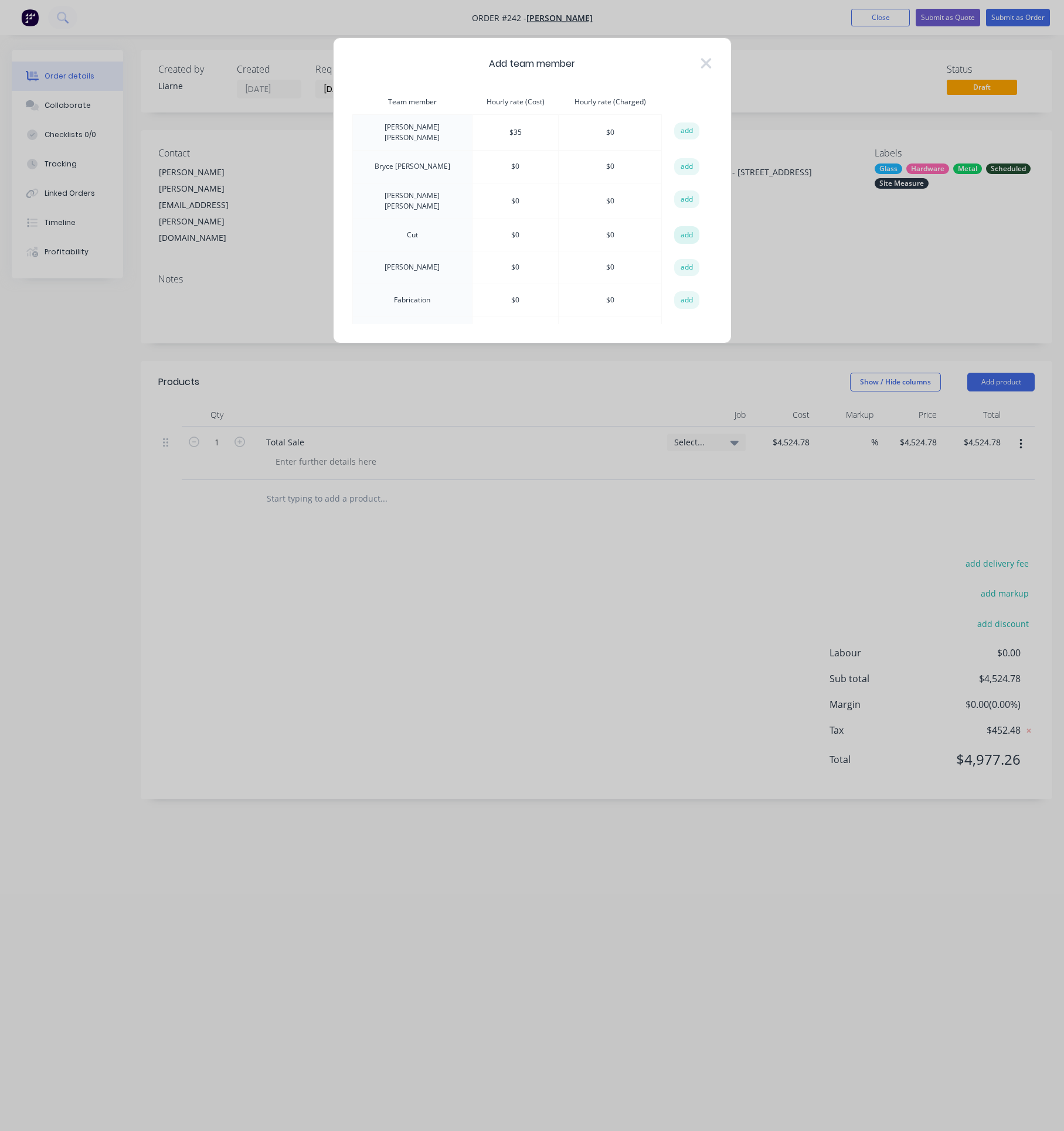
click at [681, 234] on button "add" at bounding box center [686, 234] width 26 height 18
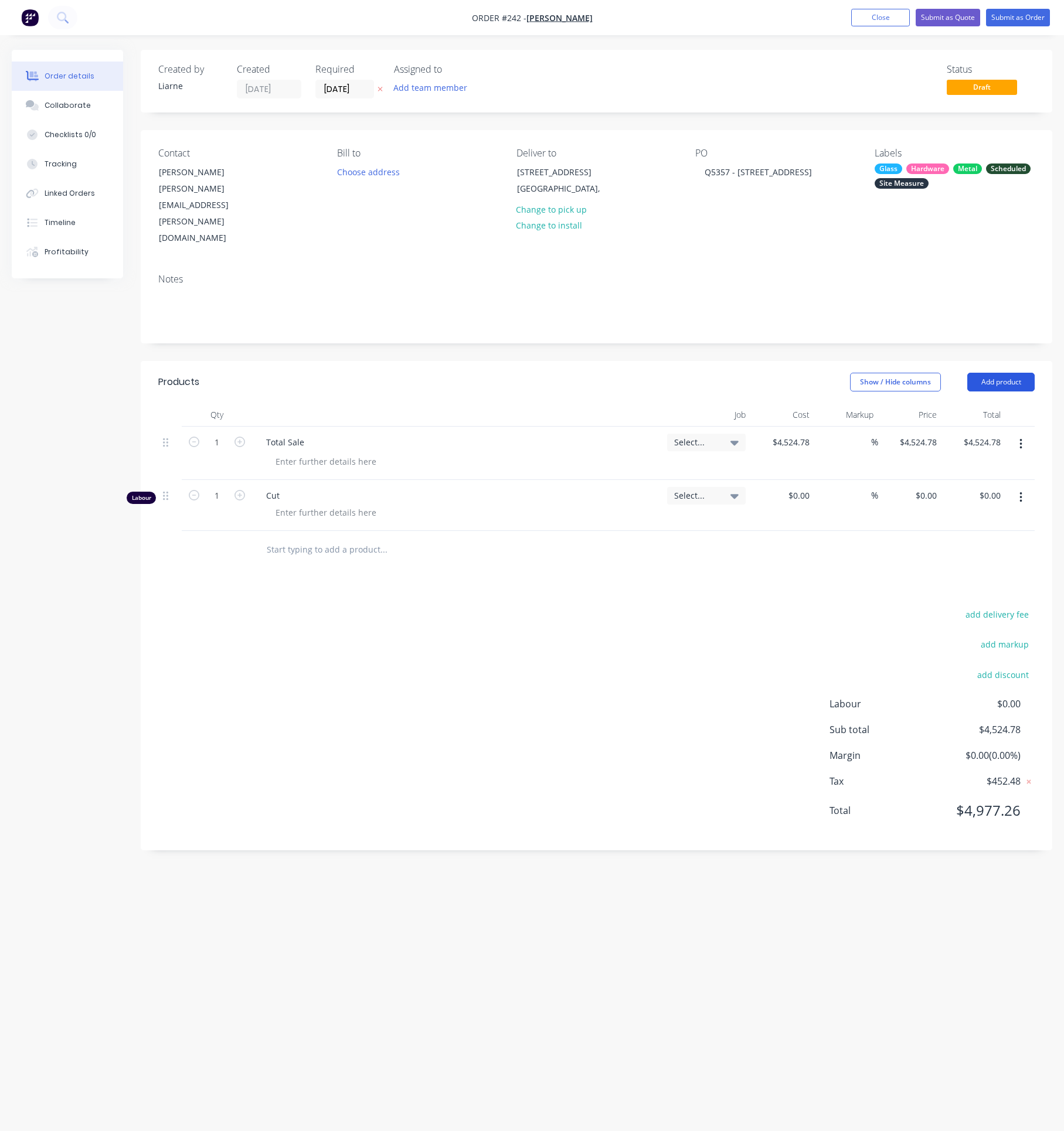
click at [1004, 373] on button "Add product" at bounding box center [1000, 382] width 68 height 19
click at [957, 521] on div "Labour" at bounding box center [979, 529] width 90 height 17
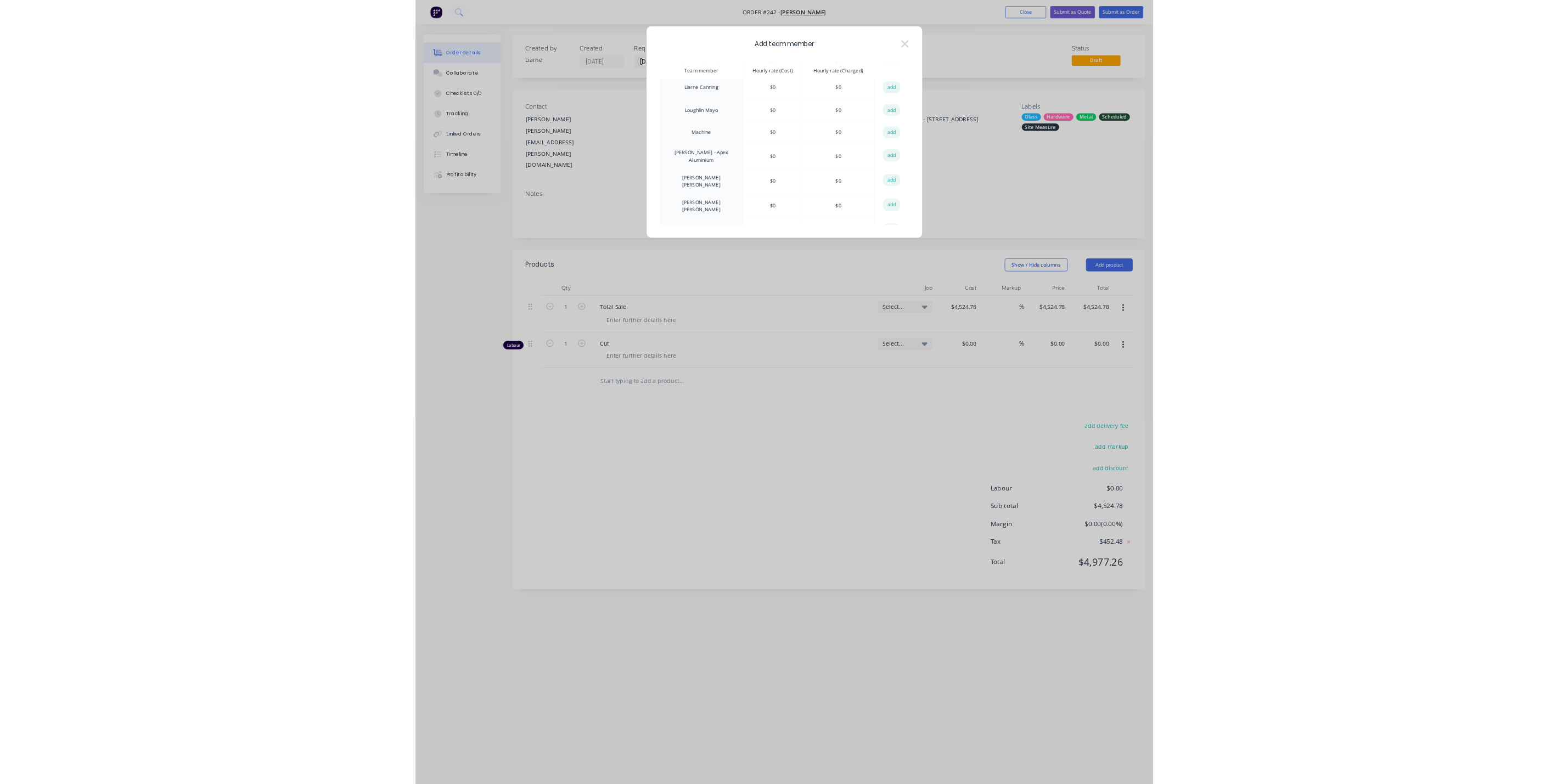
scroll to position [411, 0]
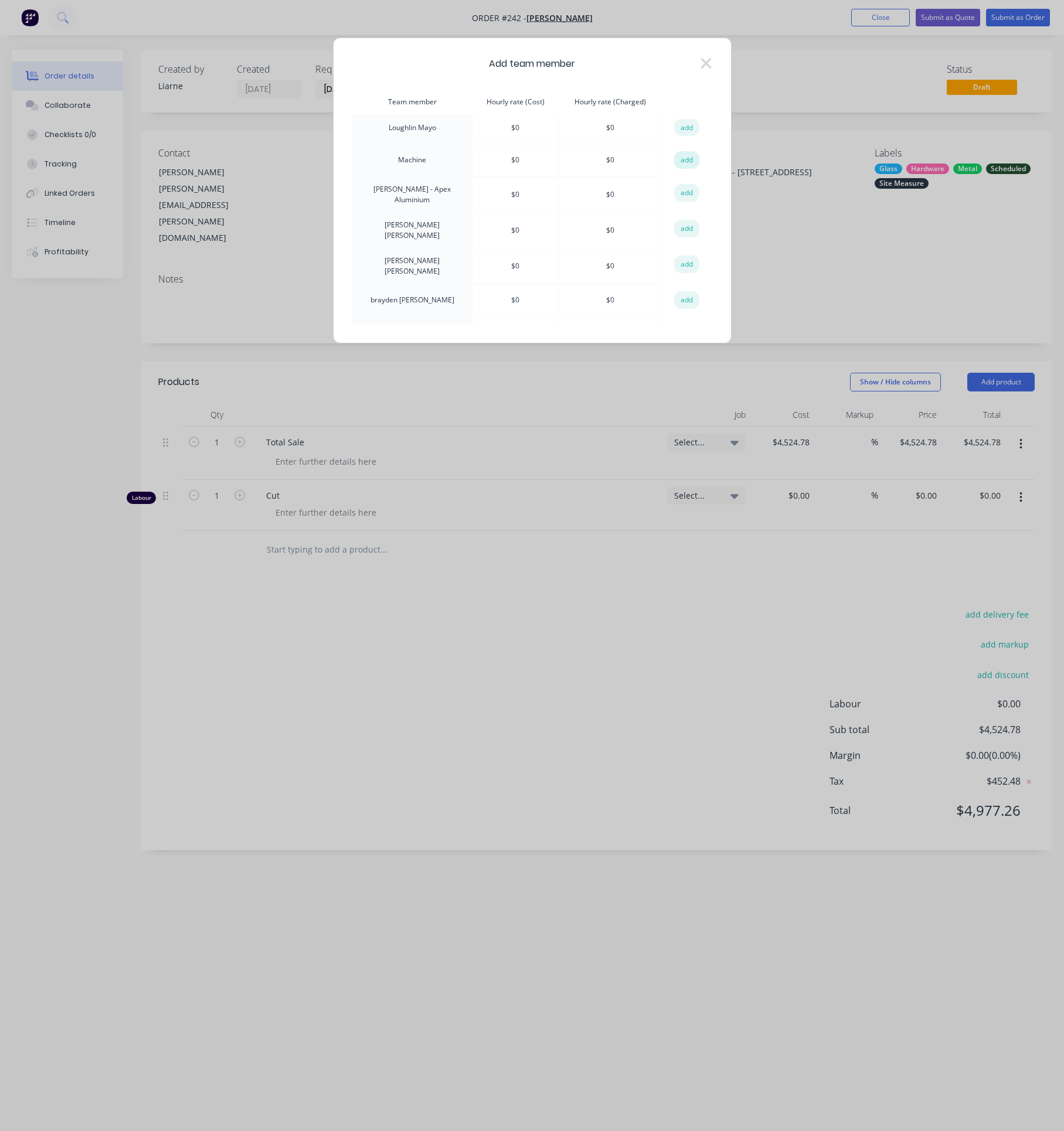
click at [688, 166] on button "add" at bounding box center [686, 160] width 26 height 18
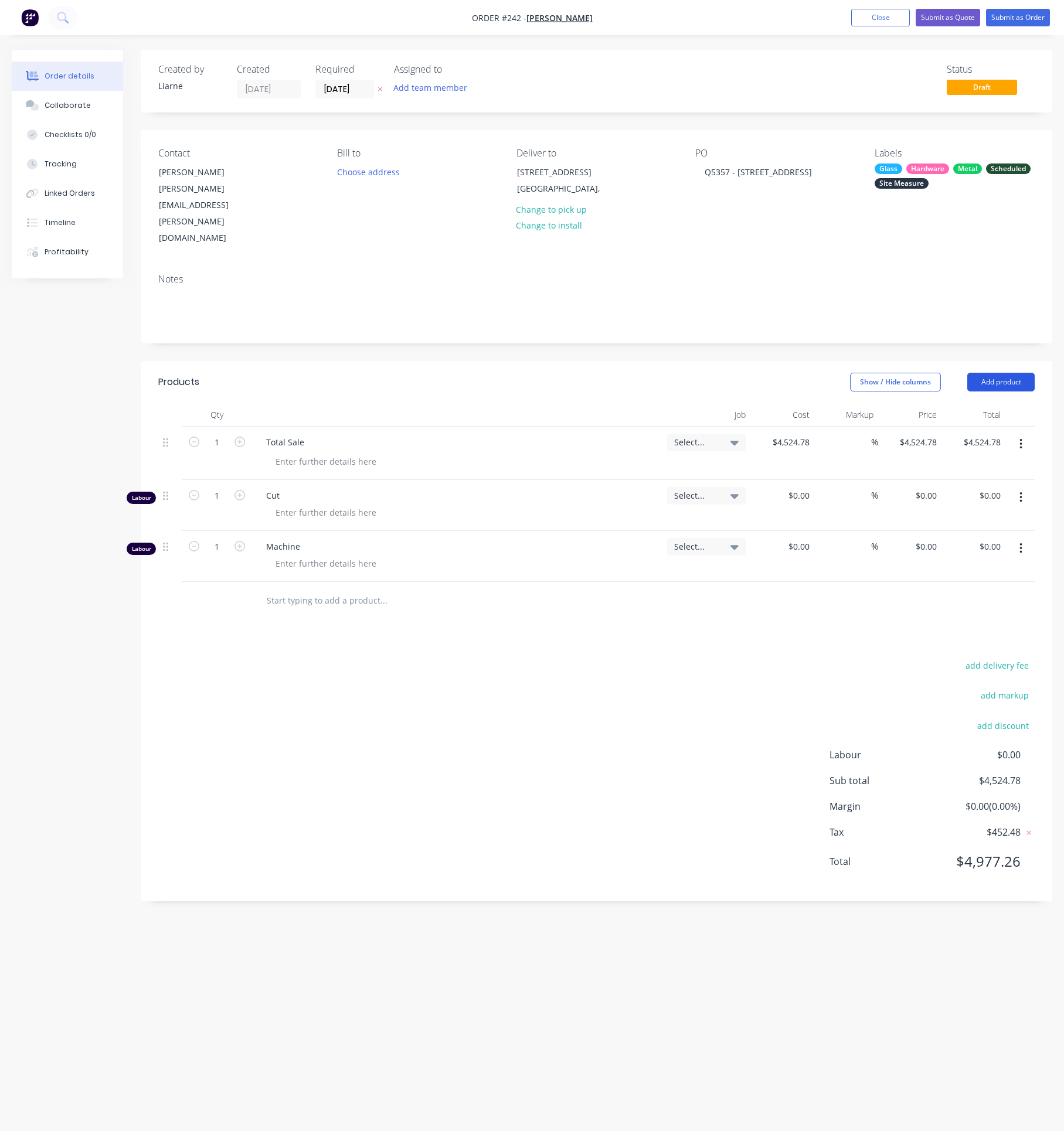
click at [990, 373] on button "Add product" at bounding box center [1000, 382] width 68 height 19
click at [956, 521] on div "Labour" at bounding box center [979, 529] width 90 height 17
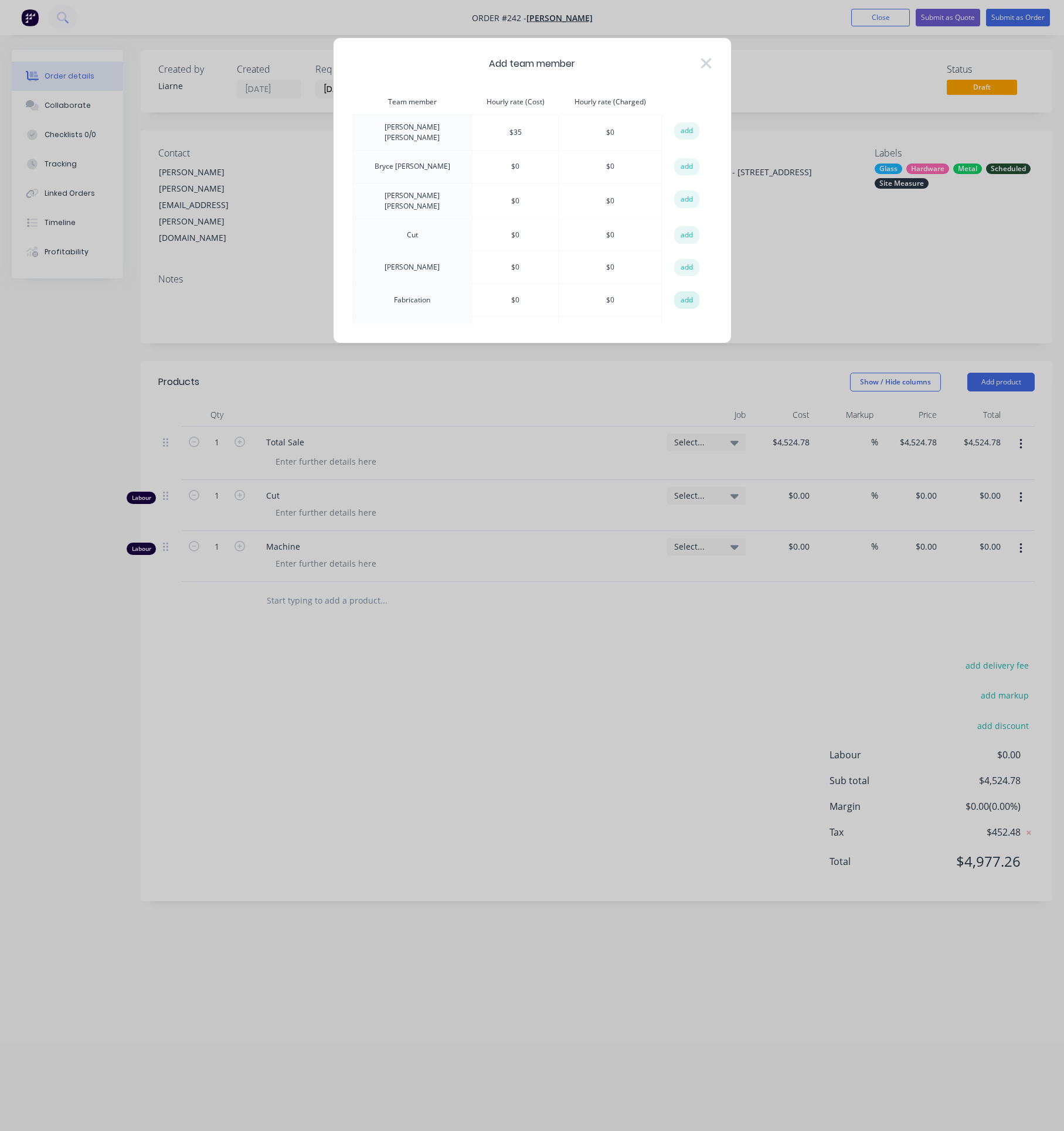
click at [686, 297] on button "add" at bounding box center [686, 300] width 26 height 18
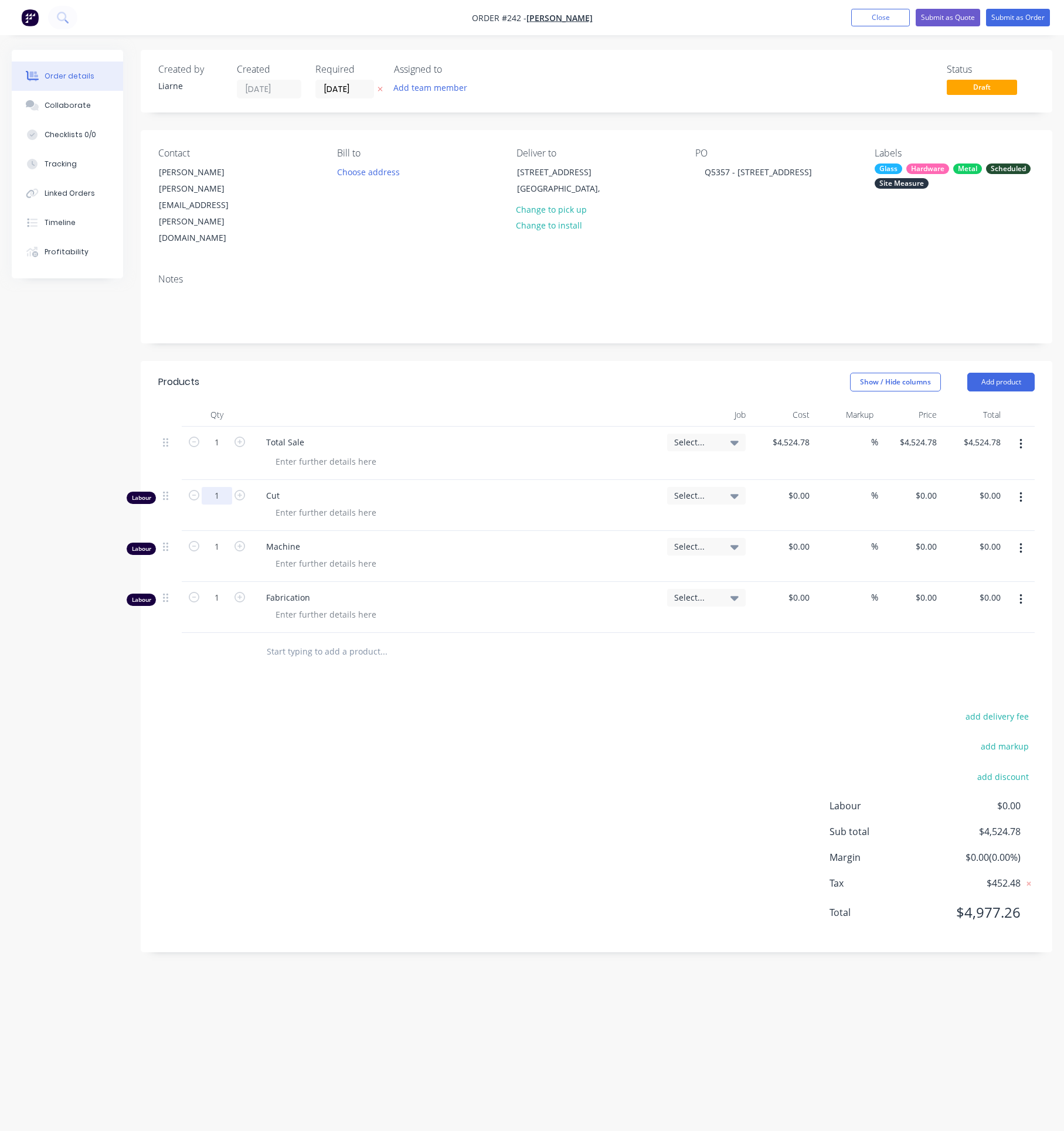
click at [227, 487] on input "1" at bounding box center [217, 496] width 30 height 18
type input "0.75"
type input "$0.00"
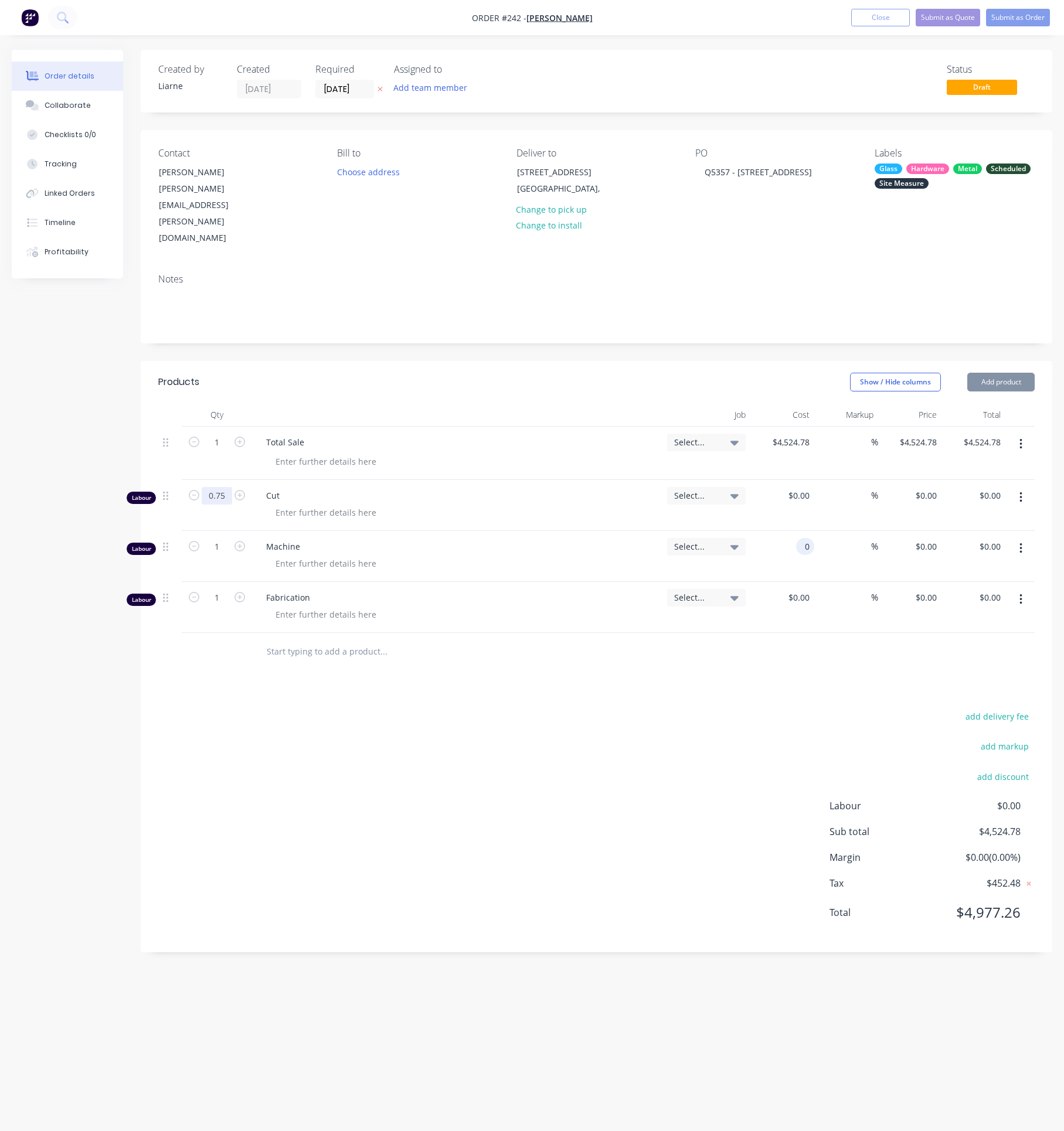
type input "$0.00"
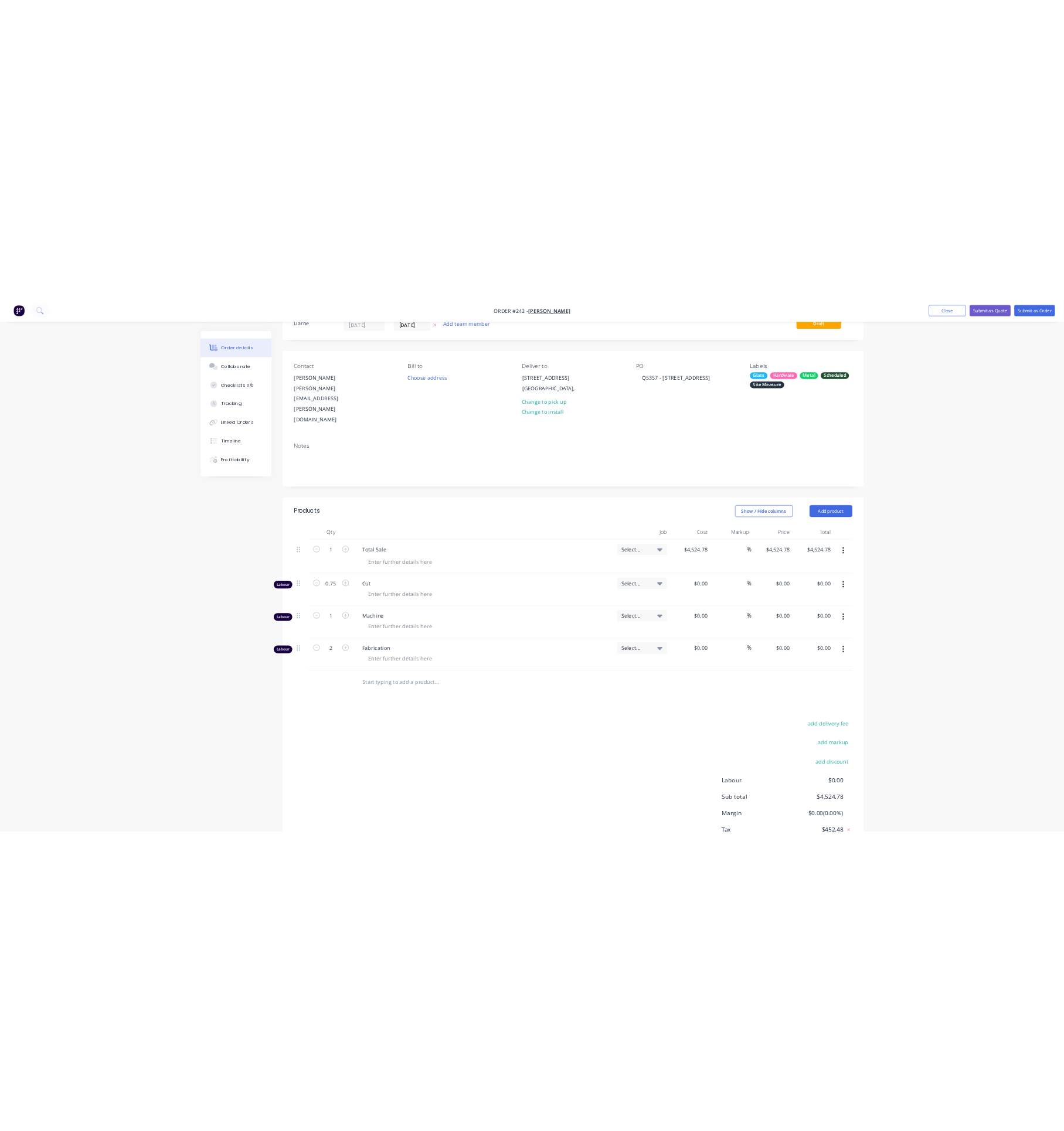
scroll to position [0, 0]
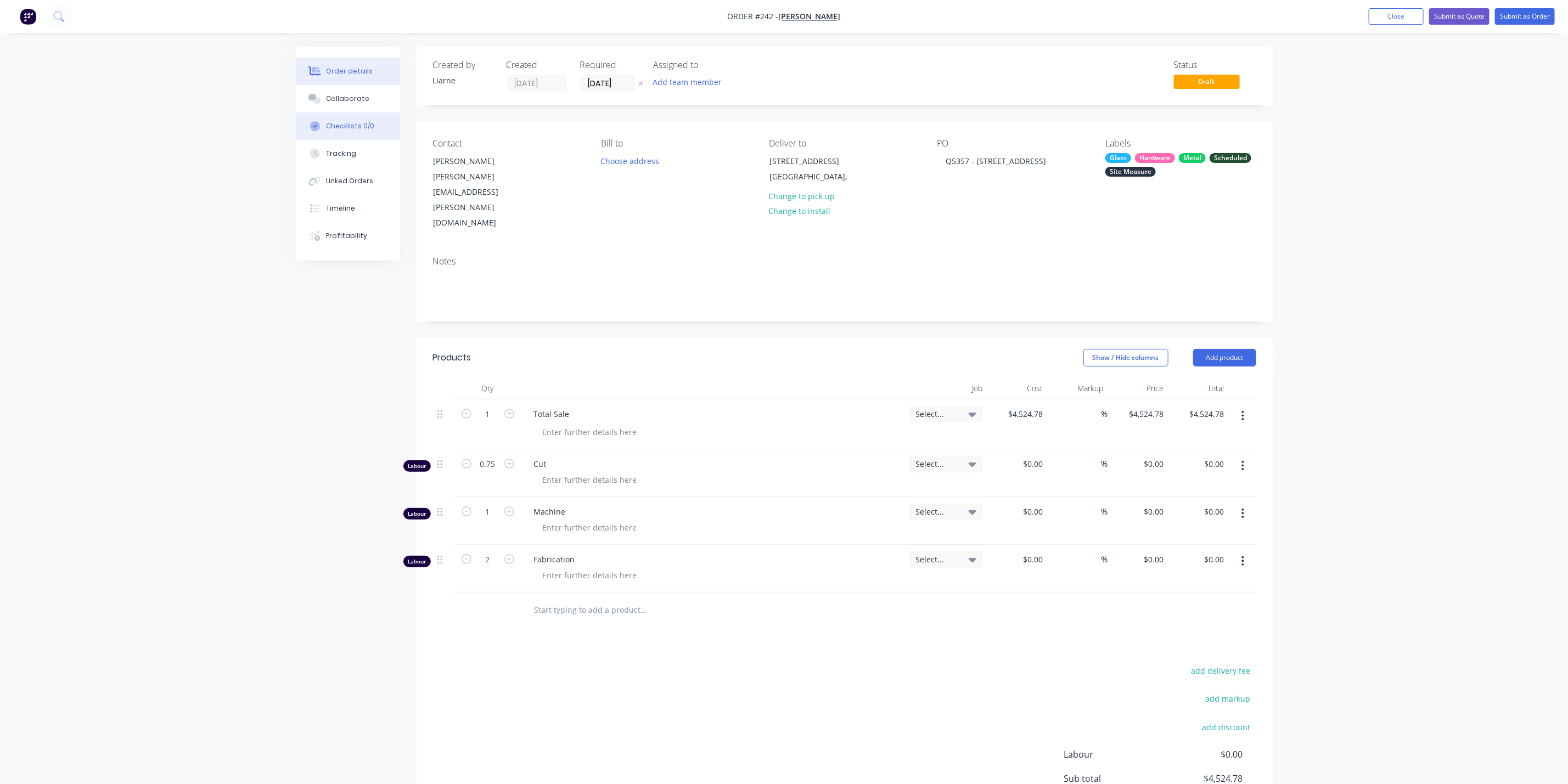
click at [366, 119] on button "Checklists 0/0" at bounding box center [347, 126] width 104 height 28
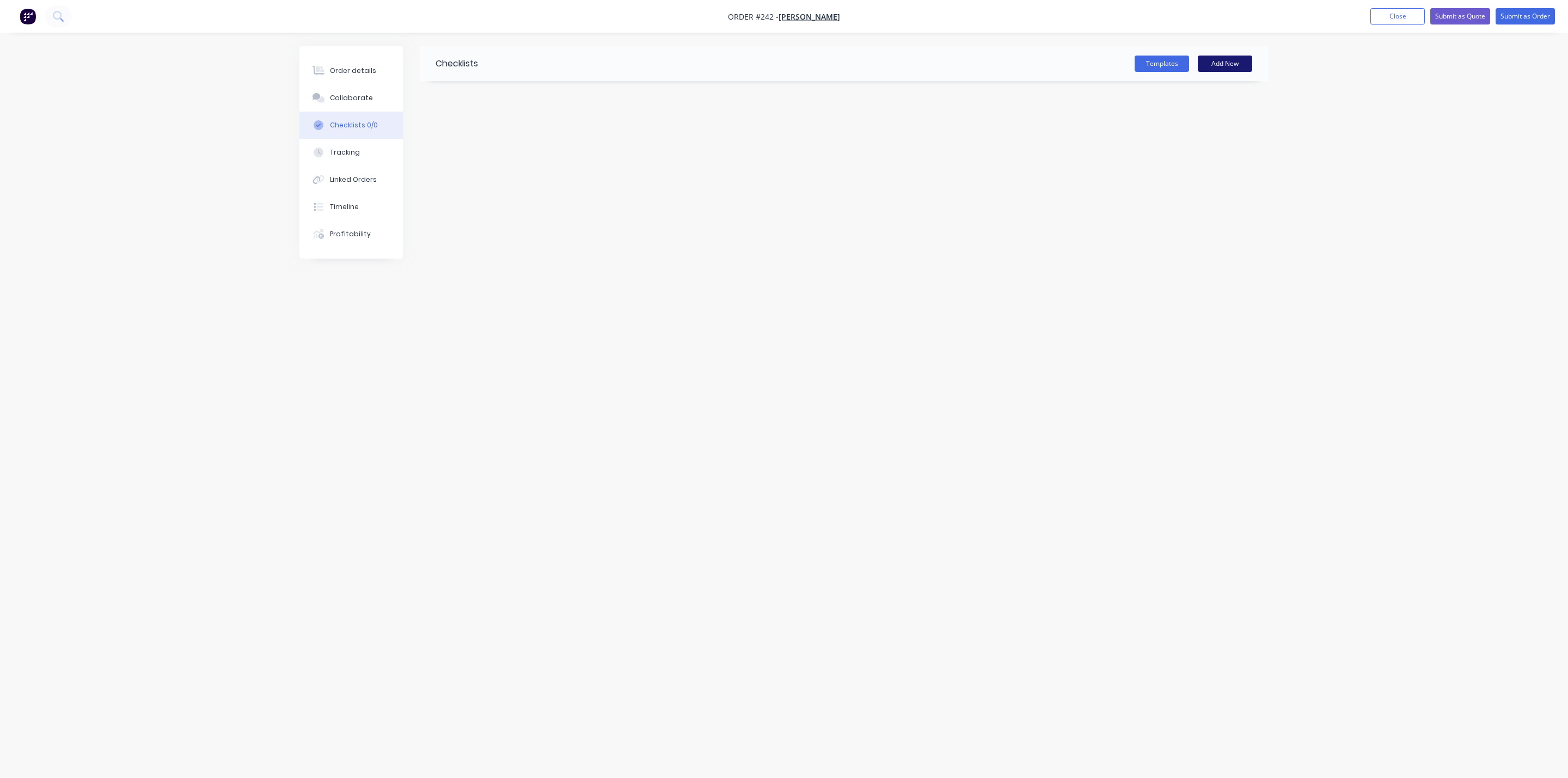
click at [988, 57] on button "Add New" at bounding box center [1225, 63] width 55 height 17
click at [988, 56] on button "Templates" at bounding box center [1162, 63] width 55 height 17
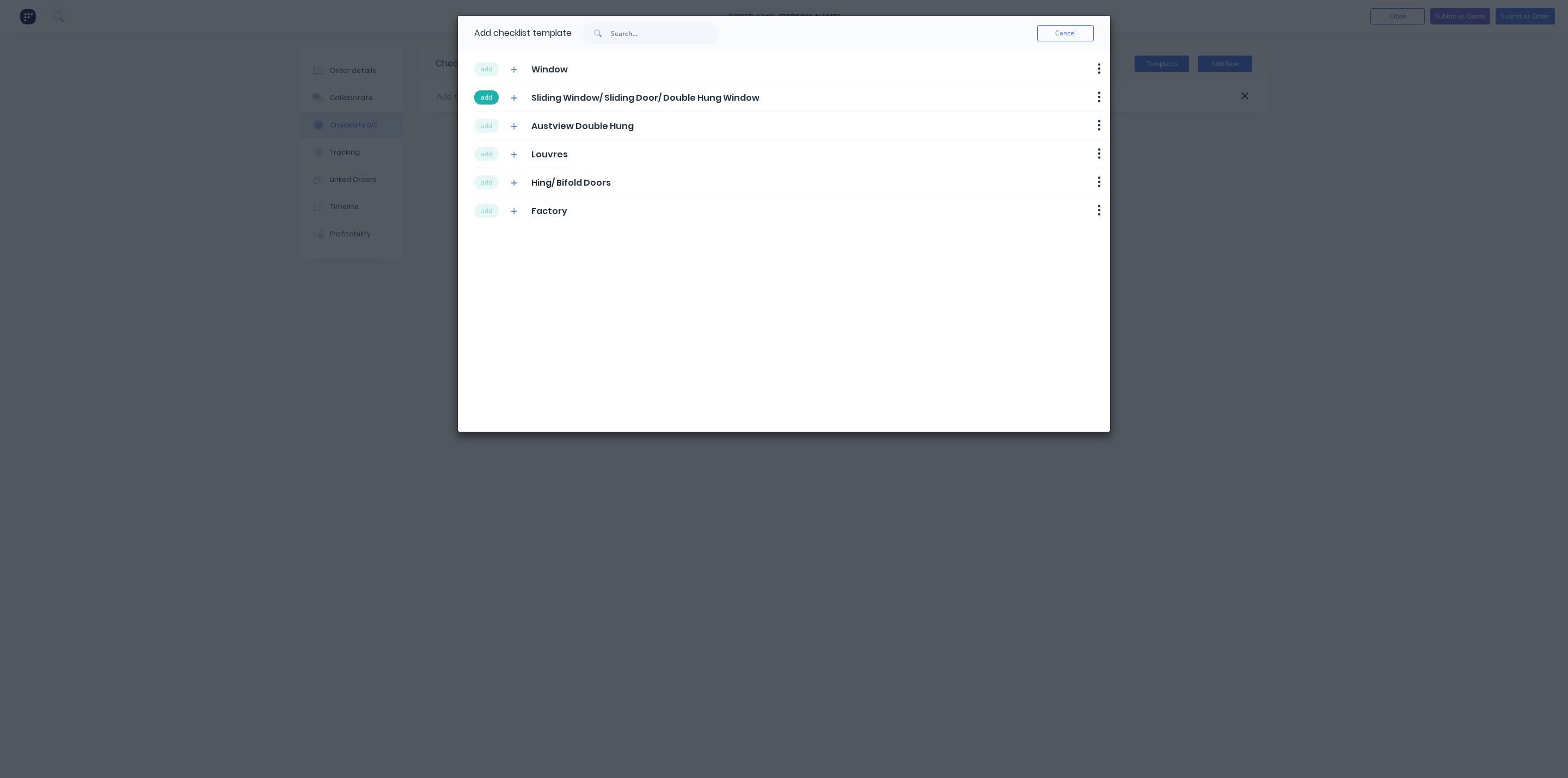
click at [497, 97] on button "add" at bounding box center [487, 97] width 25 height 14
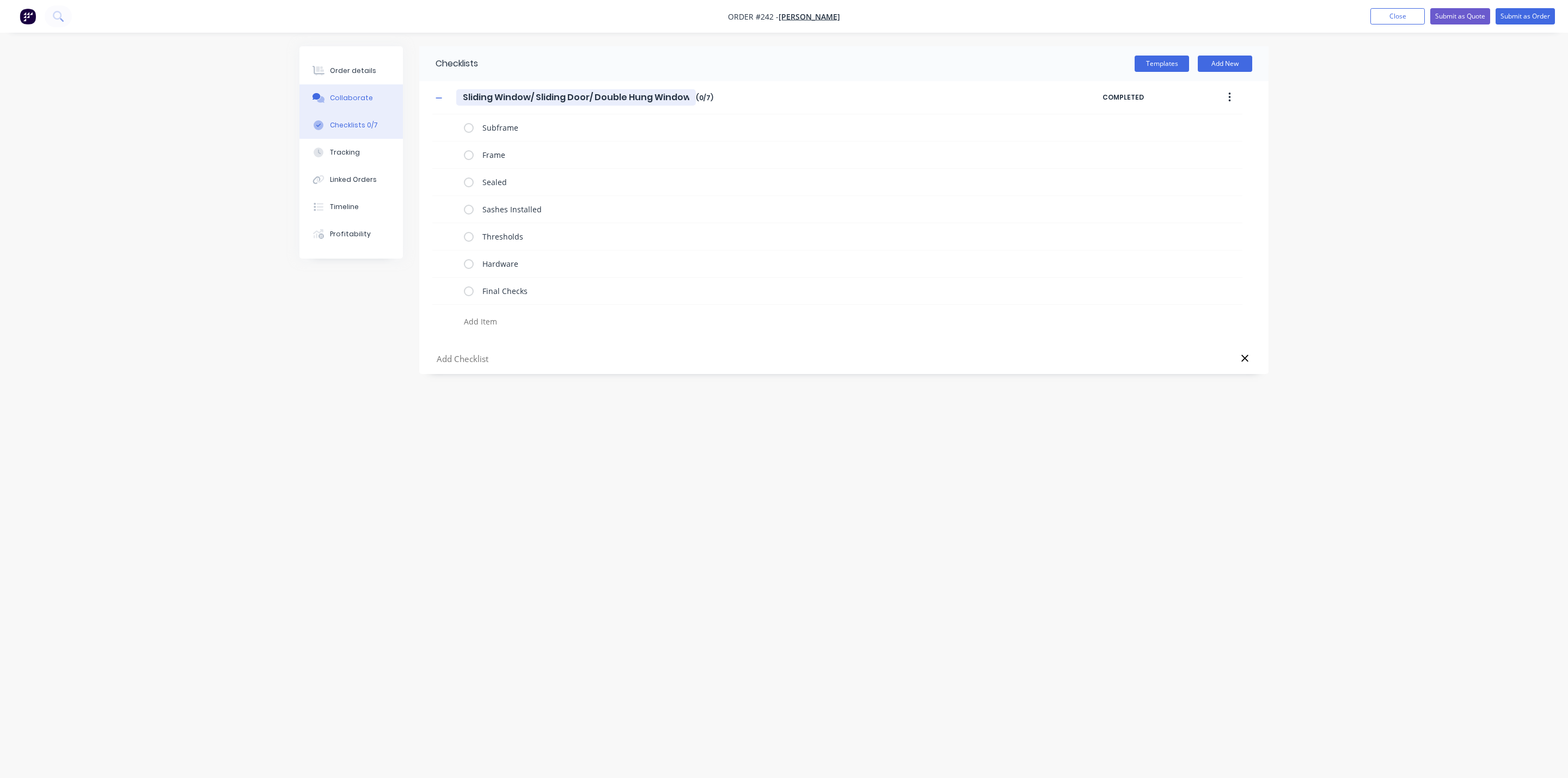
drag, startPoint x: 690, startPoint y: 97, endPoint x: 355, endPoint y: 101, distance: 335.0
click at [355, 101] on div "Order details Collaborate Checklists 0/7 Tracking Linked Orders Timeline Profit…" at bounding box center [784, 368] width 991 height 644
click at [988, 14] on button "Submit as Order" at bounding box center [1525, 16] width 59 height 17
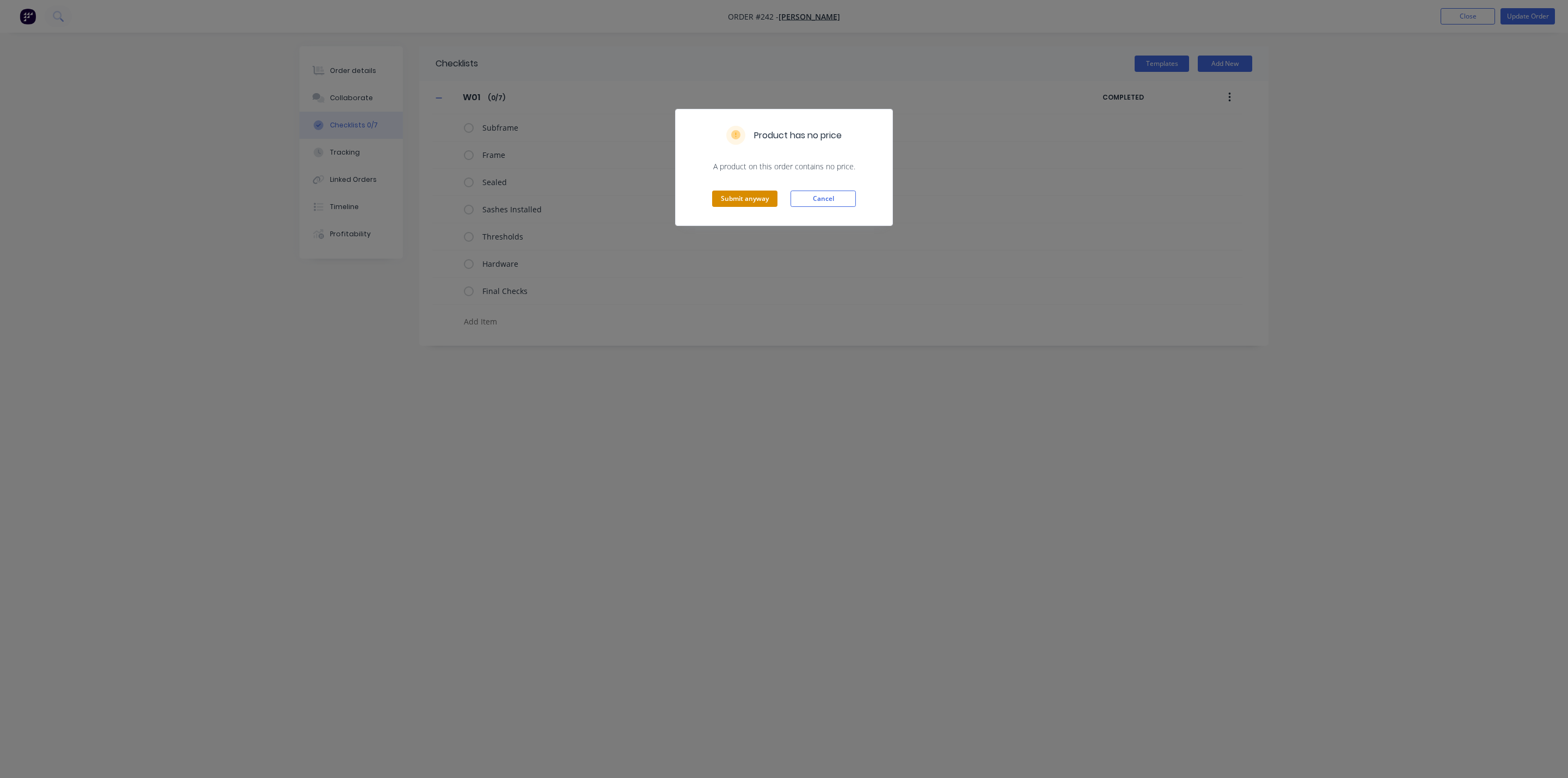
click at [771, 201] on button "Submit anyway" at bounding box center [745, 198] width 66 height 17
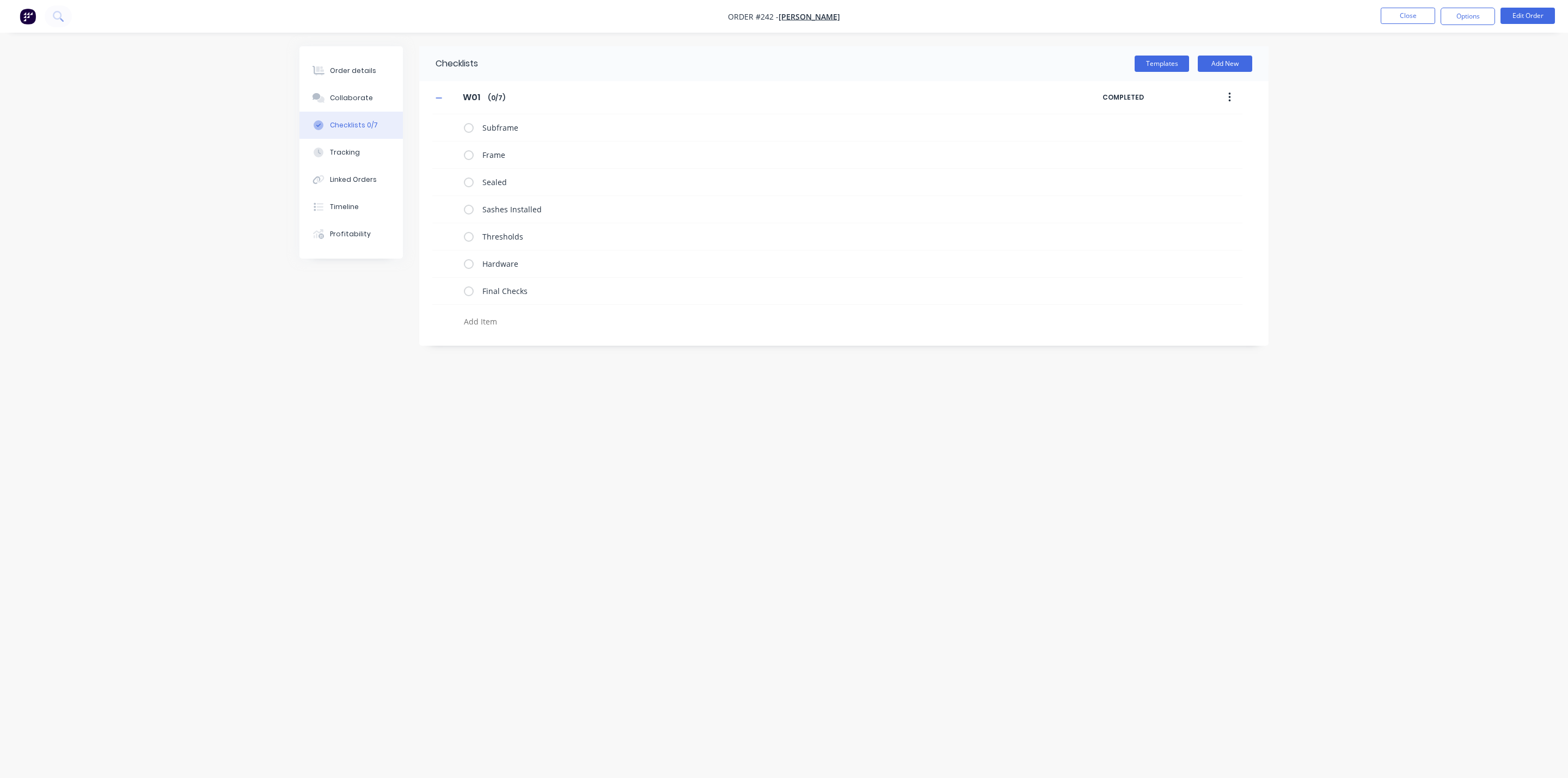
click at [449, 98] on div "W01 W01 Enter Checklist name ( 0 / 7 )" at bounding box center [768, 97] width 670 height 19
click at [364, 72] on div "Order details" at bounding box center [353, 71] width 46 height 10
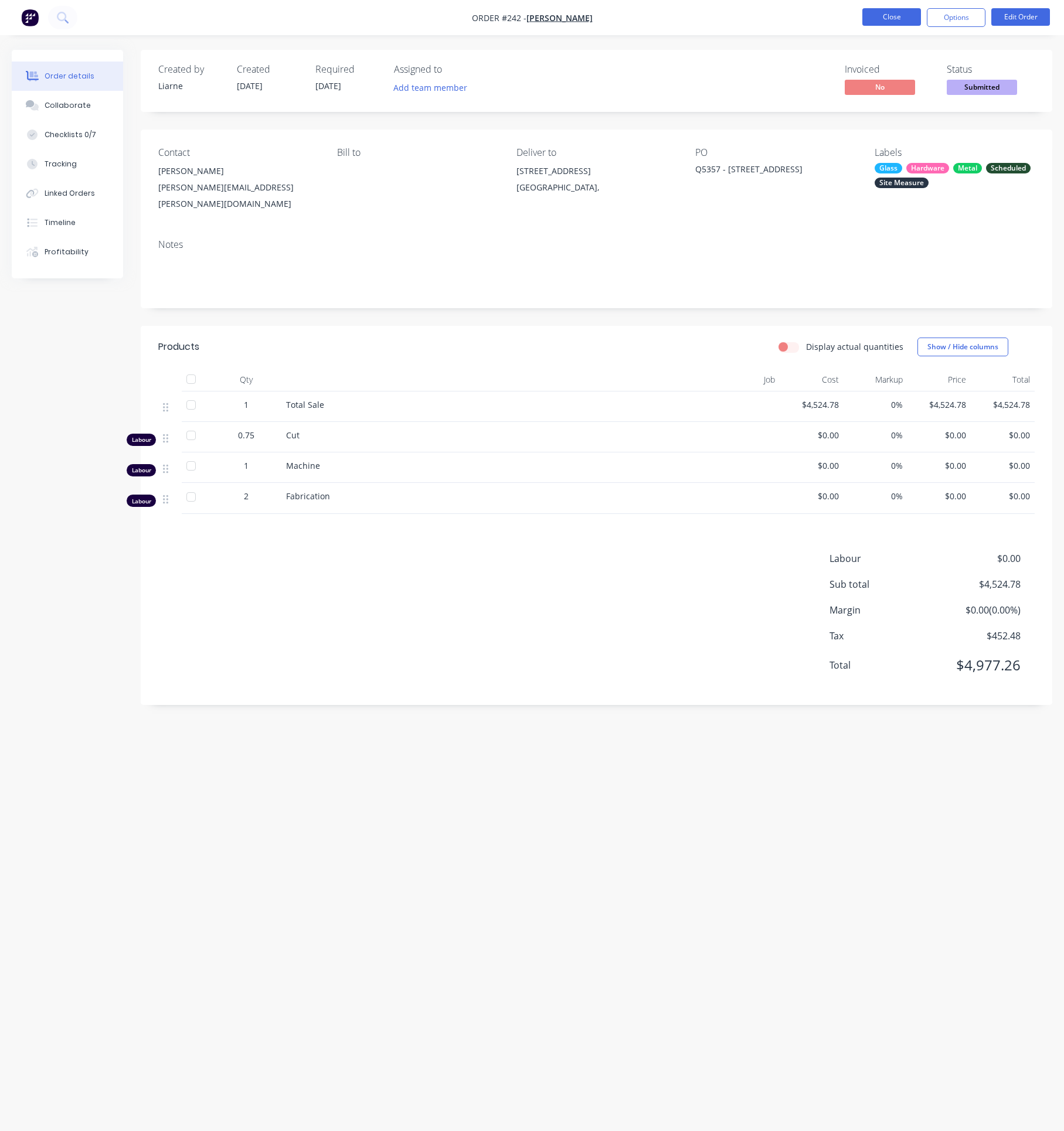
click at [892, 14] on button "Close" at bounding box center [892, 17] width 59 height 18
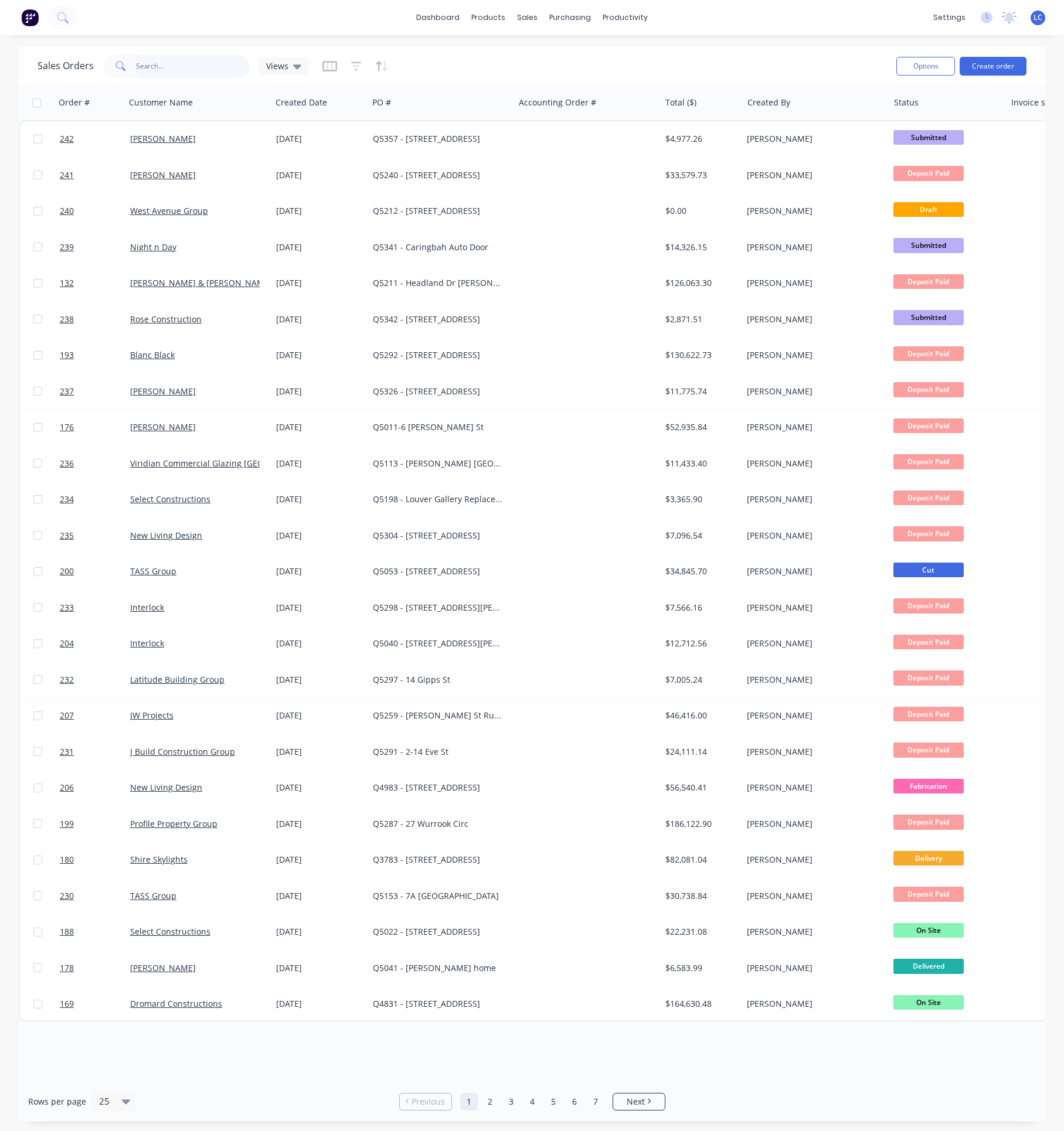
click at [180, 71] on input "text" at bounding box center [192, 66] width 114 height 23
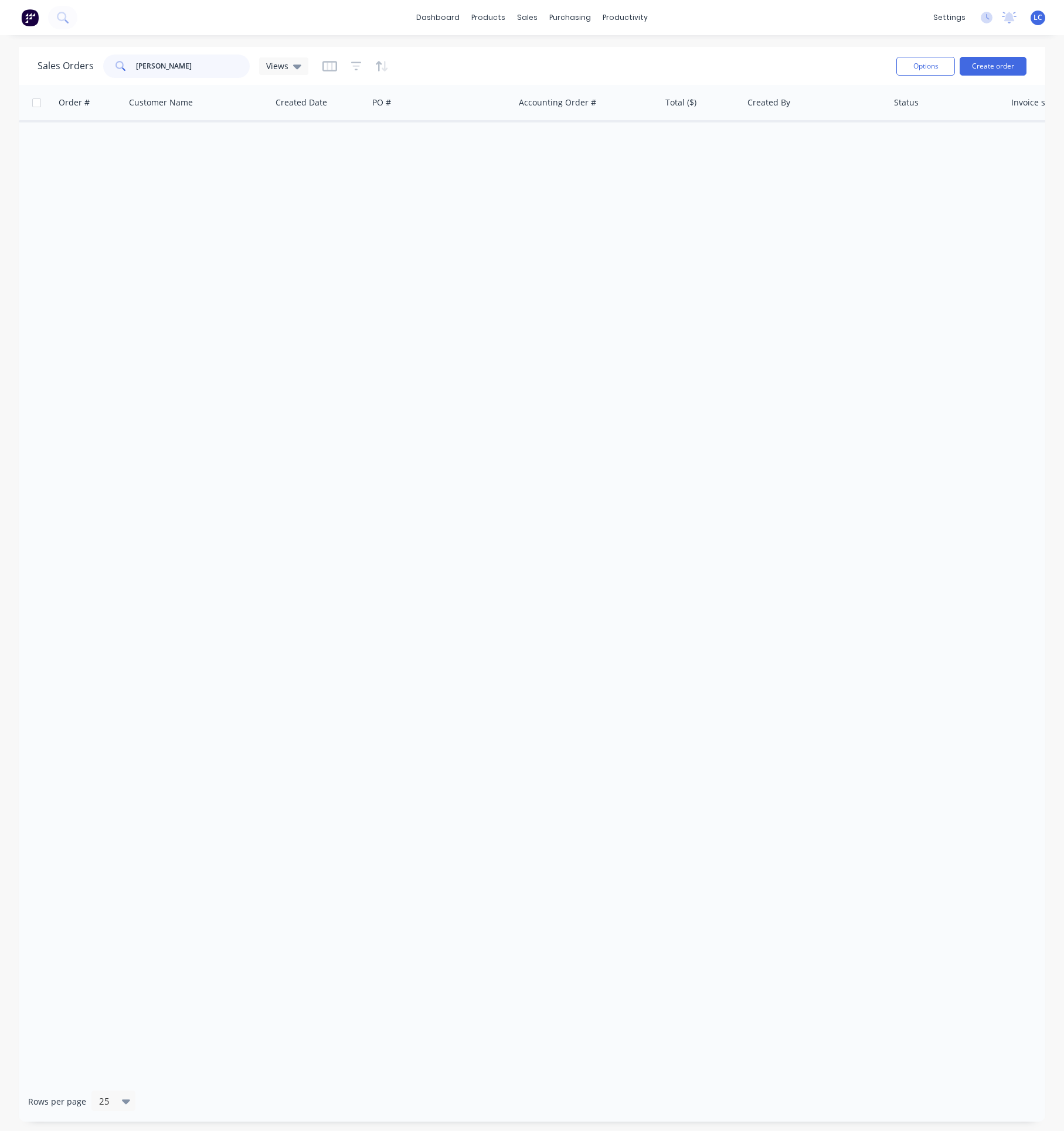
drag, startPoint x: 176, startPoint y: 66, endPoint x: 69, endPoint y: 67, distance: 107.0
click at [69, 67] on div "Sales Orders [PERSON_NAME] Views" at bounding box center [172, 66] width 271 height 23
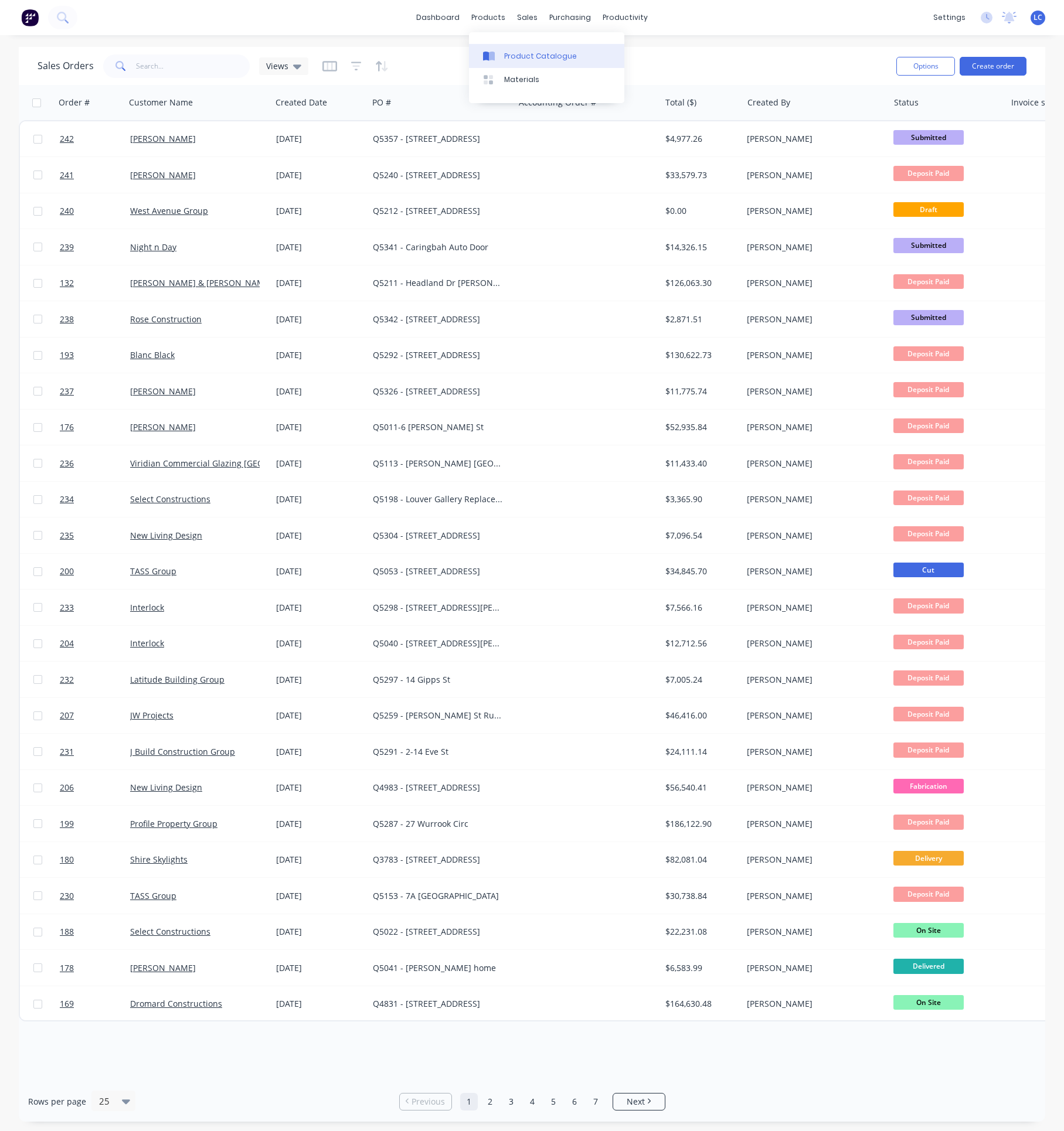
click at [518, 51] on div "Product Catalogue" at bounding box center [540, 57] width 73 height 11
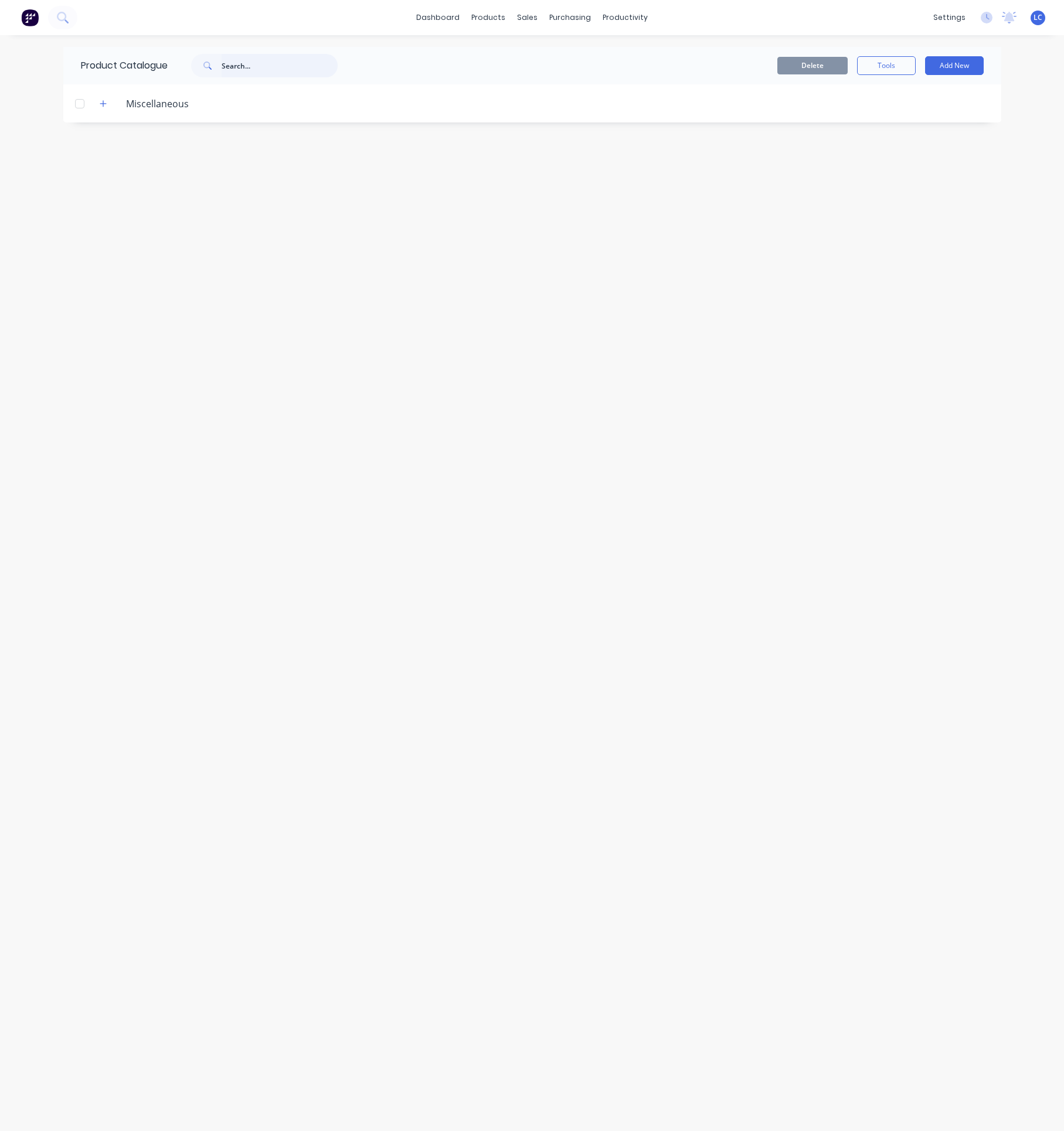
click at [253, 64] on input "text" at bounding box center [279, 65] width 116 height 23
click at [537, 9] on div "sales" at bounding box center [527, 17] width 33 height 18
click at [535, 13] on div "sales" at bounding box center [527, 17] width 33 height 18
click at [554, 57] on div "Sales Orders" at bounding box center [571, 57] width 48 height 11
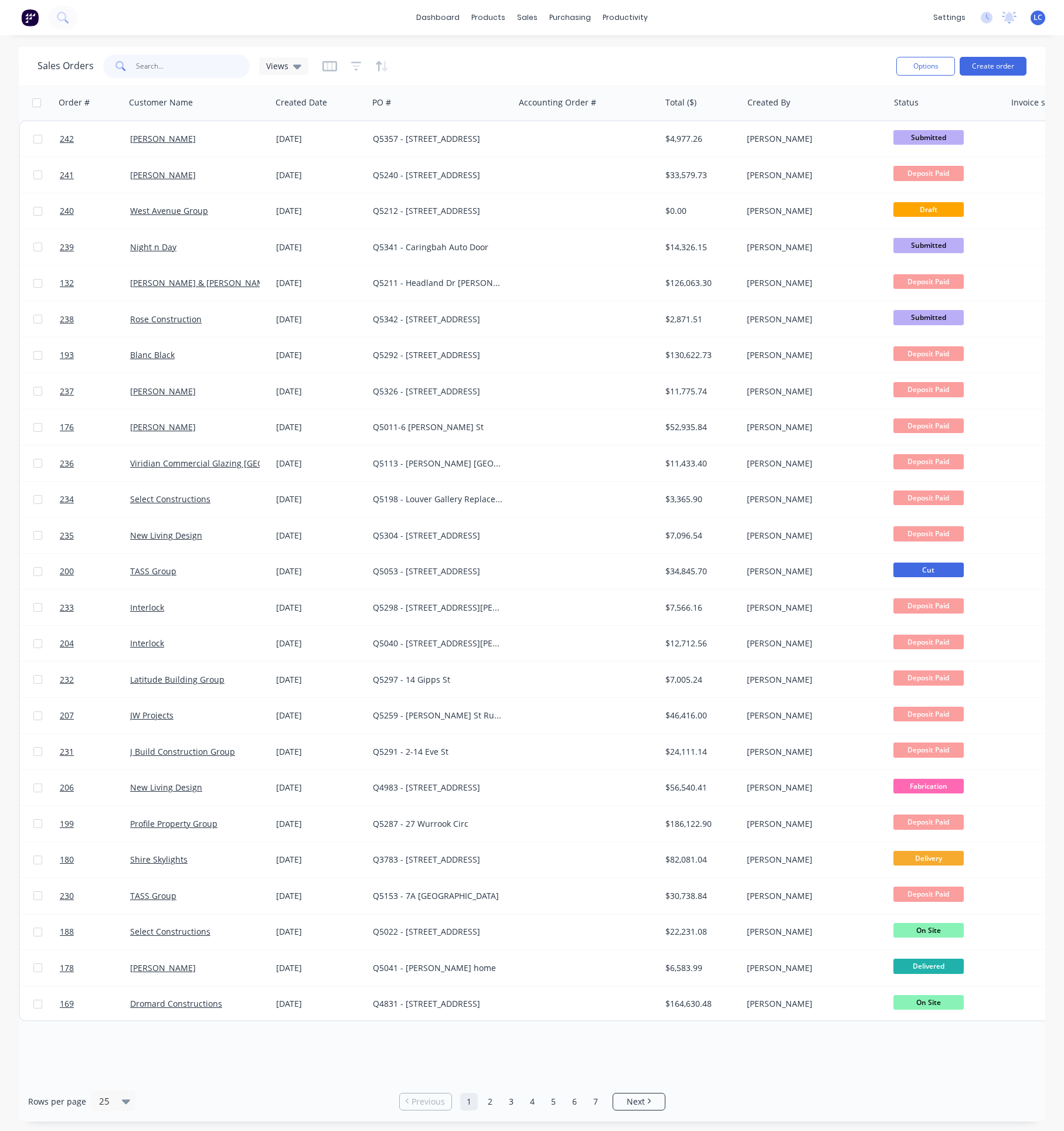
click at [157, 68] on input "text" at bounding box center [192, 66] width 114 height 23
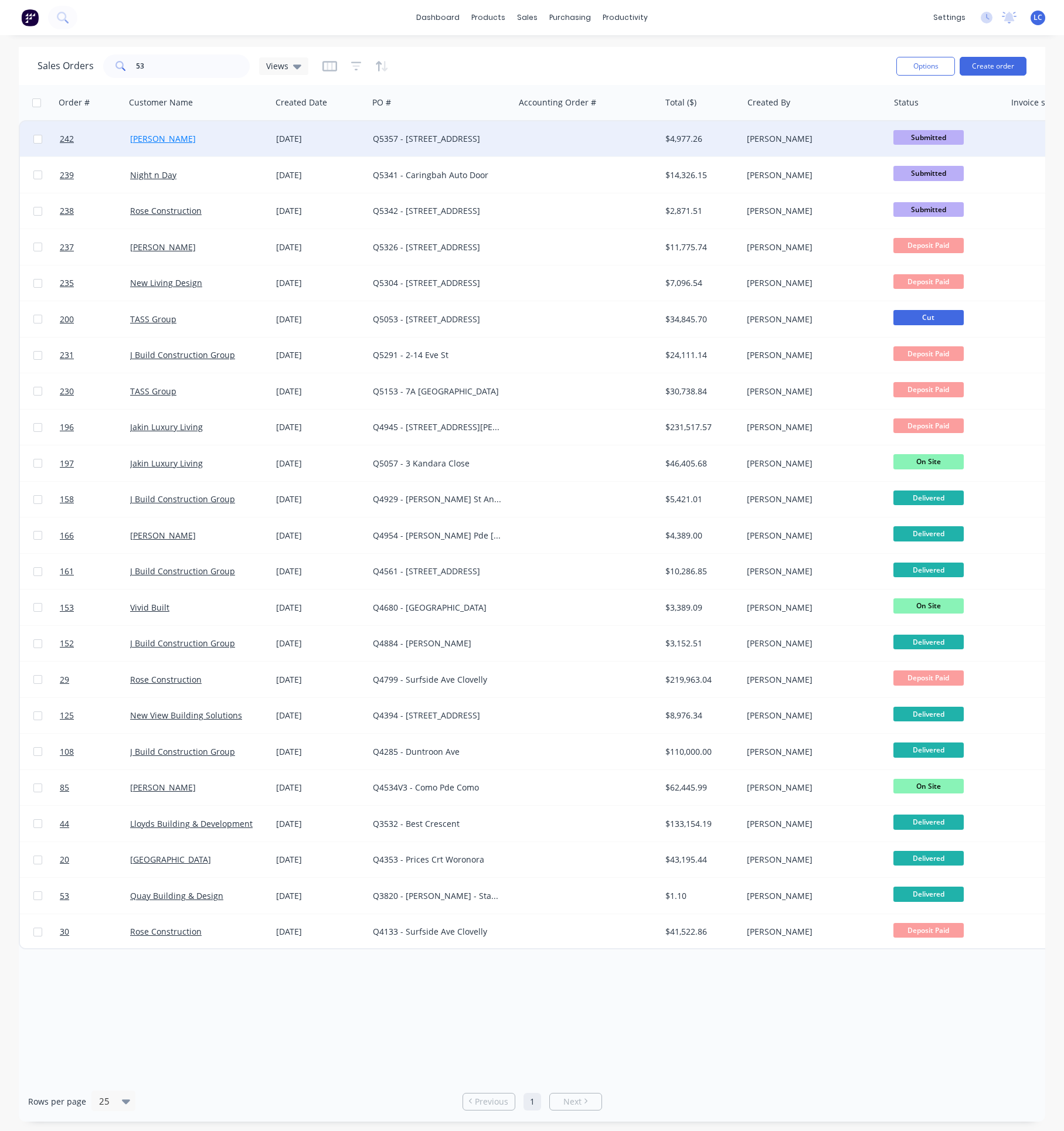
click at [152, 143] on link "[PERSON_NAME]" at bounding box center [163, 138] width 66 height 11
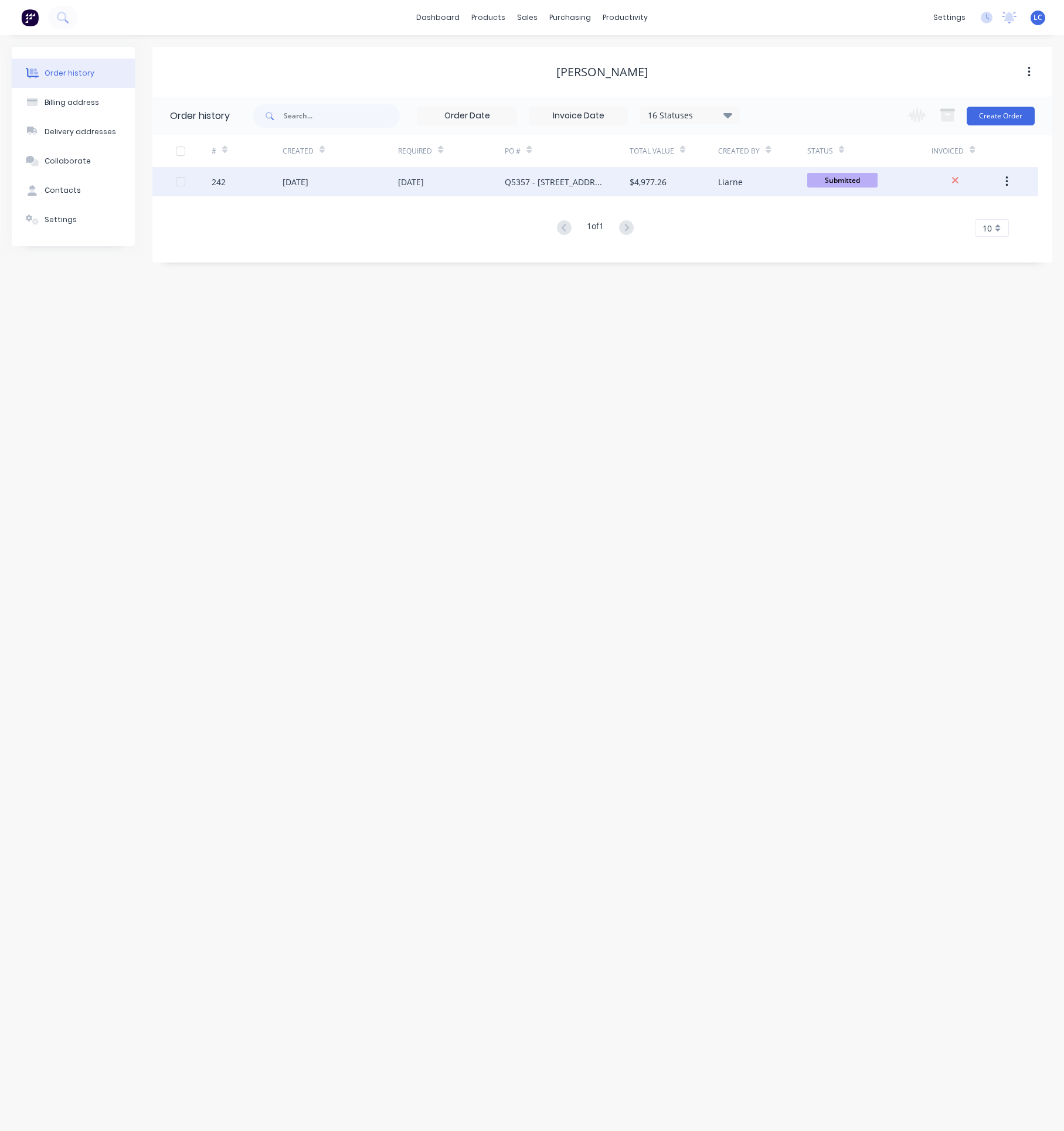
click at [296, 180] on div "[DATE]" at bounding box center [295, 182] width 26 height 12
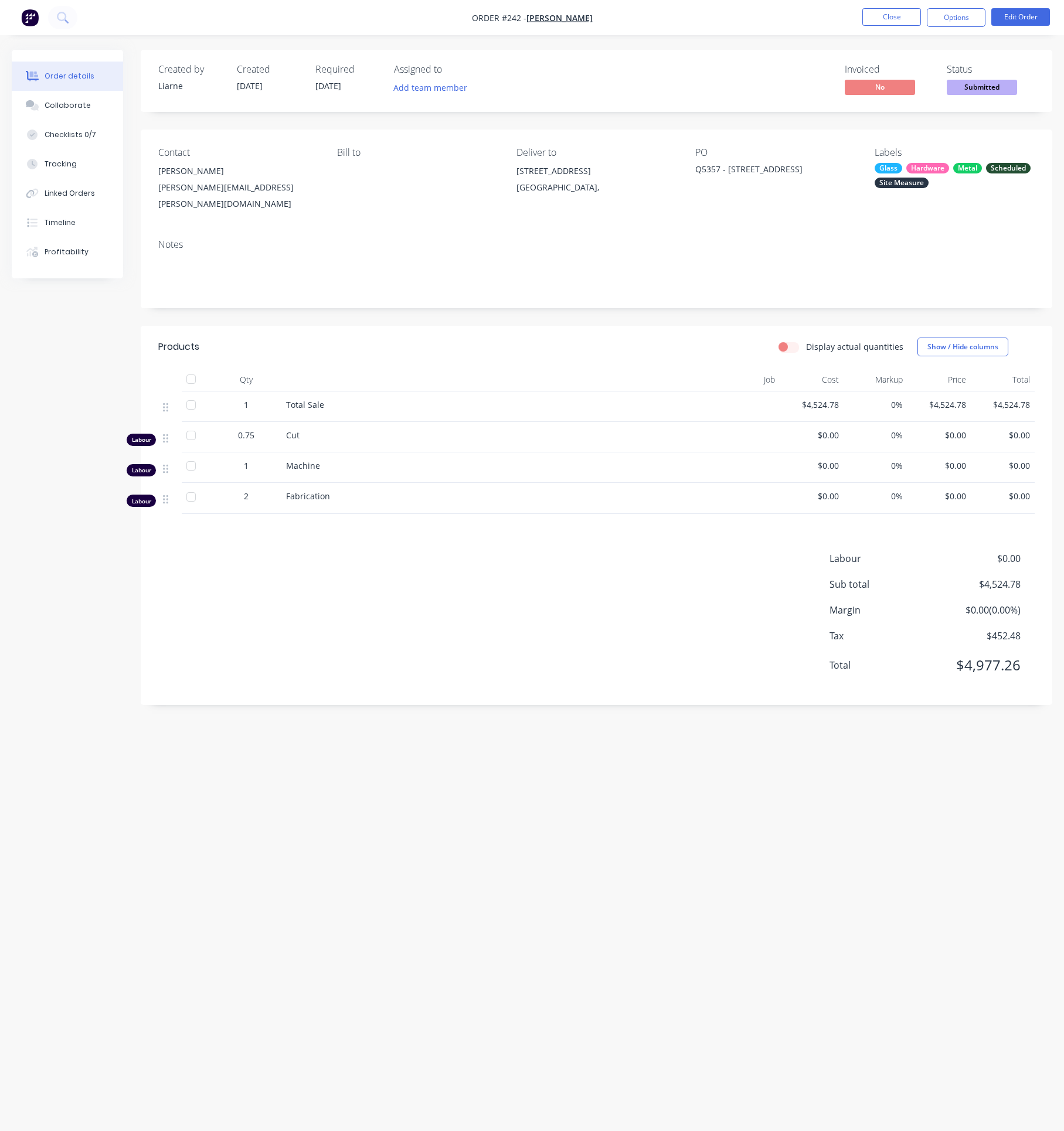
click at [962, 168] on div "Metal" at bounding box center [967, 168] width 29 height 11
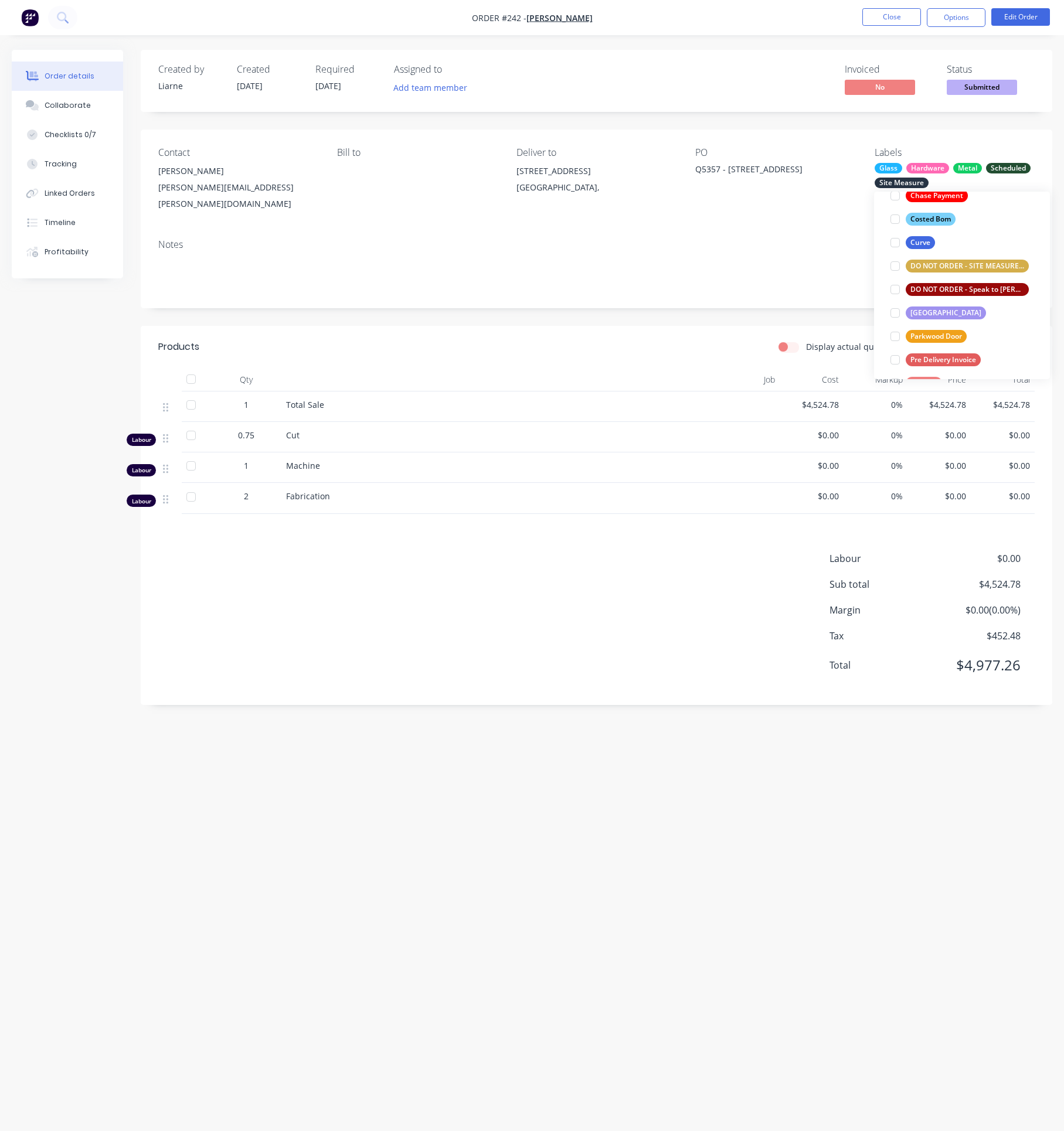
scroll to position [264, 0]
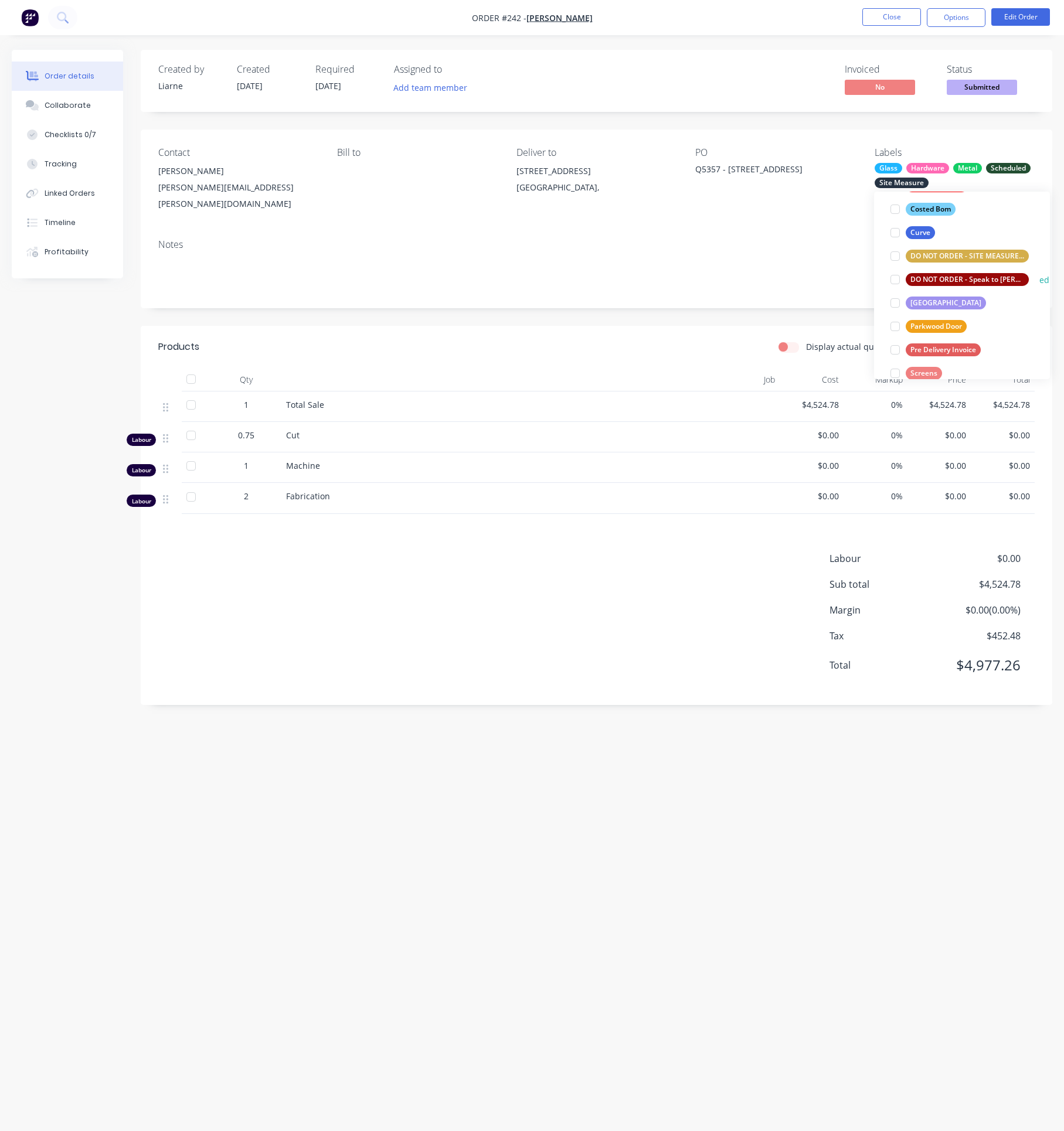
click at [920, 279] on div "DO NOT ORDER - Speak to [PERSON_NAME]" at bounding box center [967, 279] width 123 height 13
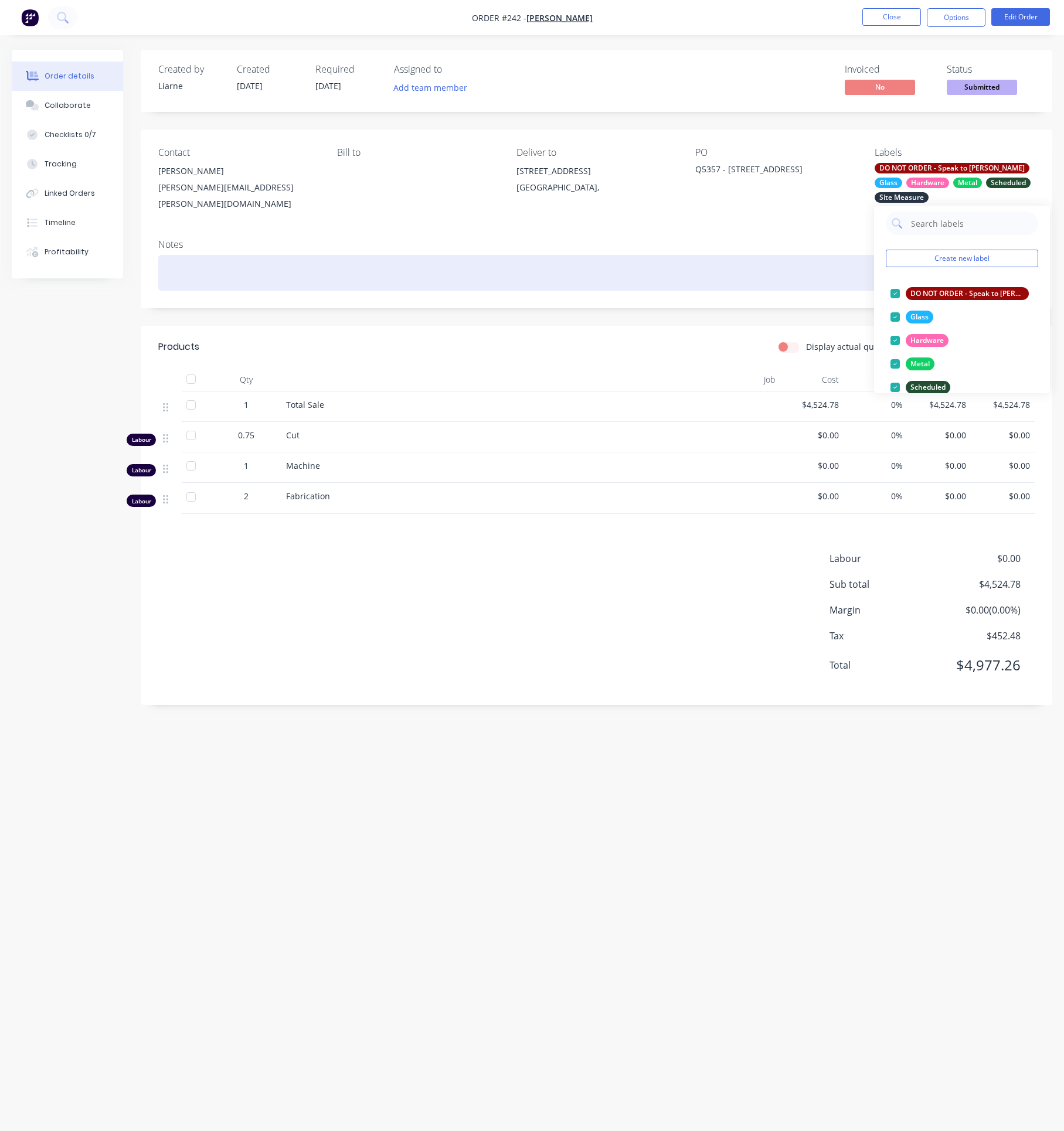
click at [653, 258] on div at bounding box center [596, 272] width 876 height 36
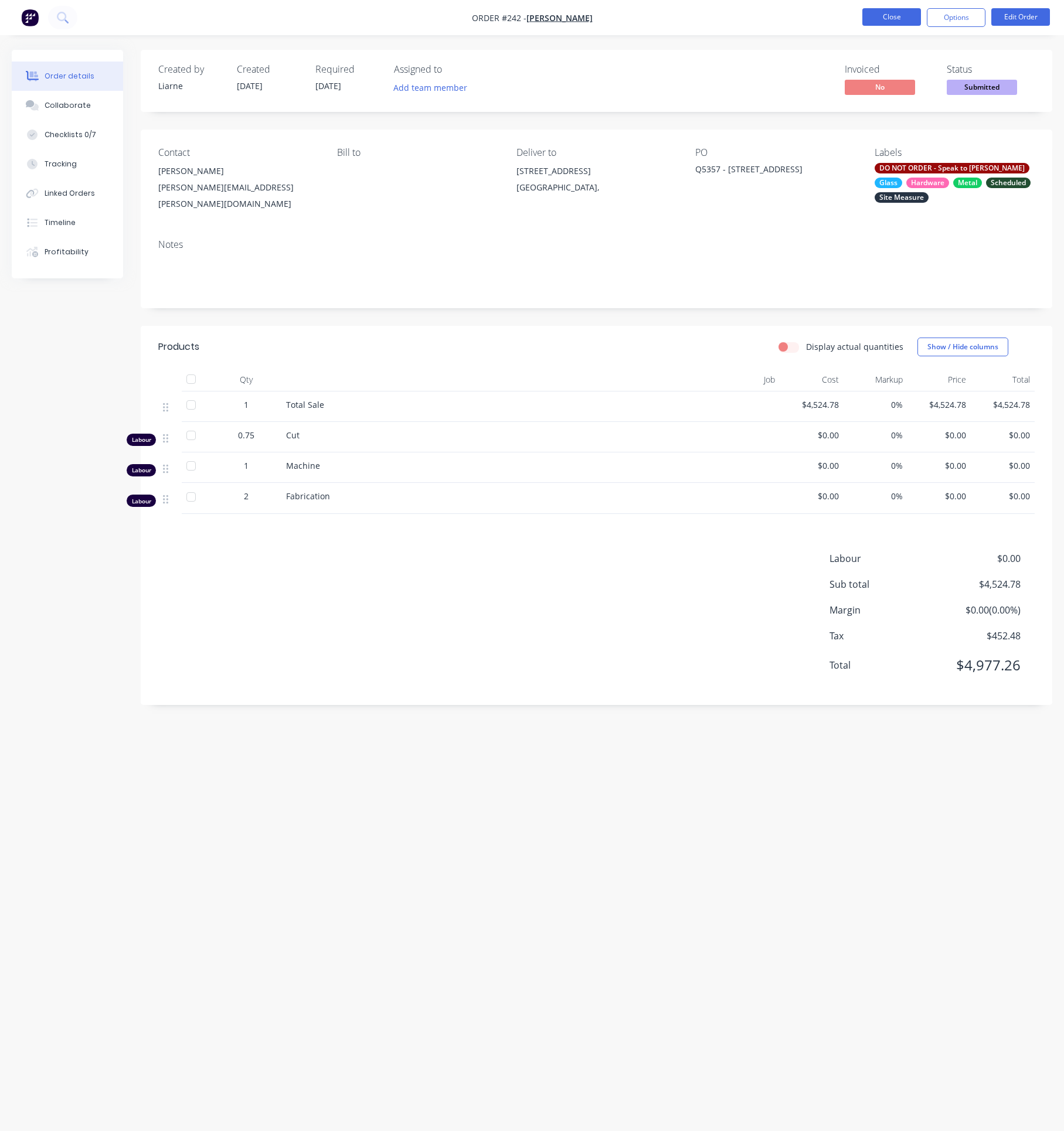
click at [899, 9] on button "Close" at bounding box center [892, 17] width 59 height 18
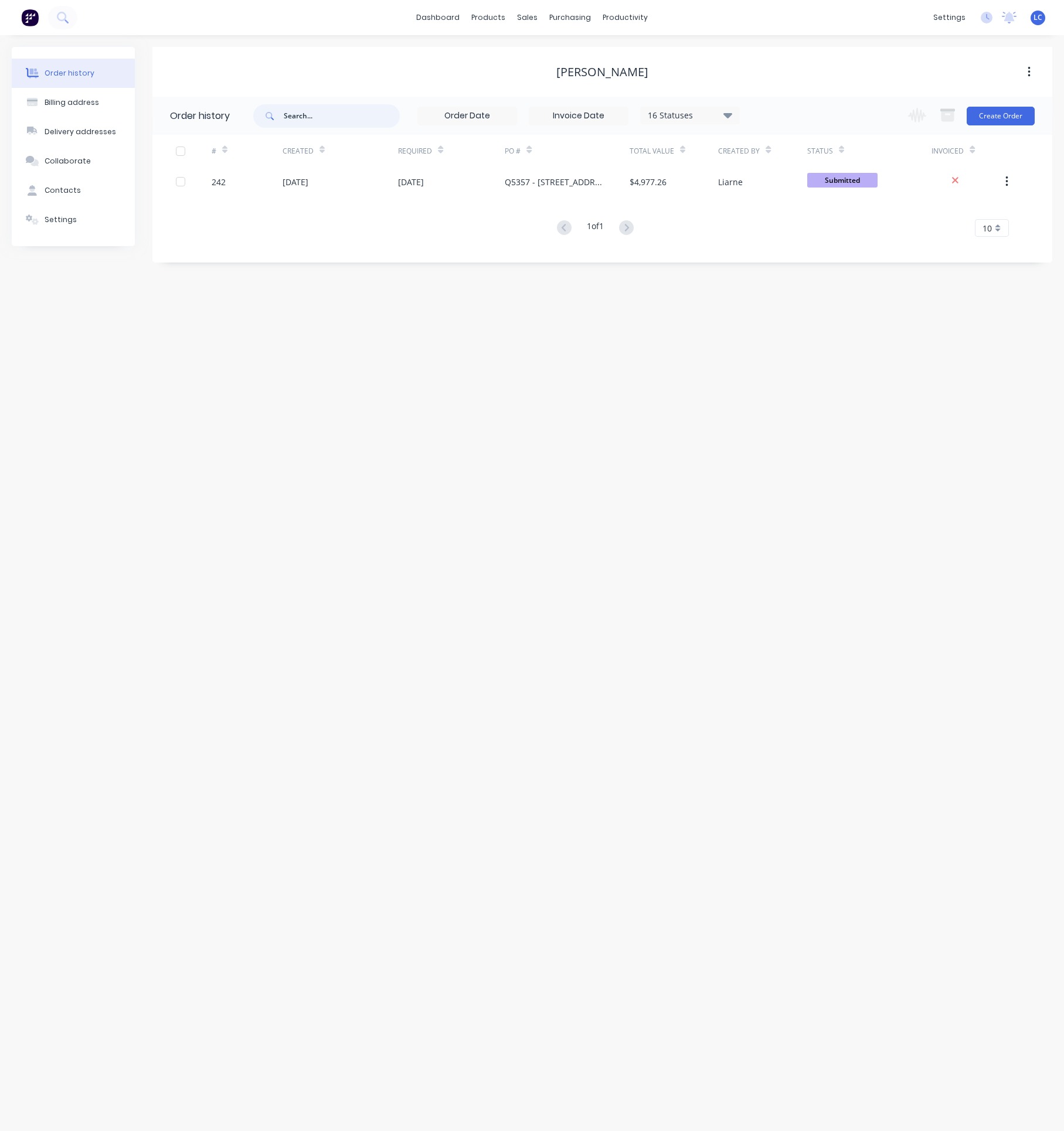
click at [322, 121] on input "text" at bounding box center [341, 116] width 116 height 23
click at [525, 11] on div "sales" at bounding box center [527, 17] width 33 height 18
click at [563, 44] on link "Sales Orders" at bounding box center [589, 56] width 155 height 23
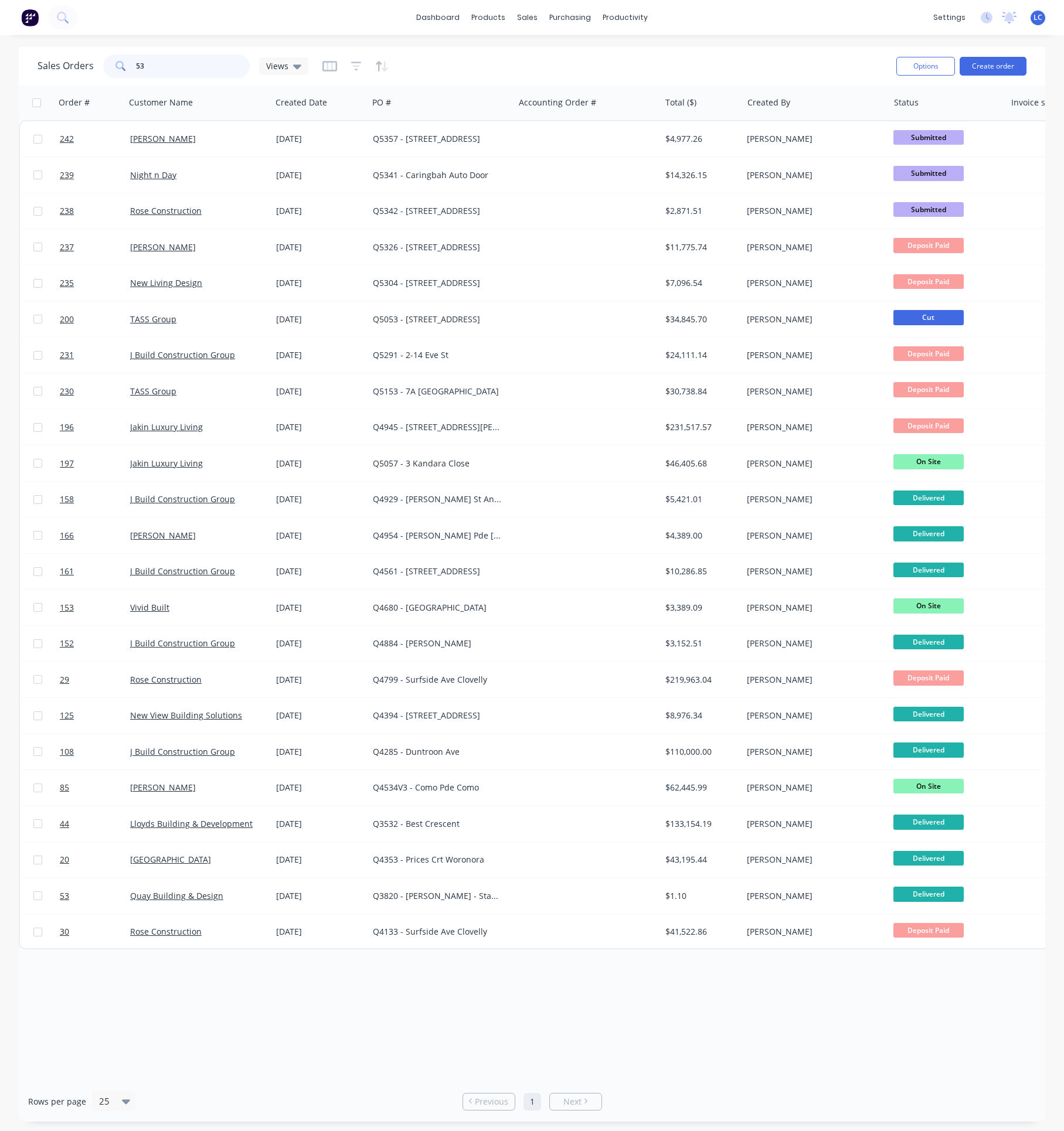
drag, startPoint x: 179, startPoint y: 61, endPoint x: 76, endPoint y: 55, distance: 103.2
click at [85, 60] on div "Sales Orders 53 Views" at bounding box center [172, 66] width 271 height 23
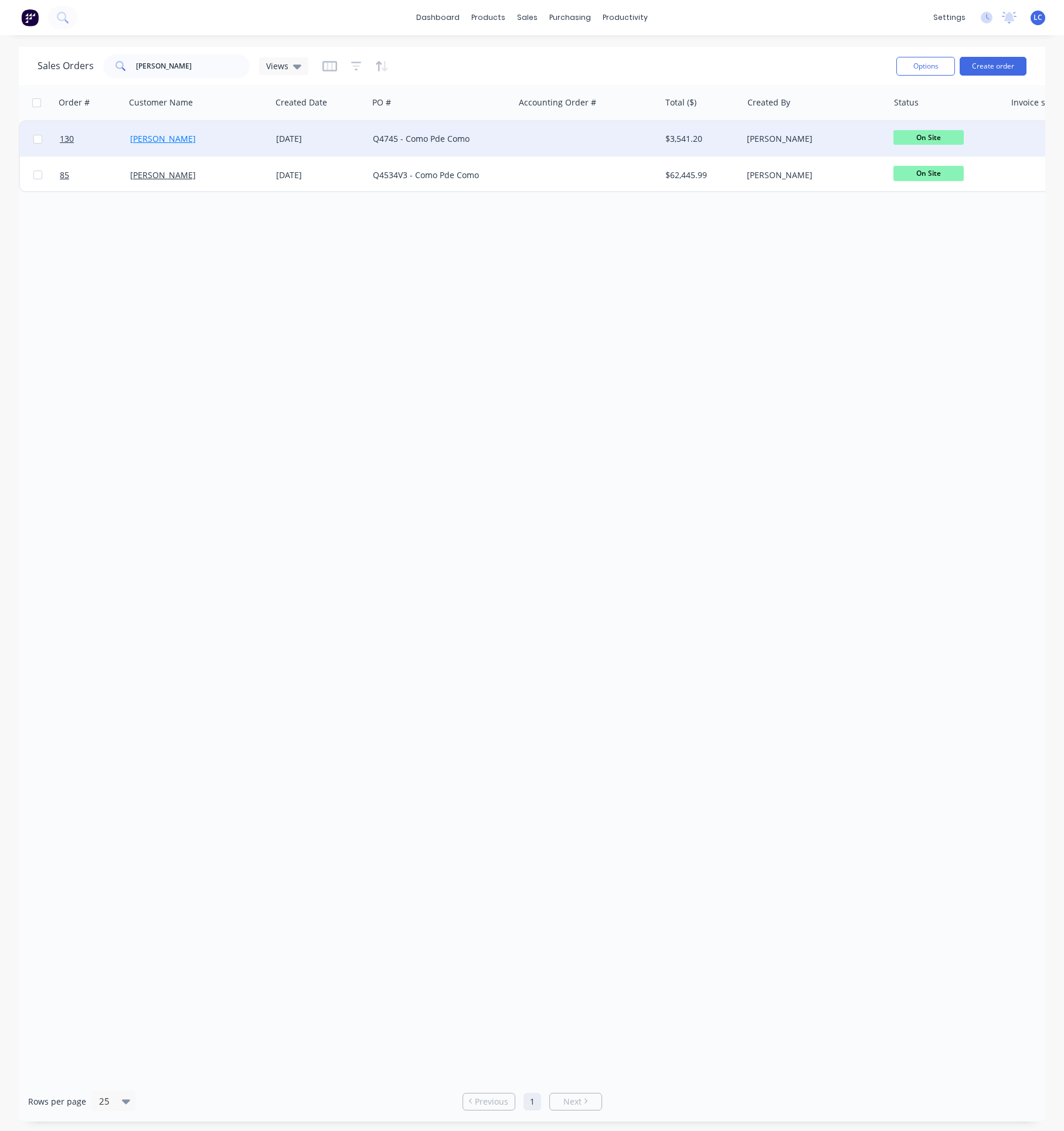
click at [175, 141] on link "[PERSON_NAME]" at bounding box center [163, 138] width 66 height 11
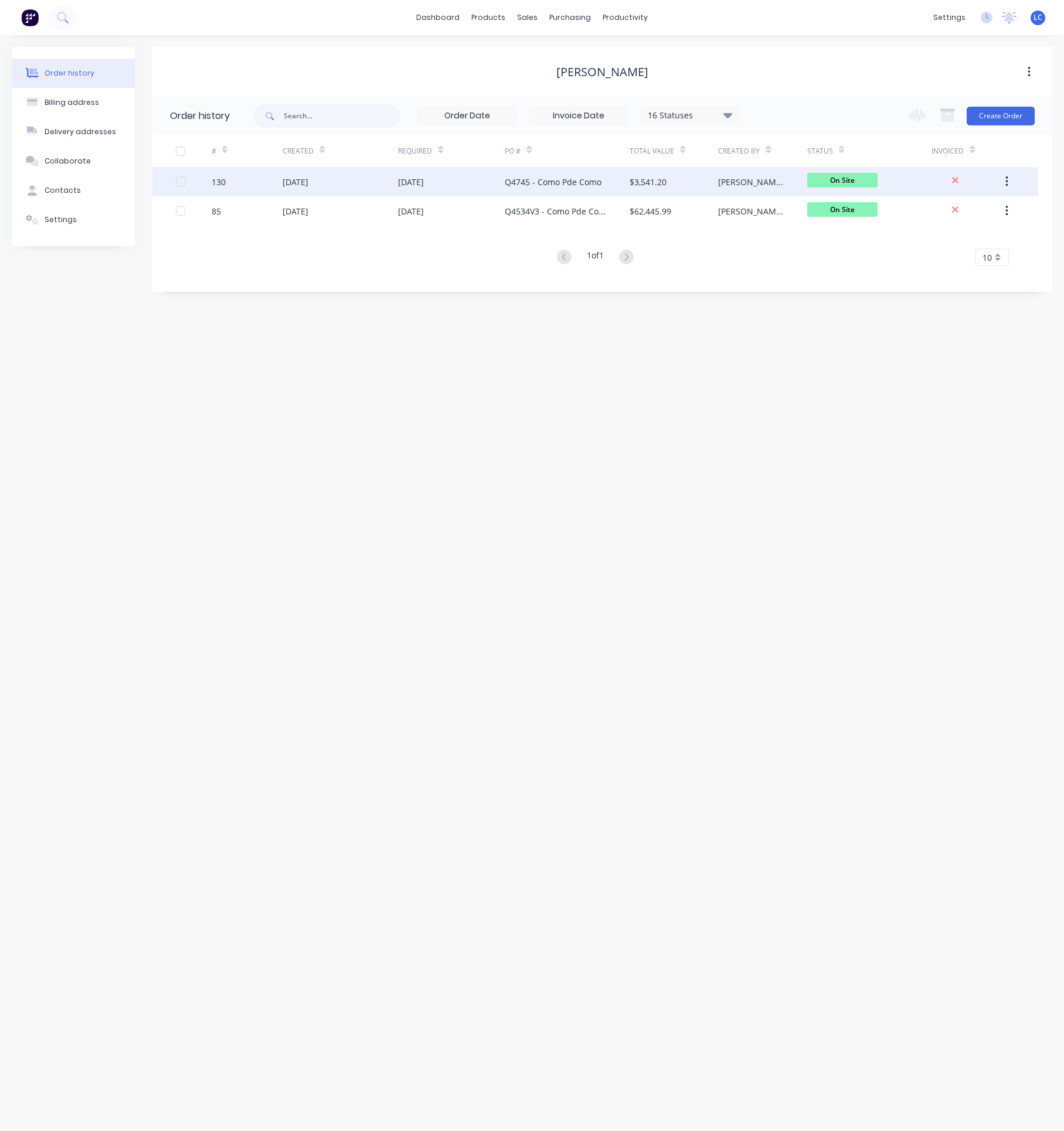
click at [293, 186] on div "[DATE]" at bounding box center [295, 182] width 26 height 12
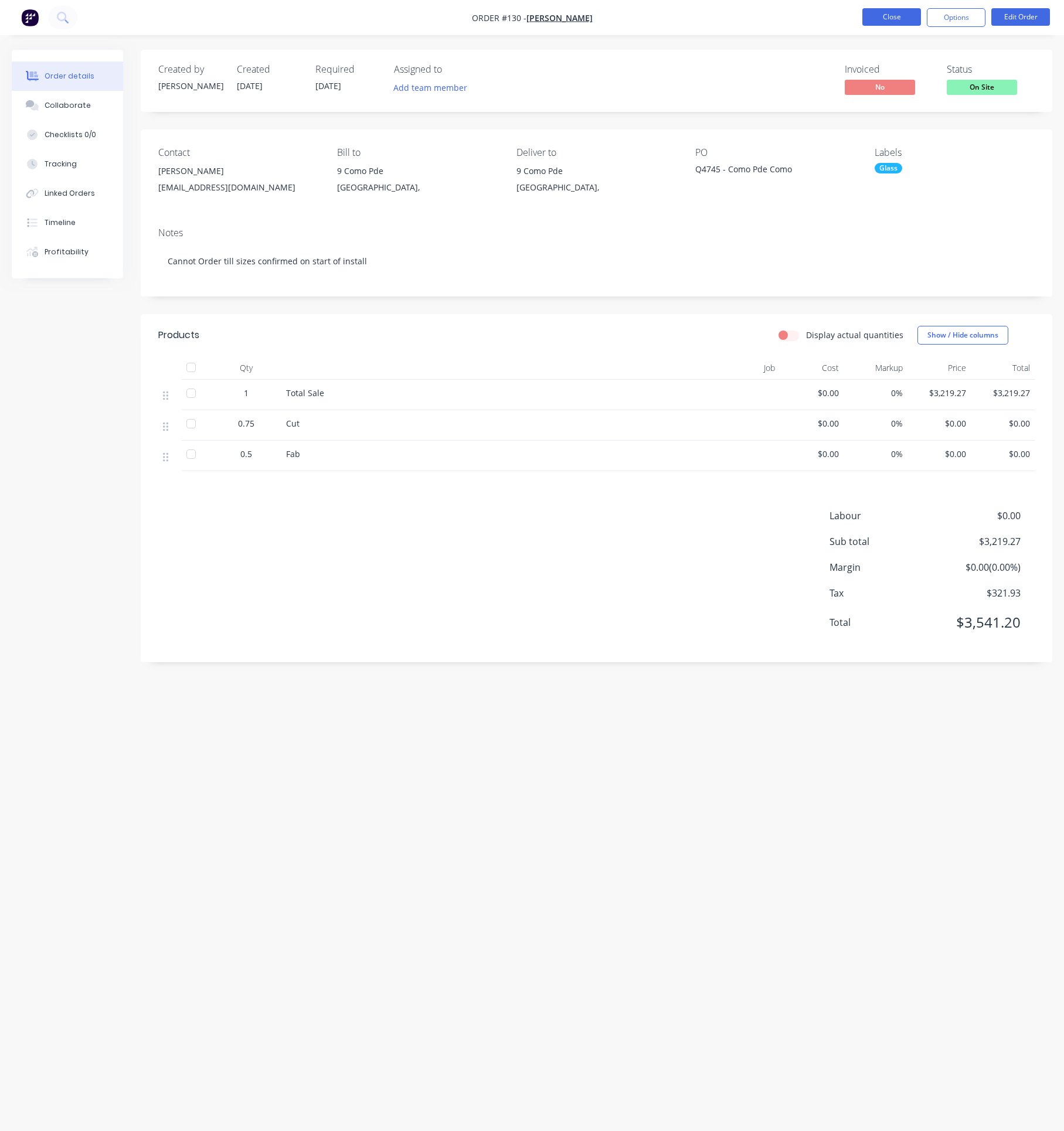
click at [894, 25] on button "Close" at bounding box center [892, 17] width 59 height 18
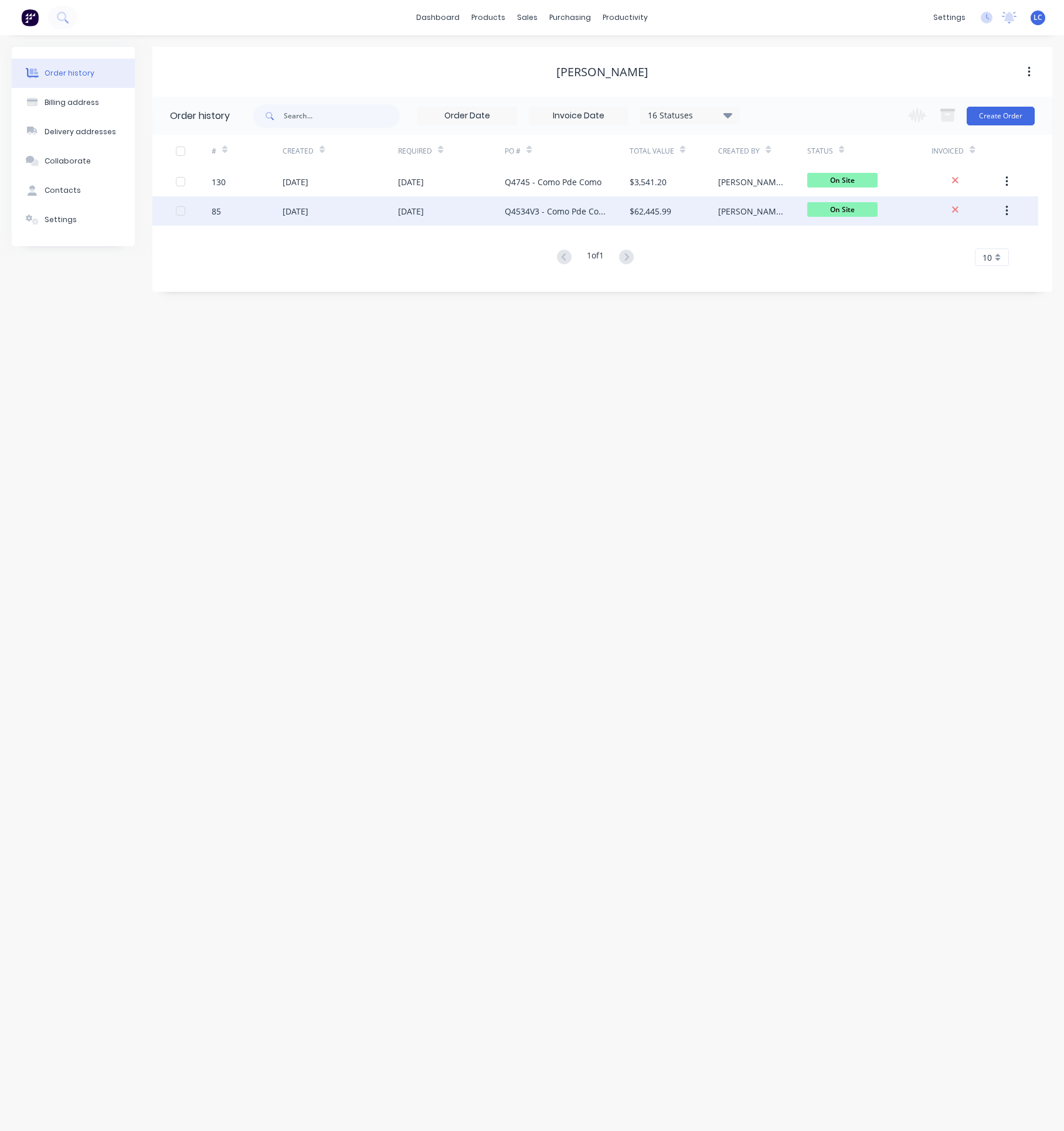
click at [293, 218] on div "[DATE]" at bounding box center [340, 211] width 116 height 29
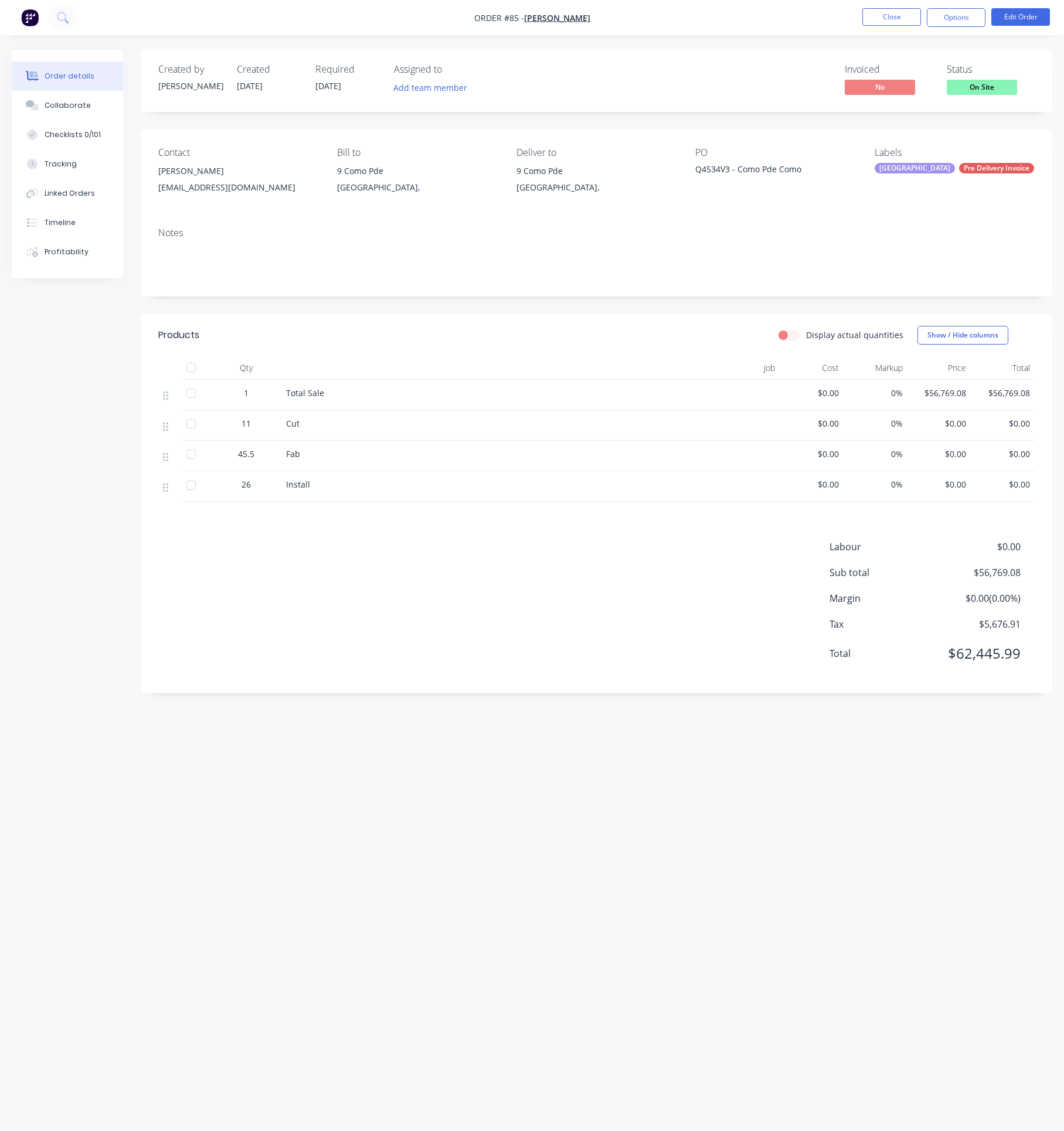
click at [215, 183] on div "[EMAIL_ADDRESS][DOMAIN_NAME]" at bounding box center [238, 187] width 160 height 16
click at [178, 183] on div "[EMAIL_ADDRESS][DOMAIN_NAME]" at bounding box center [238, 187] width 160 height 16
click at [183, 183] on div "[EMAIL_ADDRESS][DOMAIN_NAME]" at bounding box center [238, 187] width 160 height 16
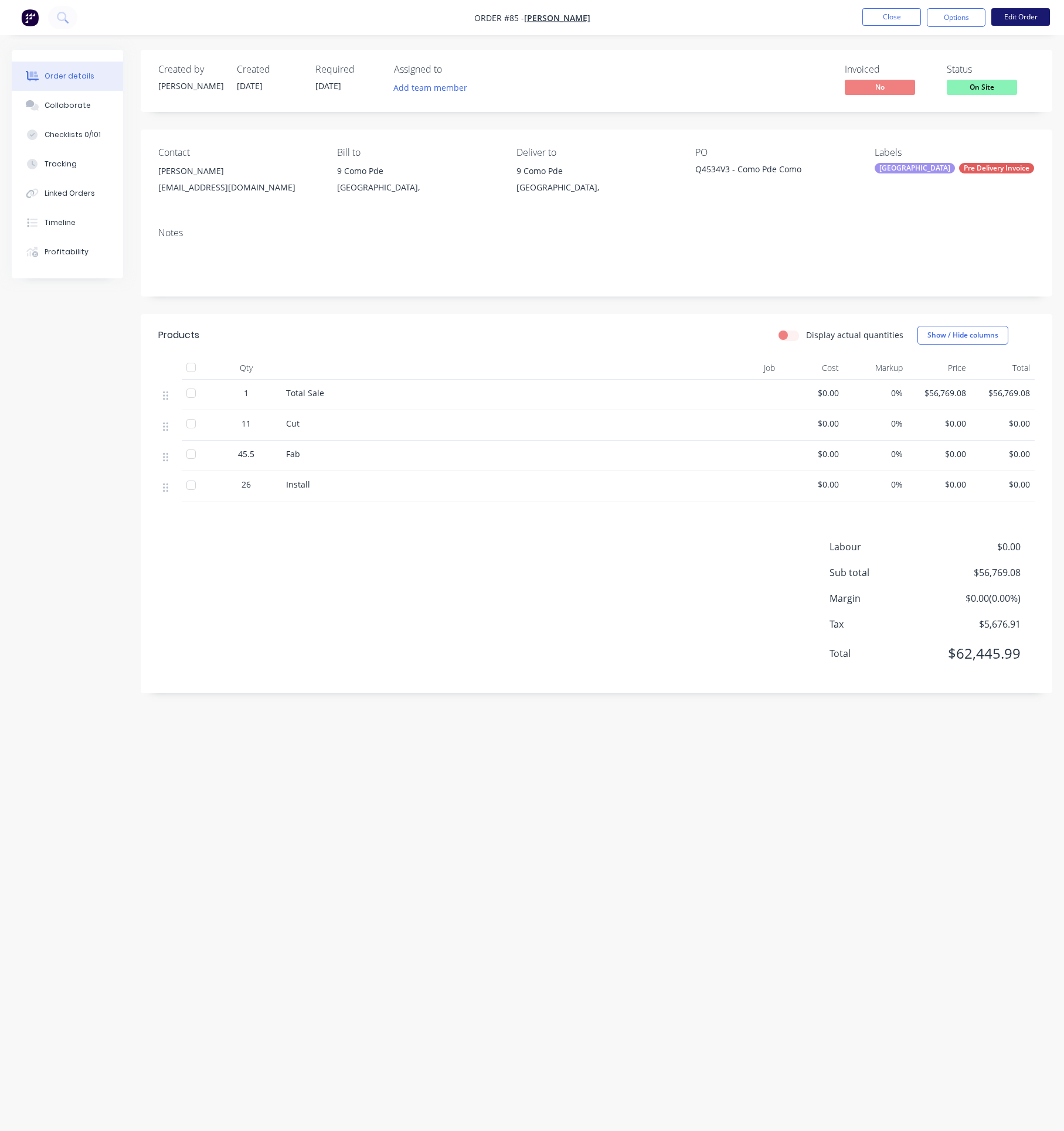
click at [1015, 16] on button "Edit Order" at bounding box center [1021, 17] width 59 height 18
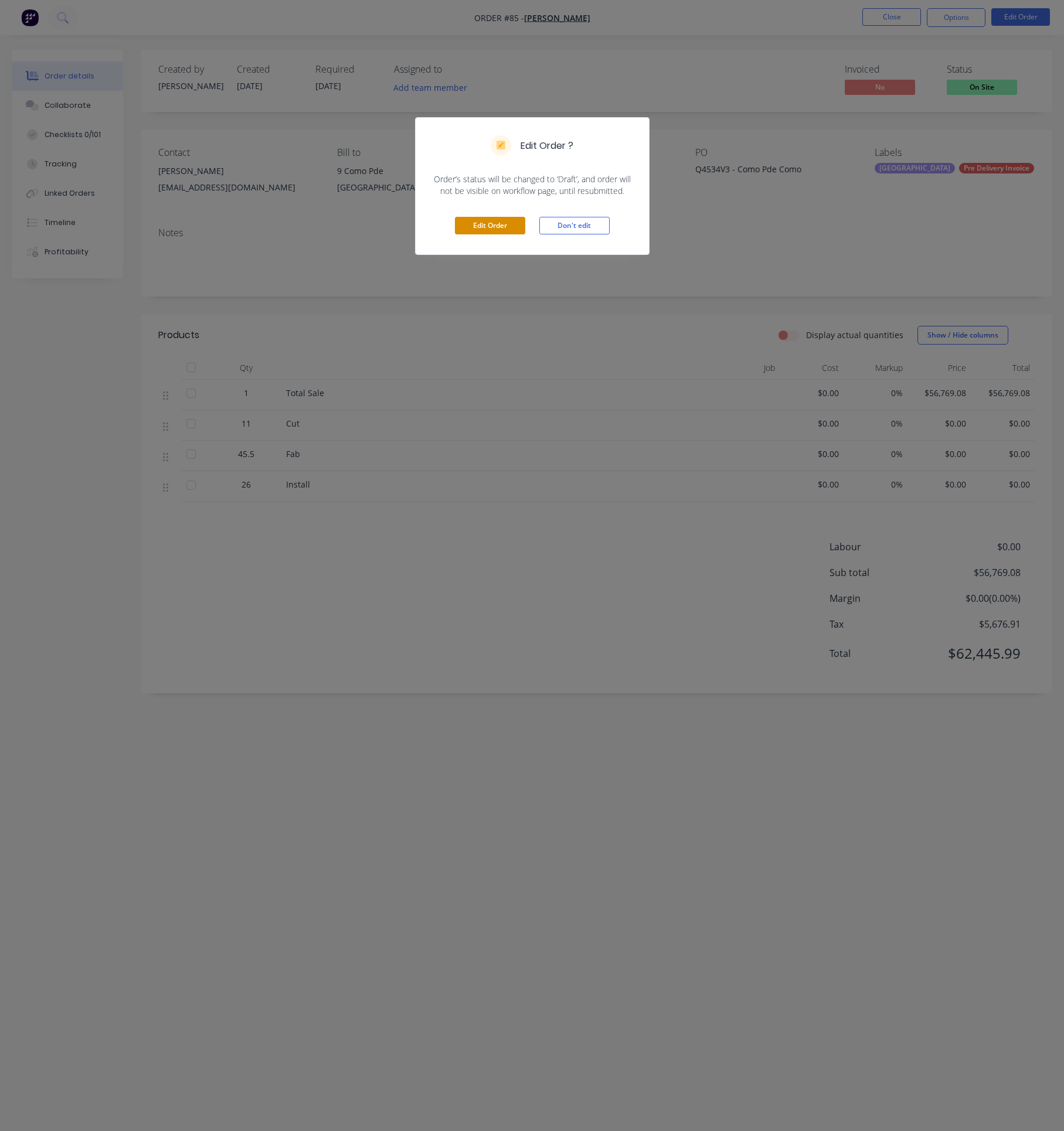
click at [490, 221] on button "Edit Order" at bounding box center [490, 225] width 71 height 18
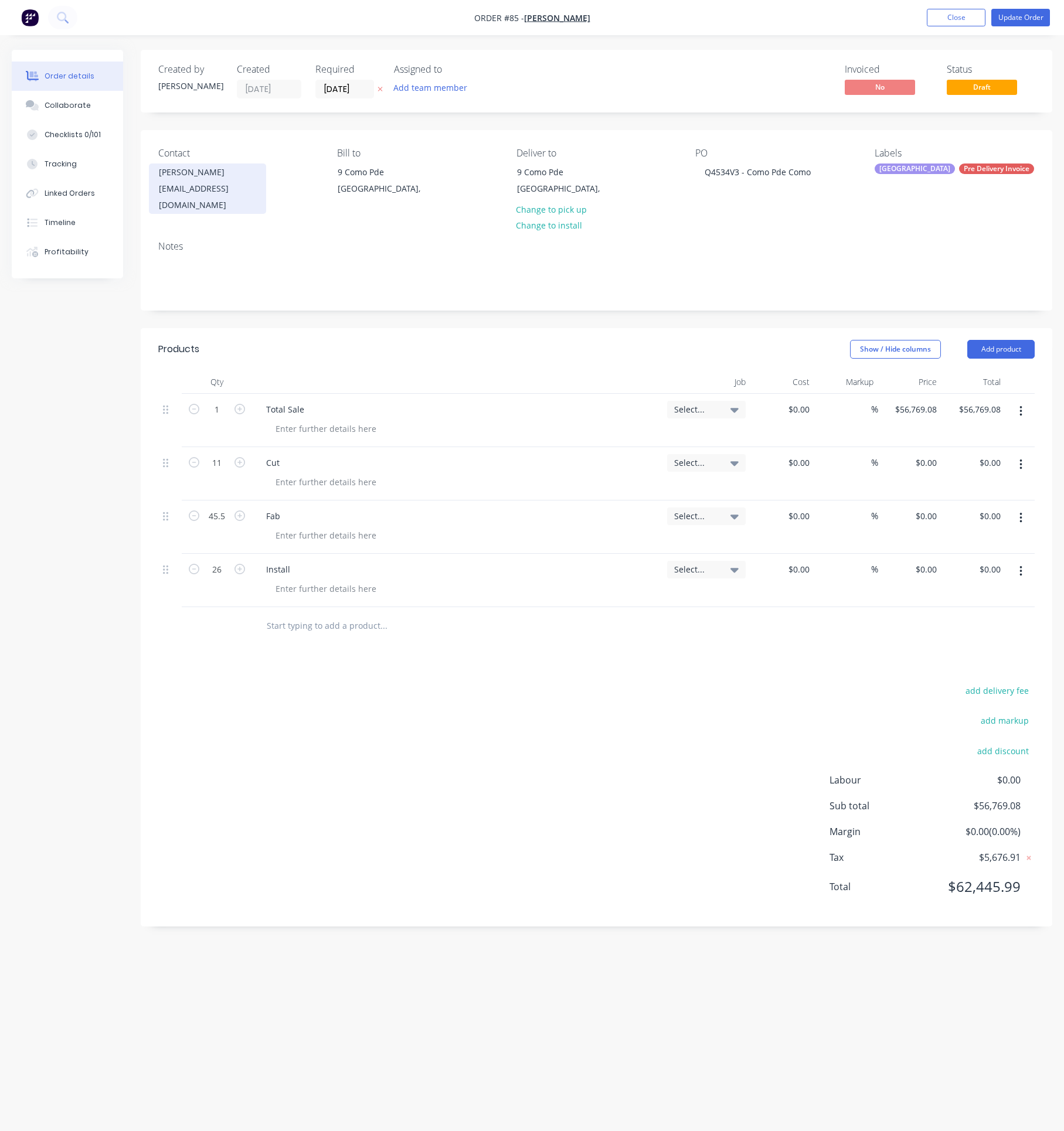
click at [213, 194] on div "[EMAIL_ADDRESS][DOMAIN_NAME]" at bounding box center [207, 197] width 97 height 33
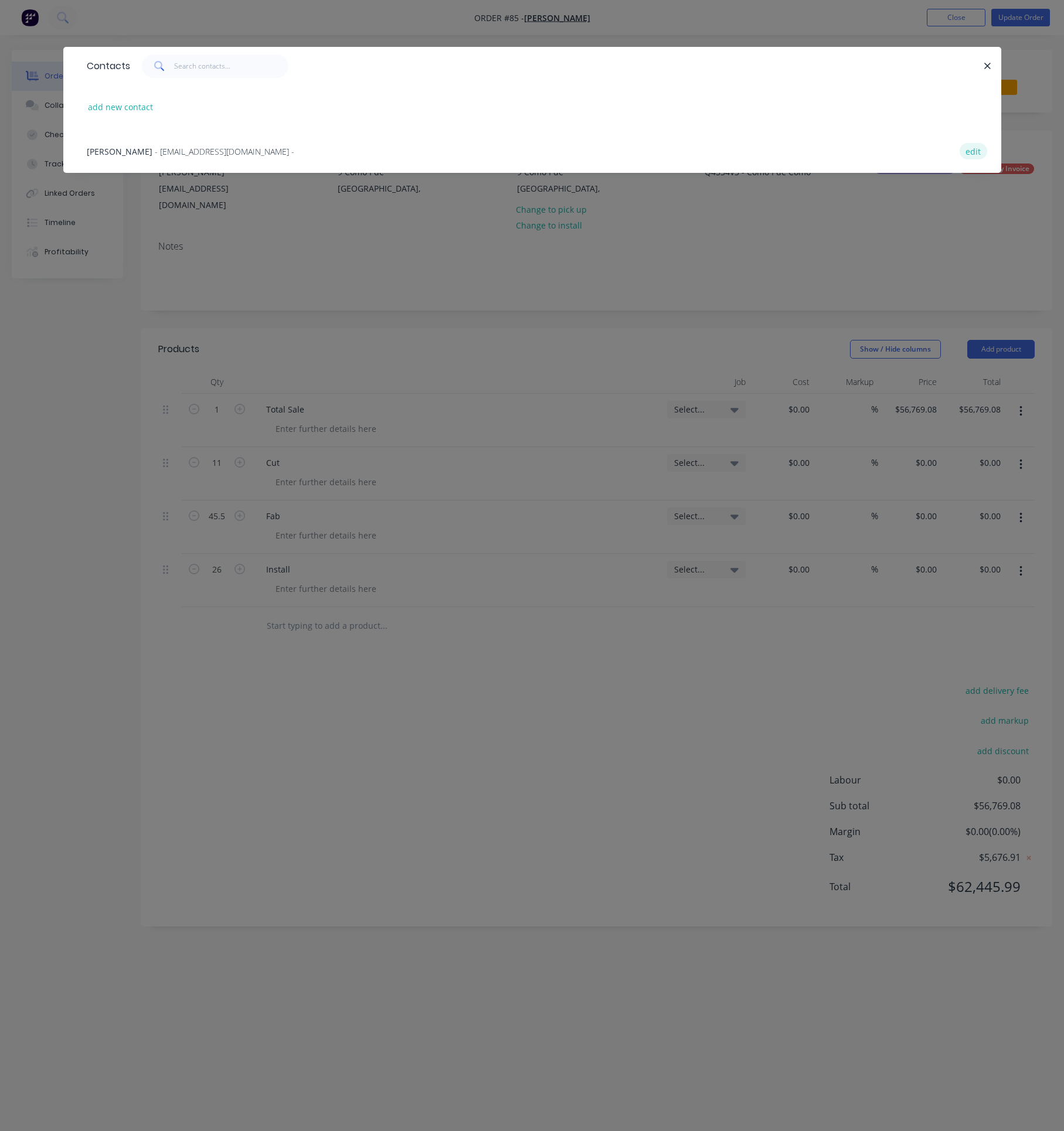
click at [978, 146] on button "edit" at bounding box center [972, 151] width 27 height 16
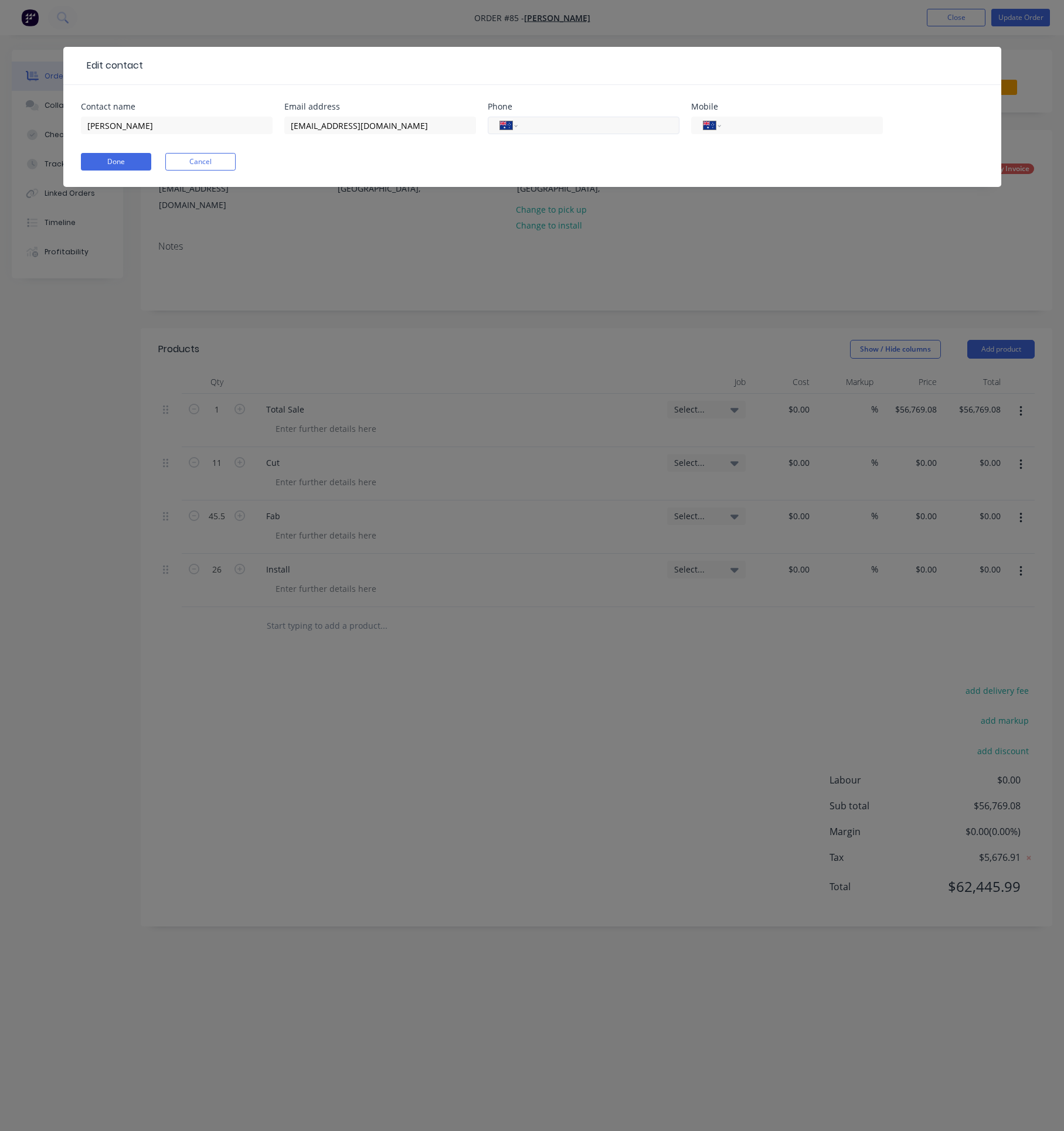
click at [545, 123] on input "tel" at bounding box center [595, 125] width 140 height 13
click at [129, 166] on button "Done" at bounding box center [116, 161] width 71 height 18
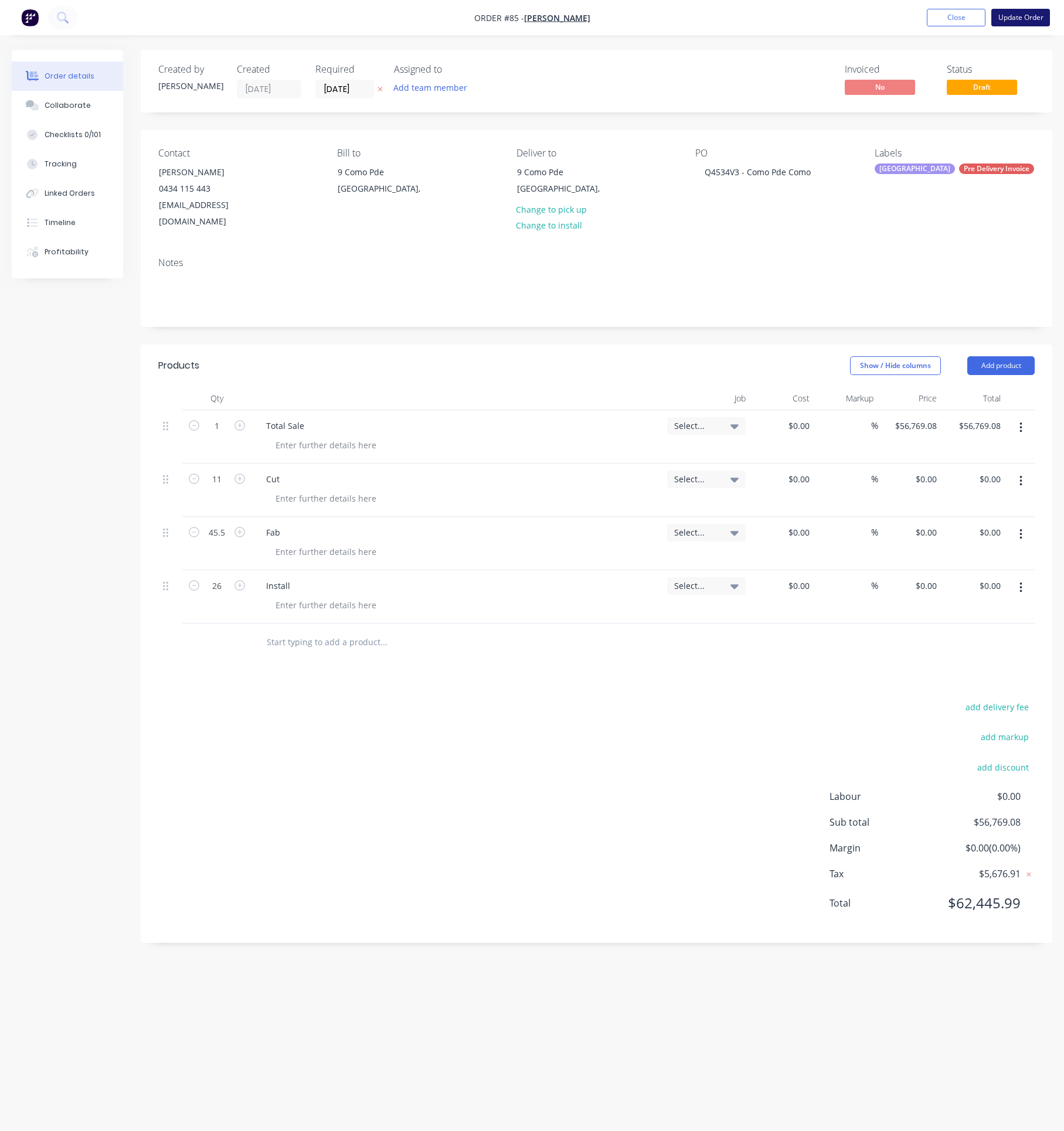
click at [1035, 16] on button "Update Order" at bounding box center [1021, 17] width 59 height 18
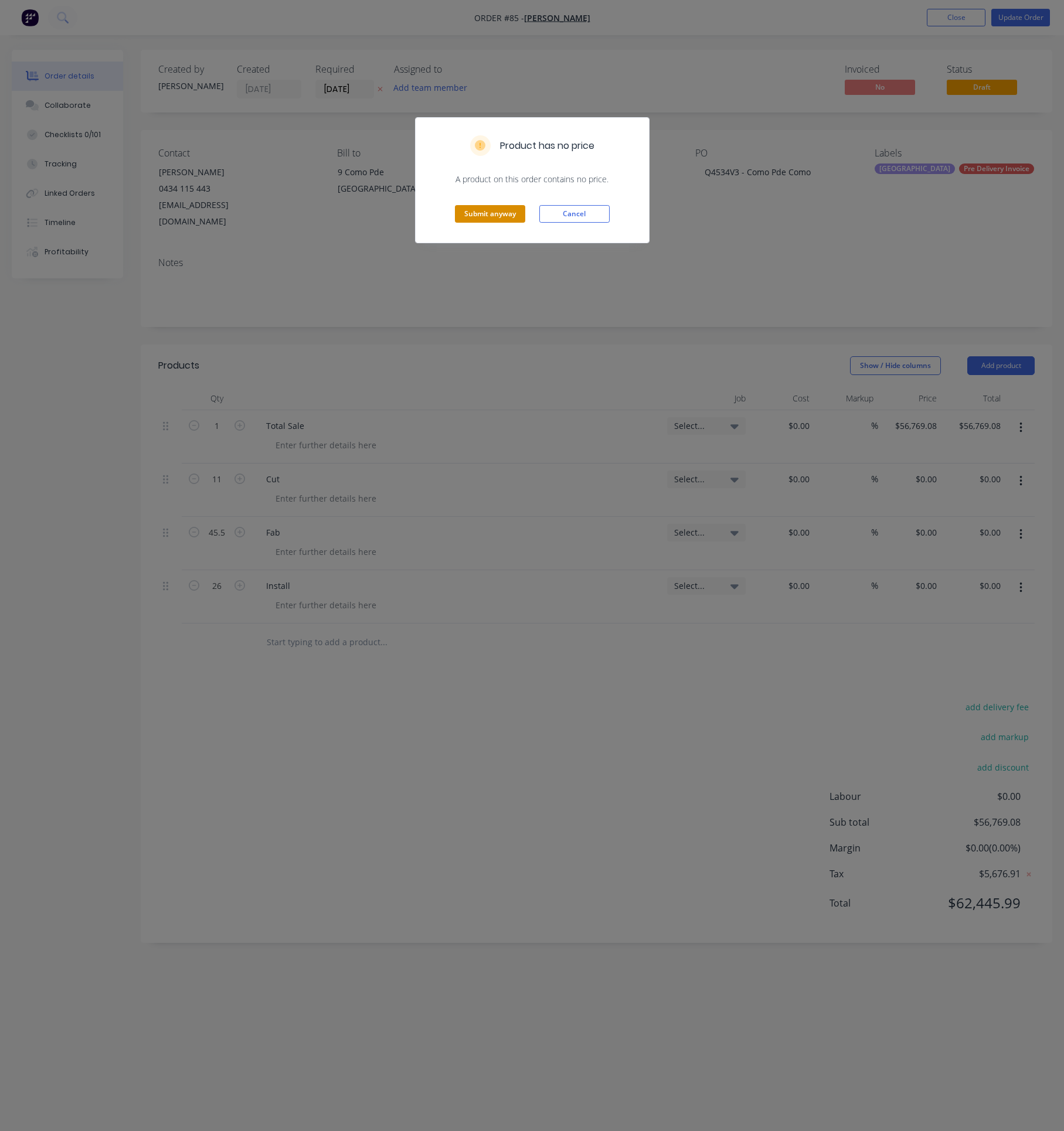
click at [500, 214] on button "Submit anyway" at bounding box center [490, 213] width 71 height 18
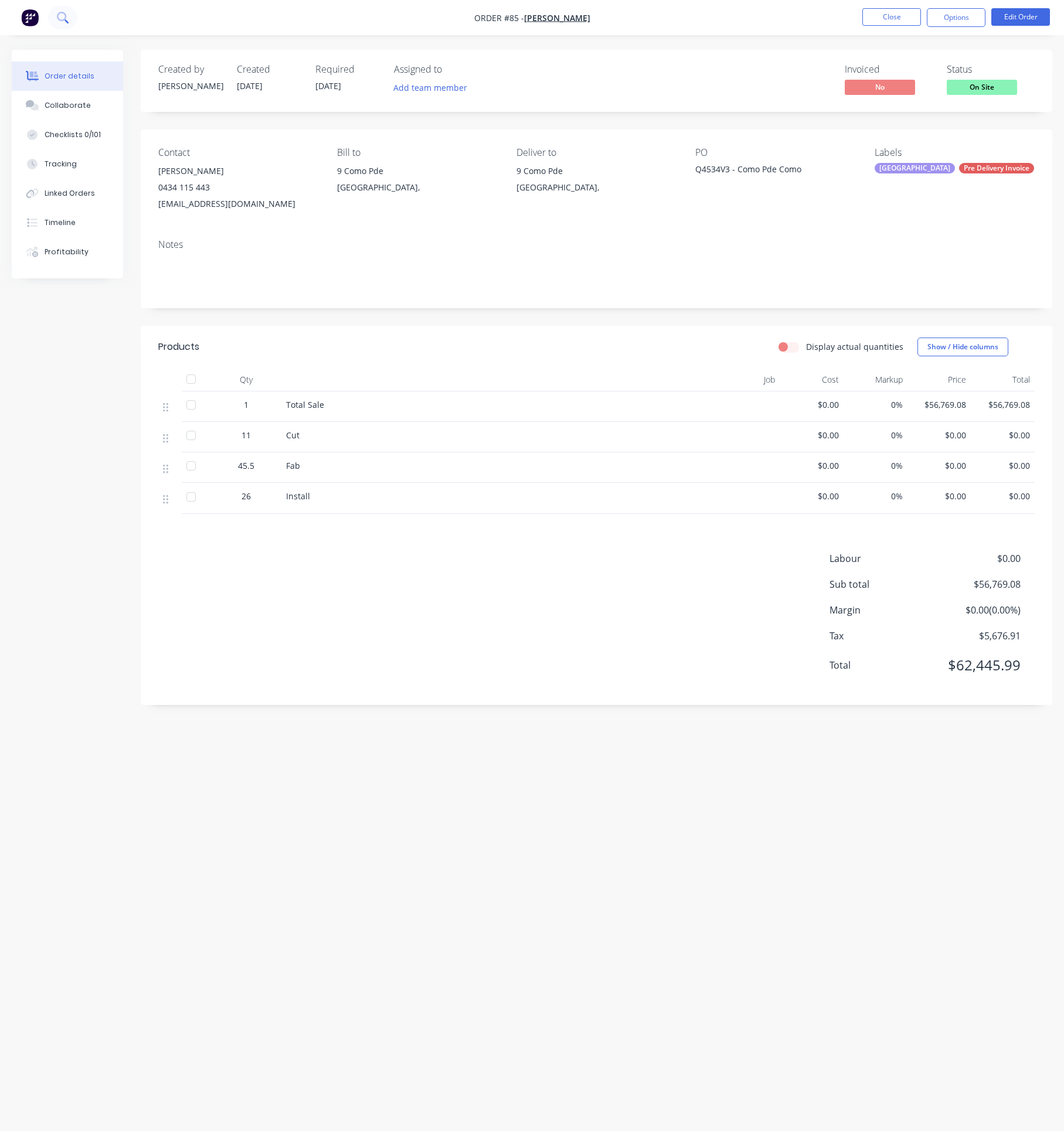
click at [66, 13] on icon at bounding box center [62, 17] width 11 height 11
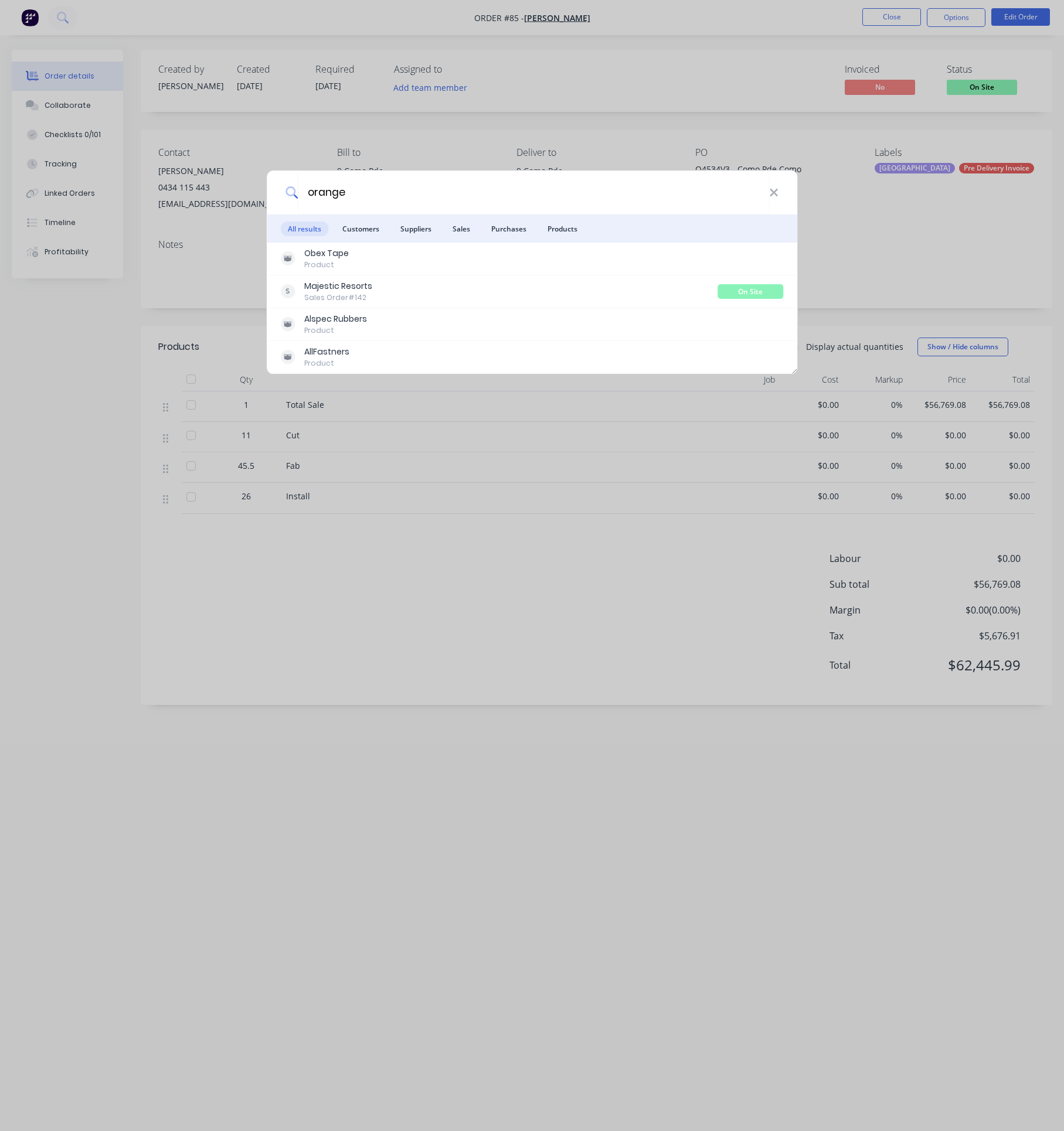
click at [782, 197] on div "orange" at bounding box center [532, 193] width 531 height 44
click at [777, 193] on icon at bounding box center [774, 193] width 9 height 13
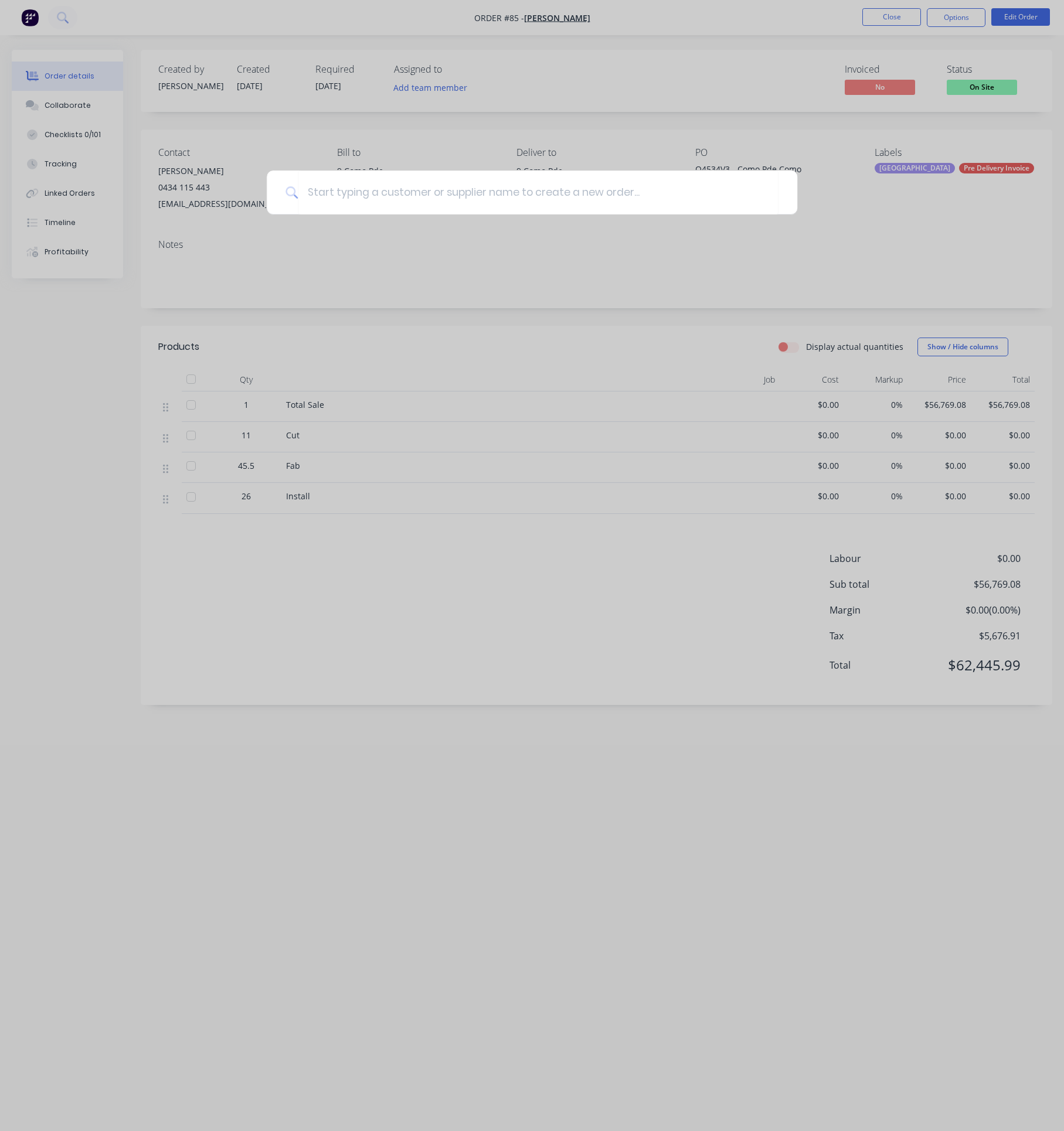
click at [886, 19] on div at bounding box center [532, 565] width 1064 height 1131
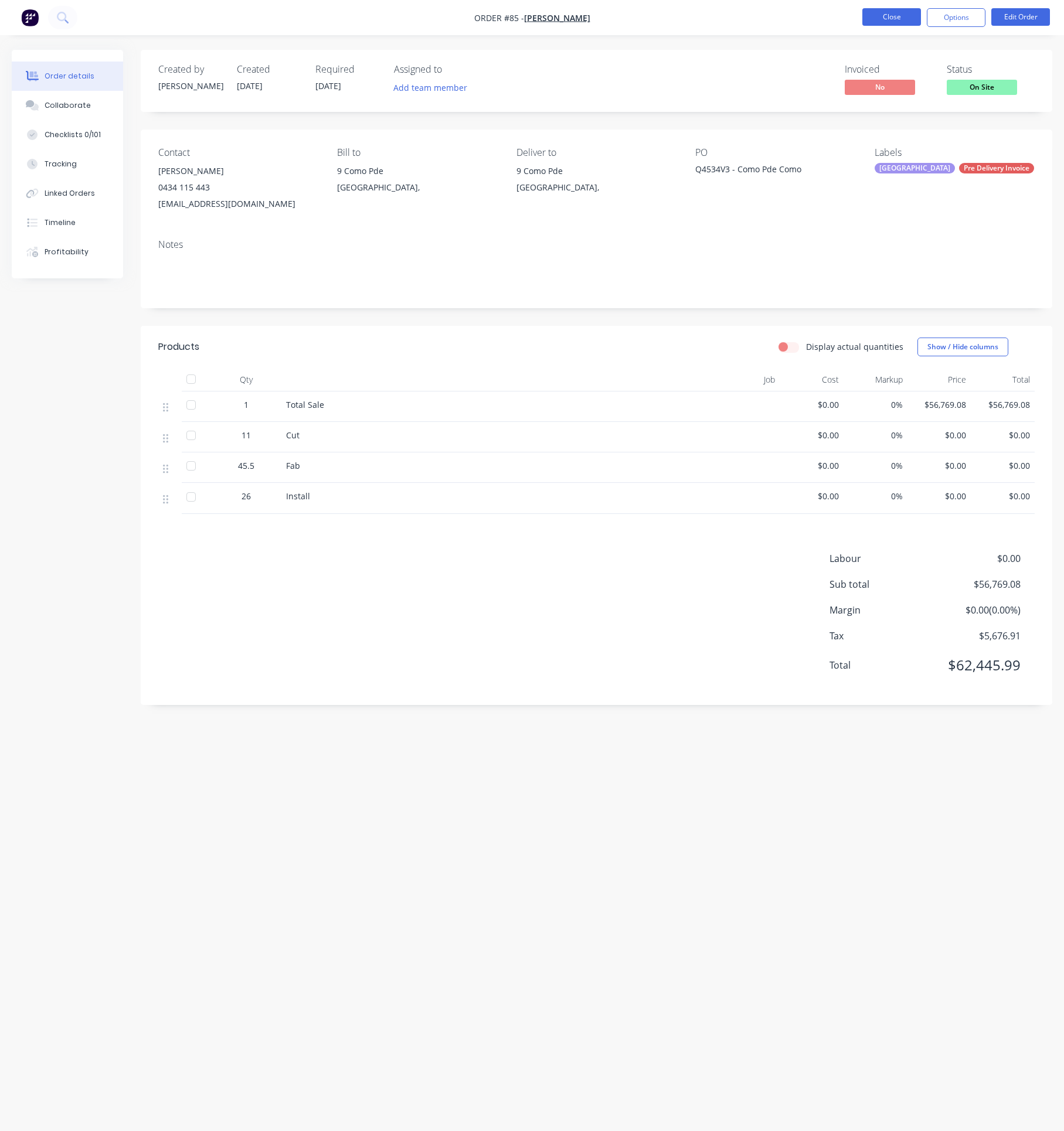
click at [883, 11] on button "Close" at bounding box center [892, 17] width 59 height 18
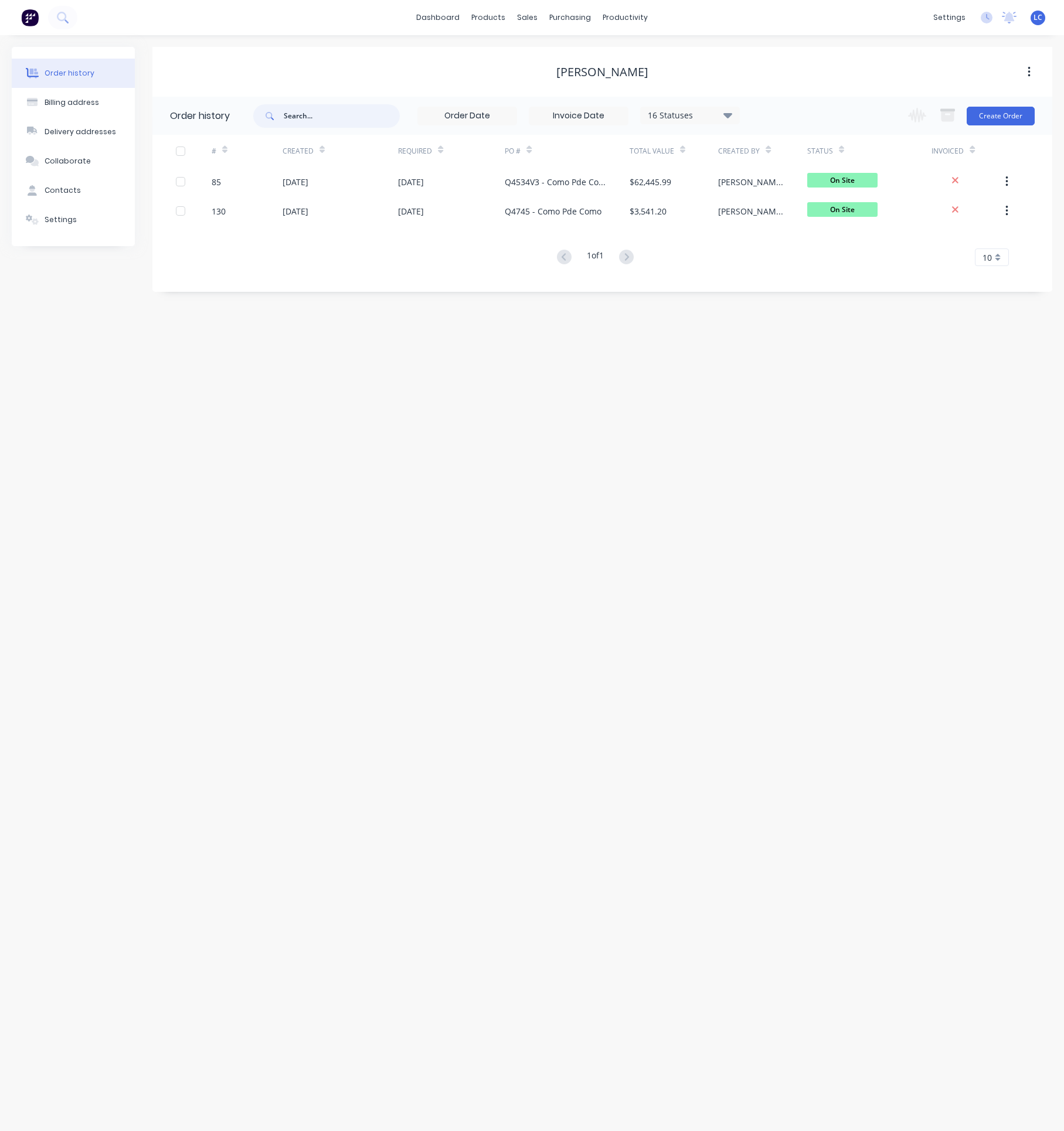
click at [287, 114] on input "text" at bounding box center [341, 116] width 116 height 23
drag, startPoint x: 324, startPoint y: 118, endPoint x: 220, endPoint y: 116, distance: 104.0
click at [224, 116] on header "Order history Majestic 16 Statuses Invoice Status Invoiced Not Invoiced Partial…" at bounding box center [601, 116] width 899 height 38
click at [554, 56] on div "Sales Orders" at bounding box center [571, 57] width 48 height 11
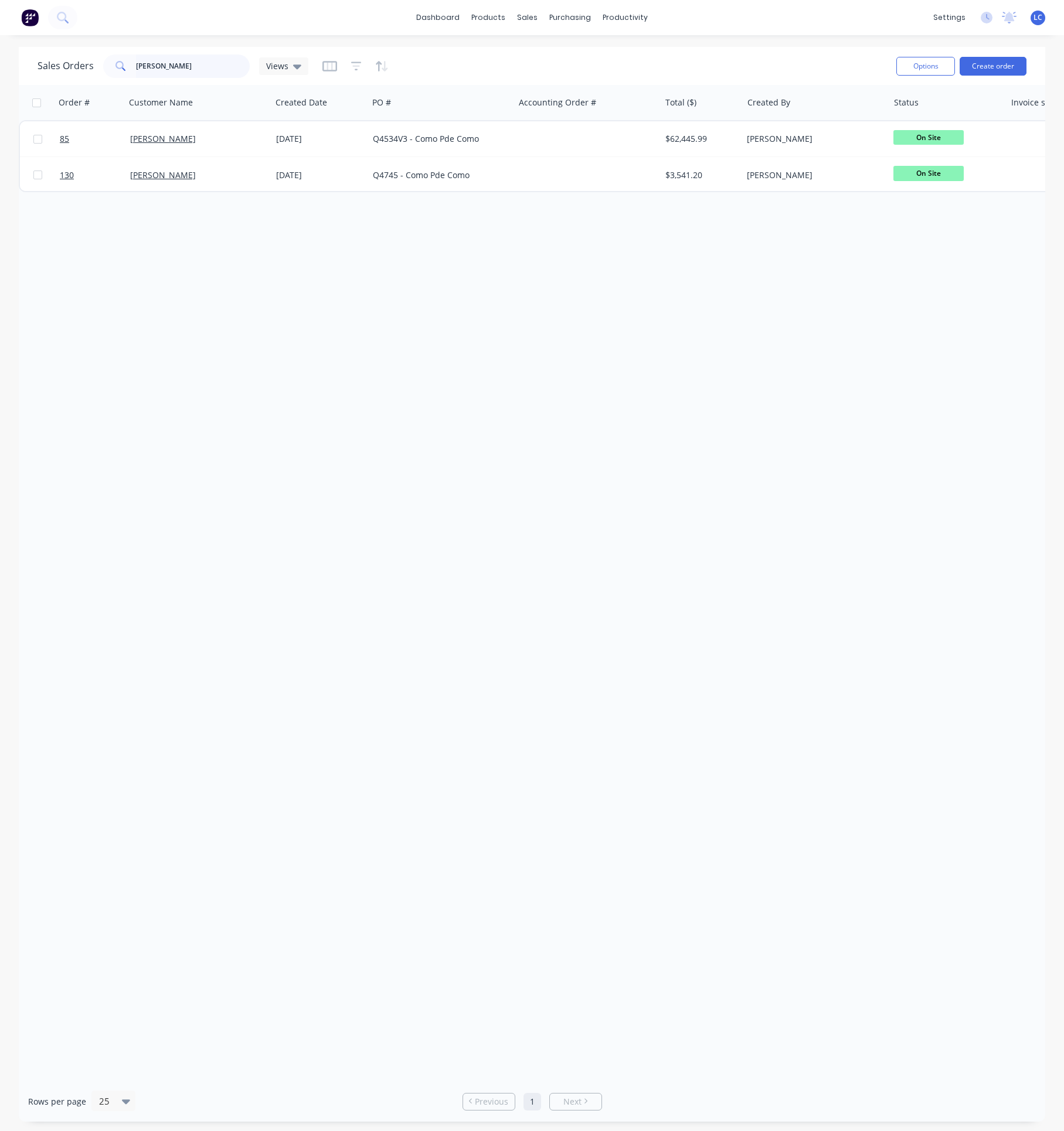
click at [174, 71] on input "[PERSON_NAME]" at bounding box center [192, 66] width 114 height 23
click at [649, 20] on div "dashboard products sales purchasing productivity dashboard products Product Cat…" at bounding box center [532, 17] width 1064 height 35
click at [628, 22] on div "productivity" at bounding box center [625, 17] width 57 height 18
click at [626, 62] on link "Workflow" at bounding box center [671, 56] width 155 height 23
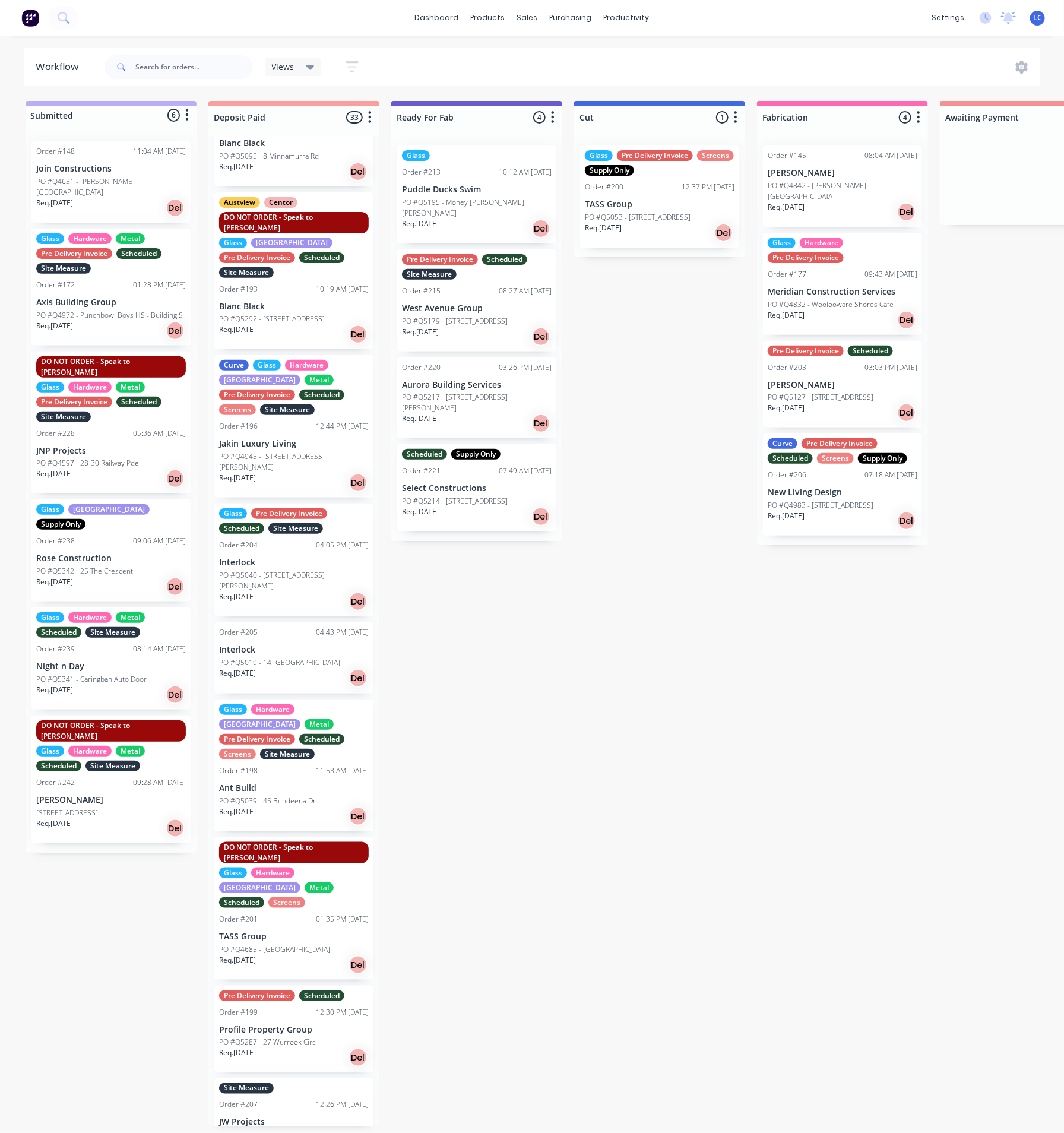
scroll to position [7, 0]
click at [142, 64] on input "text" at bounding box center [194, 67] width 118 height 24
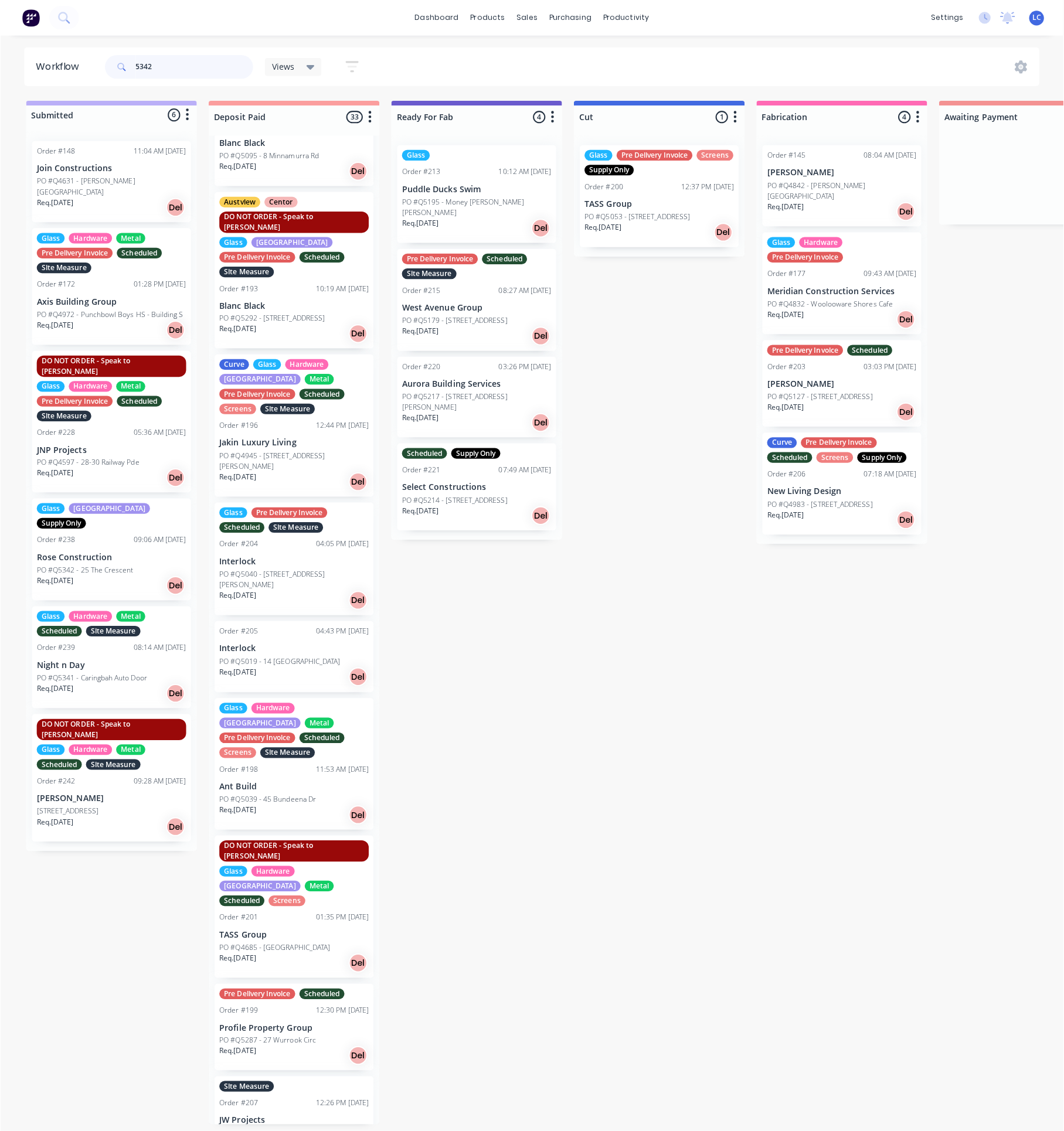
scroll to position [0, 0]
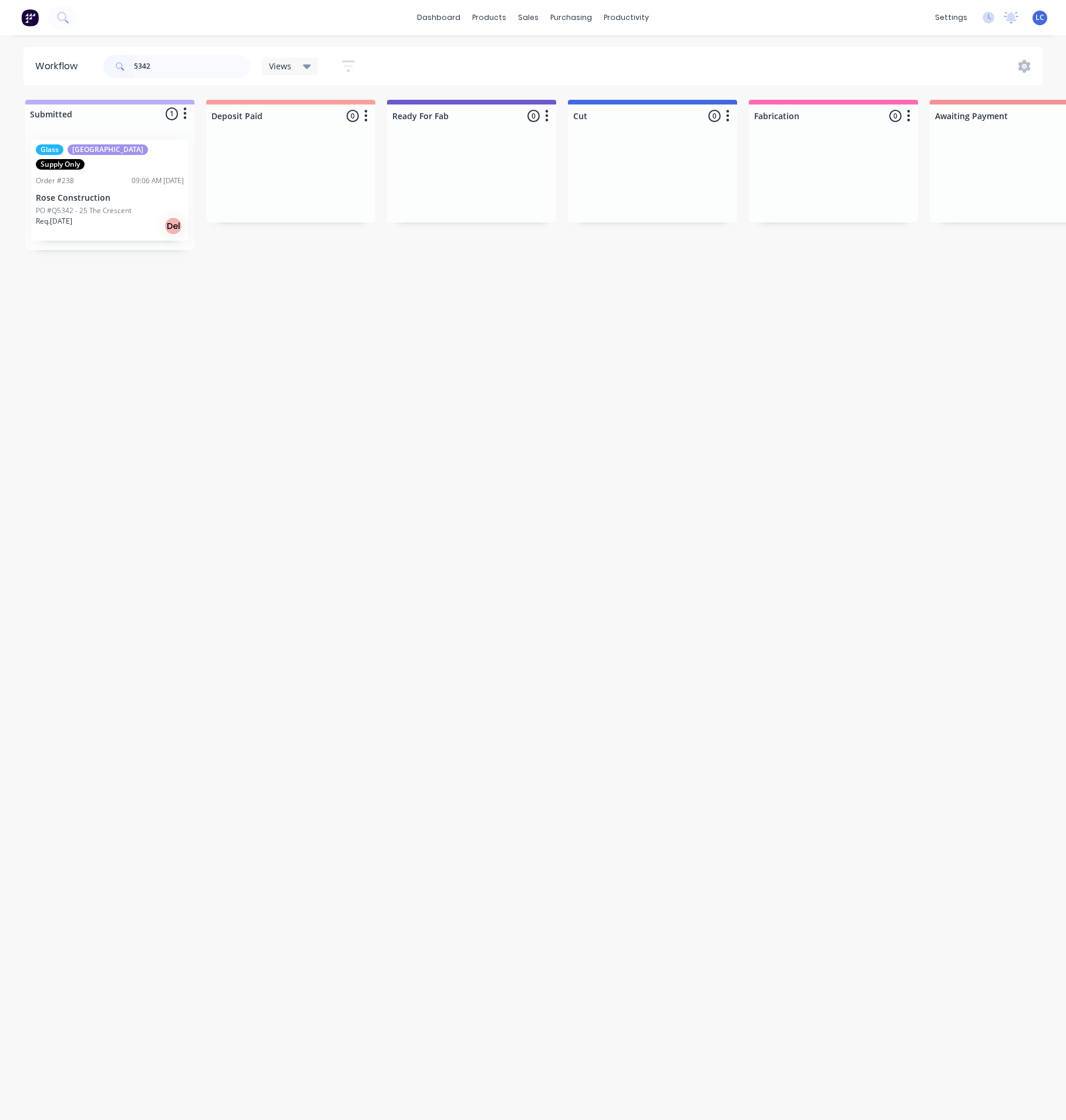
click at [157, 189] on div "Glass Louvre Supply Only Order #238 09:06 AM [DATE] Rose Construction PO #Q5342…" at bounding box center [110, 190] width 157 height 101
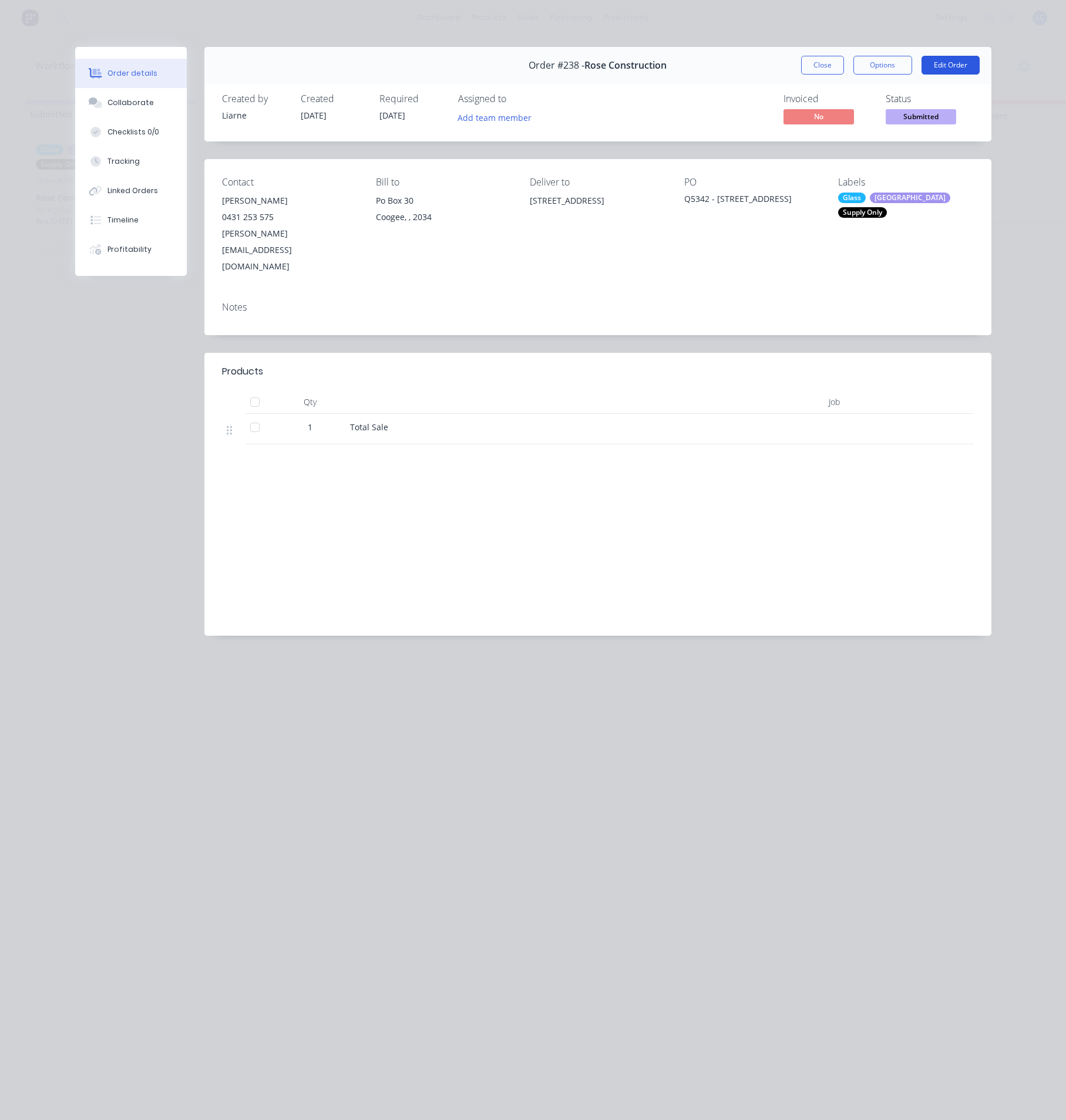
click at [938, 67] on button "Edit Order" at bounding box center [950, 65] width 58 height 19
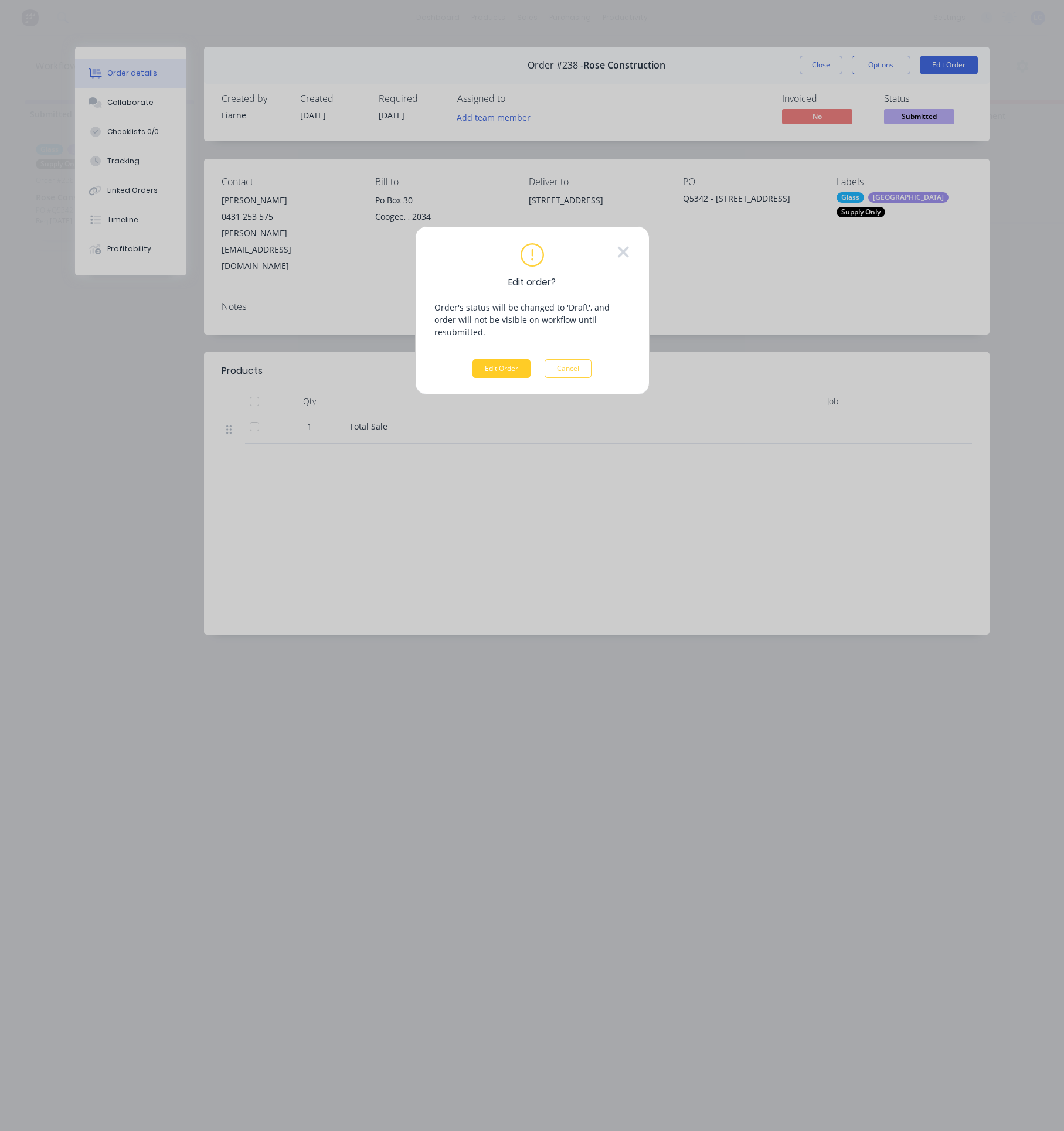
click at [506, 359] on button "Edit Order" at bounding box center [501, 369] width 58 height 19
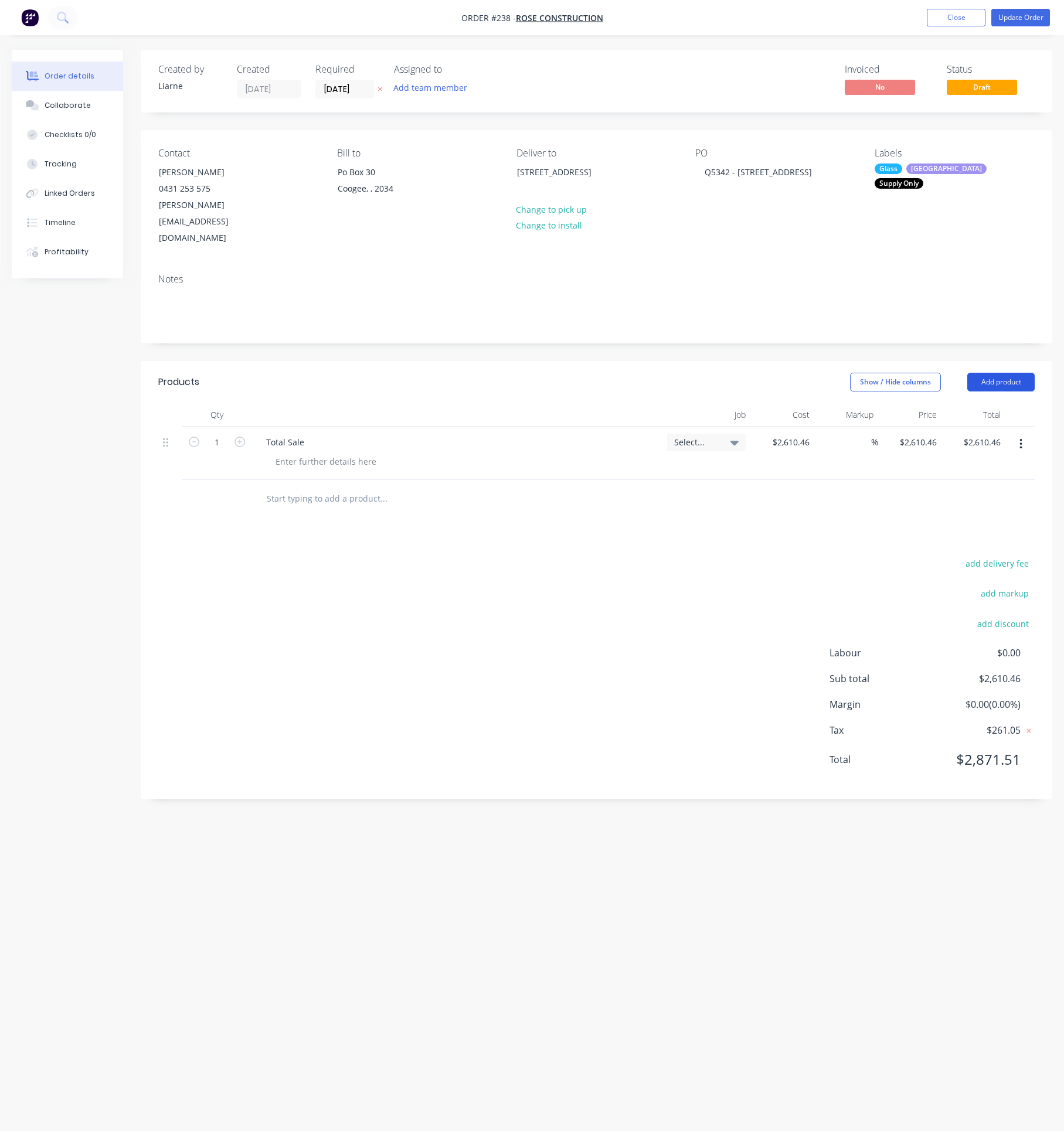
click at [1007, 373] on button "Add product" at bounding box center [1000, 382] width 68 height 19
click at [948, 521] on div "Labour" at bounding box center [979, 529] width 90 height 17
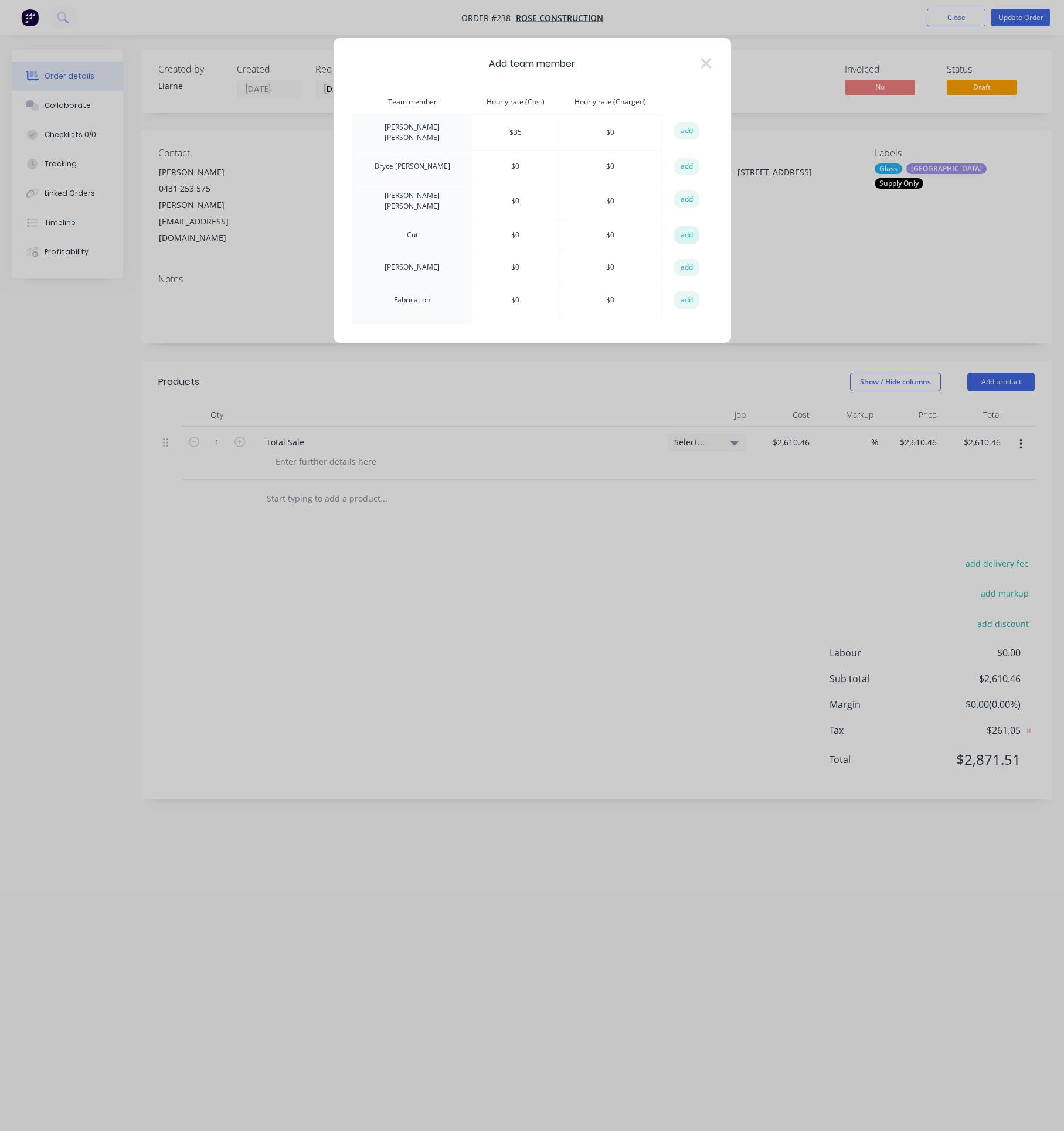
click at [690, 233] on button "add" at bounding box center [686, 234] width 26 height 18
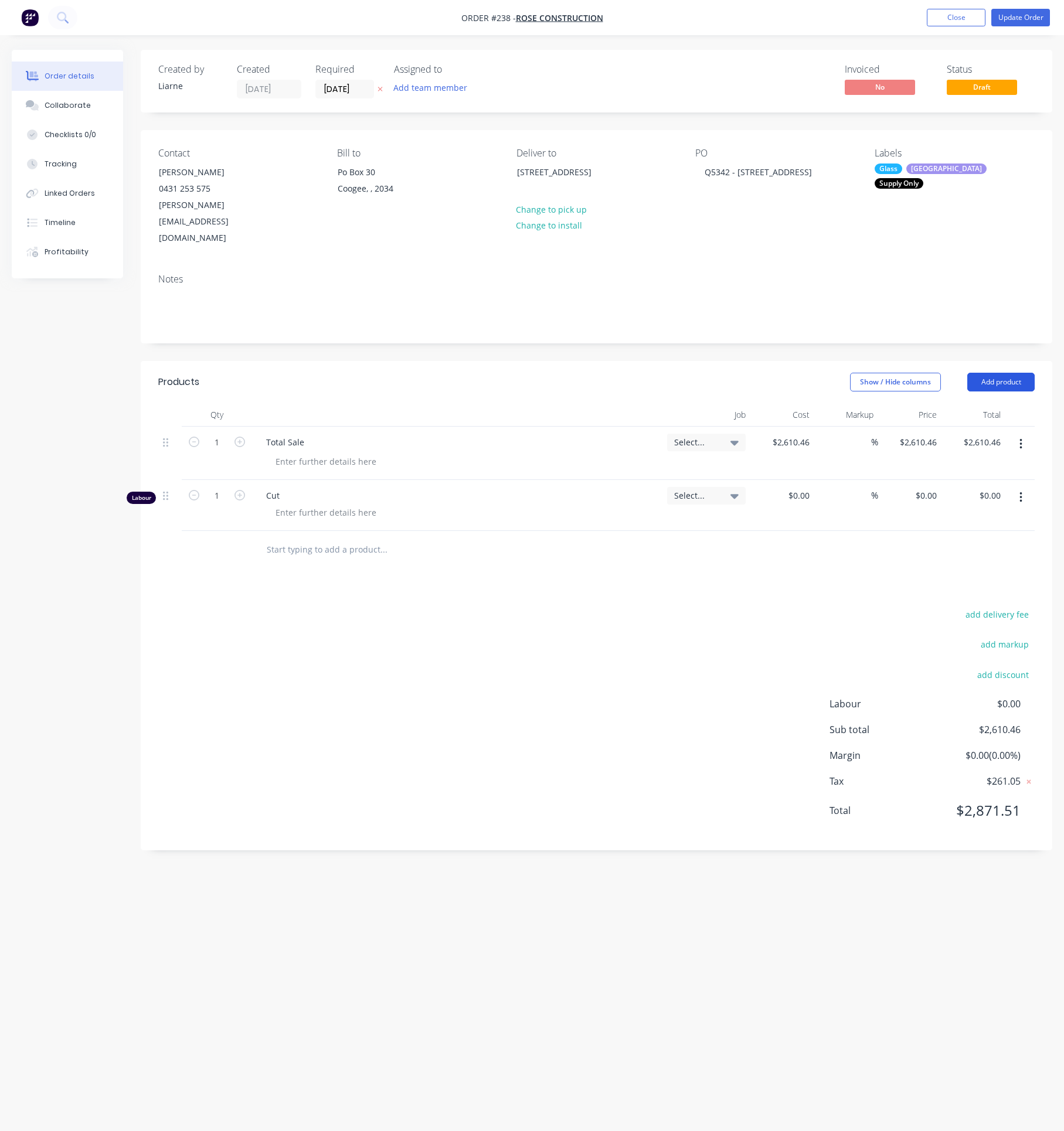
click at [1021, 373] on button "Add product" at bounding box center [1000, 382] width 68 height 19
click at [956, 521] on div "Labour" at bounding box center [979, 529] width 90 height 17
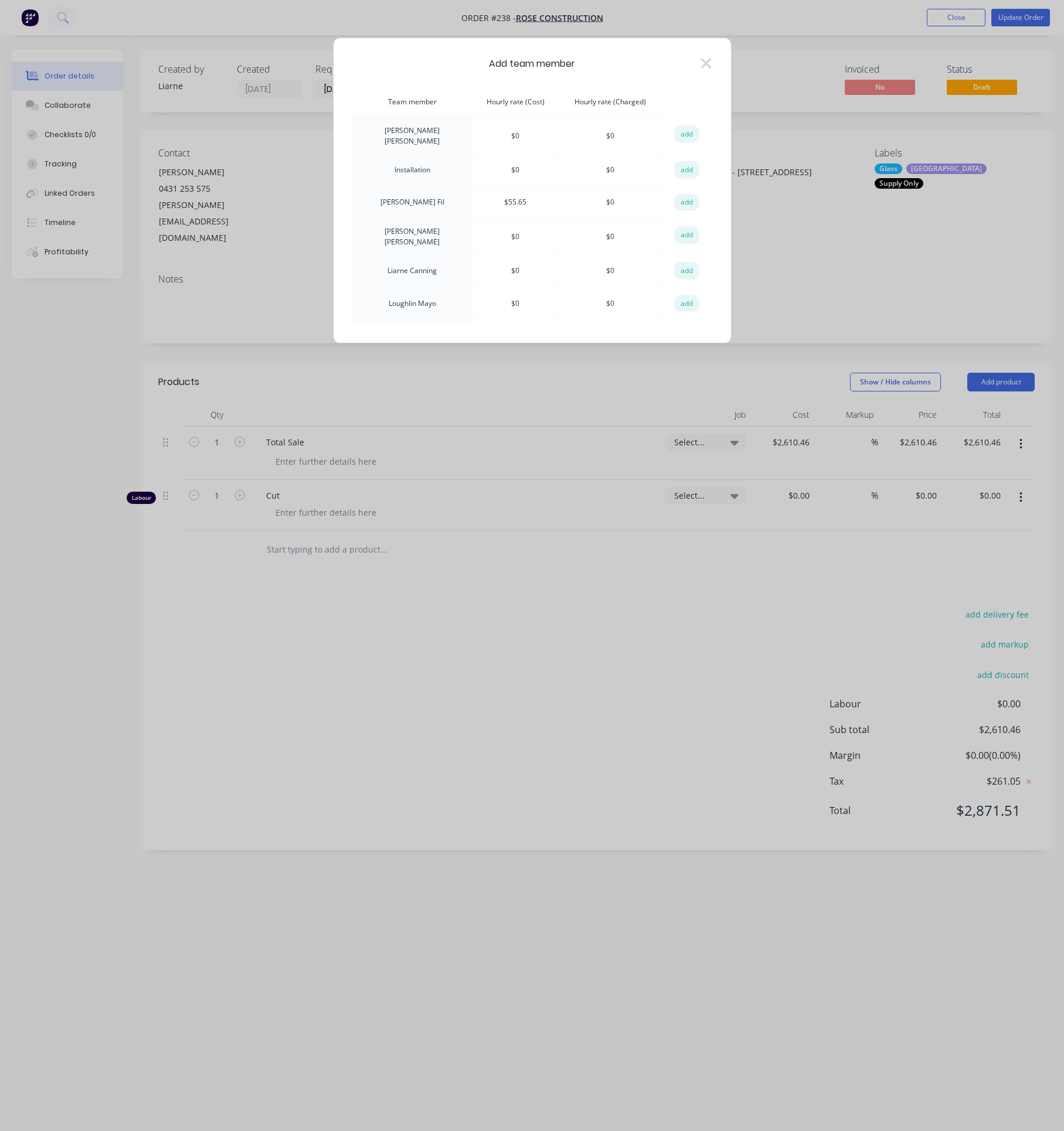
scroll to position [352, 0]
click at [684, 250] on button "add" at bounding box center [686, 248] width 26 height 18
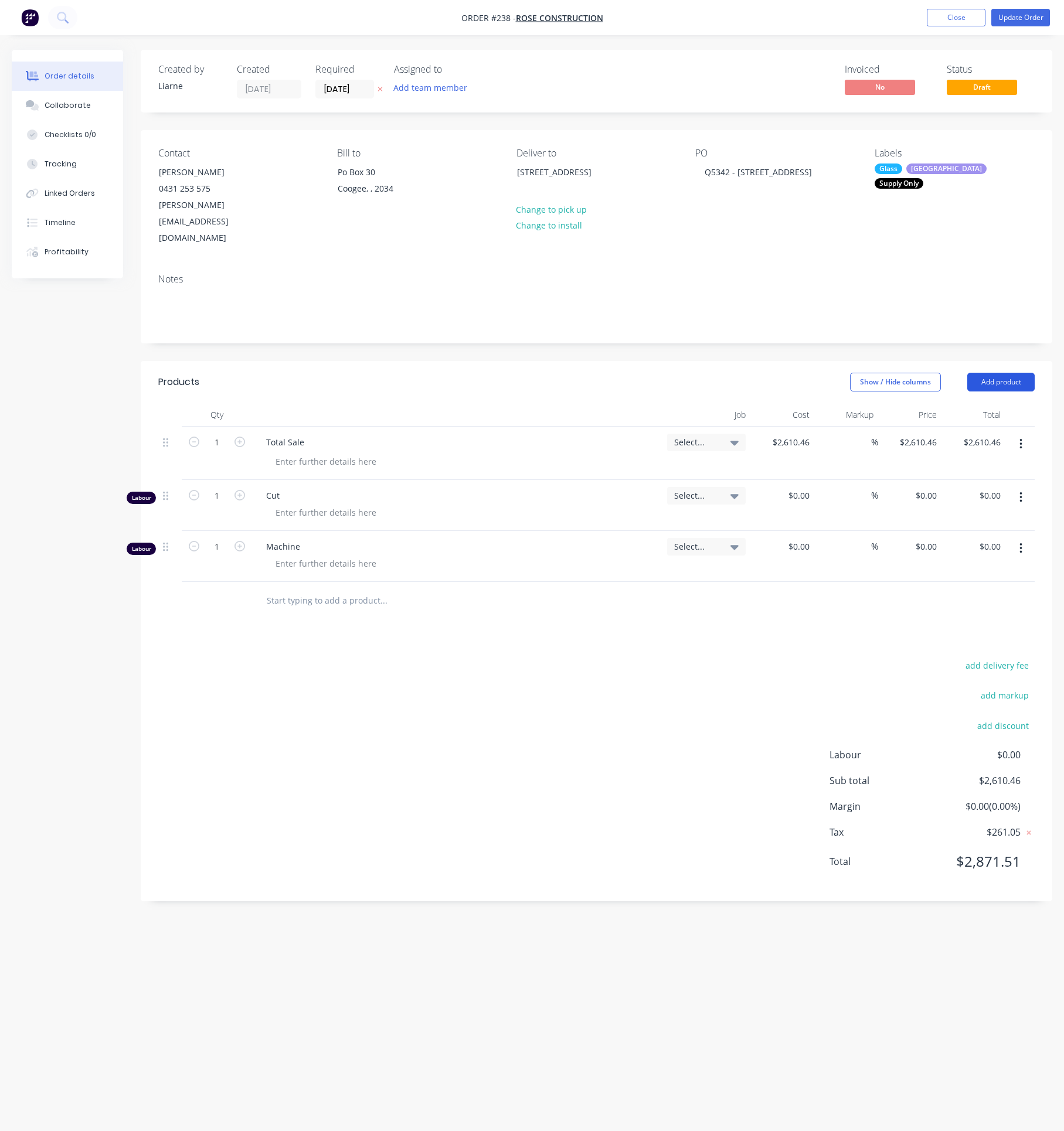
click at [1010, 373] on button "Add product" at bounding box center [1000, 382] width 68 height 19
click at [954, 521] on div "Labour" at bounding box center [979, 529] width 90 height 17
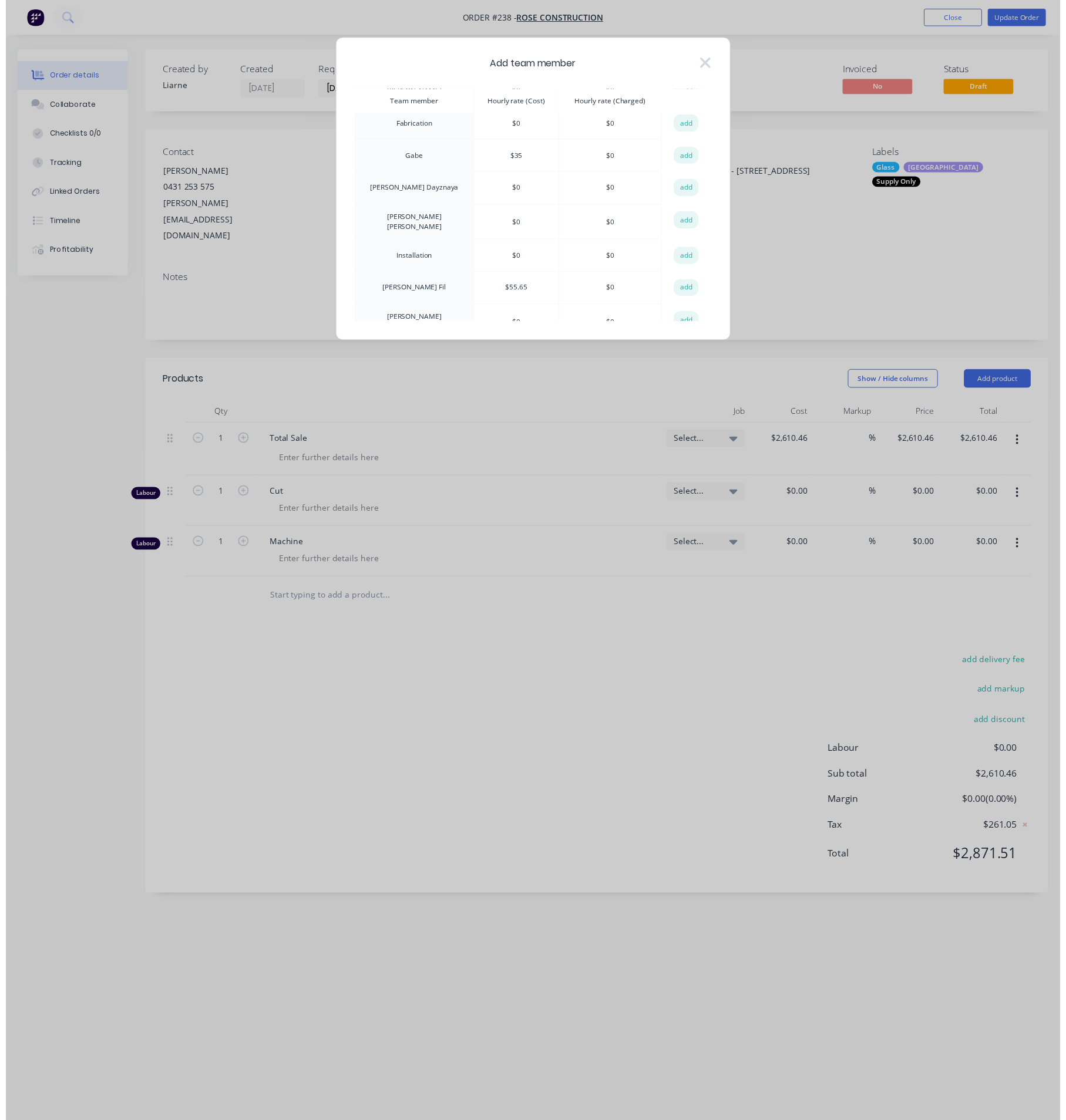
scroll to position [88, 0]
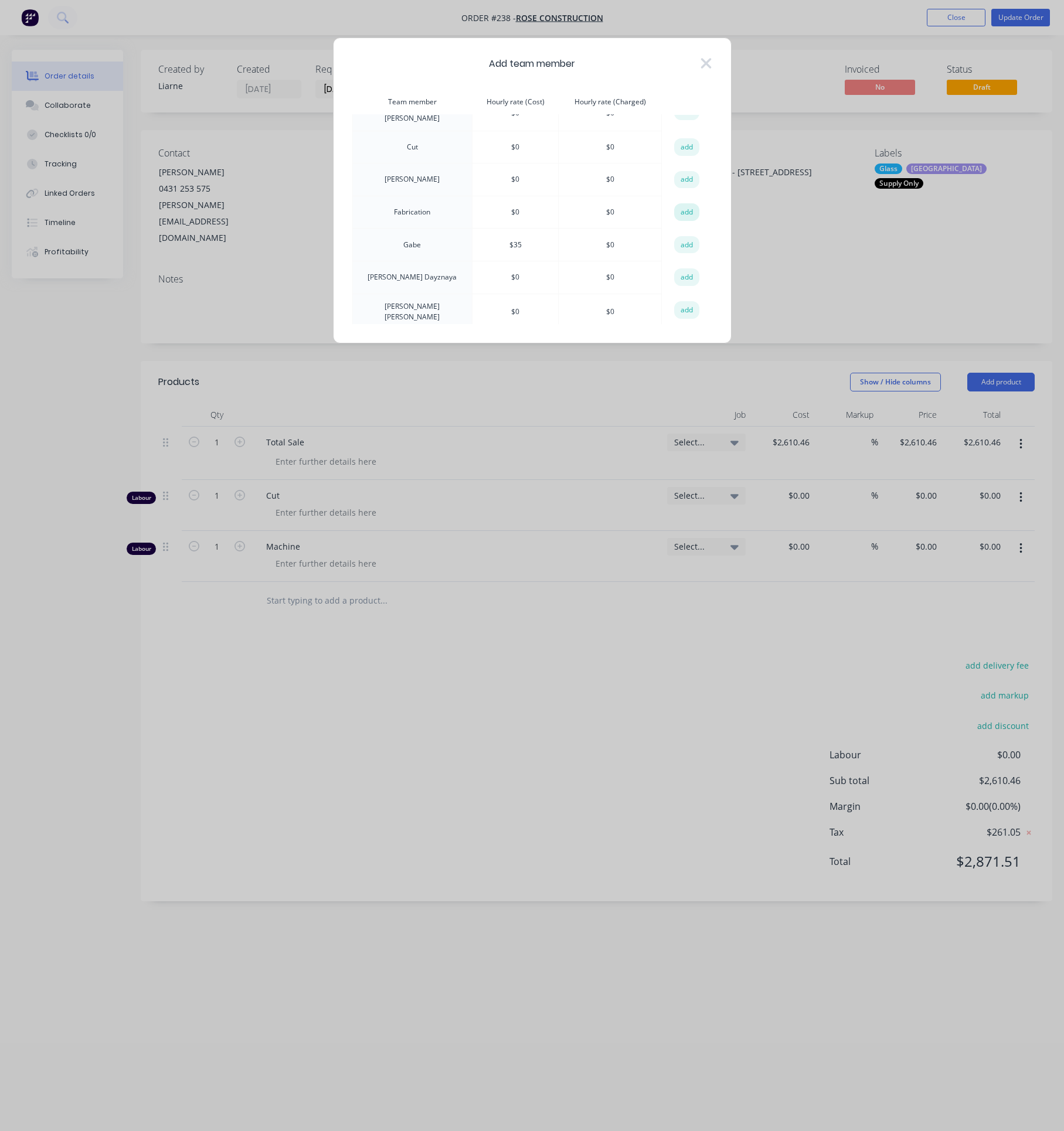
click at [684, 206] on button "add" at bounding box center [686, 212] width 26 height 18
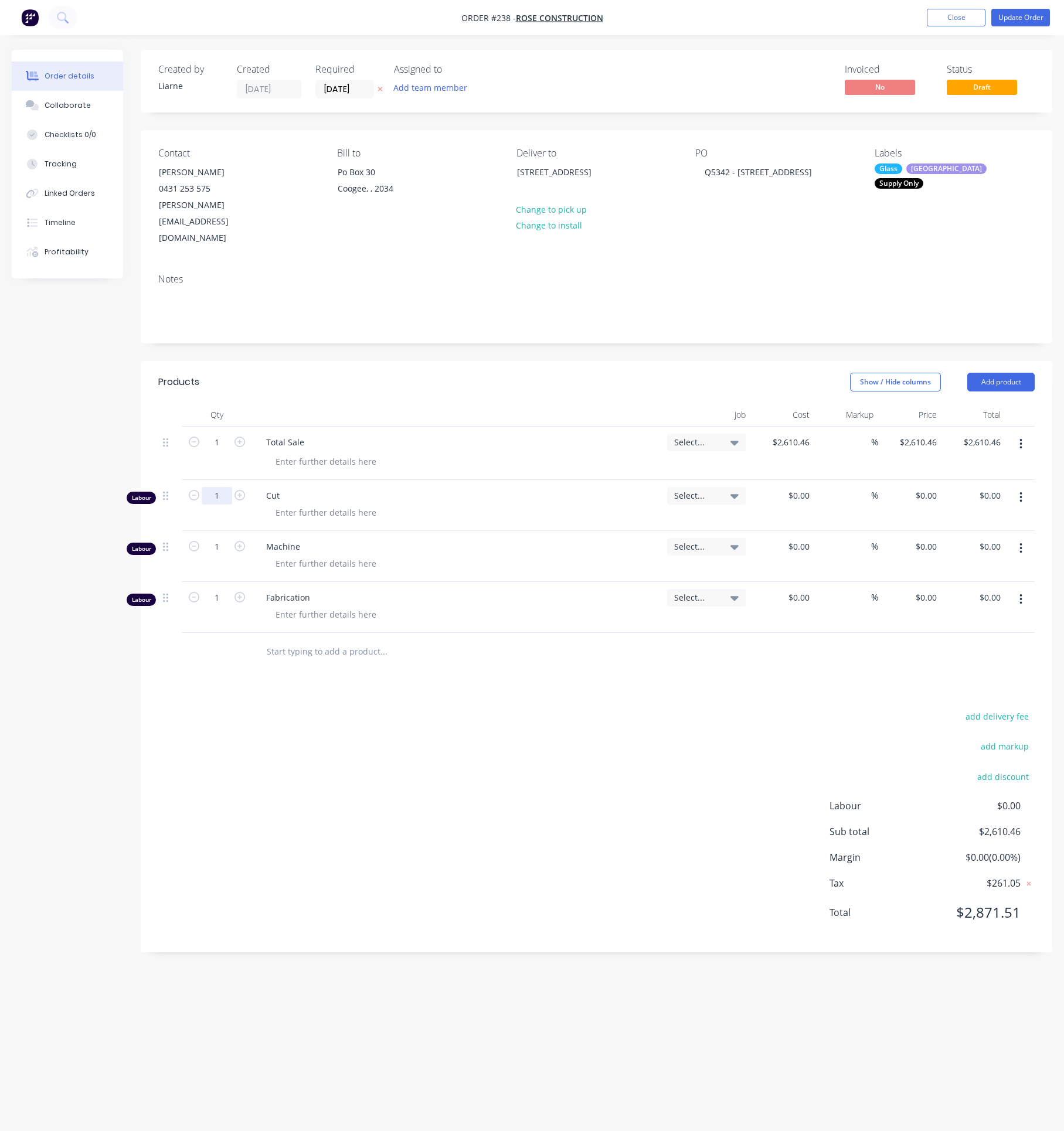
click at [215, 487] on input "1" at bounding box center [217, 496] width 30 height 18
click at [220, 531] on div "1" at bounding box center [217, 557] width 71 height 51
click at [213, 538] on input "1" at bounding box center [217, 546] width 30 height 18
click at [212, 589] on input "1" at bounding box center [217, 598] width 30 height 18
click at [1015, 18] on button "Update Order" at bounding box center [1021, 17] width 59 height 18
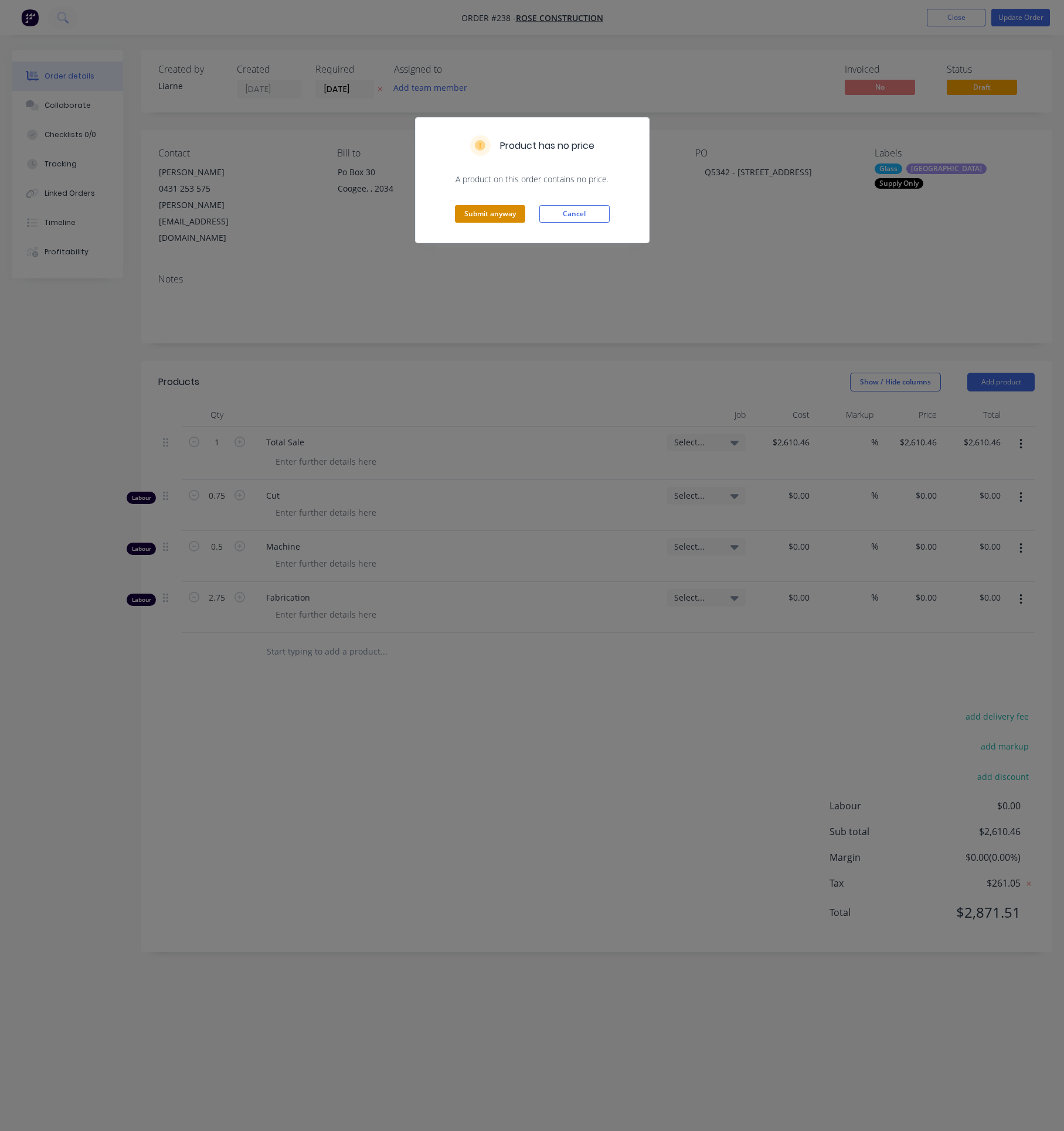
click at [470, 211] on button "Submit anyway" at bounding box center [490, 213] width 71 height 18
